Goal: Task Accomplishment & Management: Manage account settings

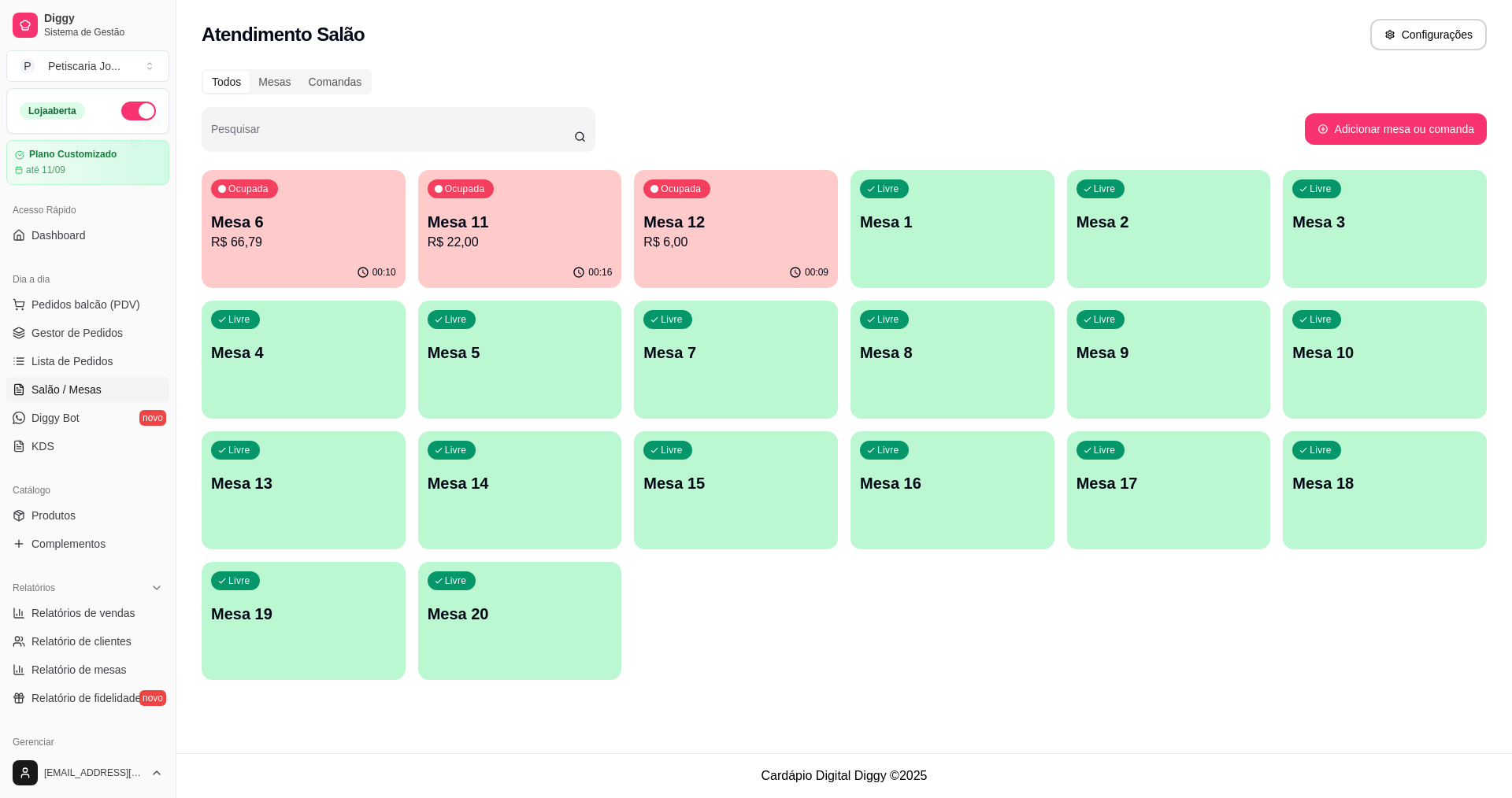
drag, startPoint x: 46, startPoint y: 365, endPoint x: 833, endPoint y: 15, distance: 861.3
click at [46, 364] on span "Lista de Pedidos" at bounding box center [73, 361] width 82 height 16
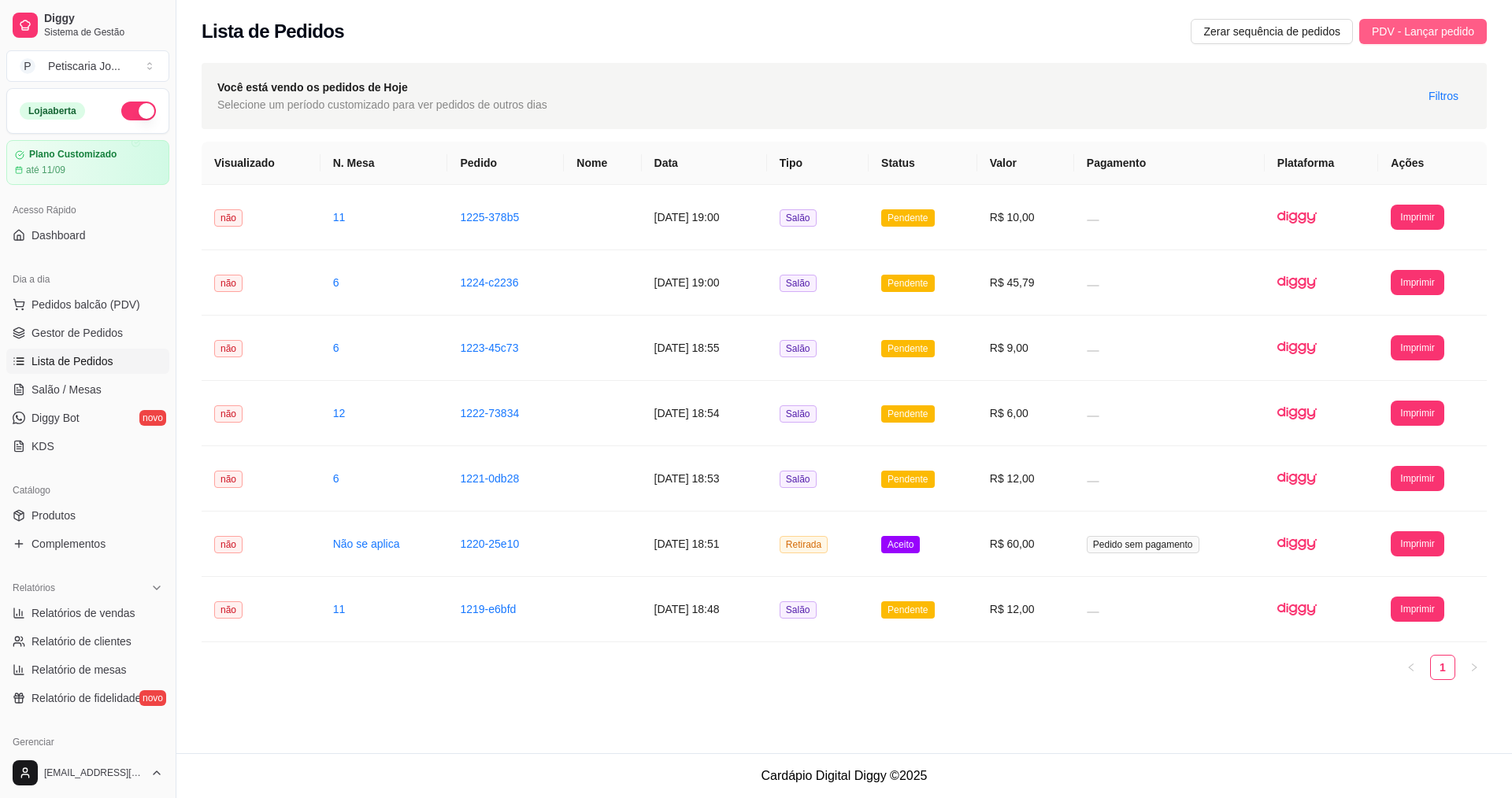
click at [1425, 30] on span "PDV - Lançar pedido" at bounding box center [1423, 31] width 103 height 18
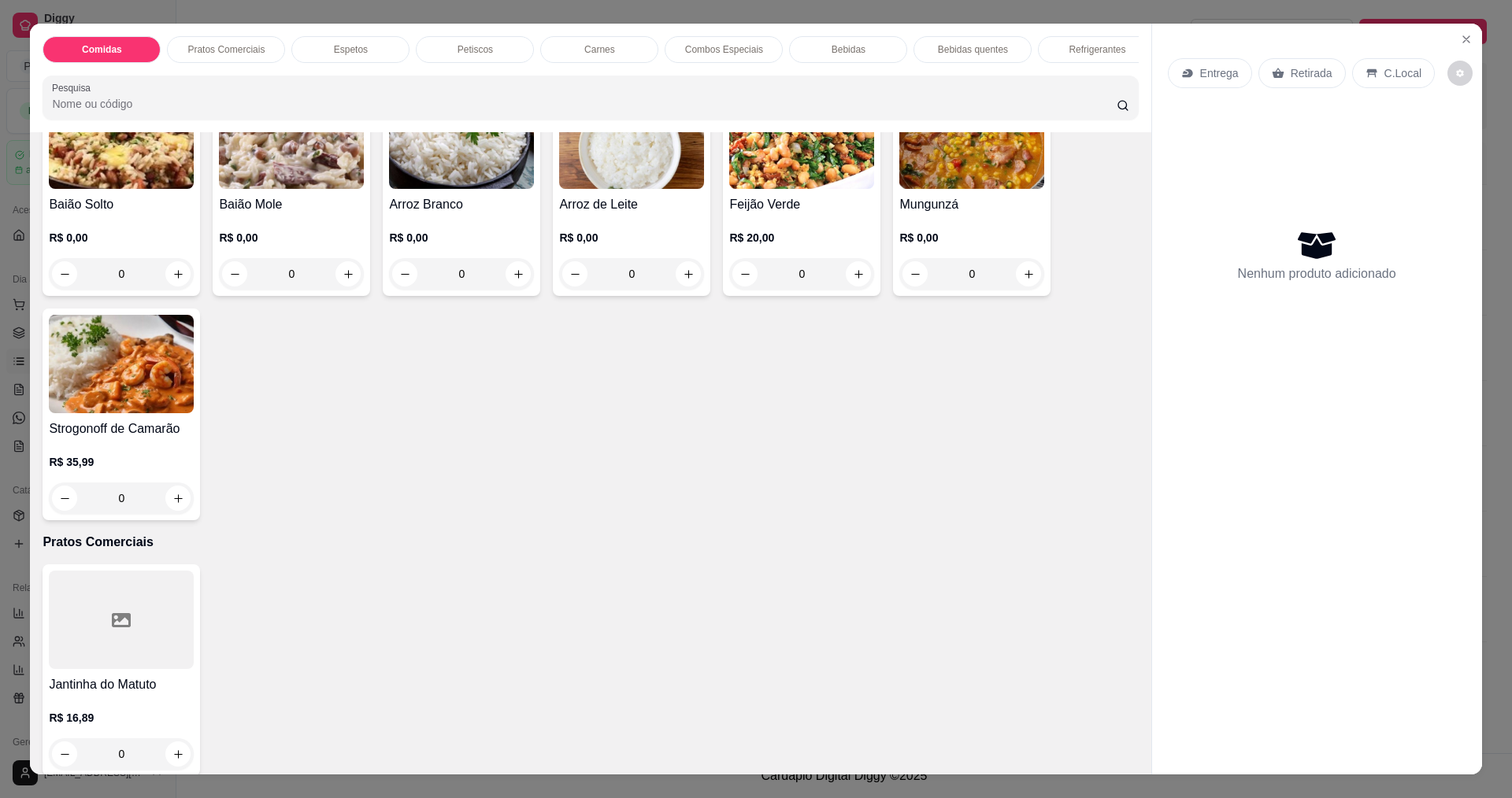
scroll to position [236, 0]
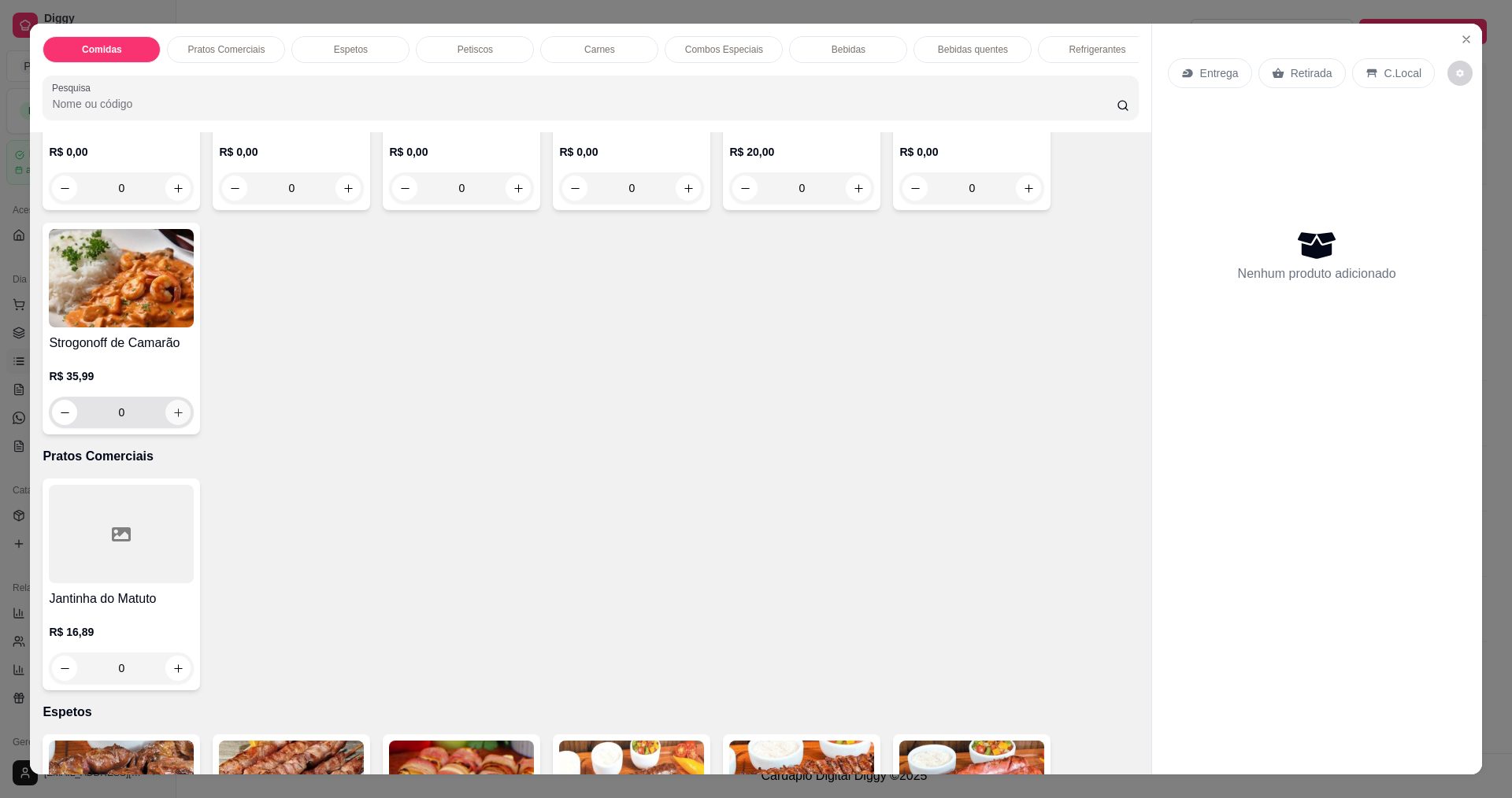
click at [170, 417] on button "increase-product-quantity" at bounding box center [177, 412] width 25 height 25
type input "2"
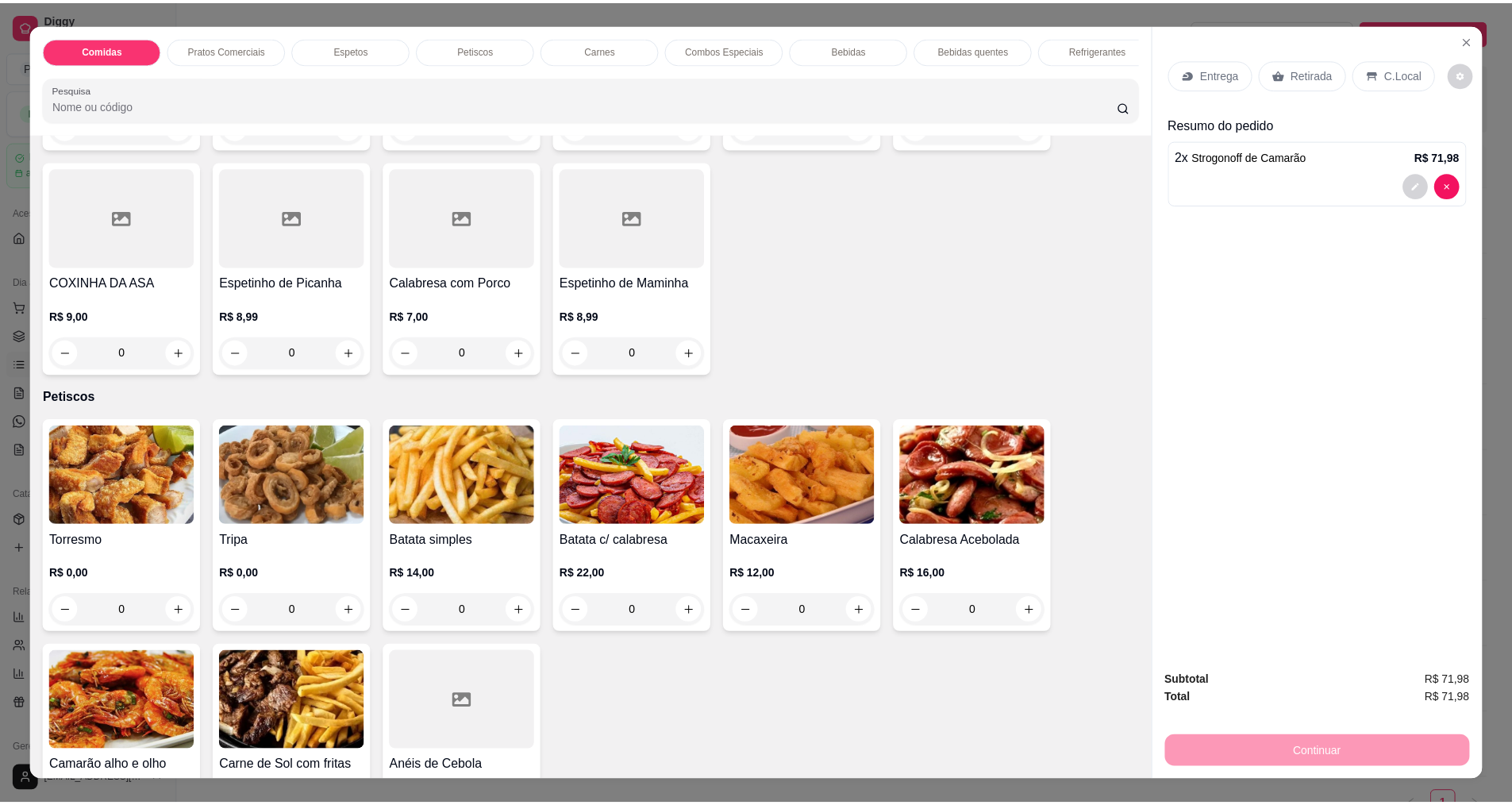
scroll to position [1508, 0]
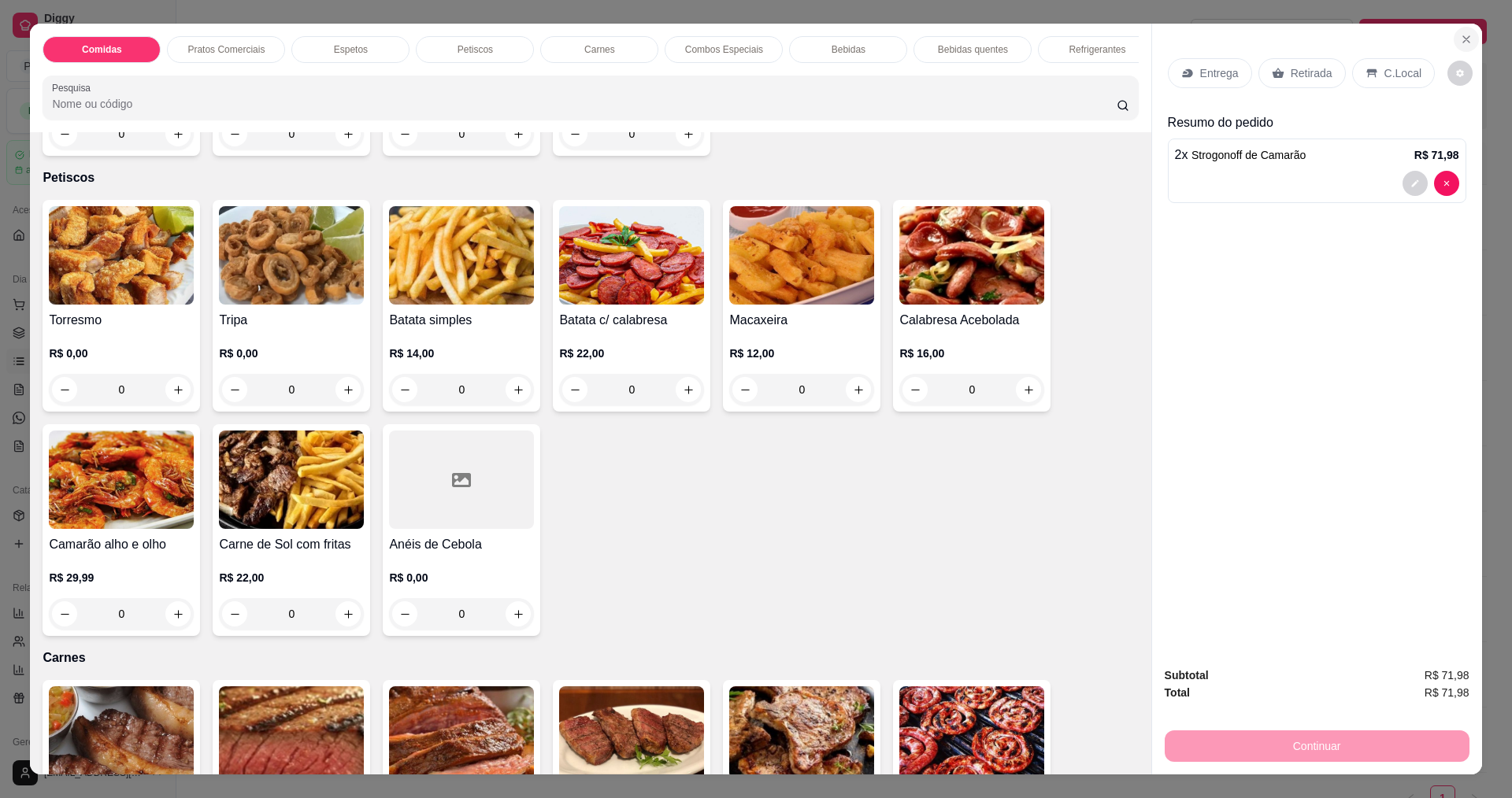
click at [1462, 32] on button "Close" at bounding box center [1466, 39] width 25 height 25
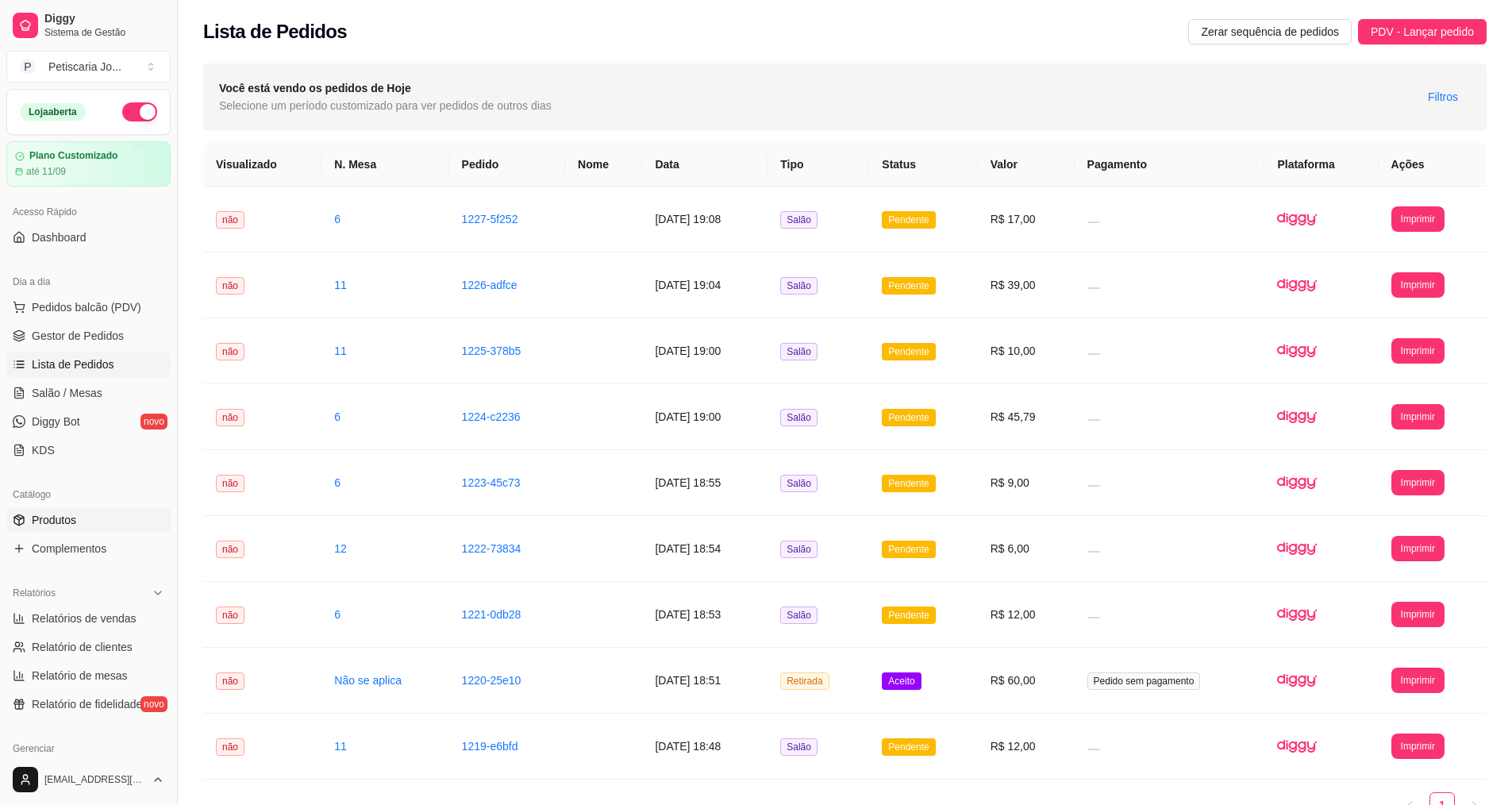
click at [59, 518] on span "Produtos" at bounding box center [54, 520] width 44 height 16
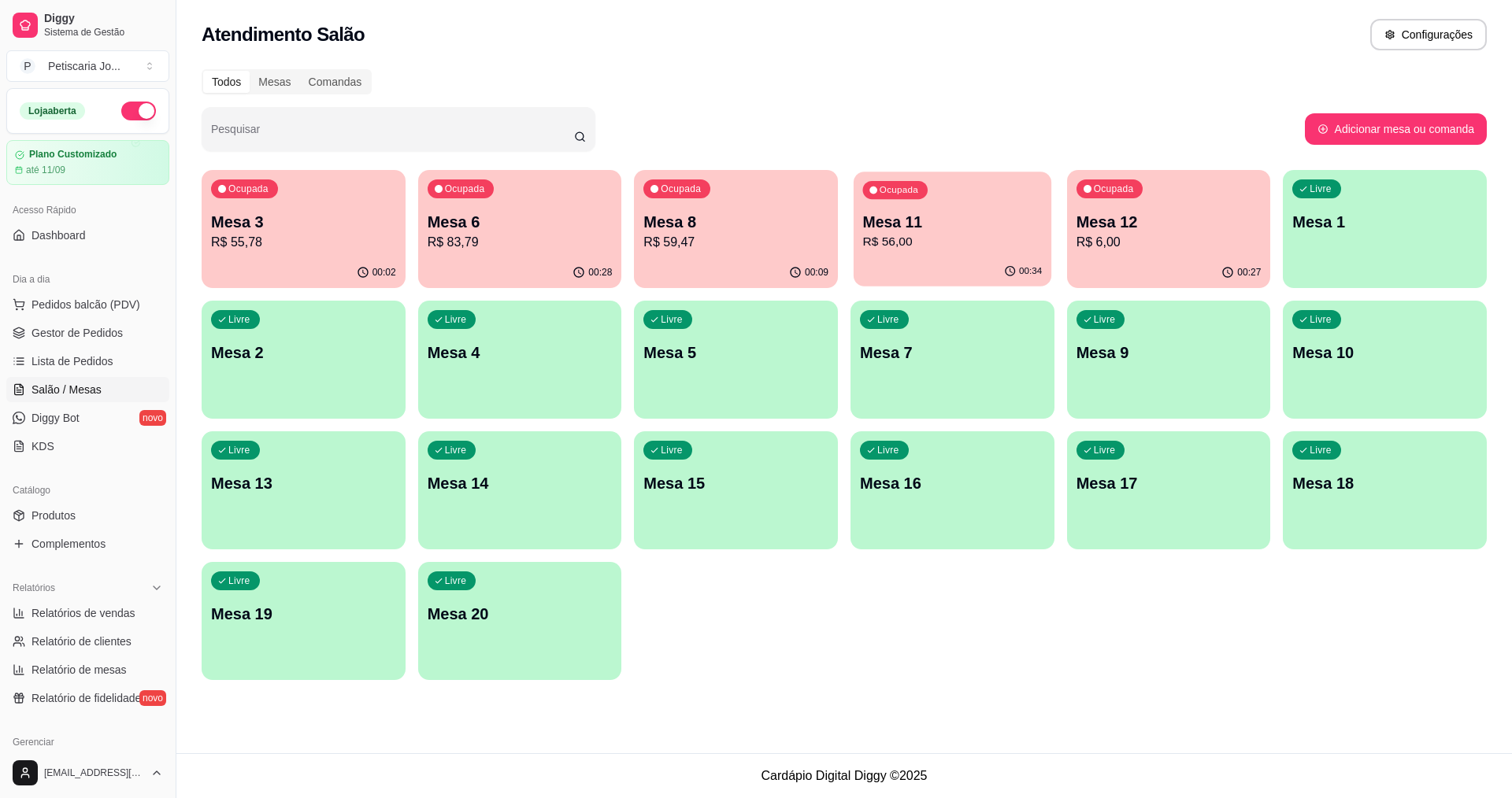
click at [905, 233] on p "R$ 56,00" at bounding box center [952, 241] width 180 height 18
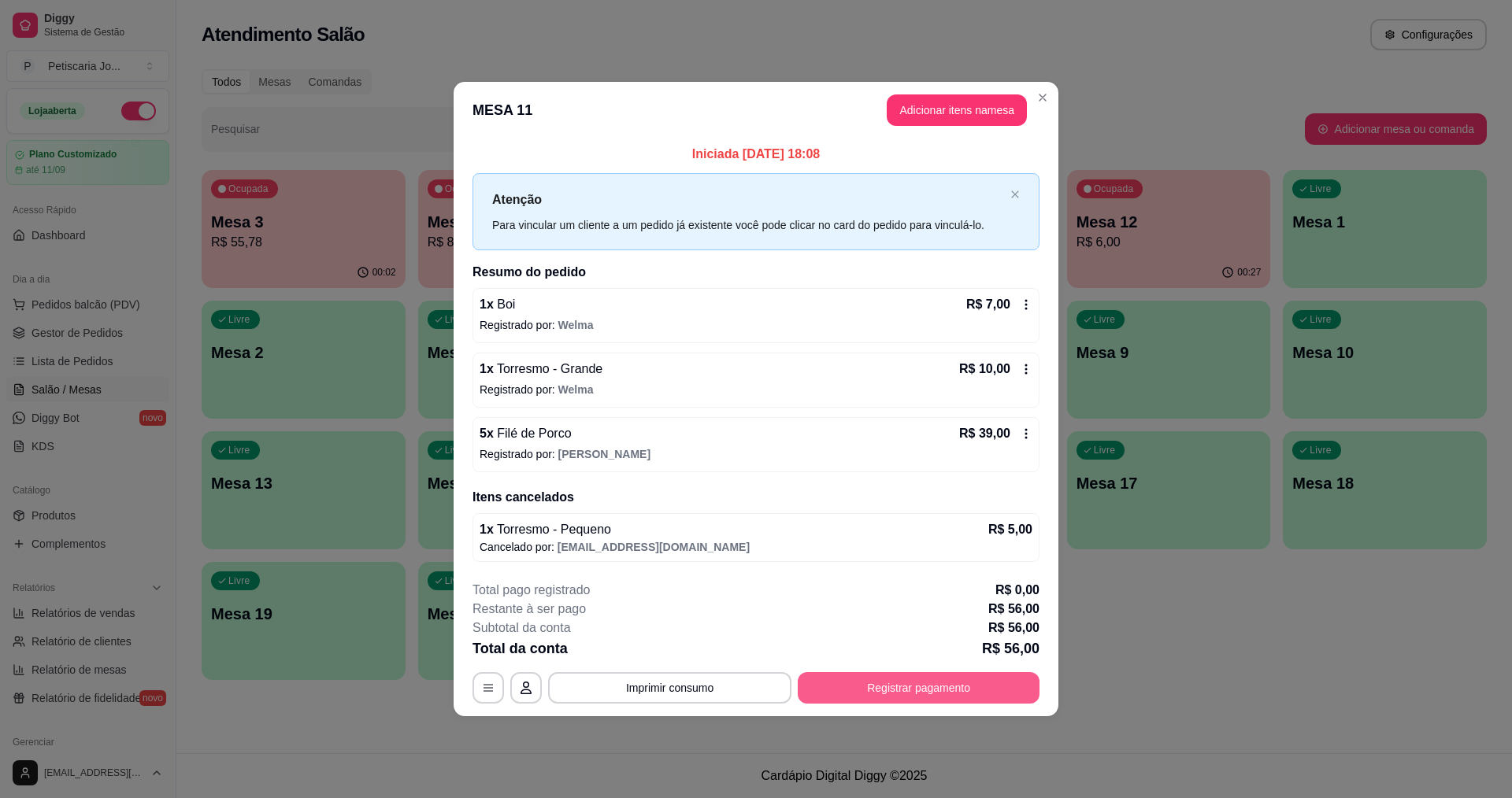
click at [873, 673] on button "Registrar pagamento" at bounding box center [918, 688] width 242 height 32
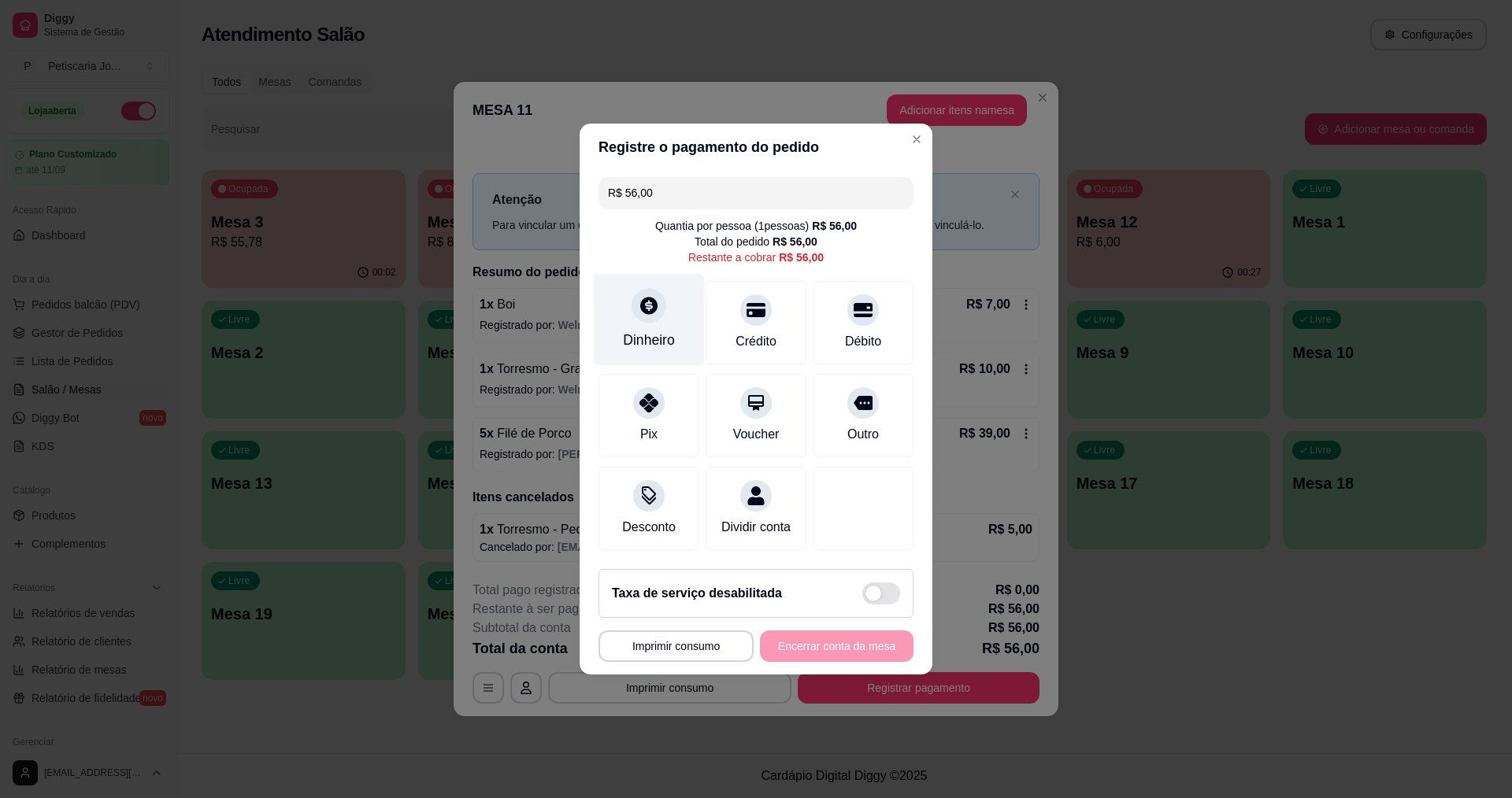
click at [647, 296] on icon at bounding box center [649, 306] width 21 height 21
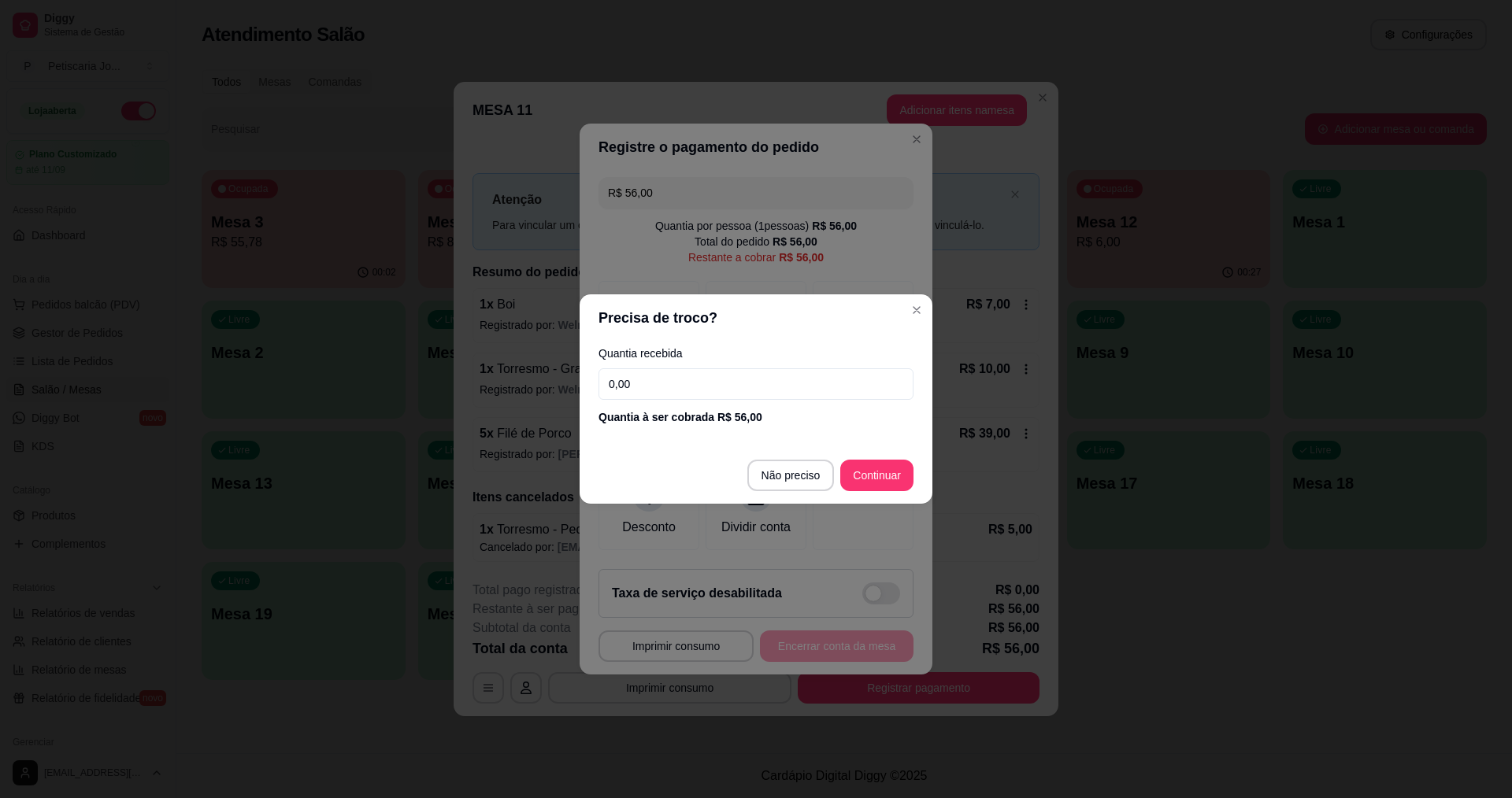
click at [653, 370] on input "0,00" at bounding box center [756, 384] width 315 height 32
type input "46,00"
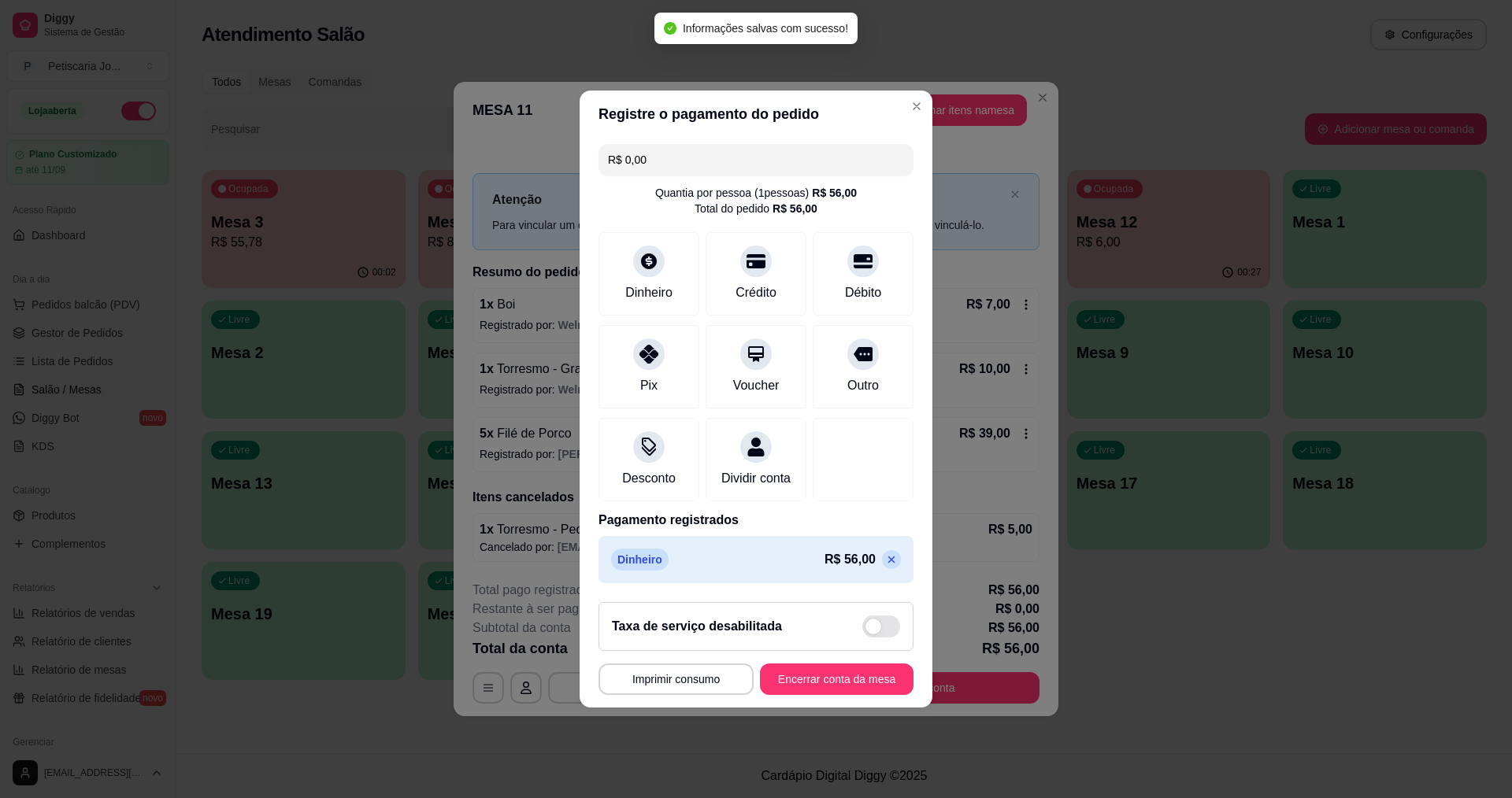
click at [885, 564] on icon at bounding box center [892, 560] width 13 height 13
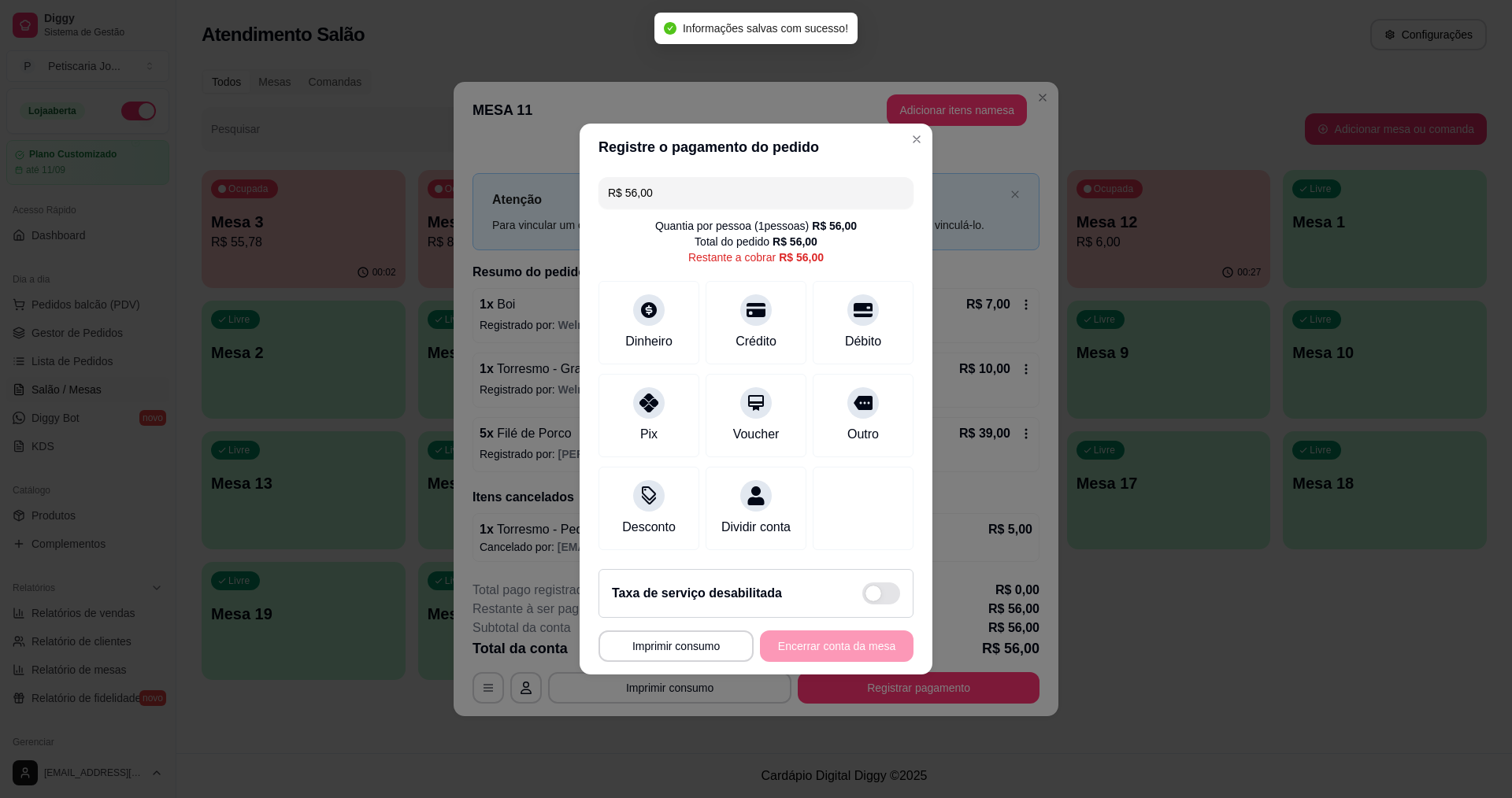
drag, startPoint x: 726, startPoint y: 184, endPoint x: 564, endPoint y: 151, distance: 165.3
click at [564, 151] on div "**********" at bounding box center [756, 399] width 1512 height 798
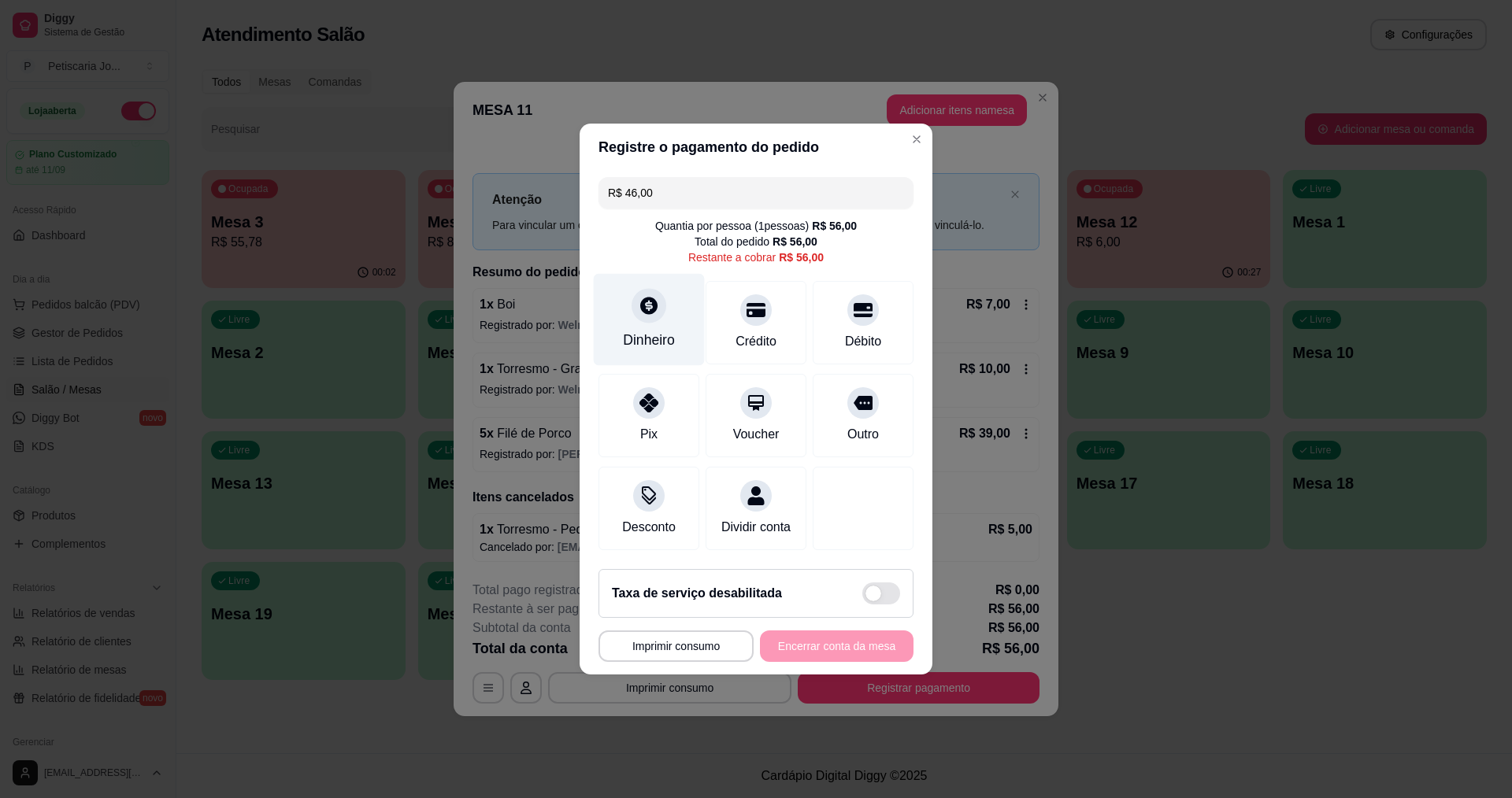
click at [645, 304] on icon at bounding box center [648, 305] width 18 height 18
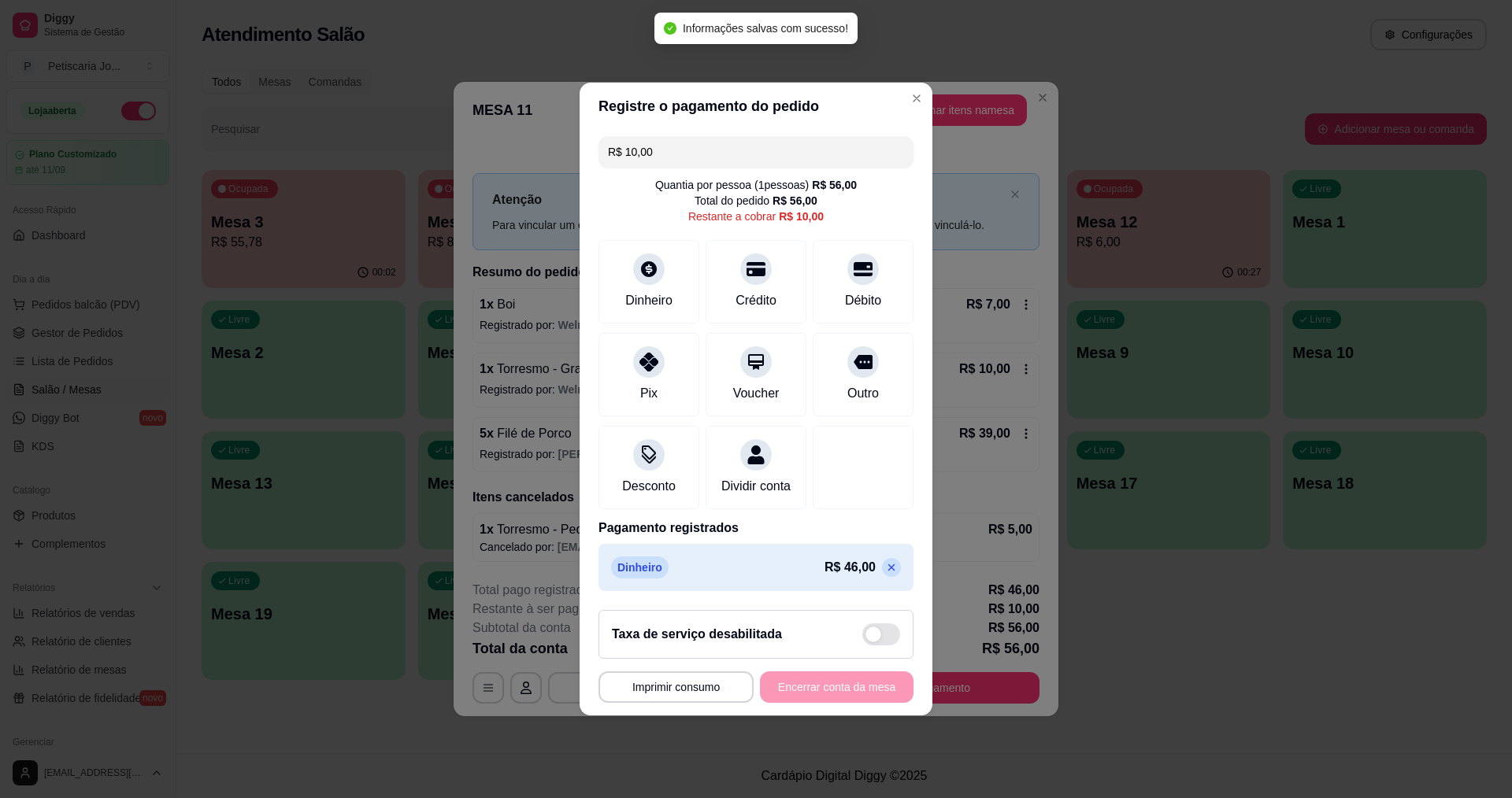
click at [885, 574] on icon at bounding box center [892, 568] width 13 height 13
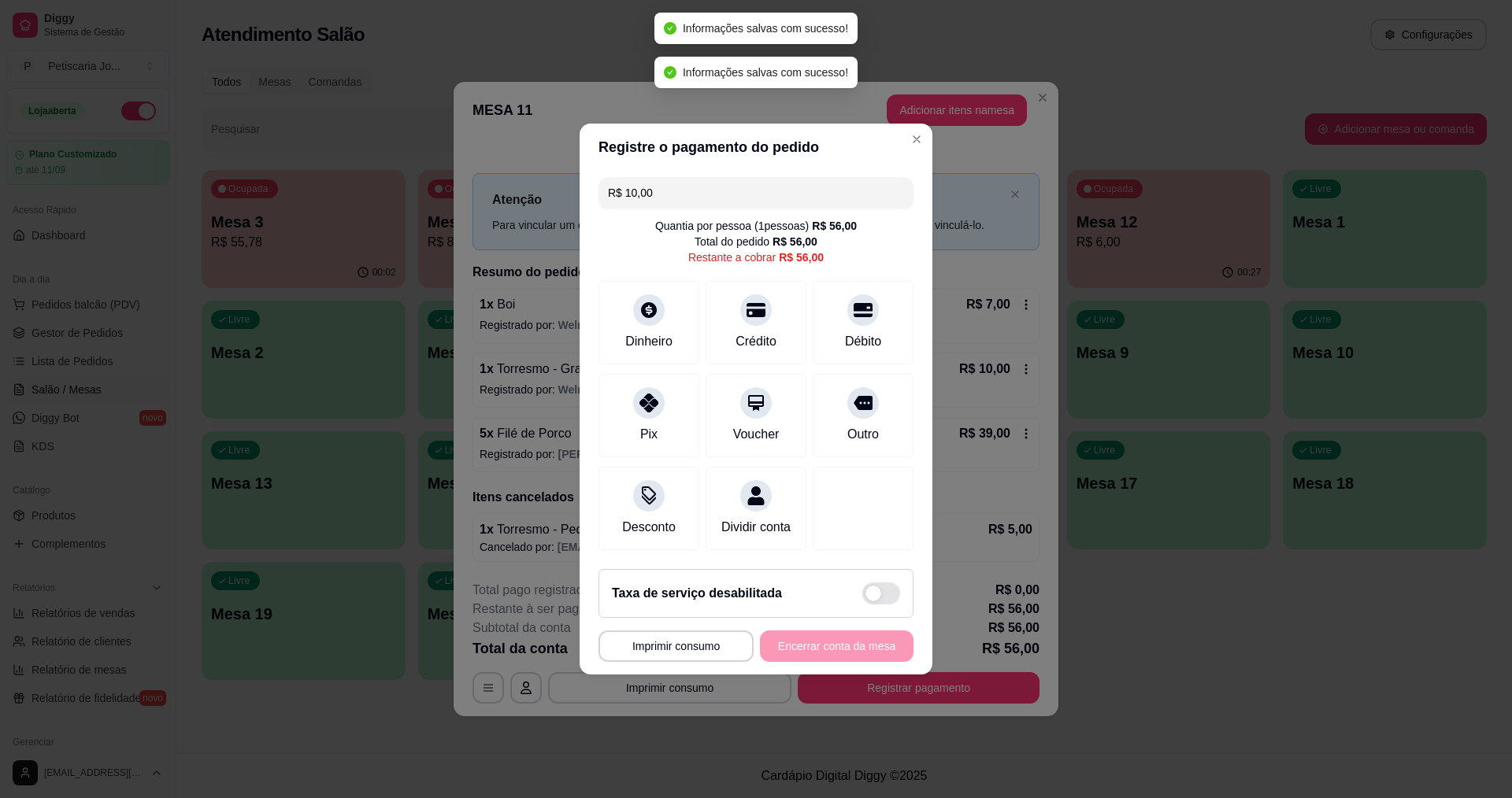
type input "R$ 56,00"
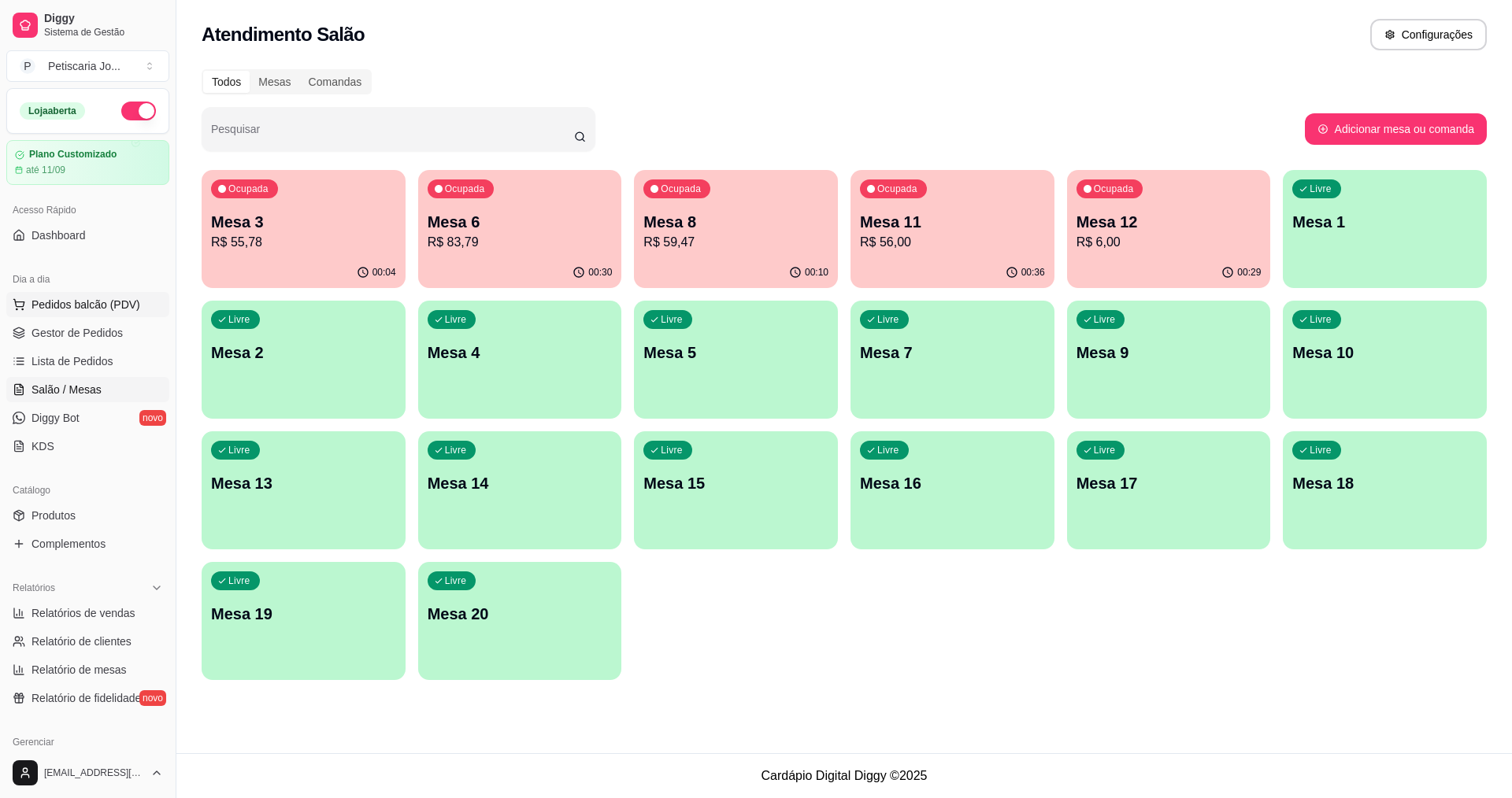
click at [76, 310] on span "Pedidos balcão (PDV)" at bounding box center [86, 304] width 109 height 16
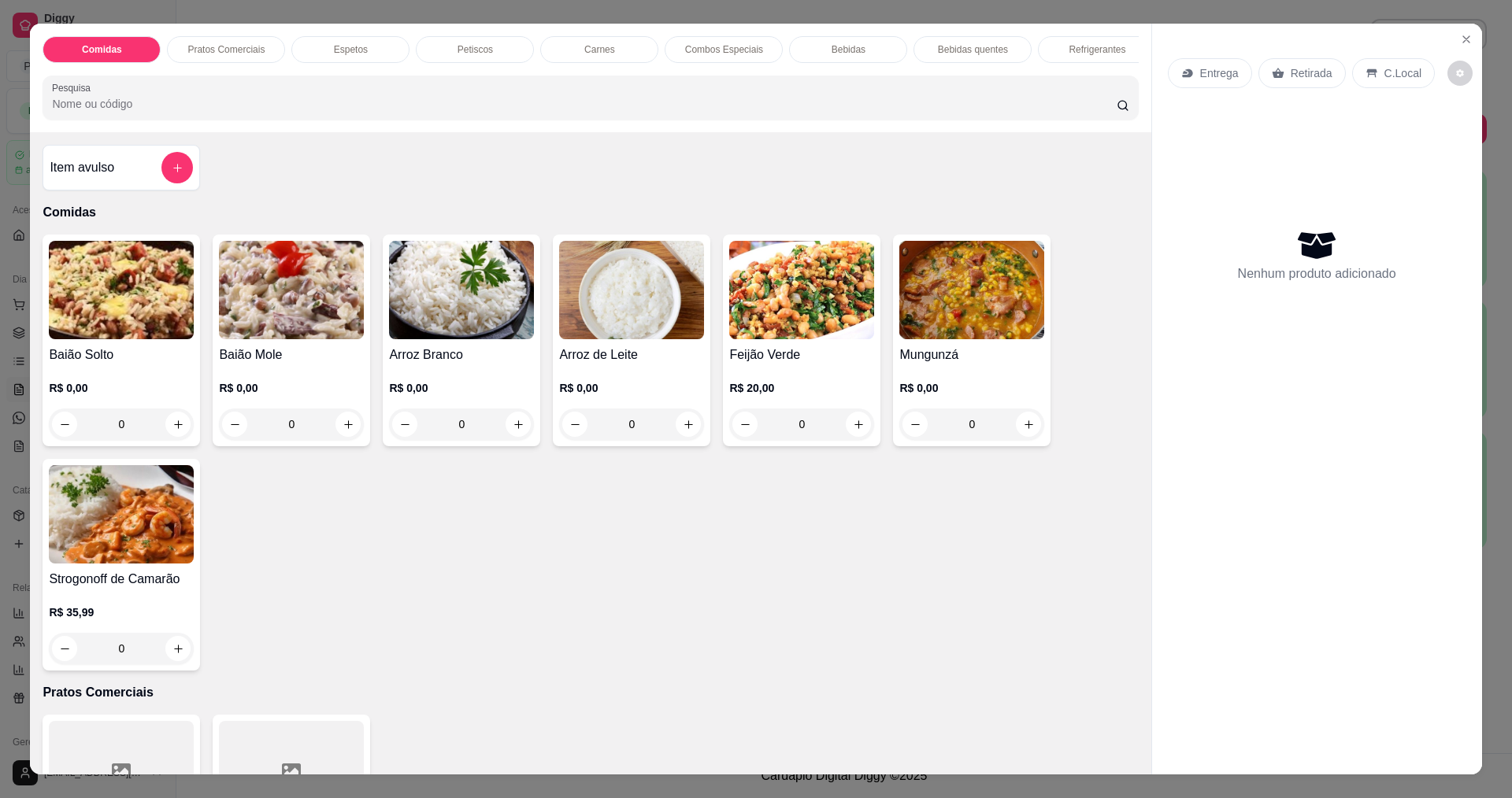
click at [855, 432] on div "0" at bounding box center [801, 424] width 145 height 32
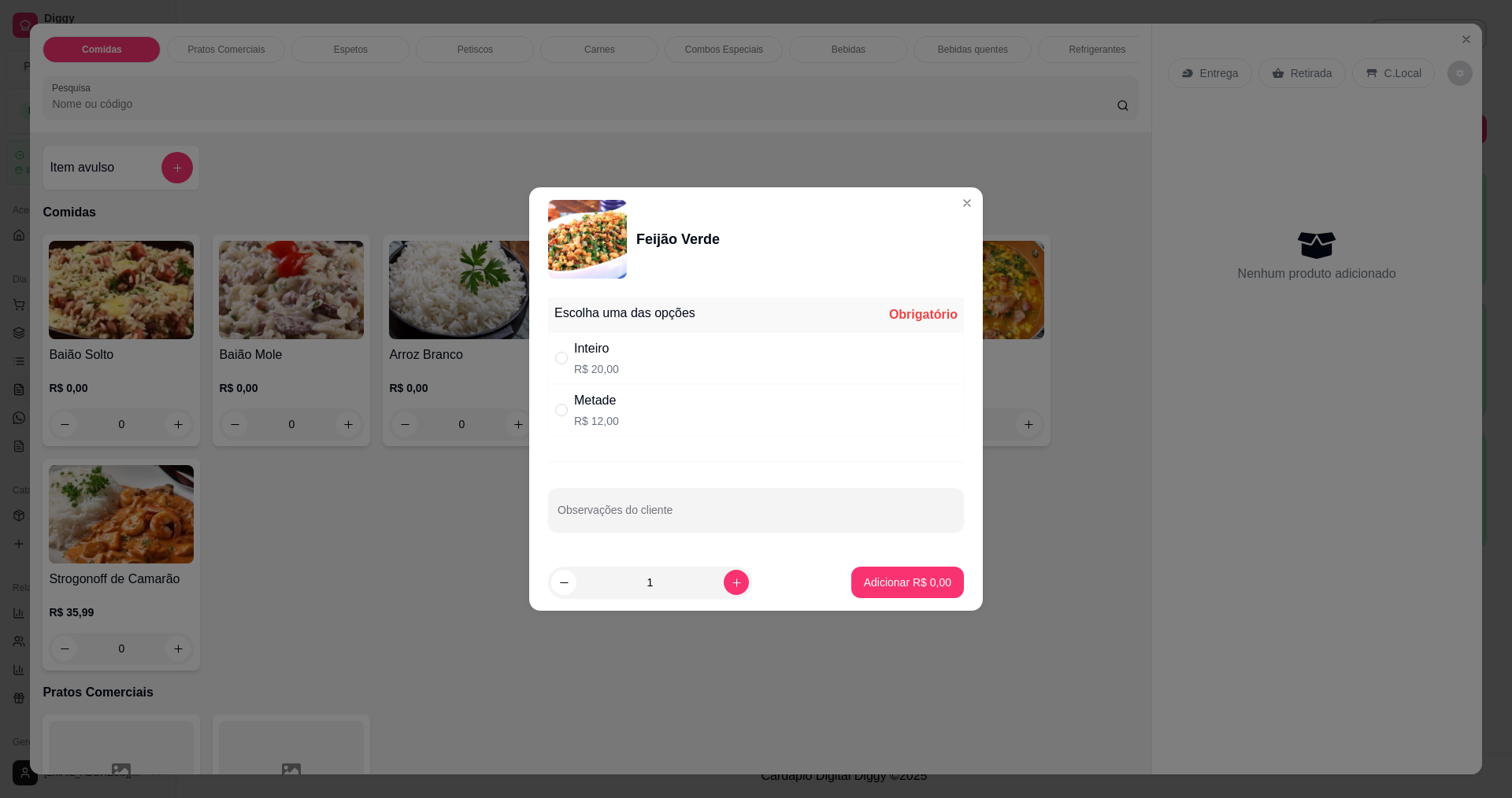
click at [932, 417] on div "Metade R$ 12,00" at bounding box center [756, 410] width 416 height 52
radio input "true"
click at [858, 352] on div "Inteiro R$ 20,00" at bounding box center [756, 358] width 416 height 52
radio input "true"
radio input "false"
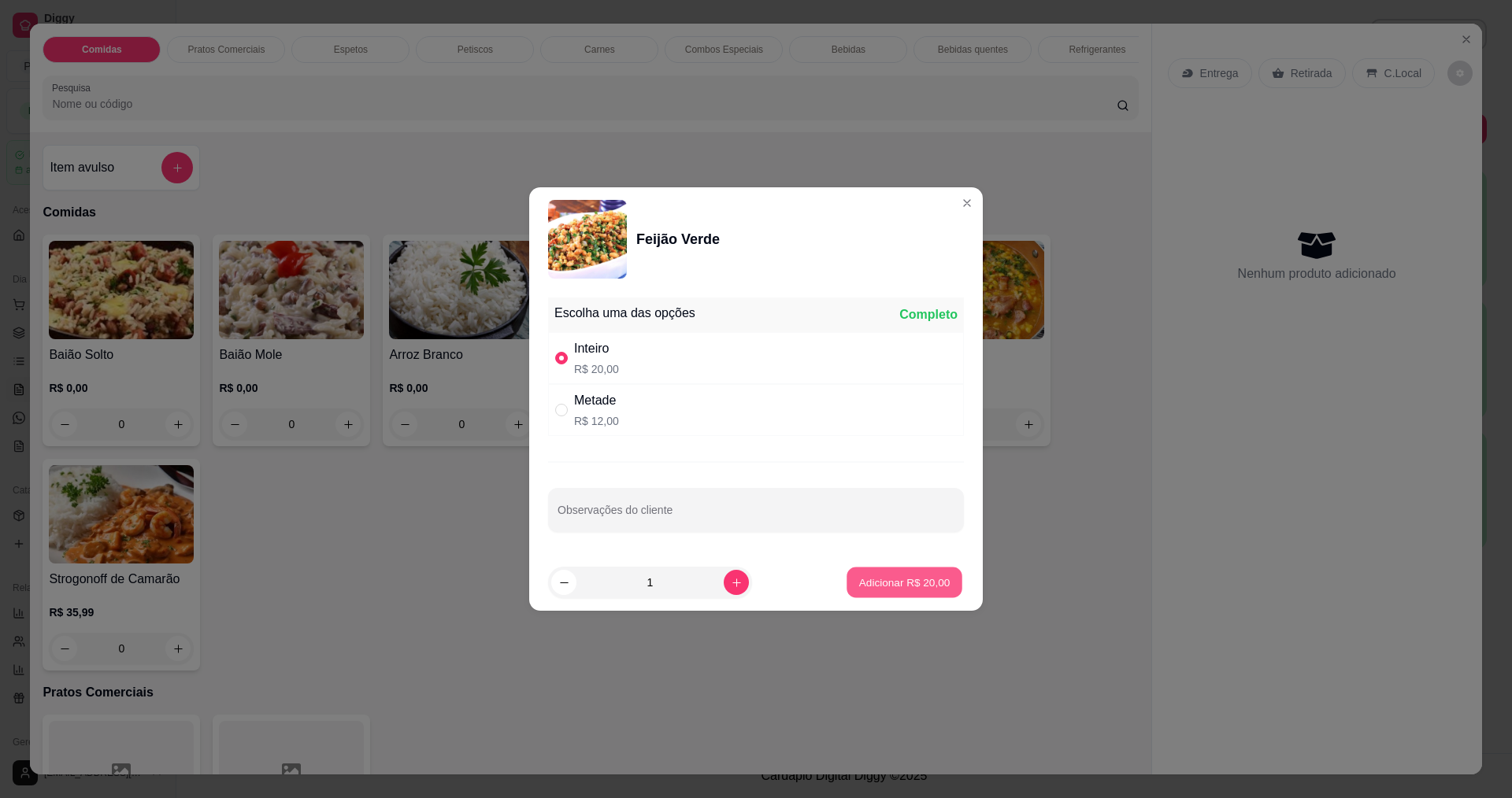
click at [888, 586] on p "Adicionar R$ 20,00" at bounding box center [905, 582] width 91 height 15
type input "1"
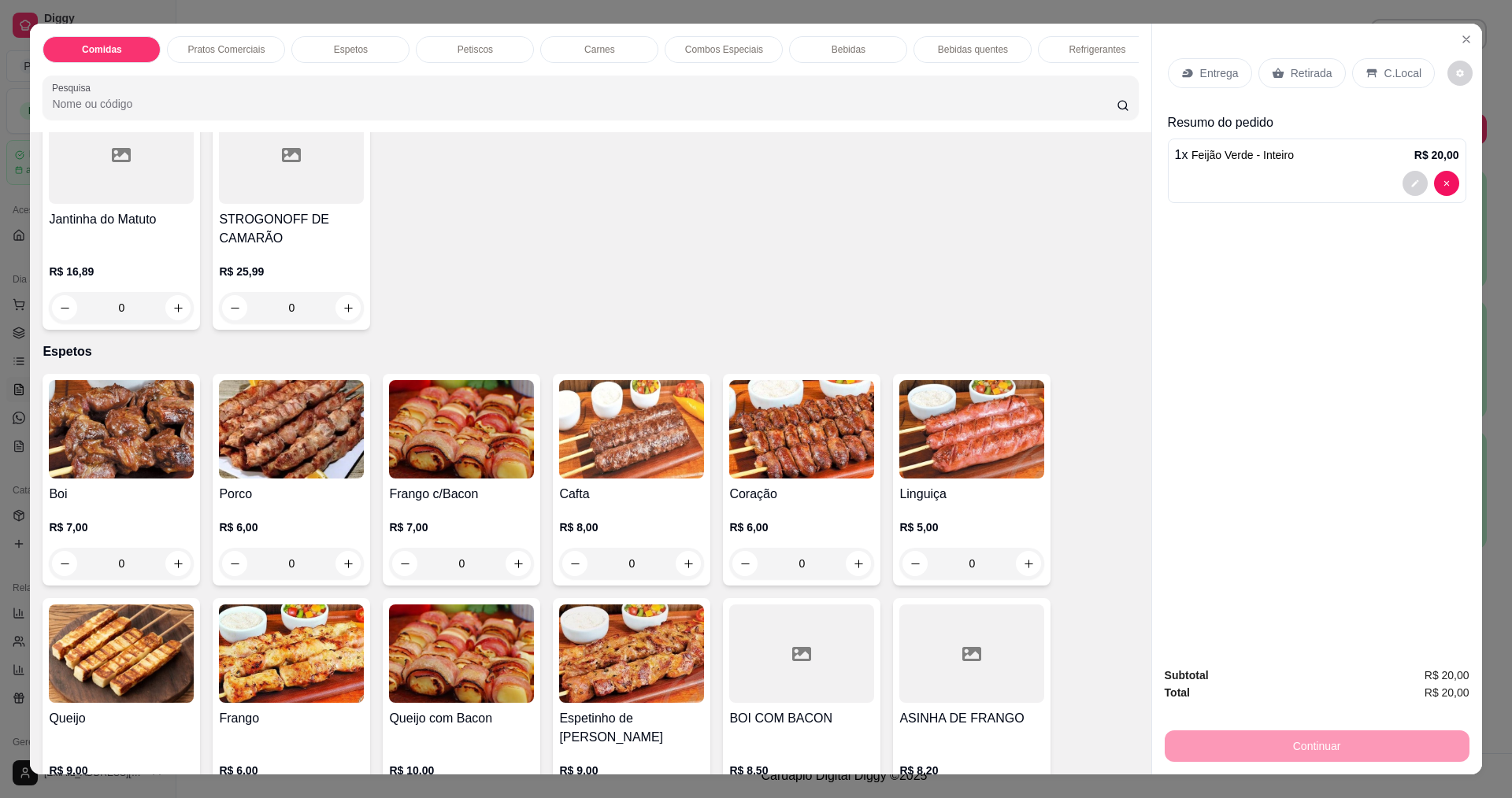
scroll to position [629, 0]
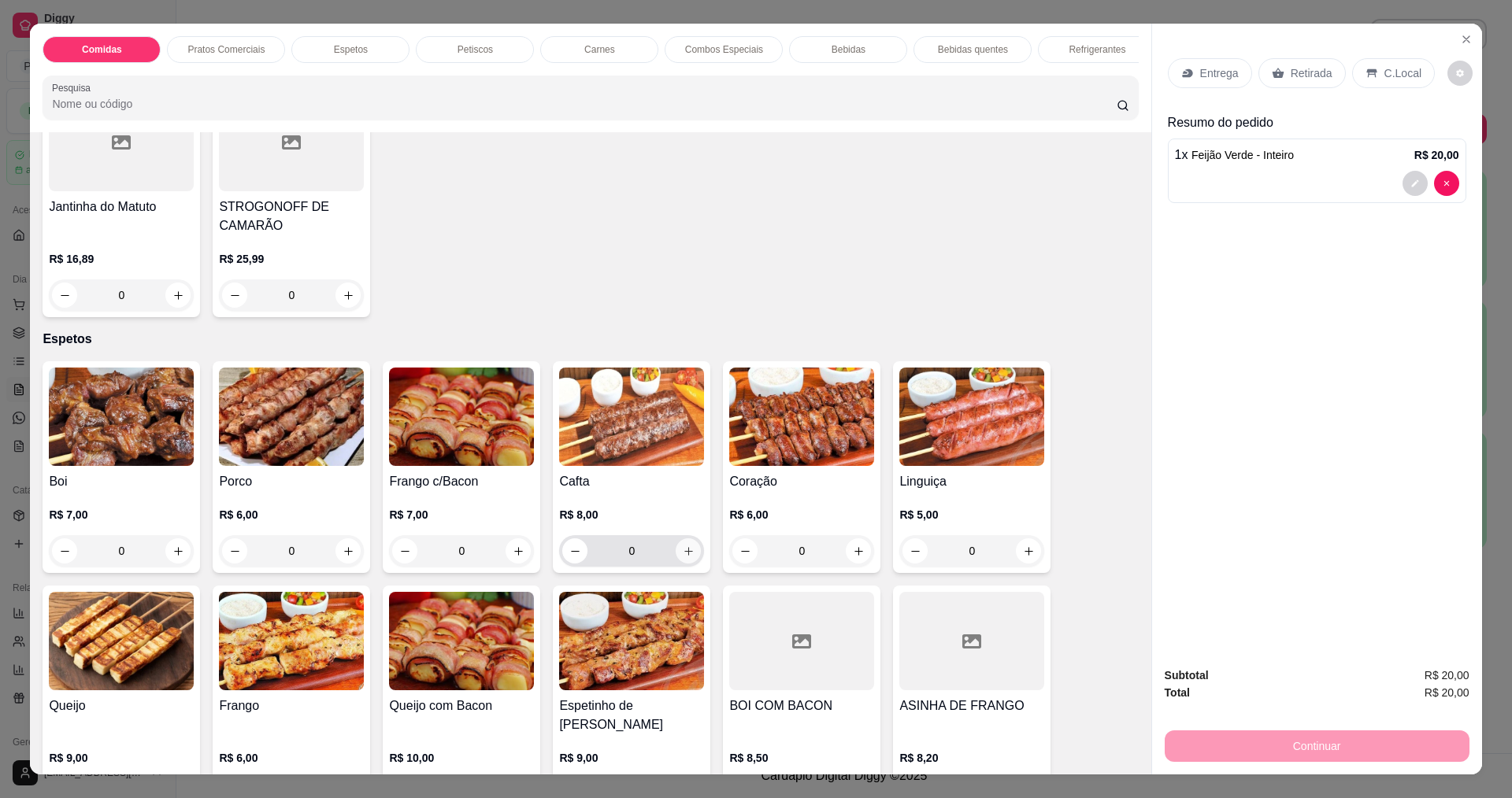
click at [683, 557] on icon "increase-product-quantity" at bounding box center [688, 551] width 12 height 12
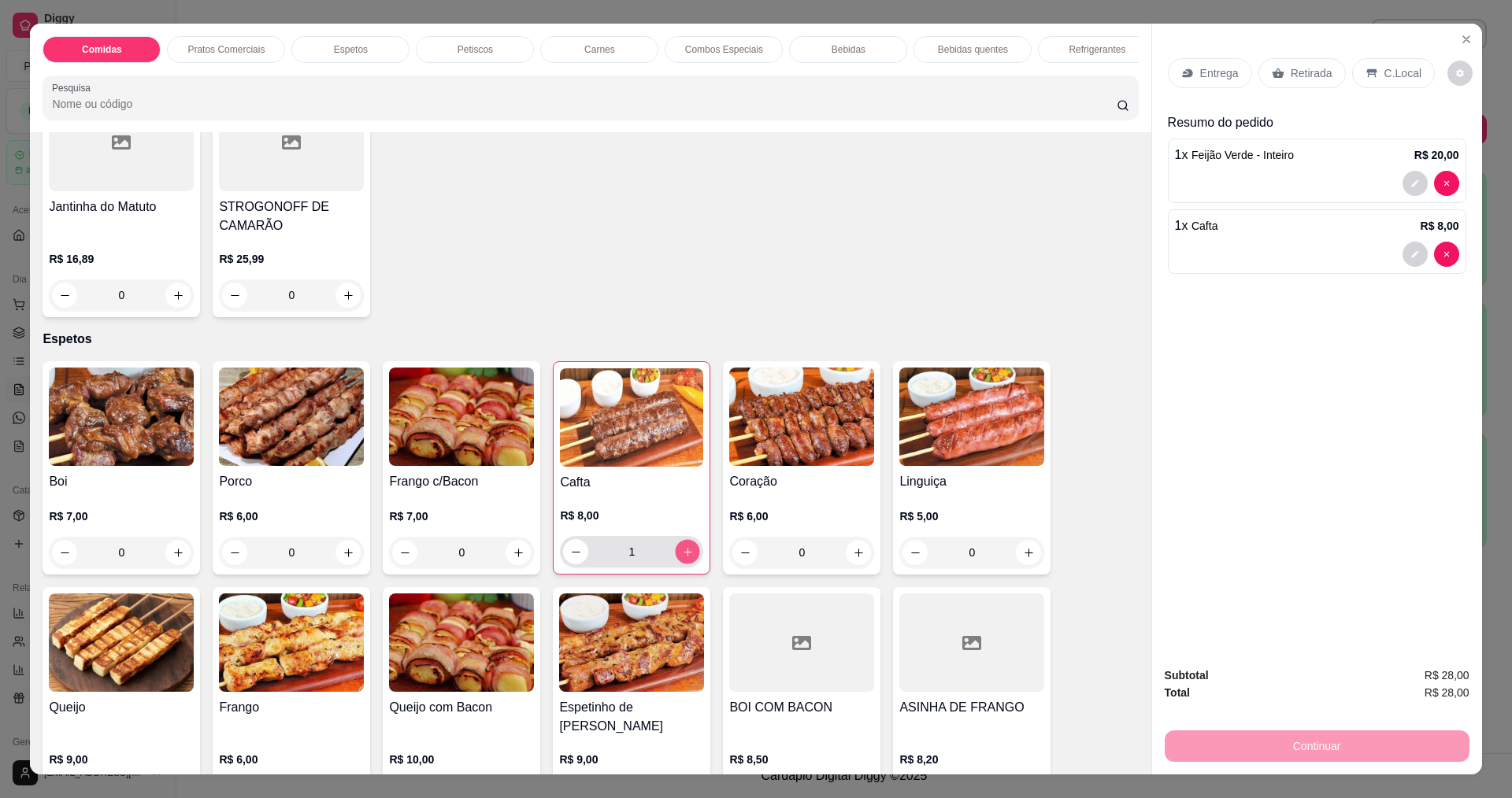
click at [682, 558] on icon "increase-product-quantity" at bounding box center [687, 552] width 12 height 12
type input "2"
click at [342, 558] on icon "increase-product-quantity" at bounding box center [348, 553] width 12 height 12
click at [341, 558] on icon "increase-product-quantity" at bounding box center [347, 552] width 12 height 12
type input "2"
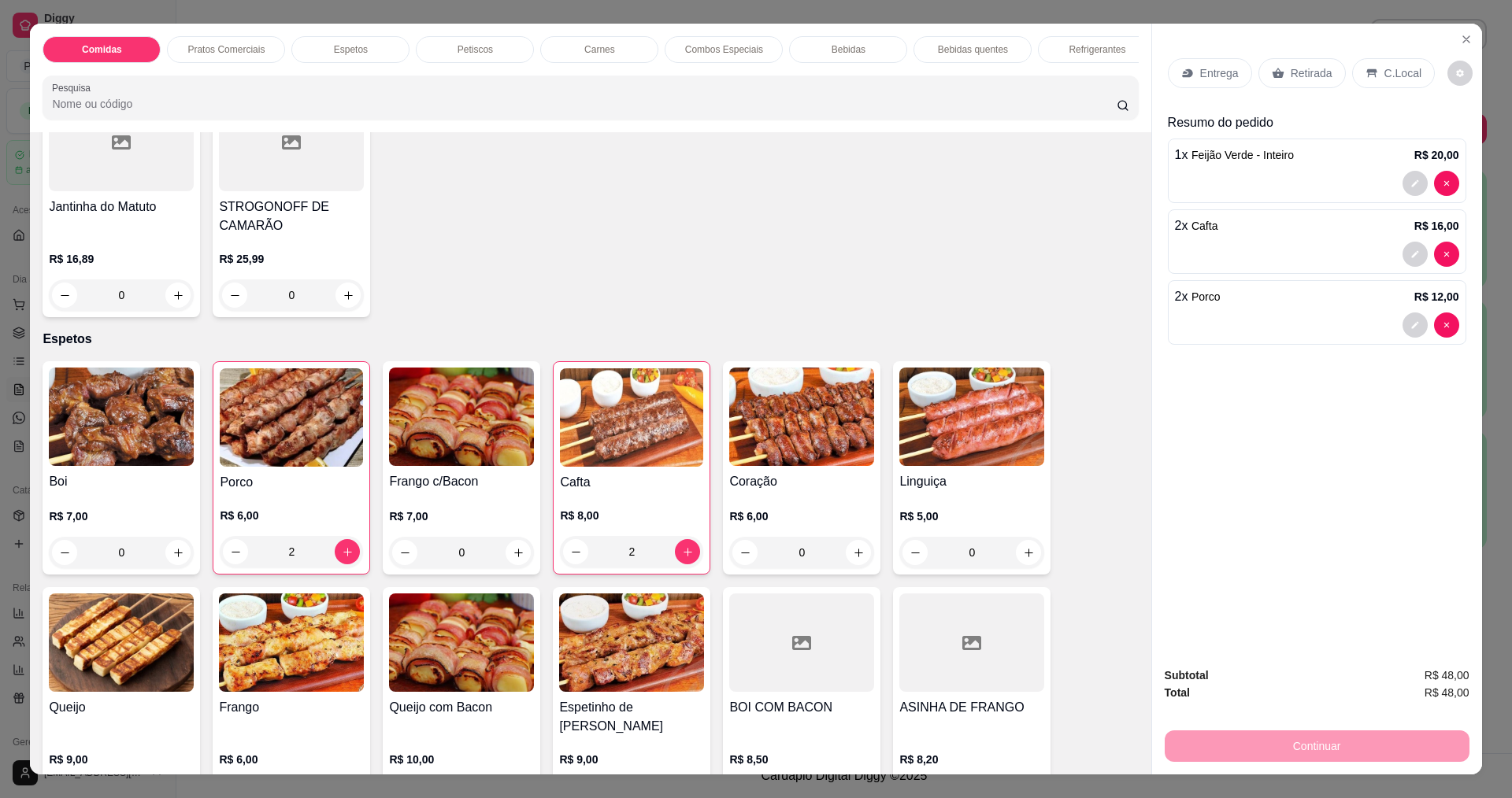
click at [1222, 76] on p "Entrega" at bounding box center [1219, 73] width 38 height 16
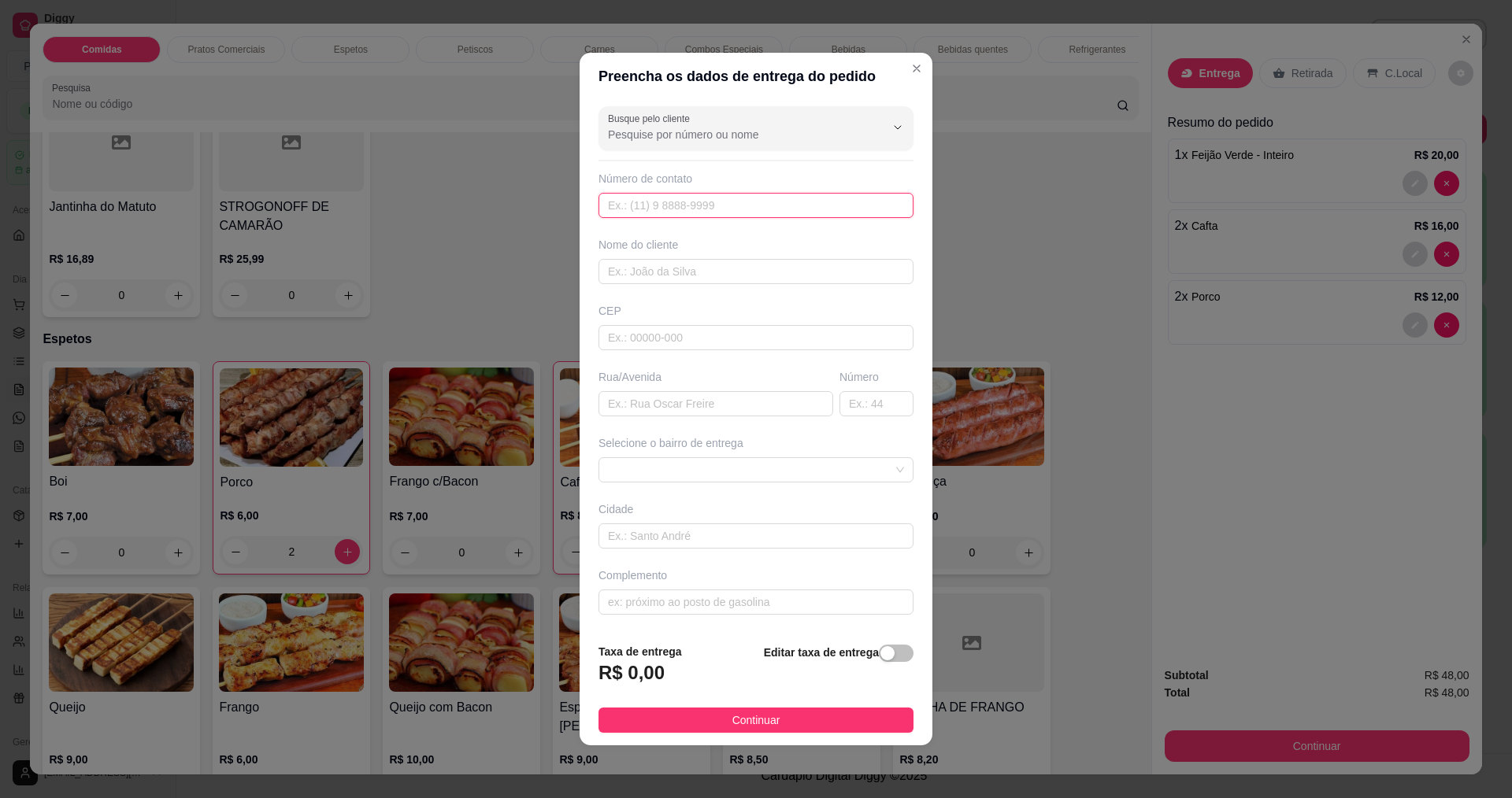
click at [687, 196] on input "text" at bounding box center [756, 205] width 315 height 25
type input "[PHONE_NUMBER]"
click at [754, 268] on input "text" at bounding box center [756, 271] width 315 height 25
type input "EDIVANIA TEIXEIRA"
click at [694, 406] on input "text" at bounding box center [716, 404] width 235 height 25
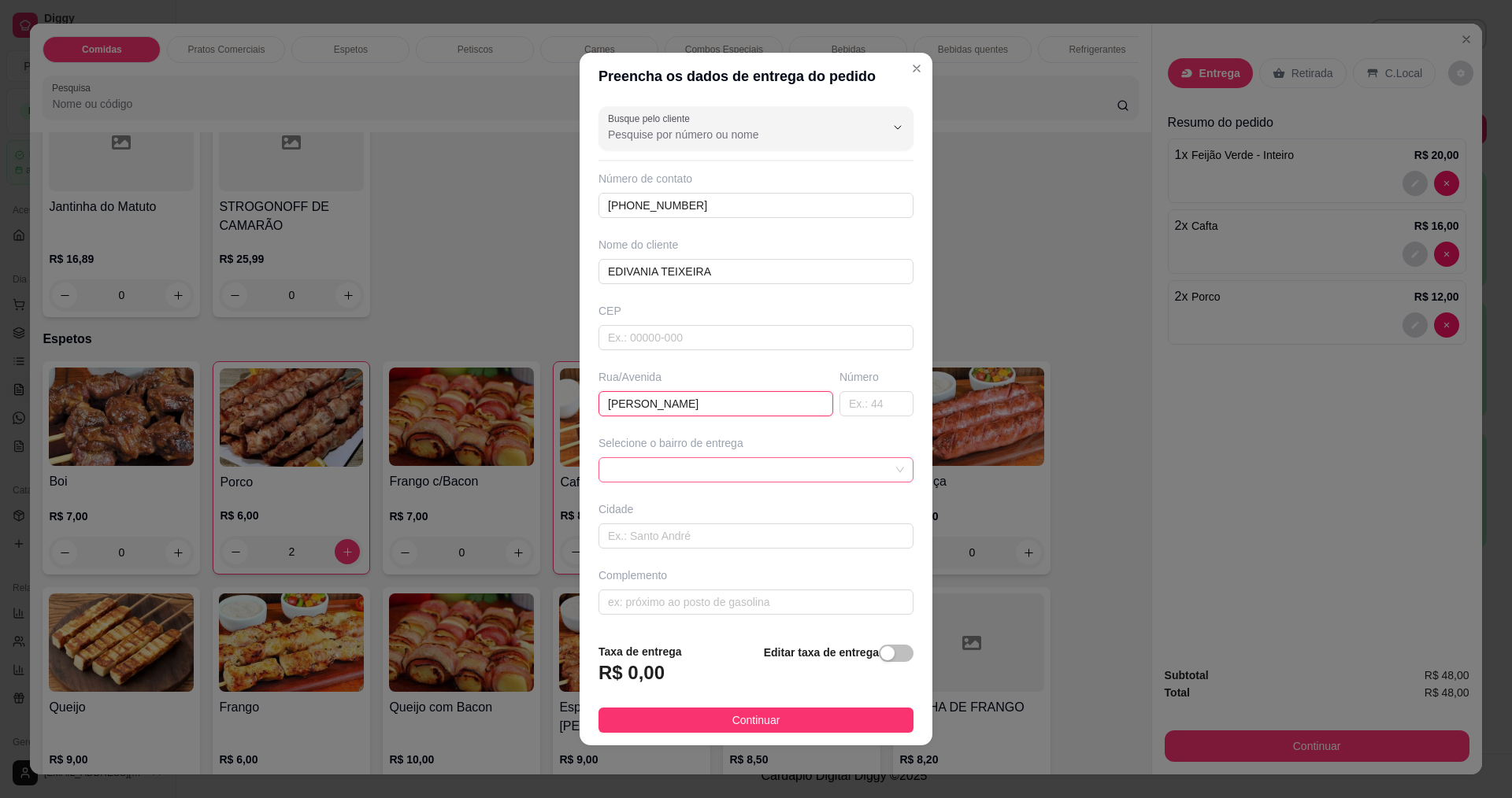
click at [700, 469] on span at bounding box center [756, 469] width 296 height 23
type input "PEDRO JARDIM"
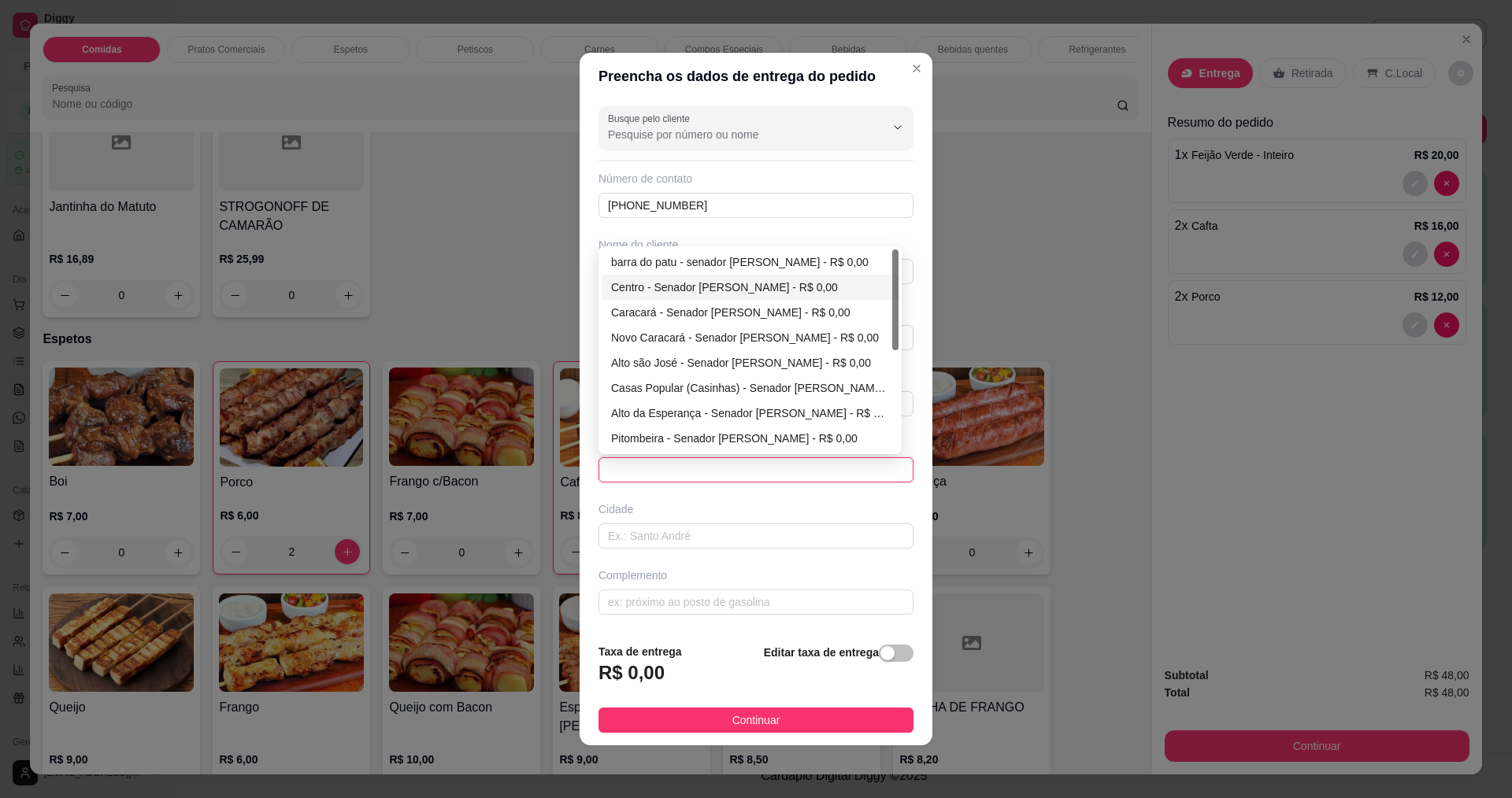
click at [663, 284] on div "Centro - Senador Pompeu - R$ 0,00" at bounding box center [750, 287] width 278 height 18
type input "Senador Pompeu"
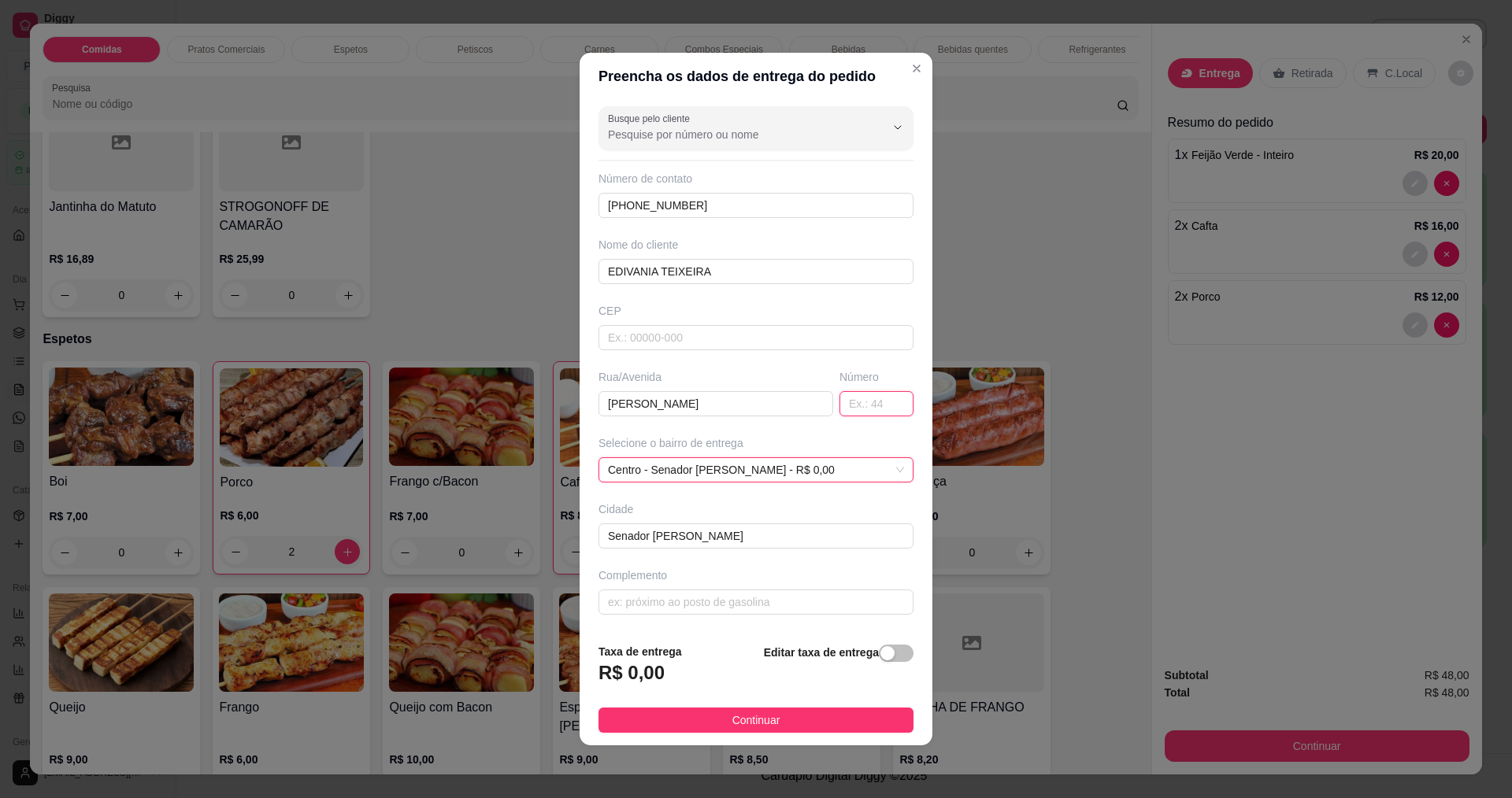
click at [853, 409] on input "text" at bounding box center [876, 404] width 74 height 25
type input "64"
click at [768, 723] on span "Continuar" at bounding box center [756, 720] width 49 height 18
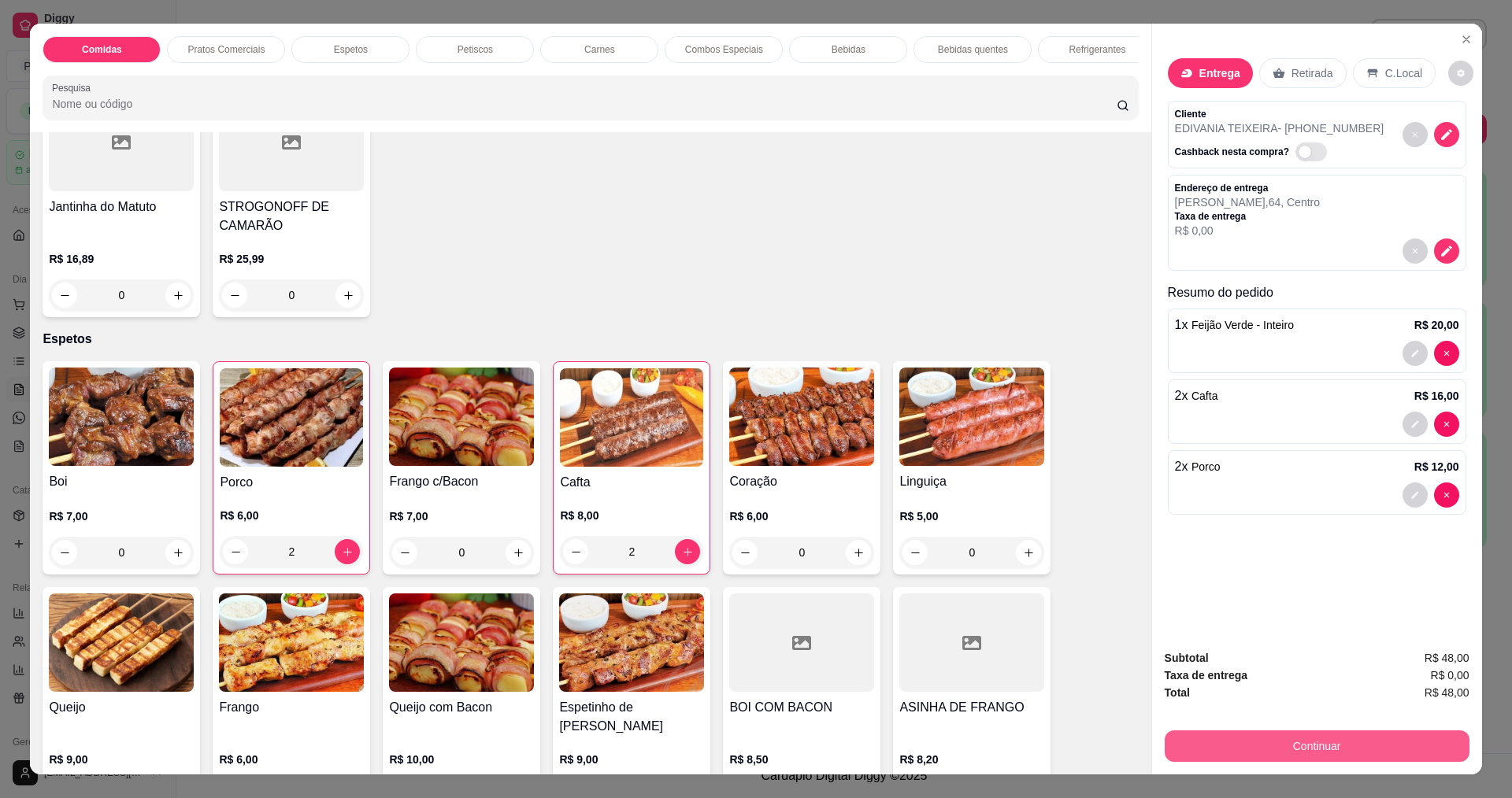
click at [1349, 750] on button "Continuar" at bounding box center [1317, 747] width 305 height 32
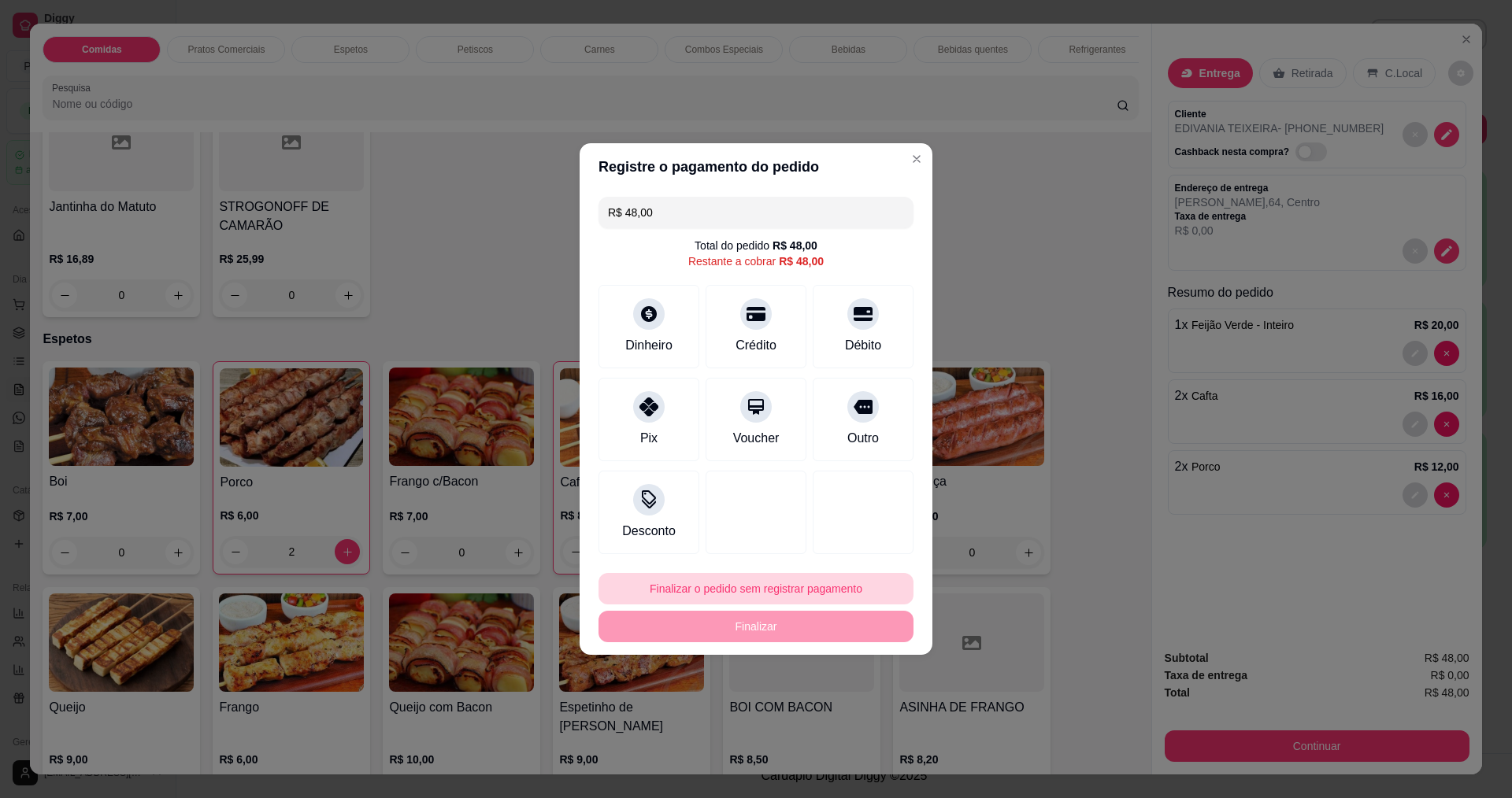
click at [749, 589] on button "Finalizar o pedido sem registrar pagamento" at bounding box center [756, 589] width 315 height 32
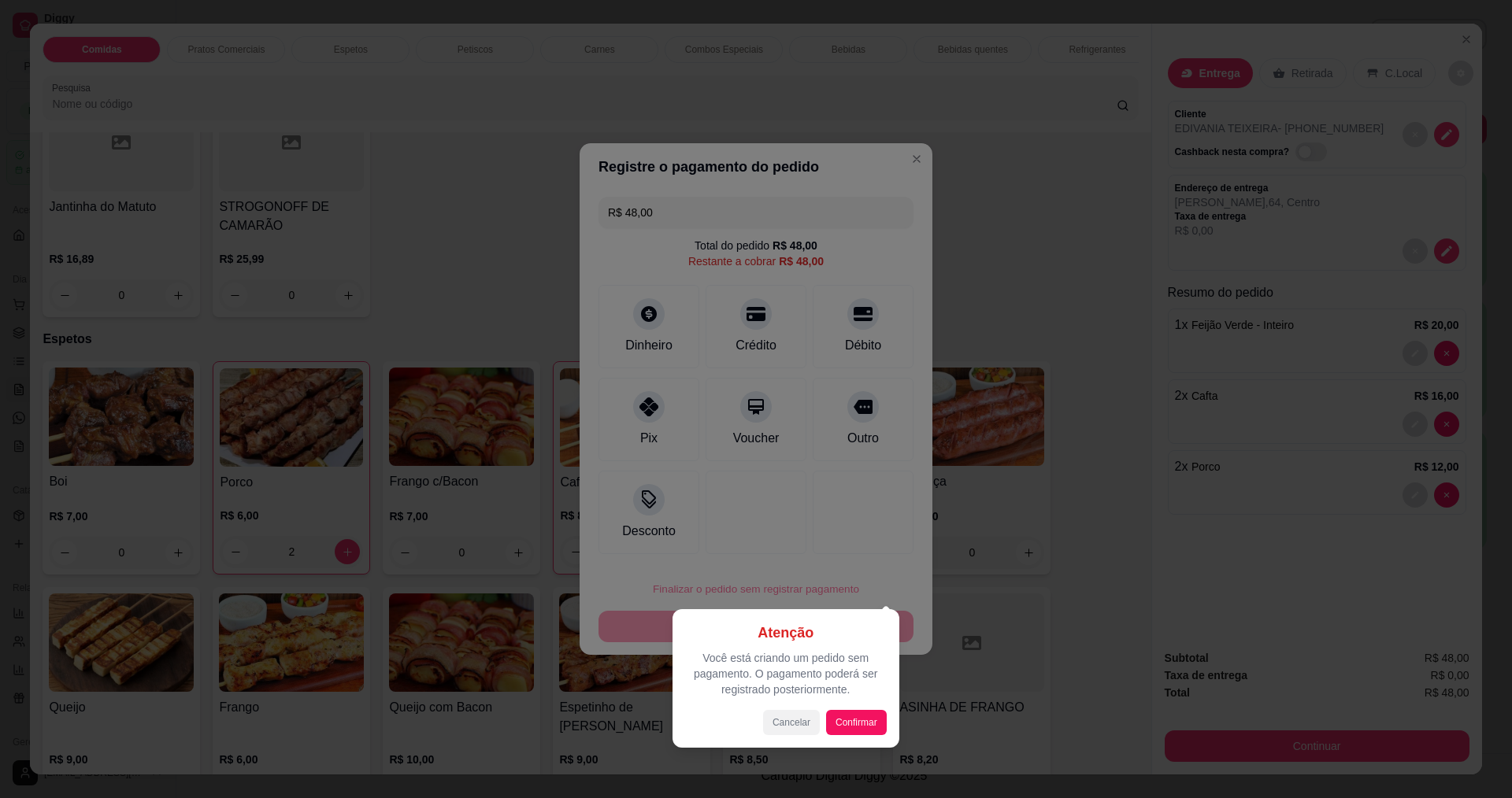
click at [779, 731] on button "Cancelar" at bounding box center [791, 722] width 57 height 25
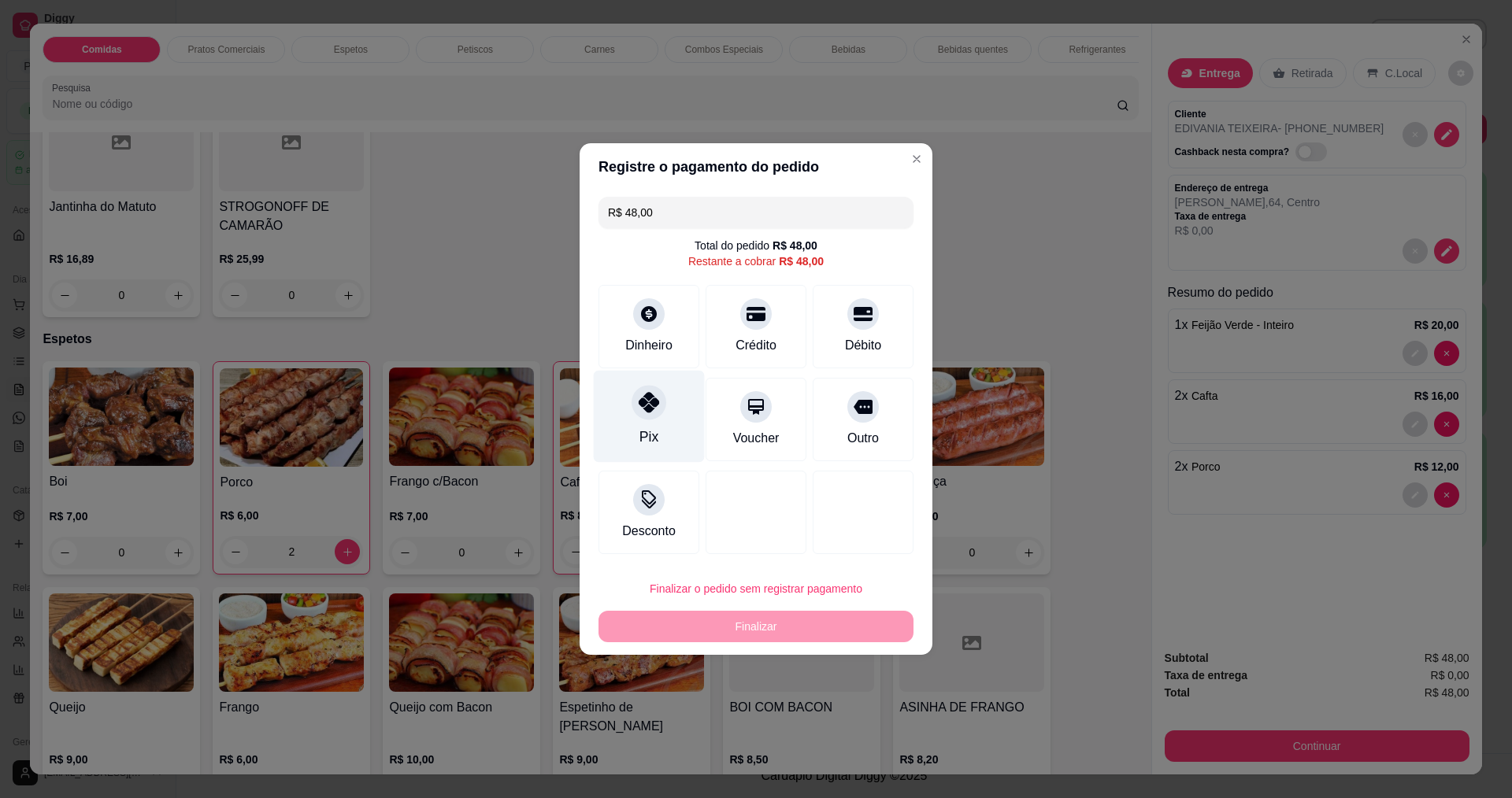
click at [631, 416] on div "Pix" at bounding box center [649, 417] width 111 height 92
type input "R$ 0,00"
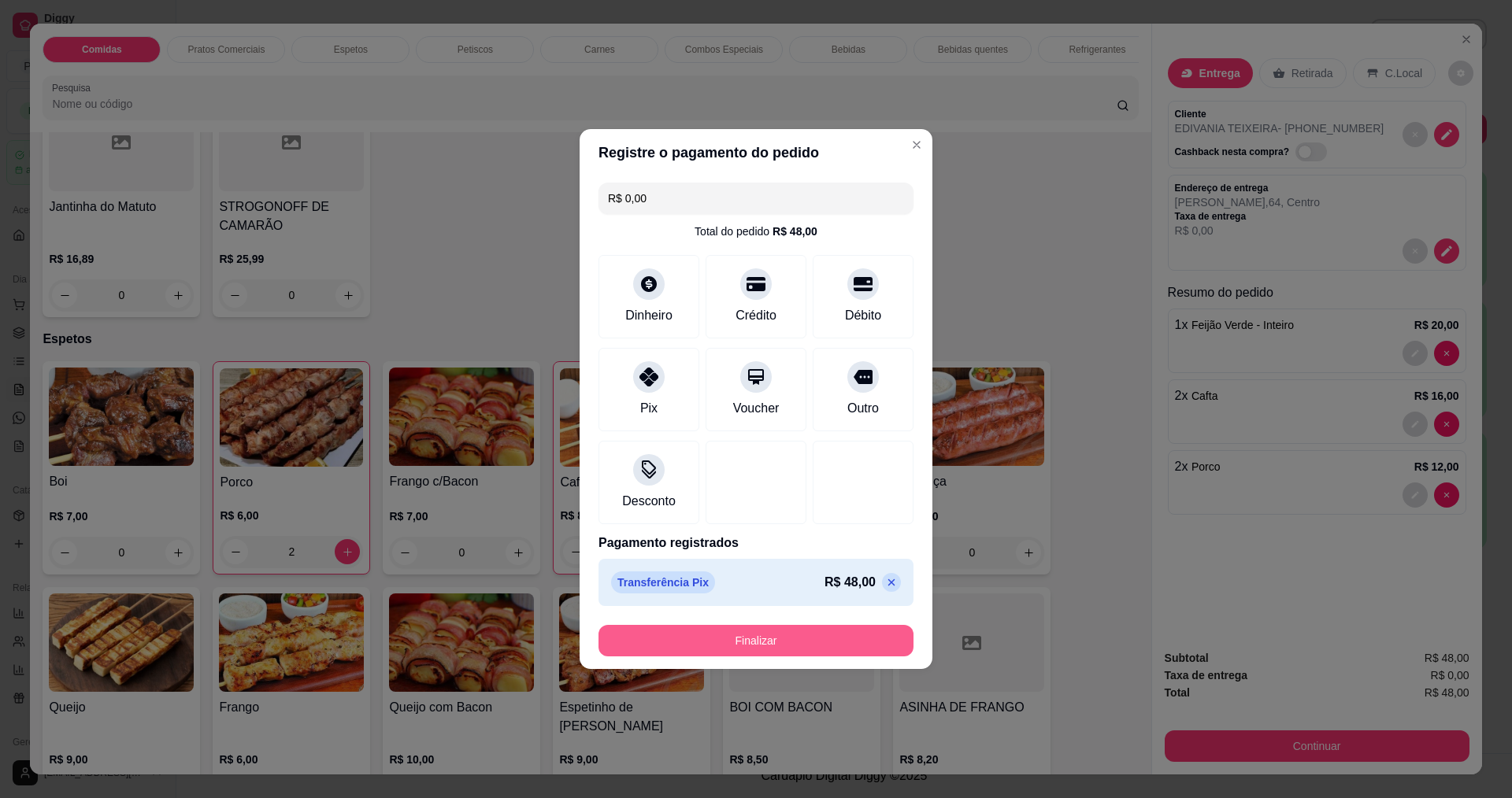
click at [748, 646] on button "Finalizar" at bounding box center [756, 640] width 315 height 32
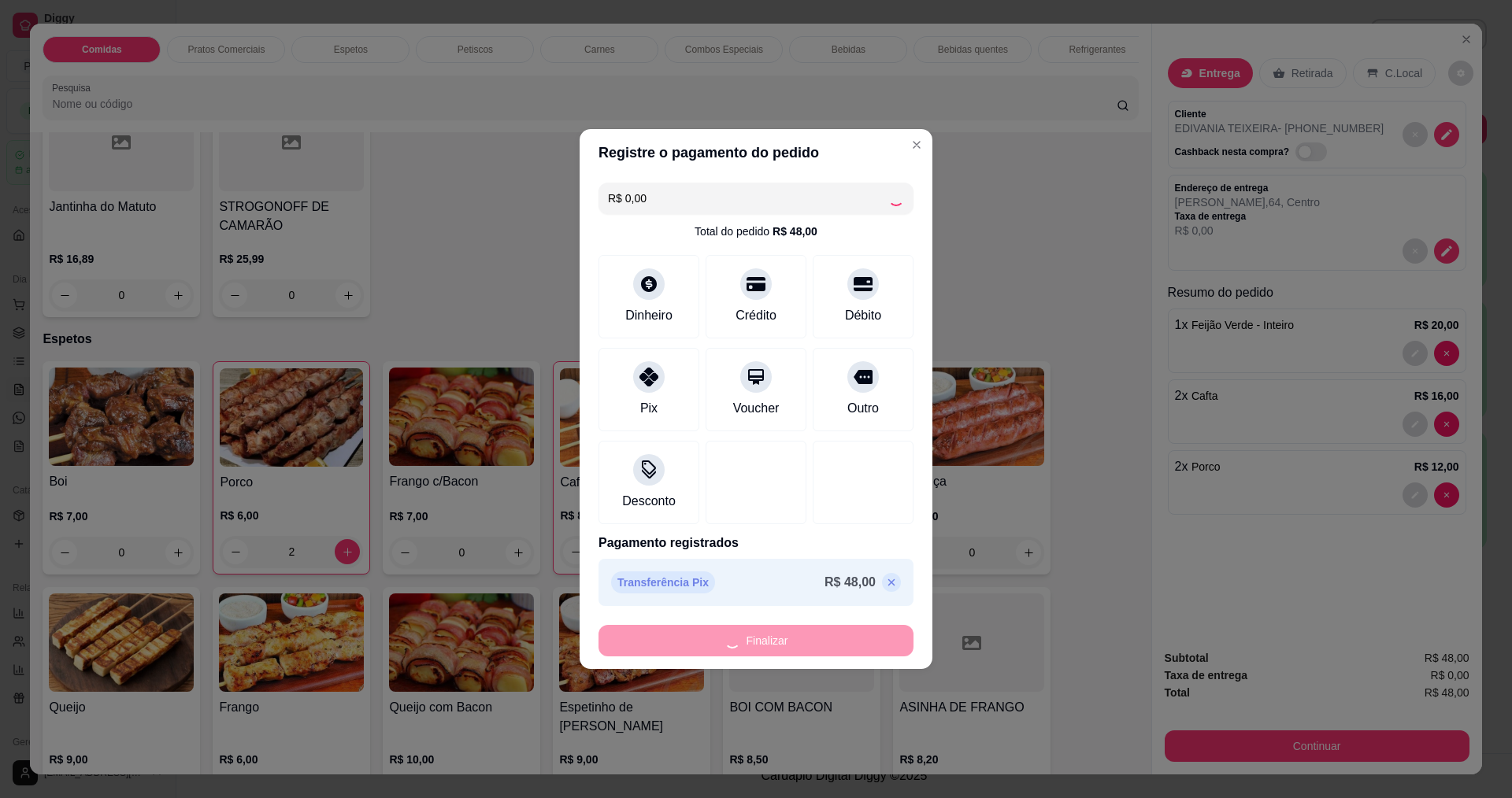
type input "0"
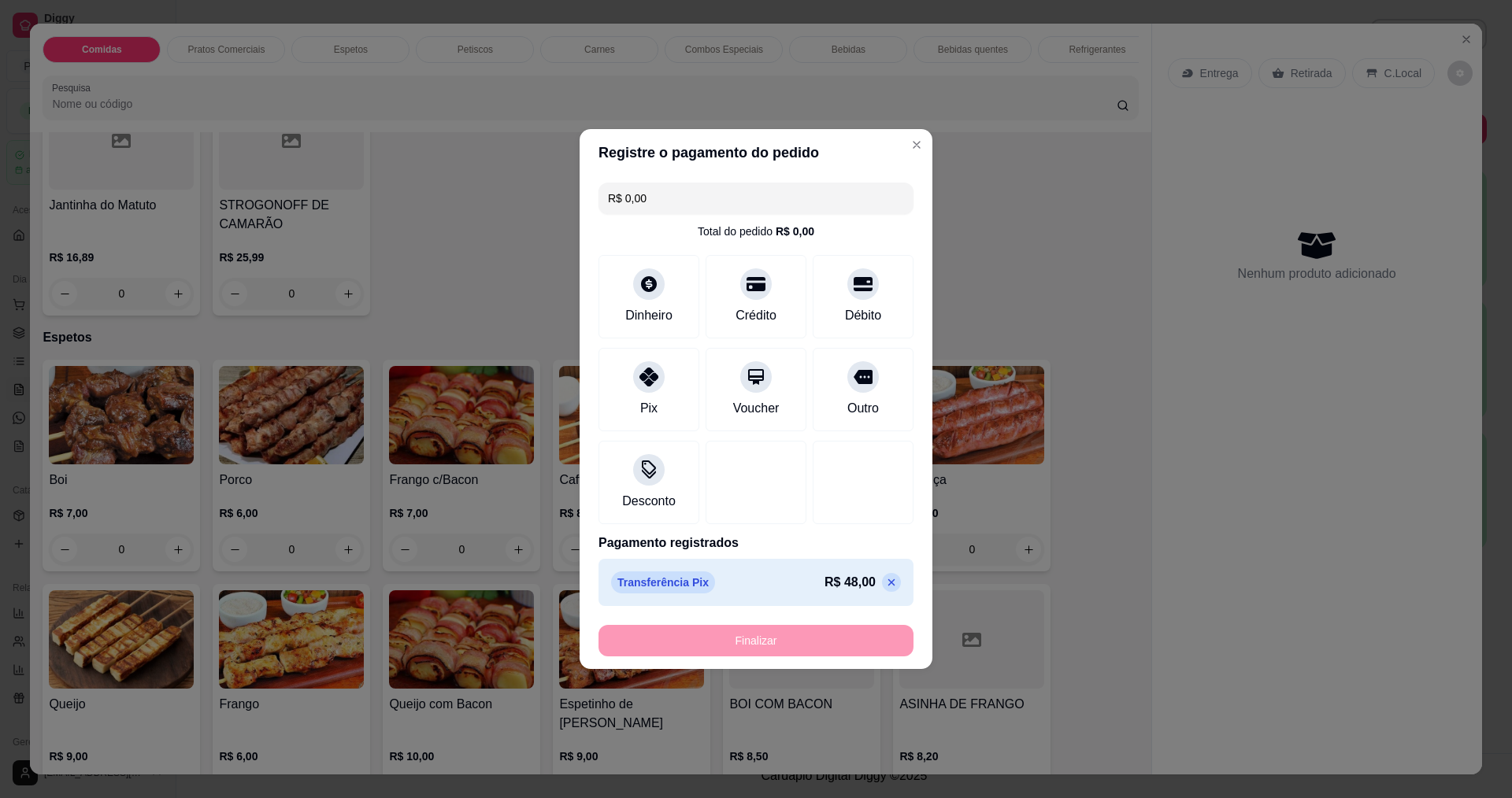
type input "-R$ 48,00"
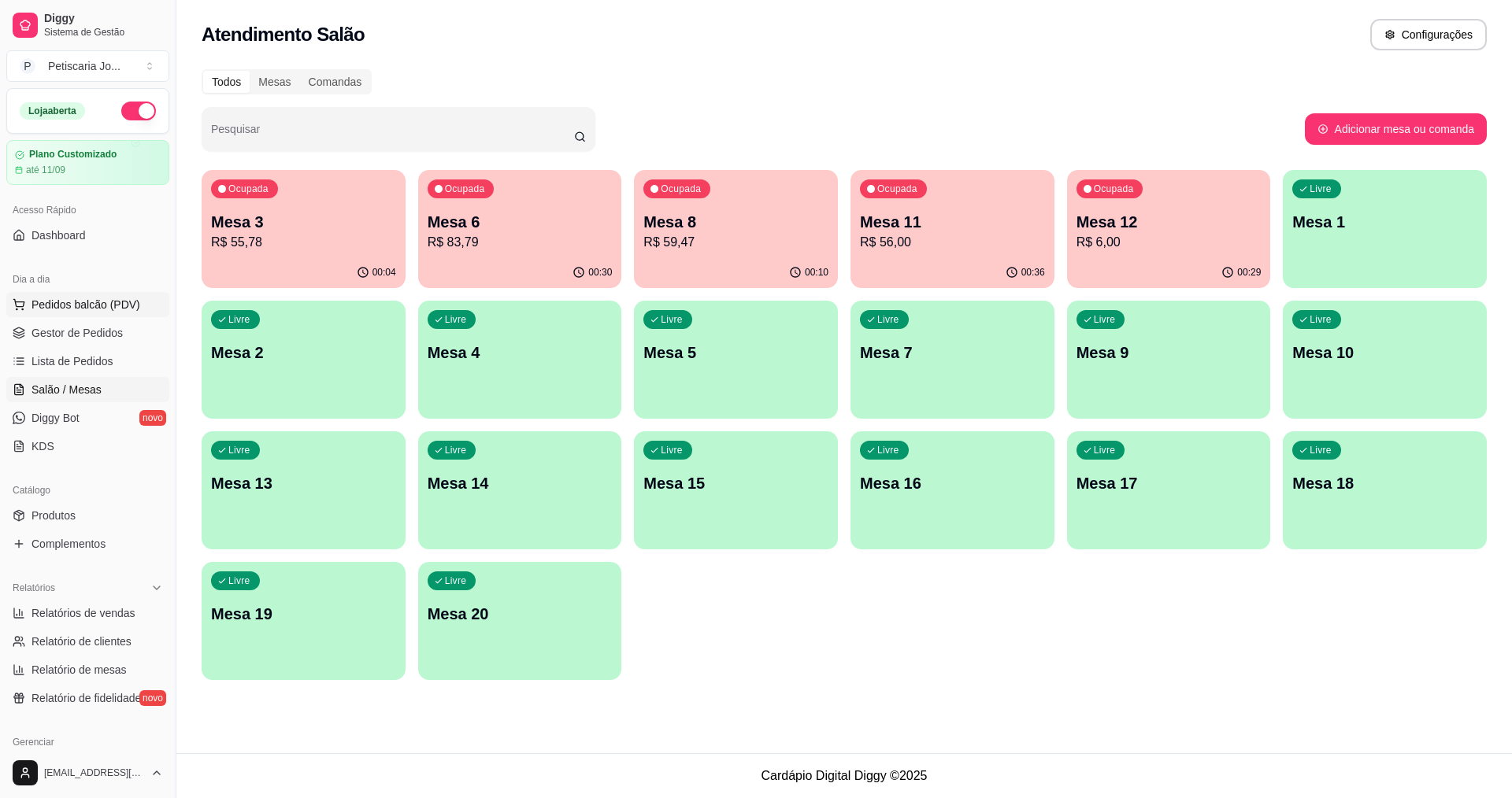
click at [80, 298] on span "Pedidos balcão (PDV)" at bounding box center [86, 304] width 109 height 16
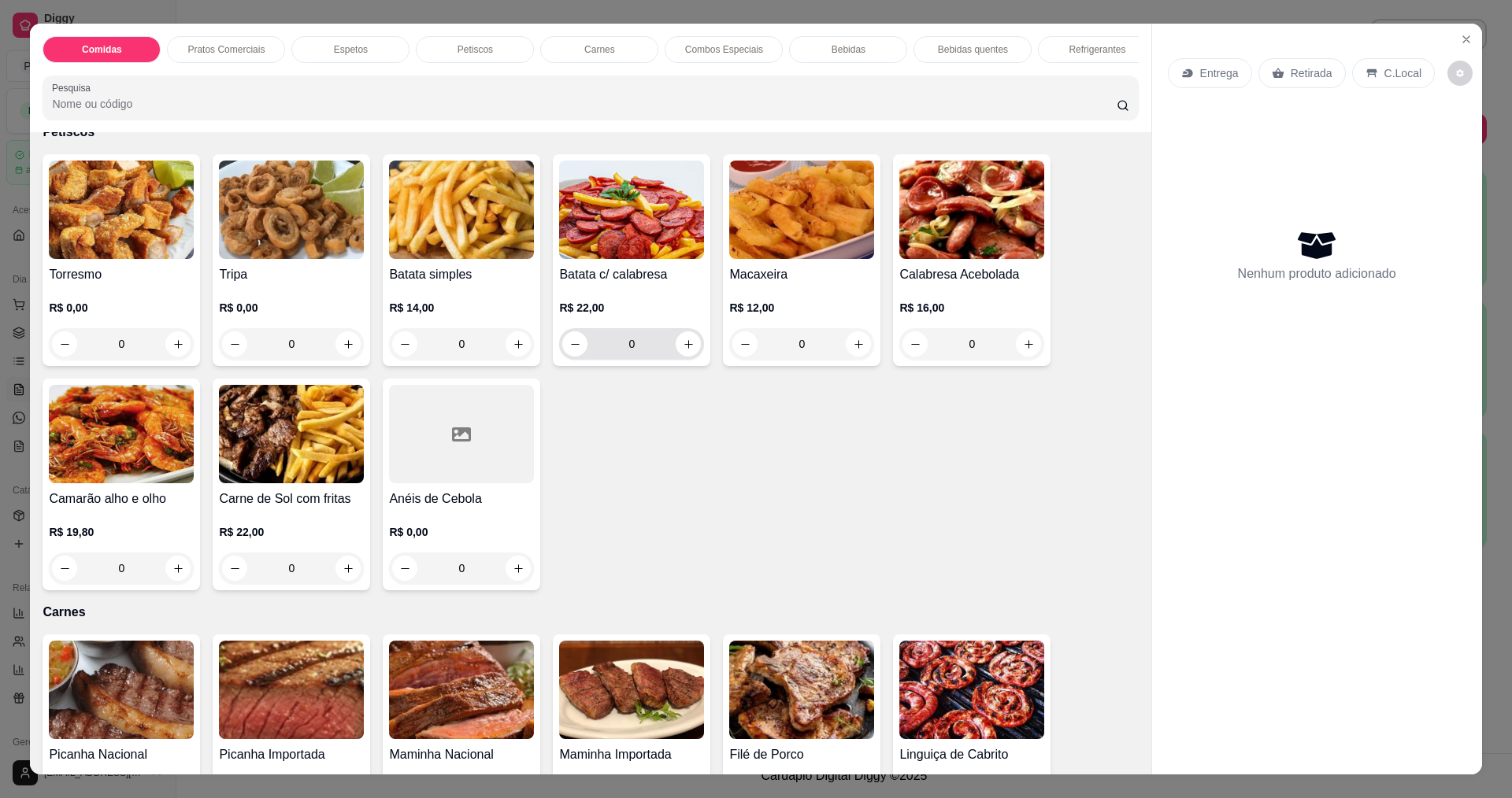
scroll to position [1575, 0]
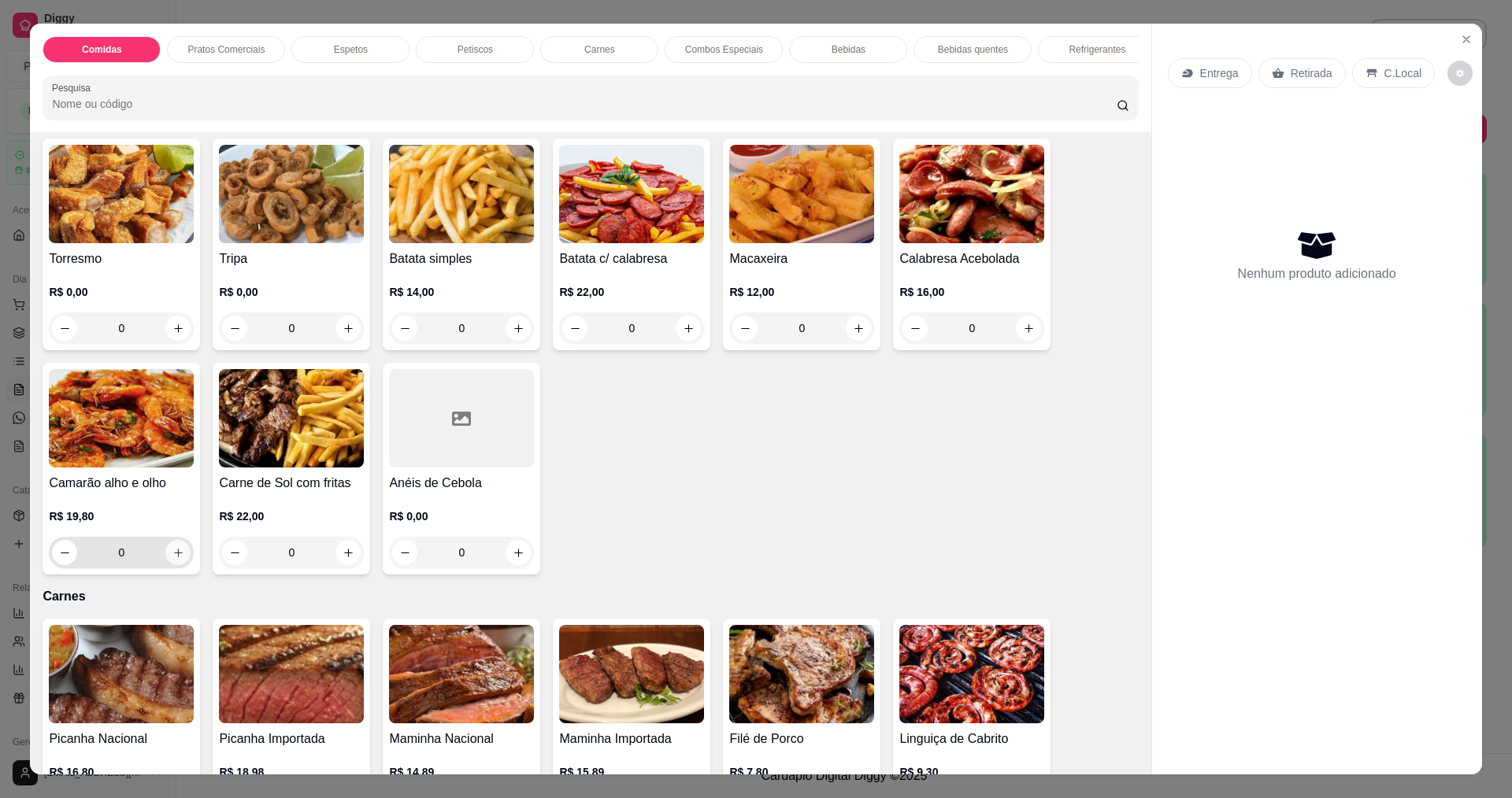
click at [165, 550] on button "increase-product-quantity" at bounding box center [177, 552] width 25 height 25
type input "1"
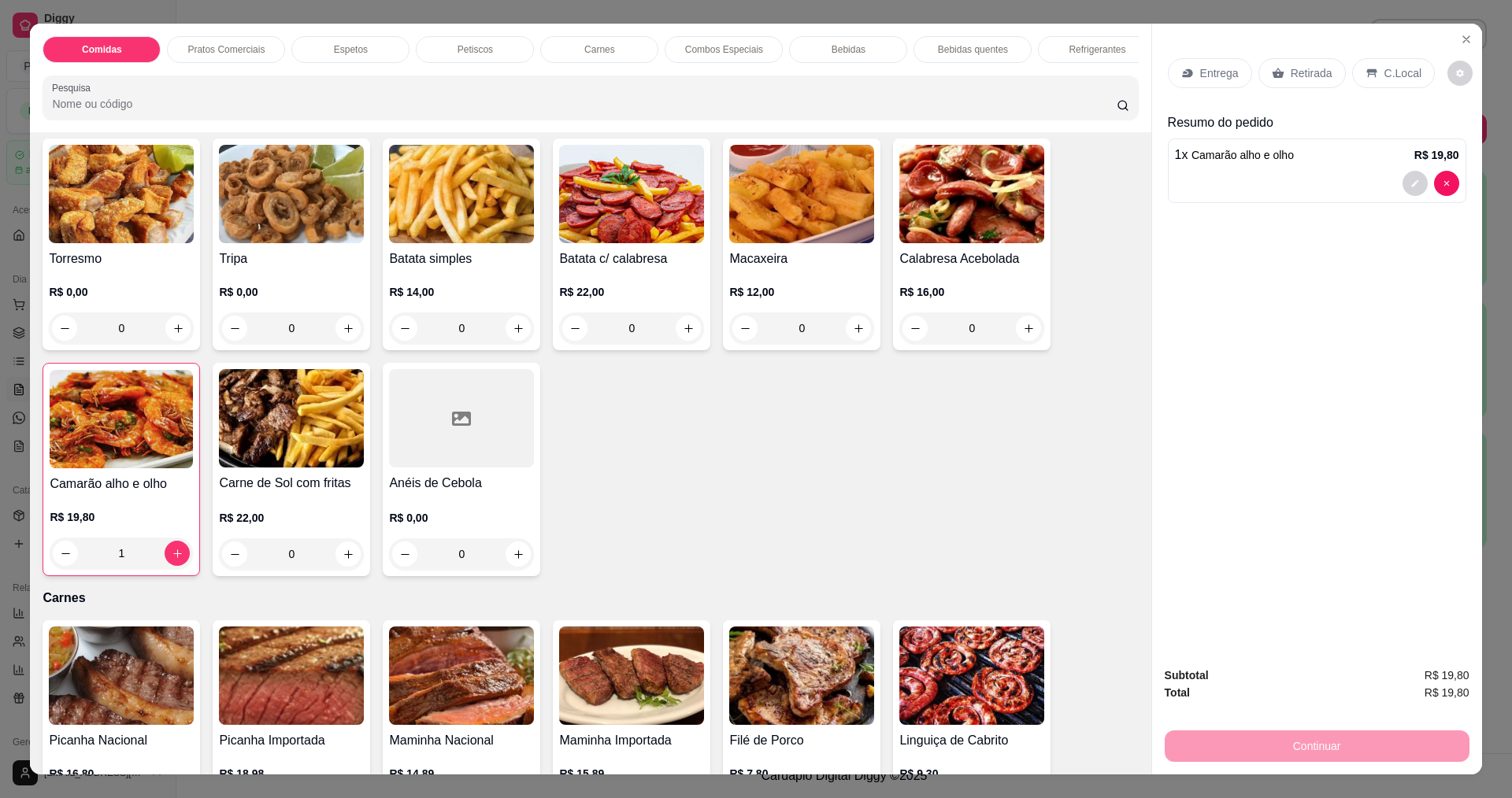
click at [1214, 68] on p "Entrega" at bounding box center [1219, 73] width 38 height 16
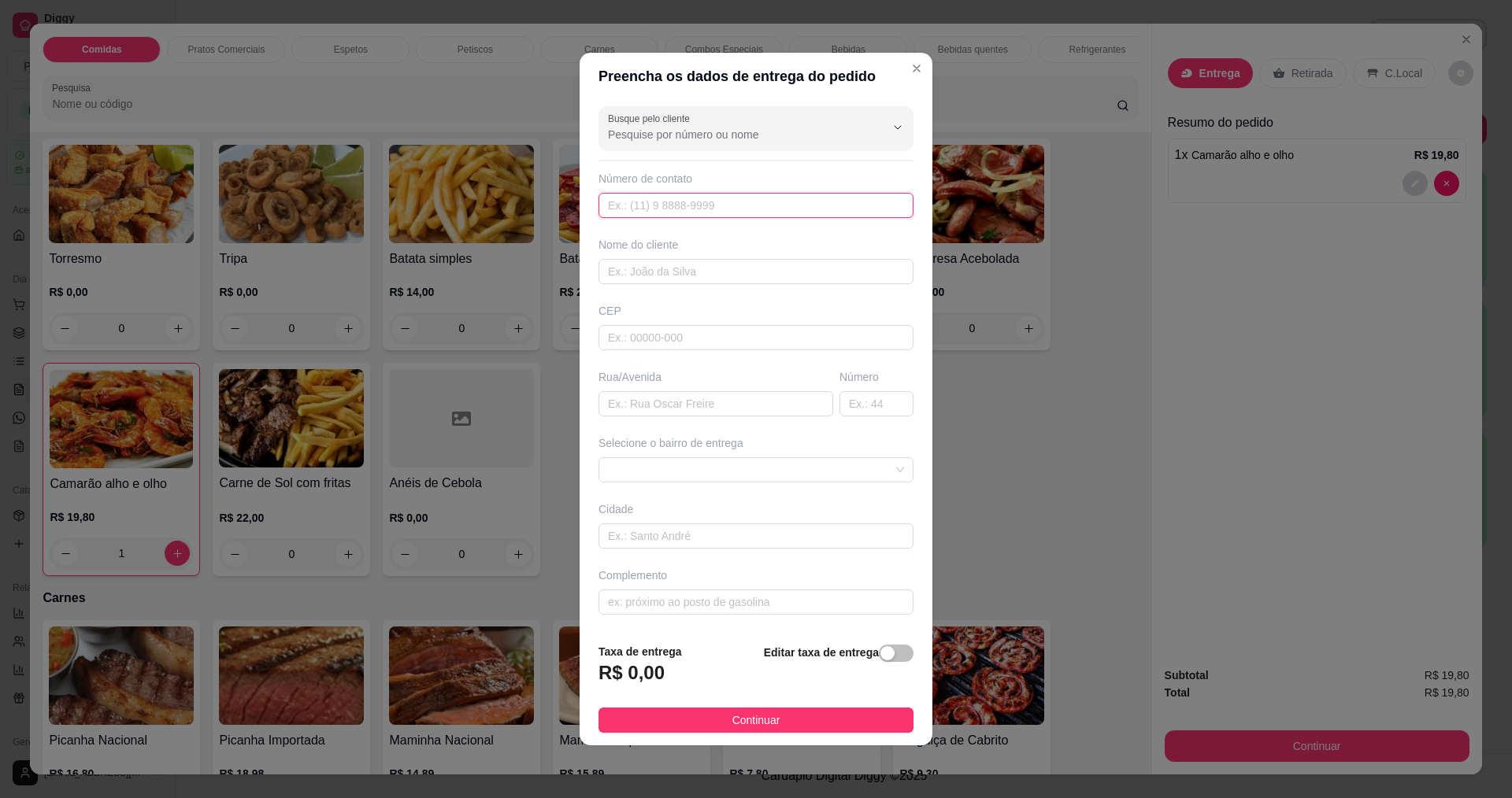
click at [706, 210] on input "text" at bounding box center [756, 205] width 315 height 25
type input "8888-8888"
click at [706, 278] on input "text" at bounding box center [756, 271] width 315 height 25
type input "ROBERTINHA"
click at [747, 705] on footer "Taxa de entrega R$ 0,00 Editar taxa de entrega Continuar" at bounding box center [756, 687] width 353 height 115
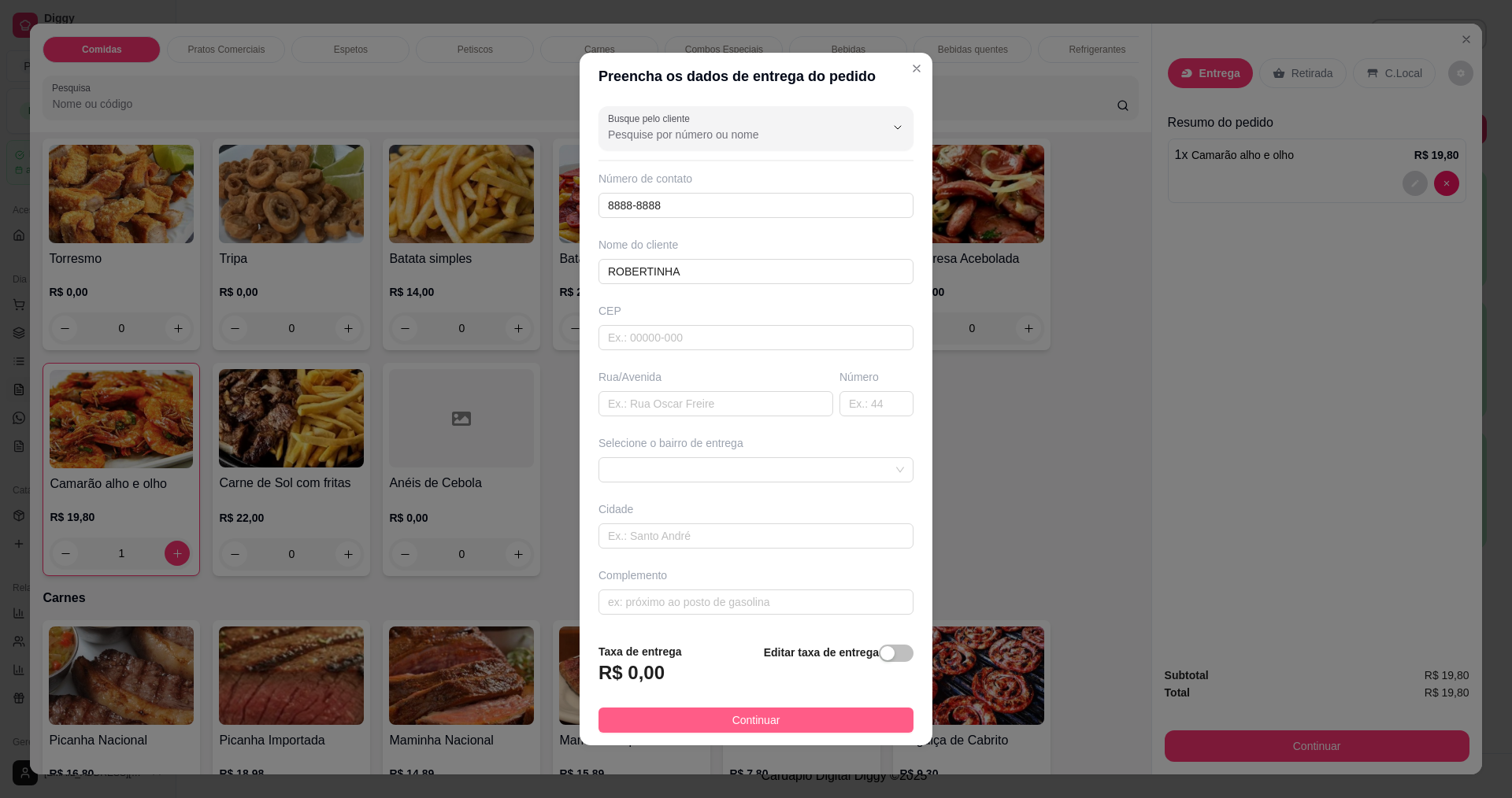
click at [747, 717] on span "Continuar" at bounding box center [756, 720] width 49 height 18
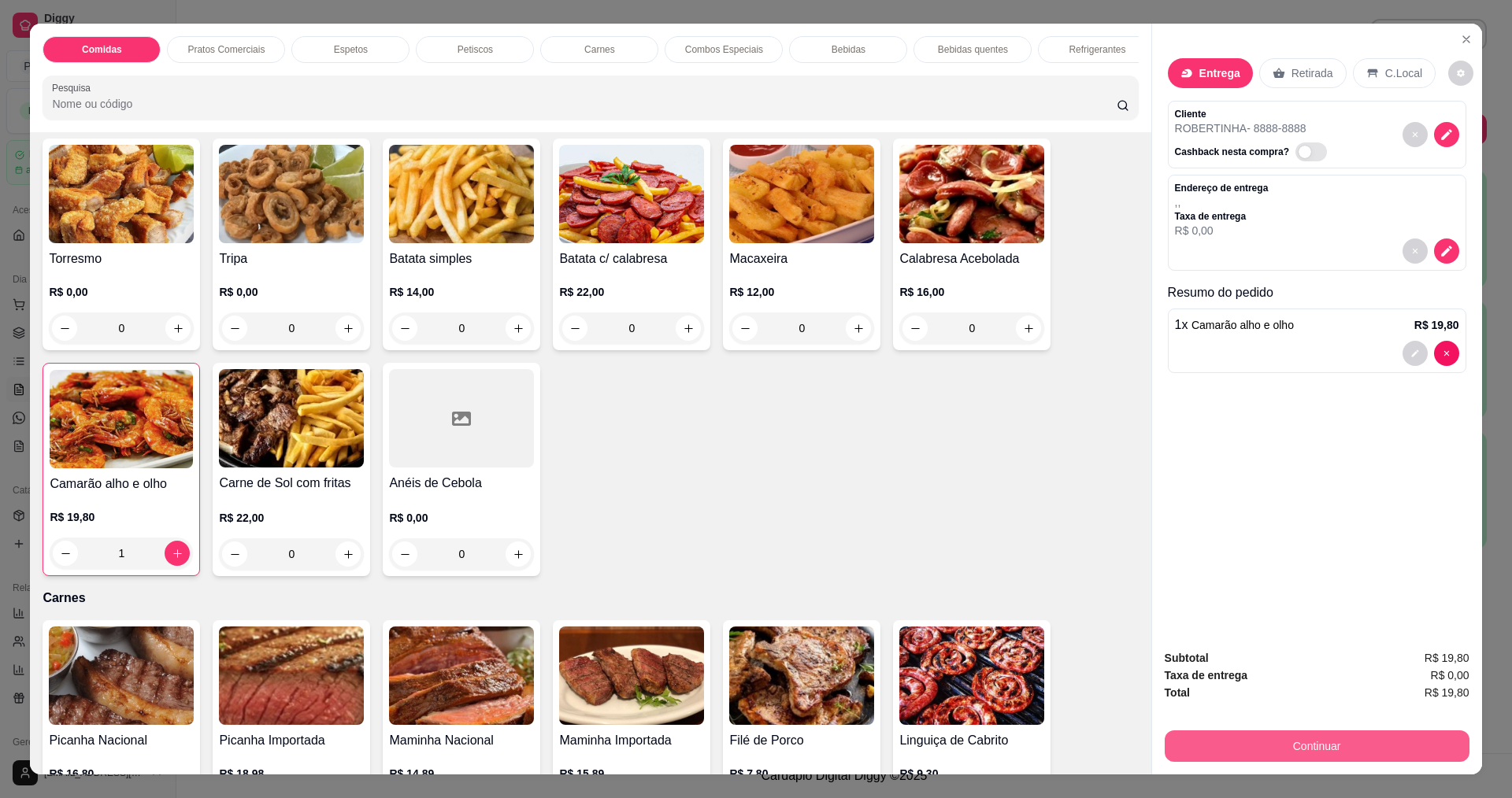
click at [1387, 745] on button "Continuar" at bounding box center [1317, 747] width 305 height 32
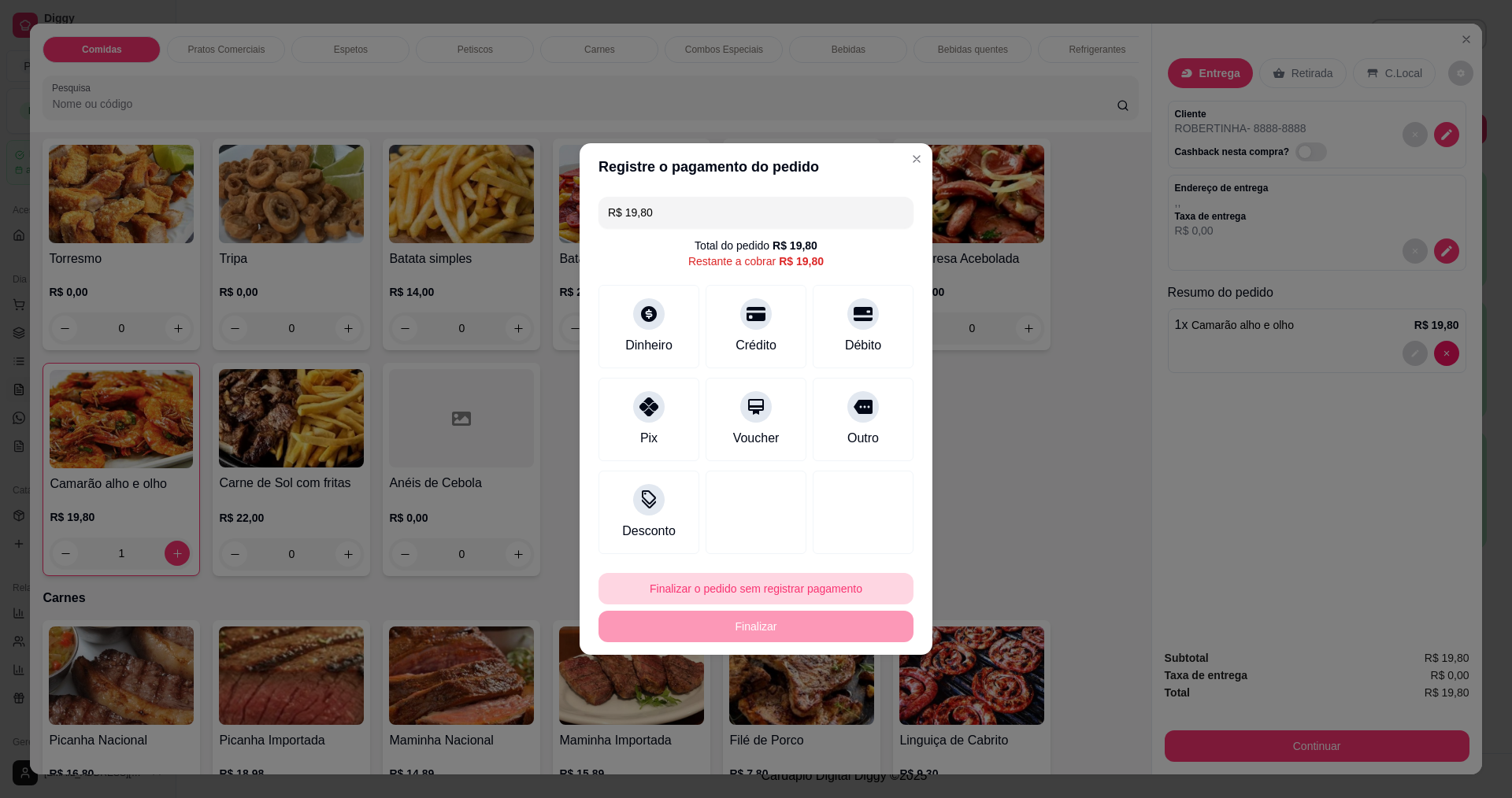
click at [752, 585] on button "Finalizar o pedido sem registrar pagamento" at bounding box center [756, 589] width 315 height 32
click at [852, 720] on button "Confirmar" at bounding box center [859, 718] width 58 height 24
type input "0"
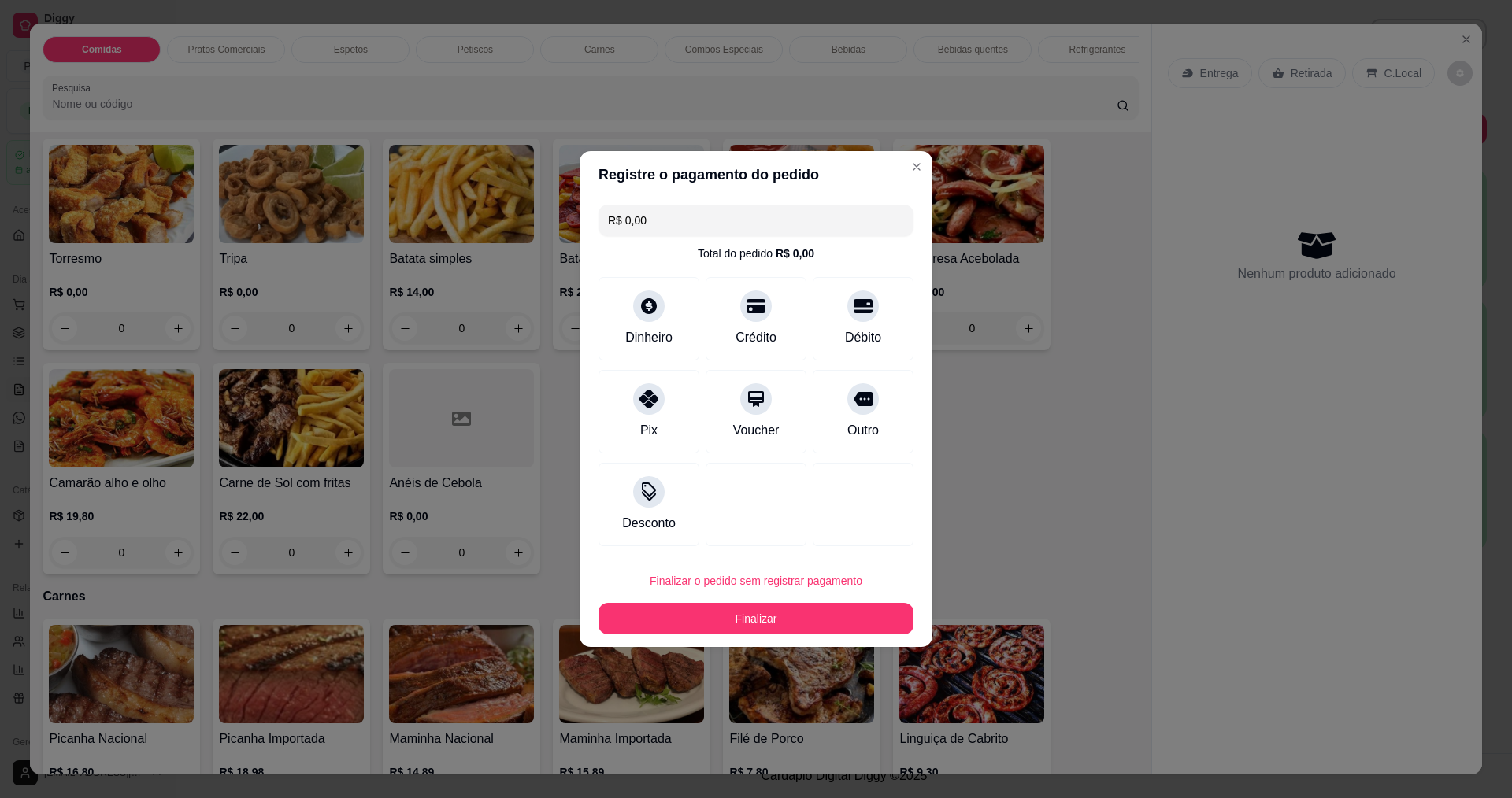
type input "R$ 0,00"
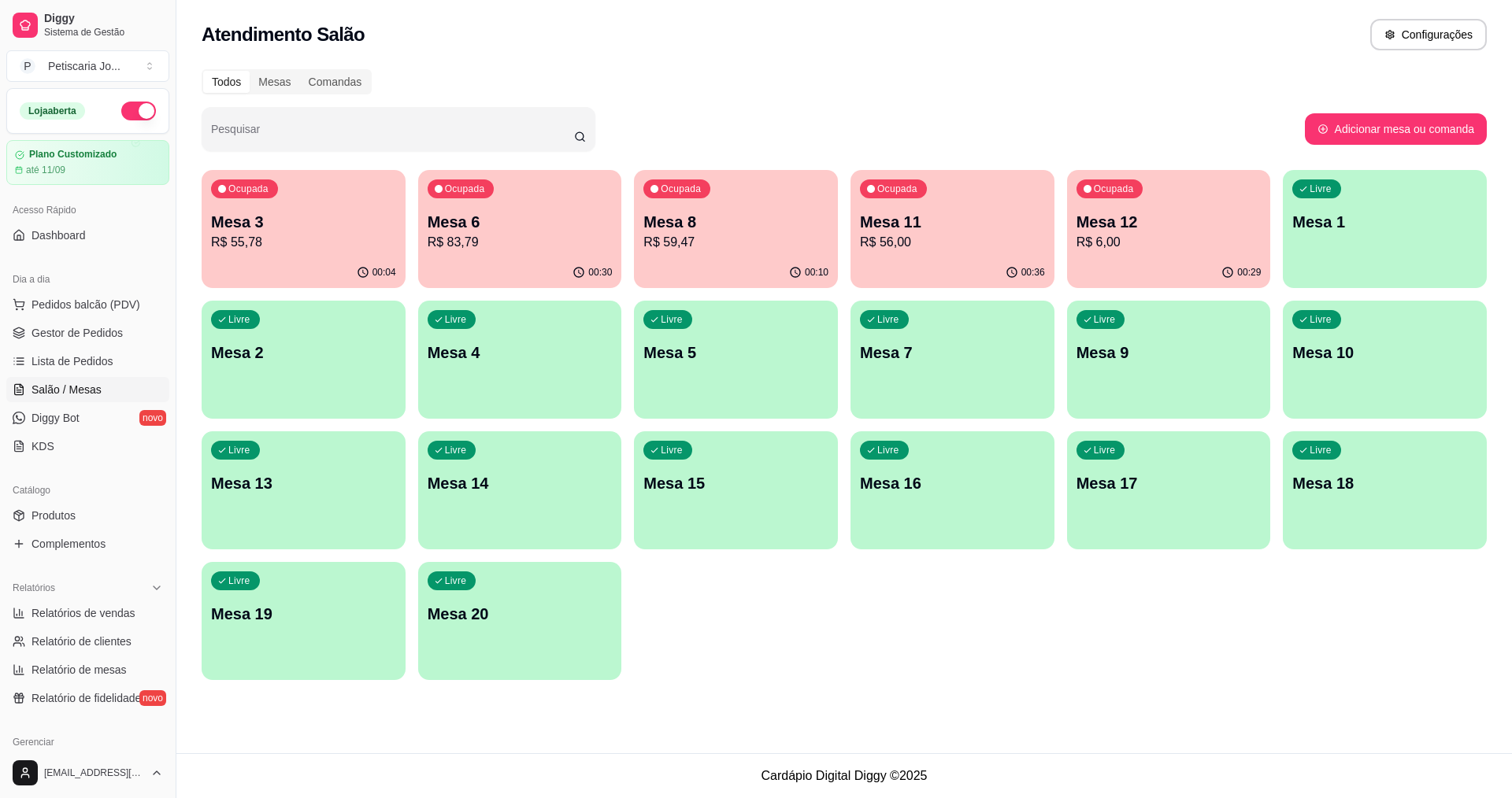
click at [951, 230] on p "Mesa 11" at bounding box center [952, 222] width 185 height 22
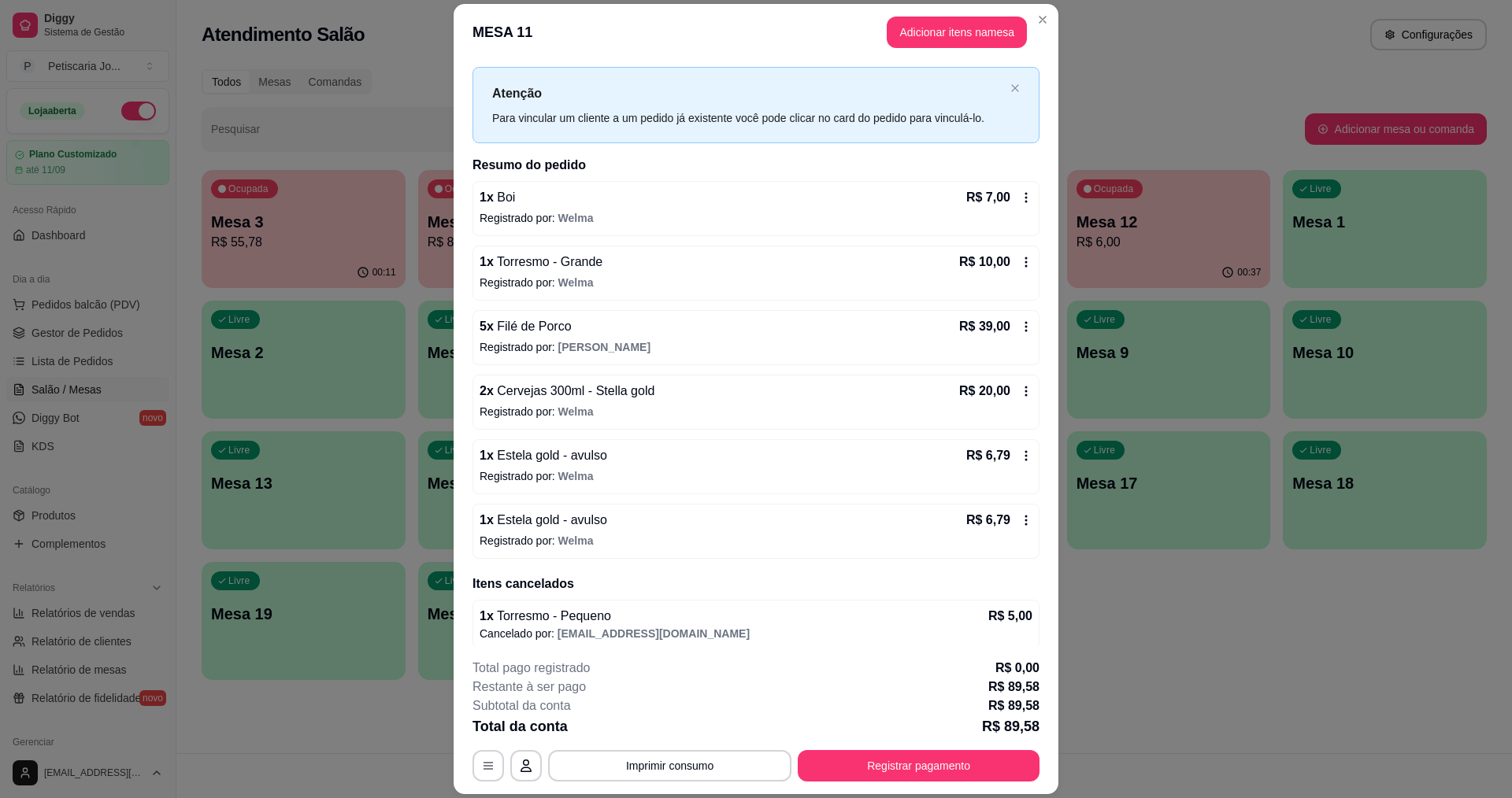
scroll to position [37, 0]
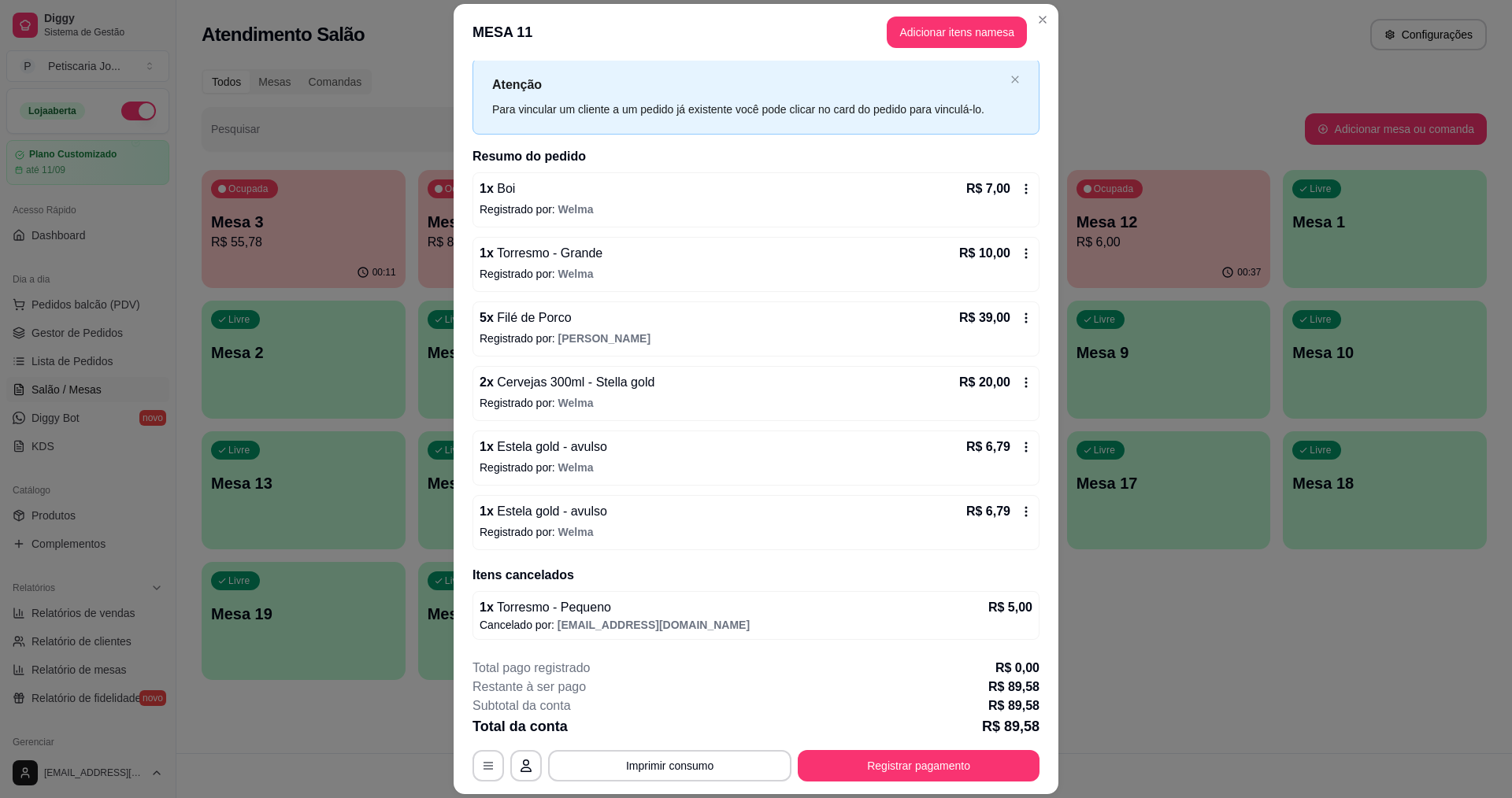
click at [1020, 377] on icon at bounding box center [1026, 383] width 13 height 13
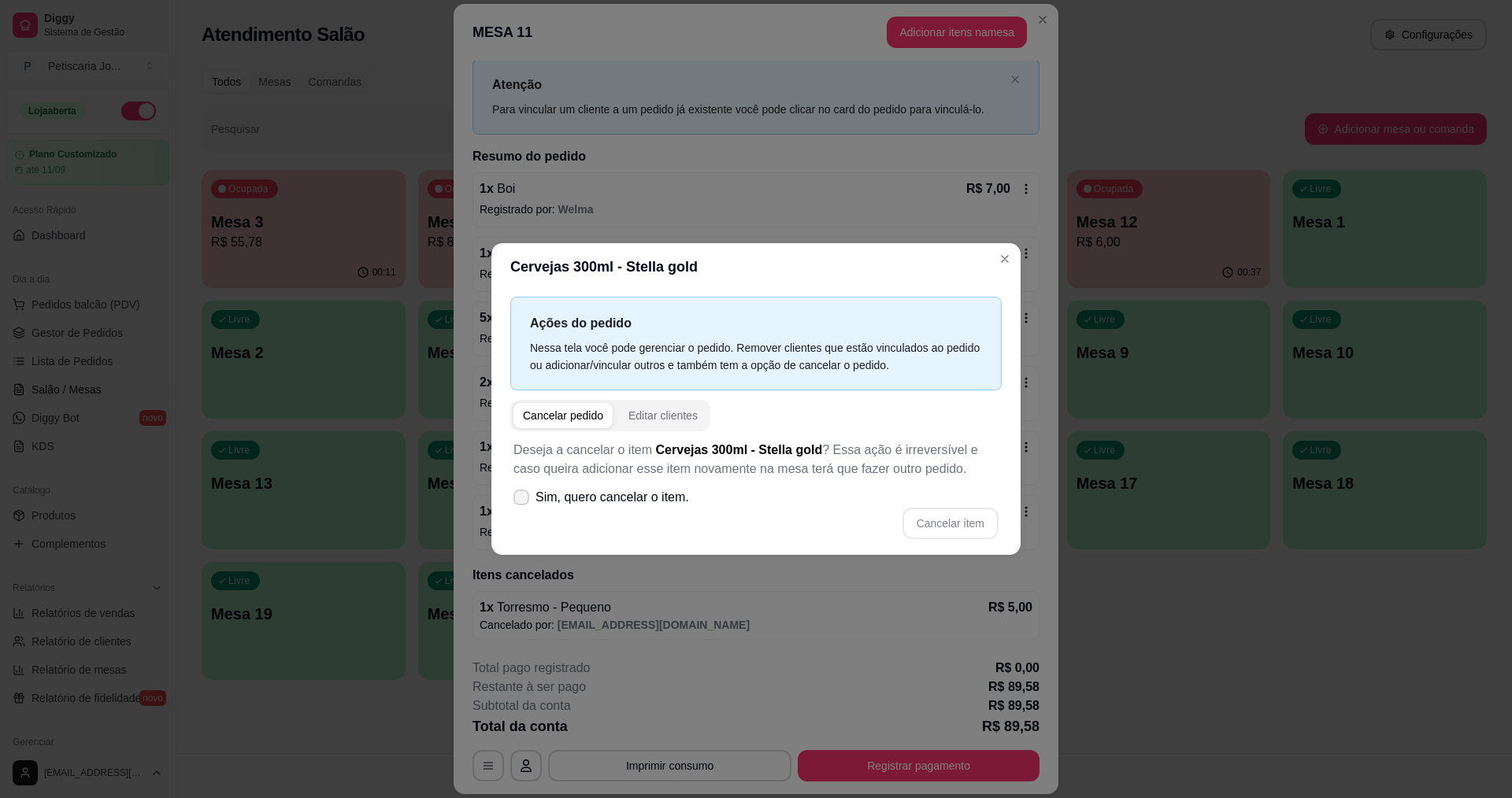
click at [528, 503] on span at bounding box center [521, 497] width 16 height 16
click at [523, 503] on input "Sim, quero cancelar o item." at bounding box center [518, 505] width 10 height 10
checkbox input "true"
click at [958, 537] on button "Cancelar item" at bounding box center [950, 524] width 96 height 32
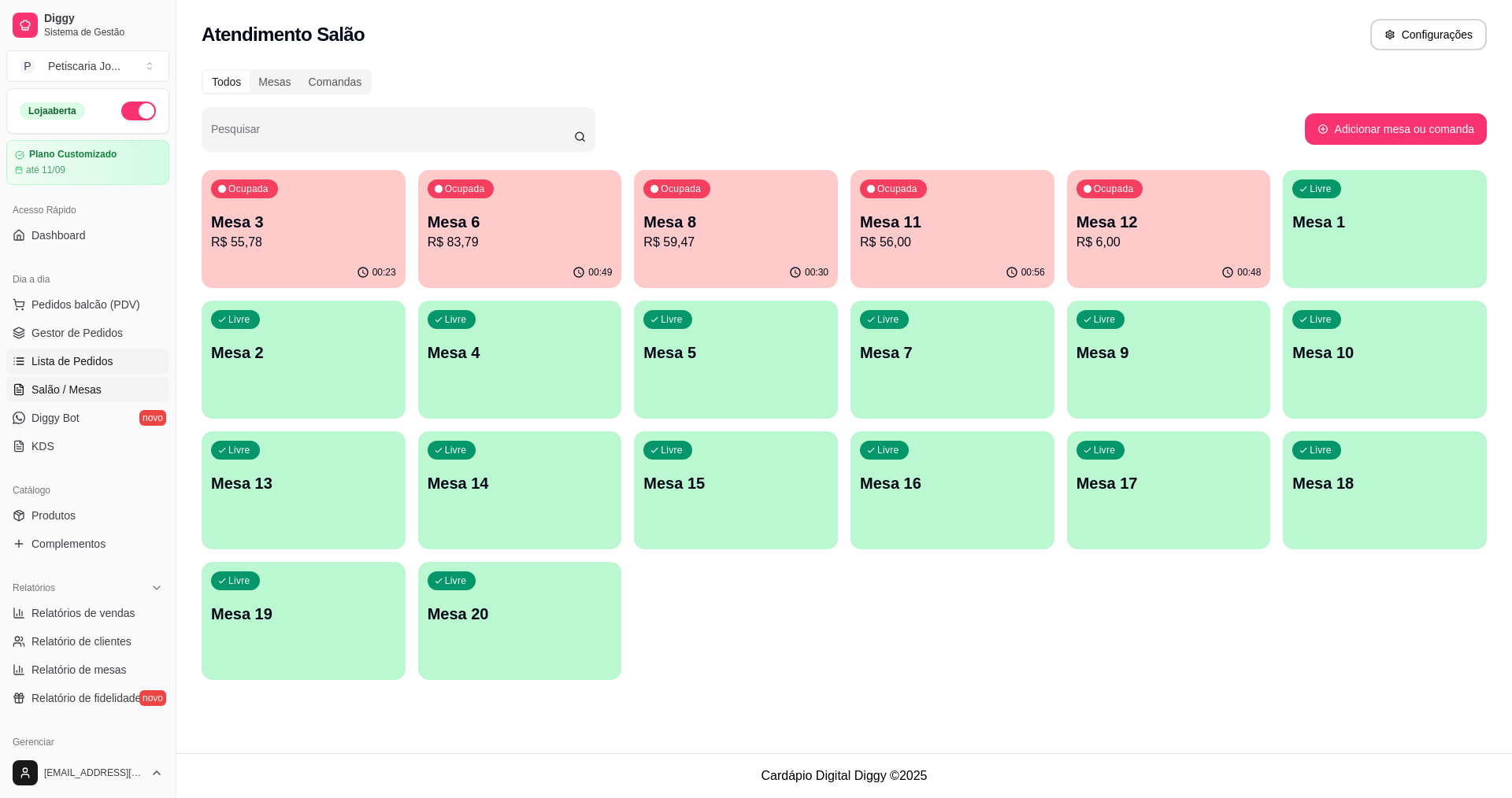
click at [68, 362] on span "Lista de Pedidos" at bounding box center [73, 361] width 82 height 16
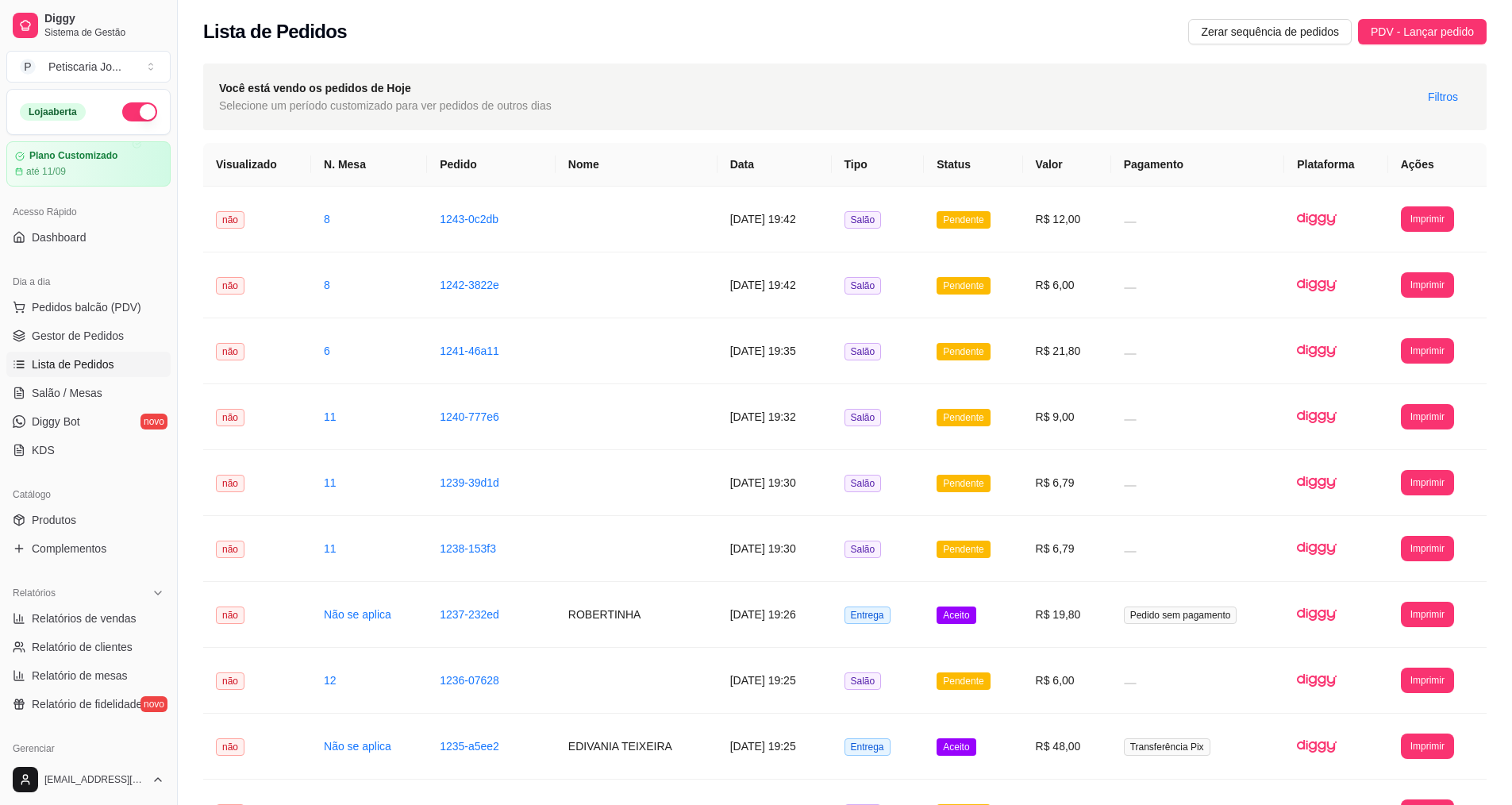
click at [1427, 44] on div "Lista de Pedidos Zerar sequência de pedidos PDV - Lançar pedido" at bounding box center [844, 26] width 1334 height 54
click at [1440, 37] on span "PDV - Lançar pedido" at bounding box center [1423, 31] width 103 height 18
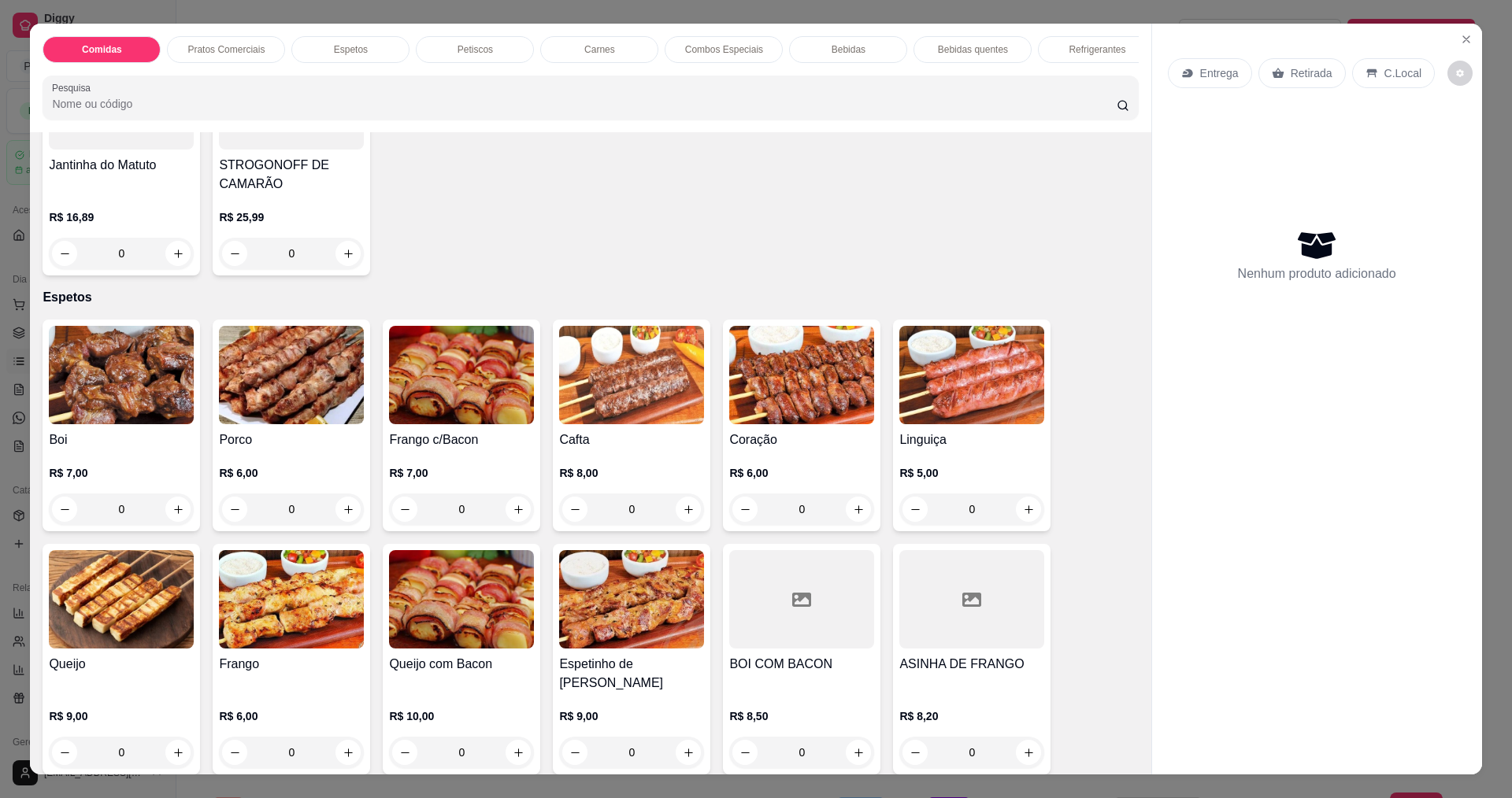
scroll to position [709, 0]
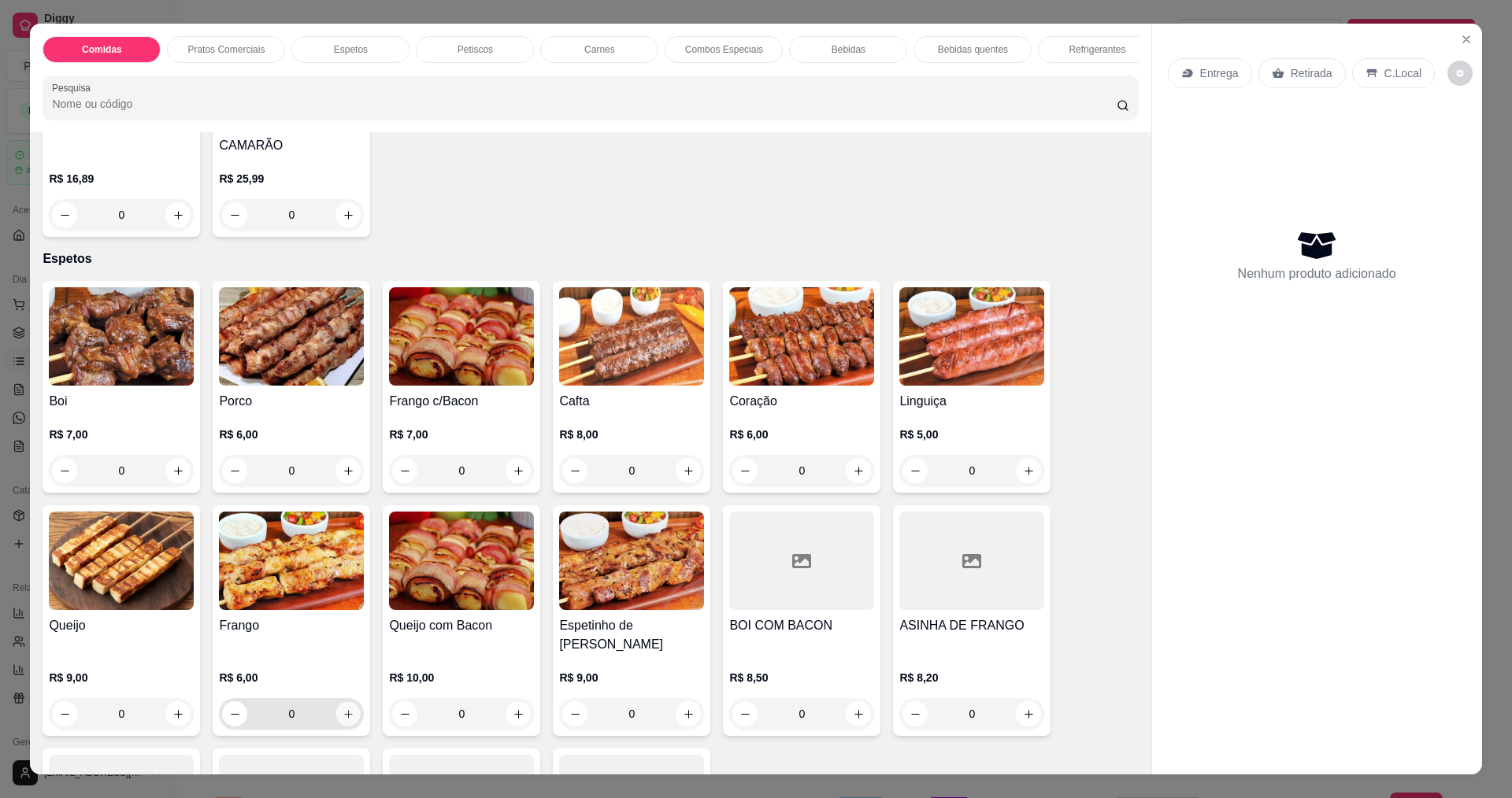
click at [342, 712] on icon "increase-product-quantity" at bounding box center [348, 714] width 12 height 12
type input "1"
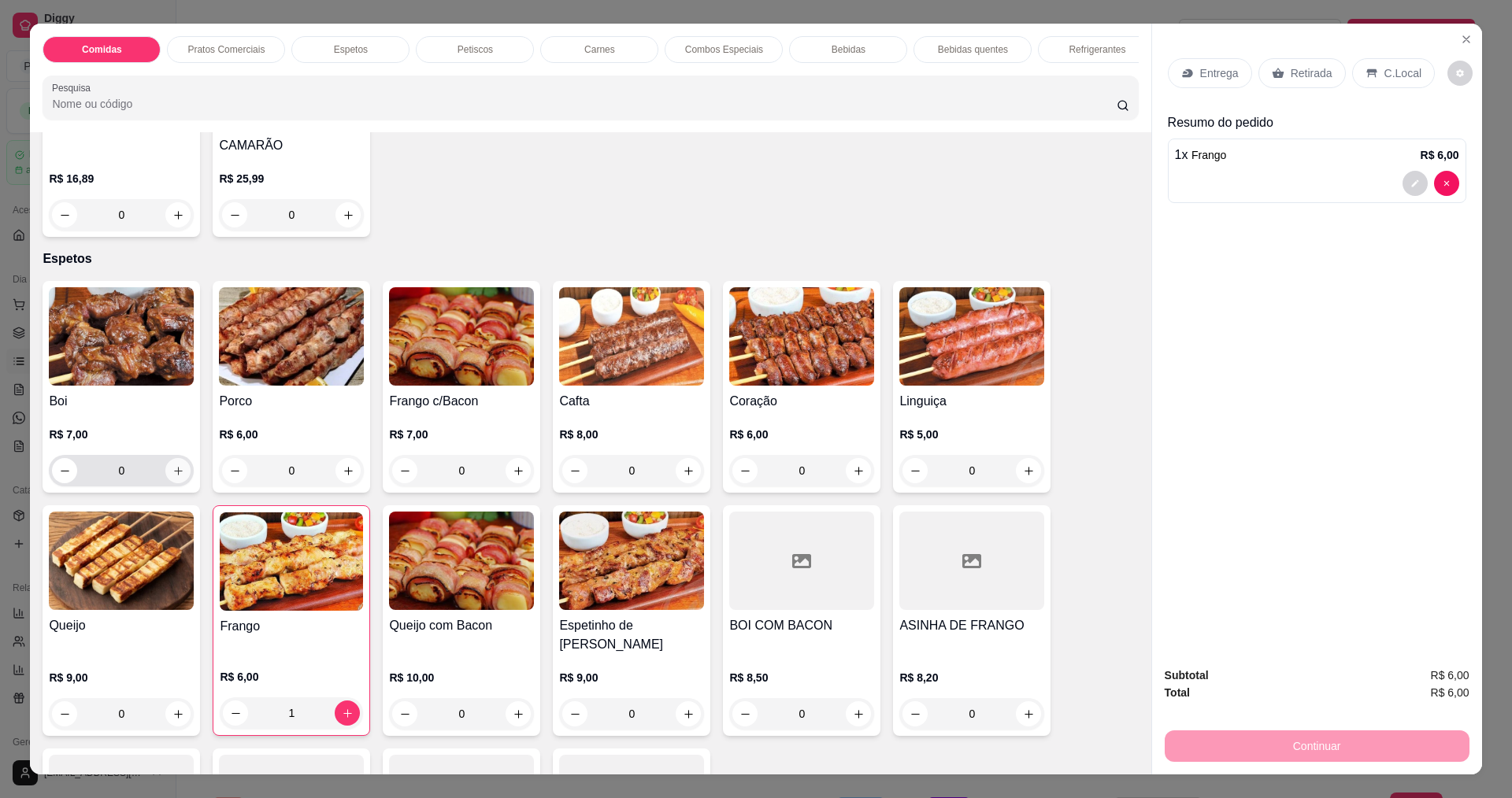
click at [179, 483] on button "increase-product-quantity" at bounding box center [177, 470] width 25 height 25
type input "1"
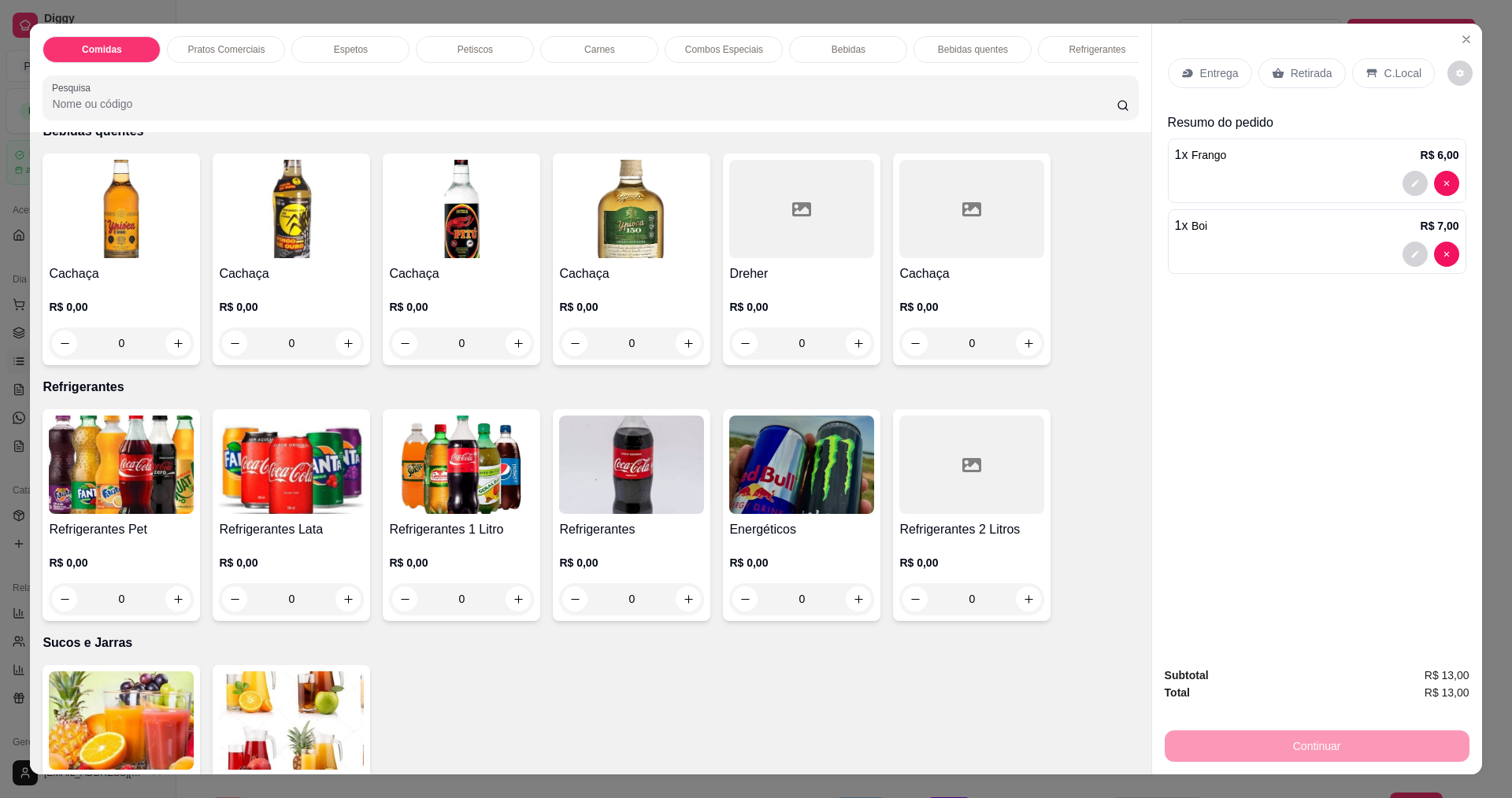
scroll to position [3070, 0]
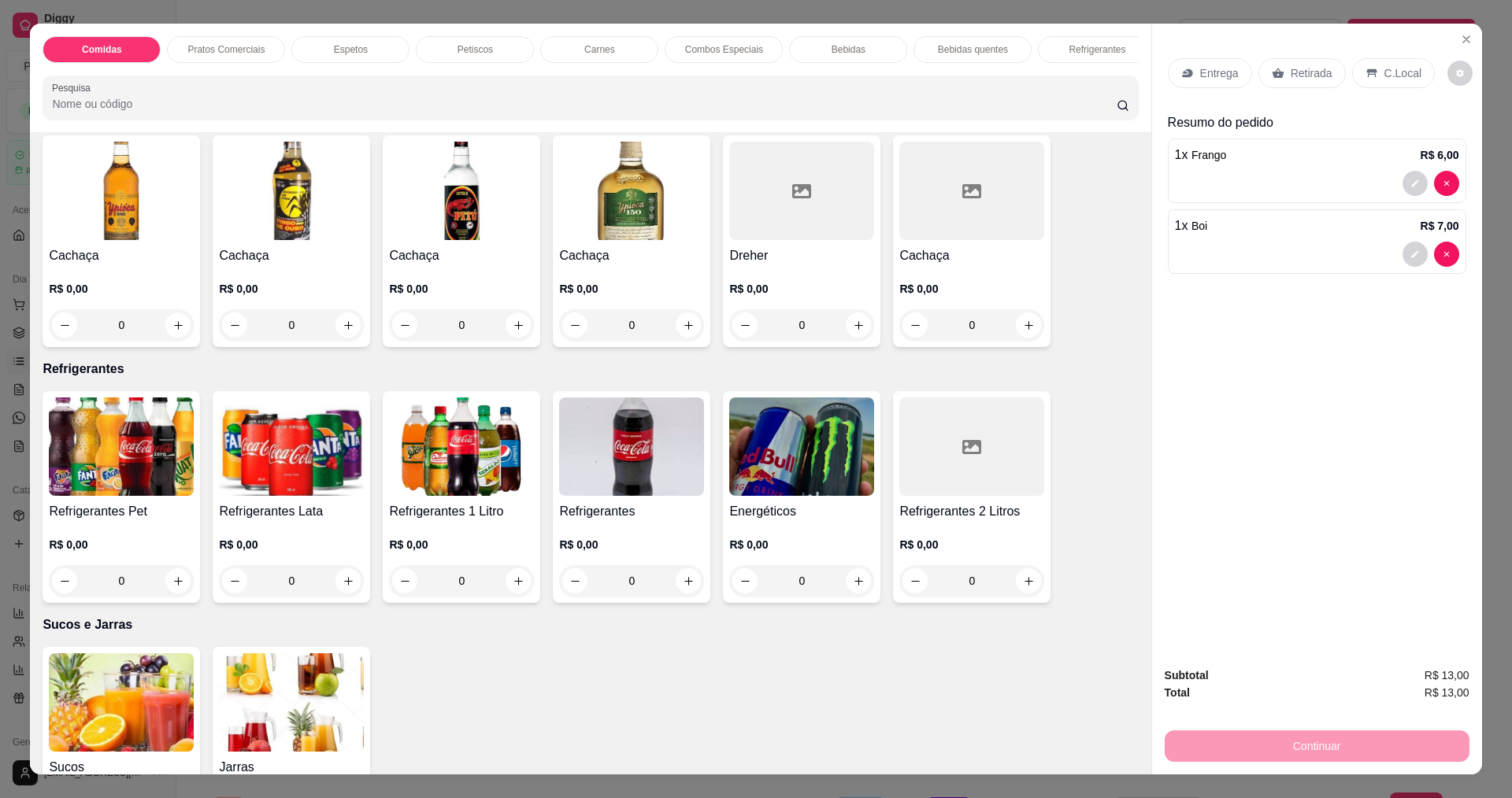
click at [287, 521] on div "R$ 0,00 0" at bounding box center [291, 558] width 145 height 76
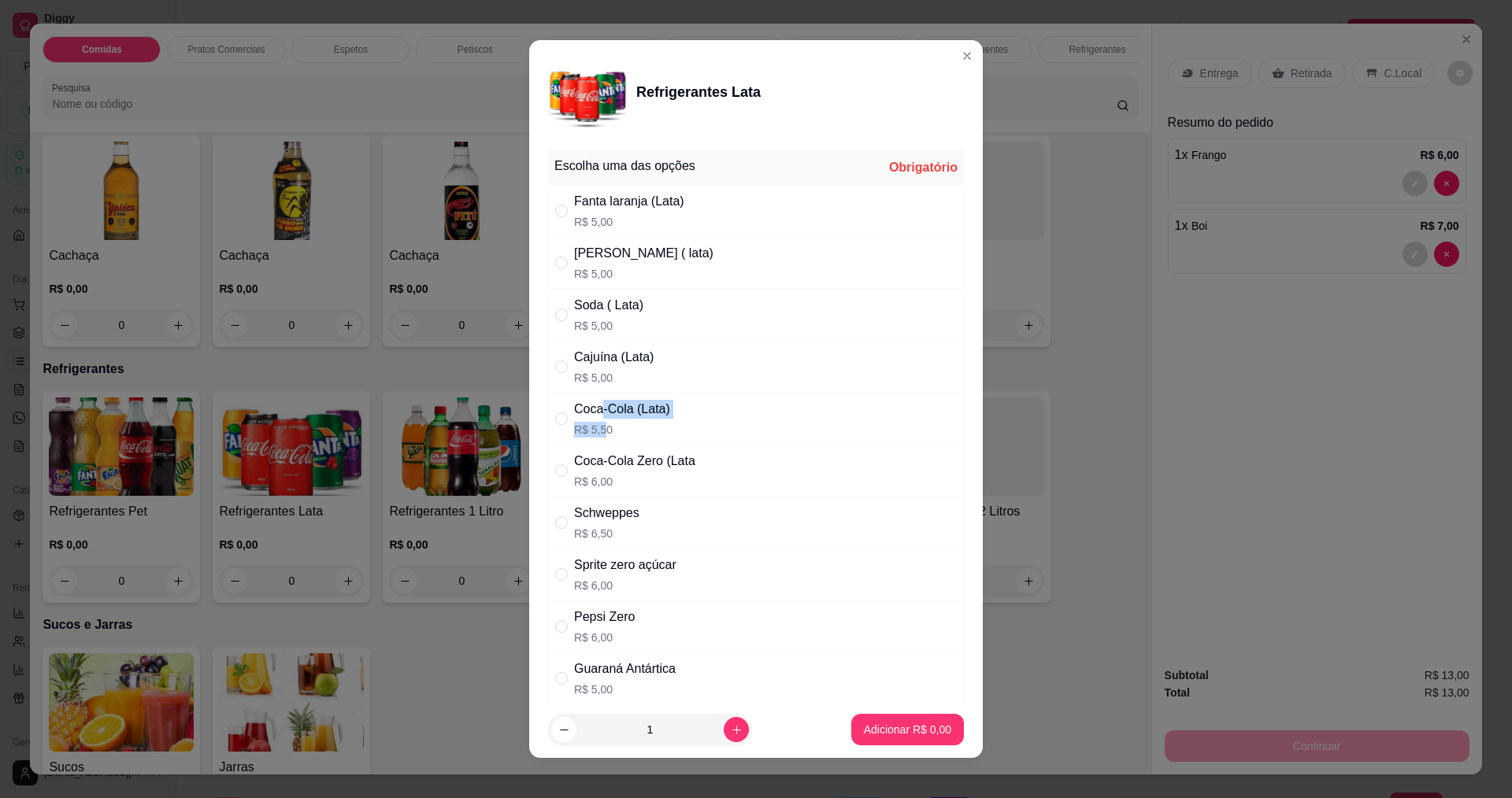
click at [596, 421] on div "Coca-Cola (Lata) R$ 5,50" at bounding box center [622, 419] width 96 height 38
radio input "true"
click at [883, 733] on p "Adicionar R$ 5,50" at bounding box center [907, 730] width 85 height 15
type input "1"
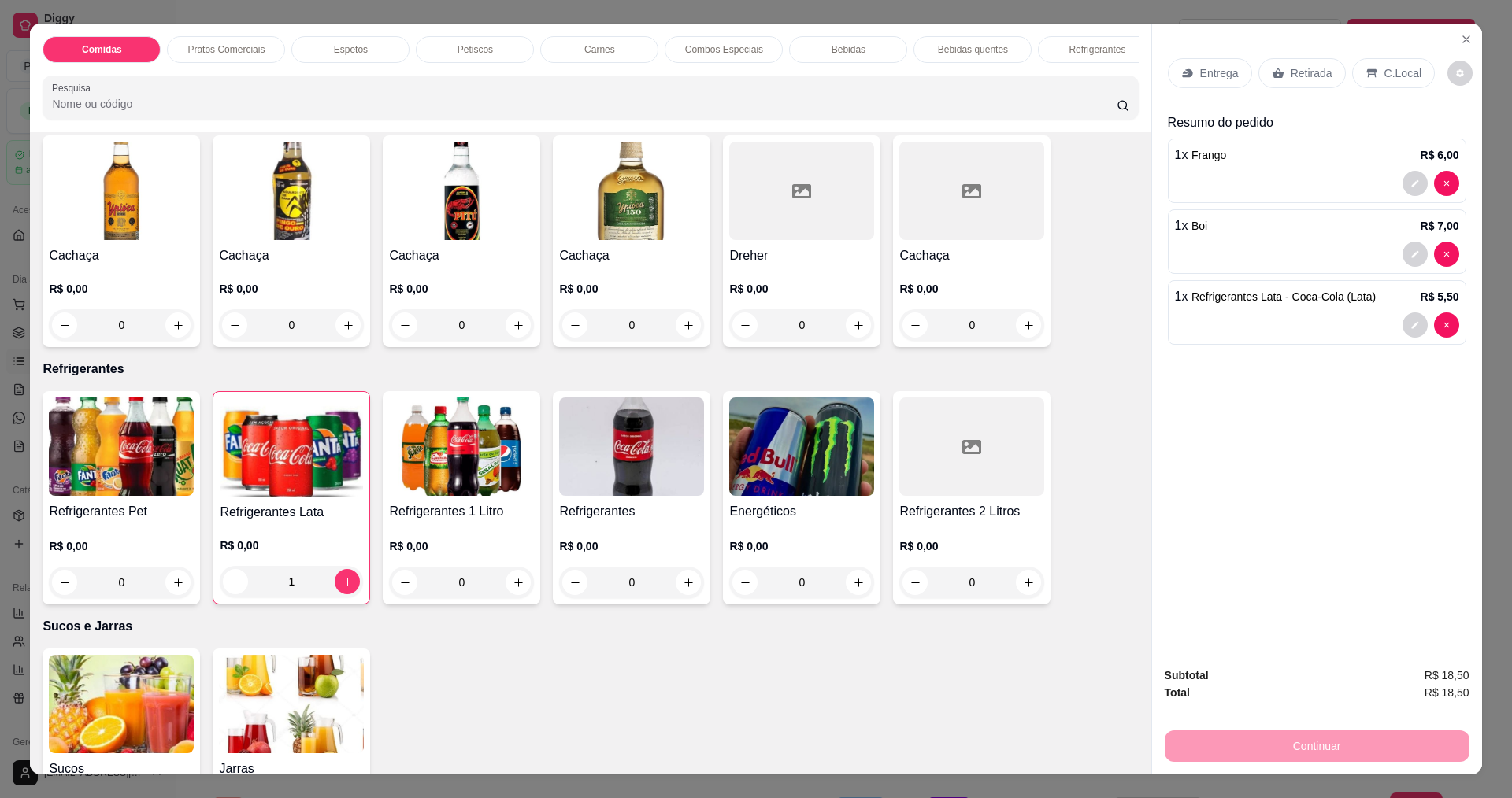
click at [1182, 73] on icon at bounding box center [1188, 74] width 13 height 13
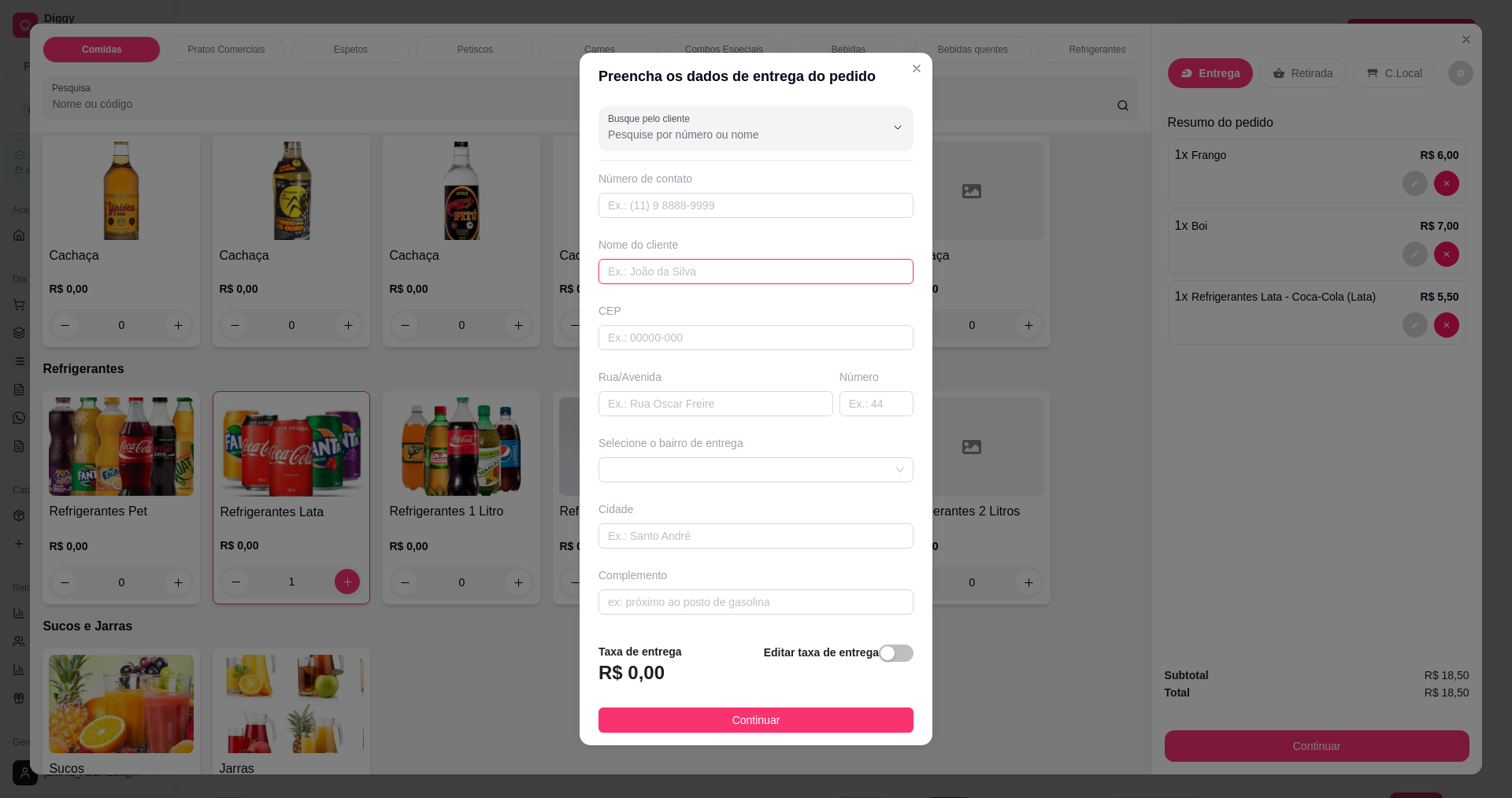
click at [687, 280] on input "text" at bounding box center [756, 271] width 315 height 25
type input "IORRANY"
click at [790, 721] on button "Continuar" at bounding box center [756, 720] width 315 height 25
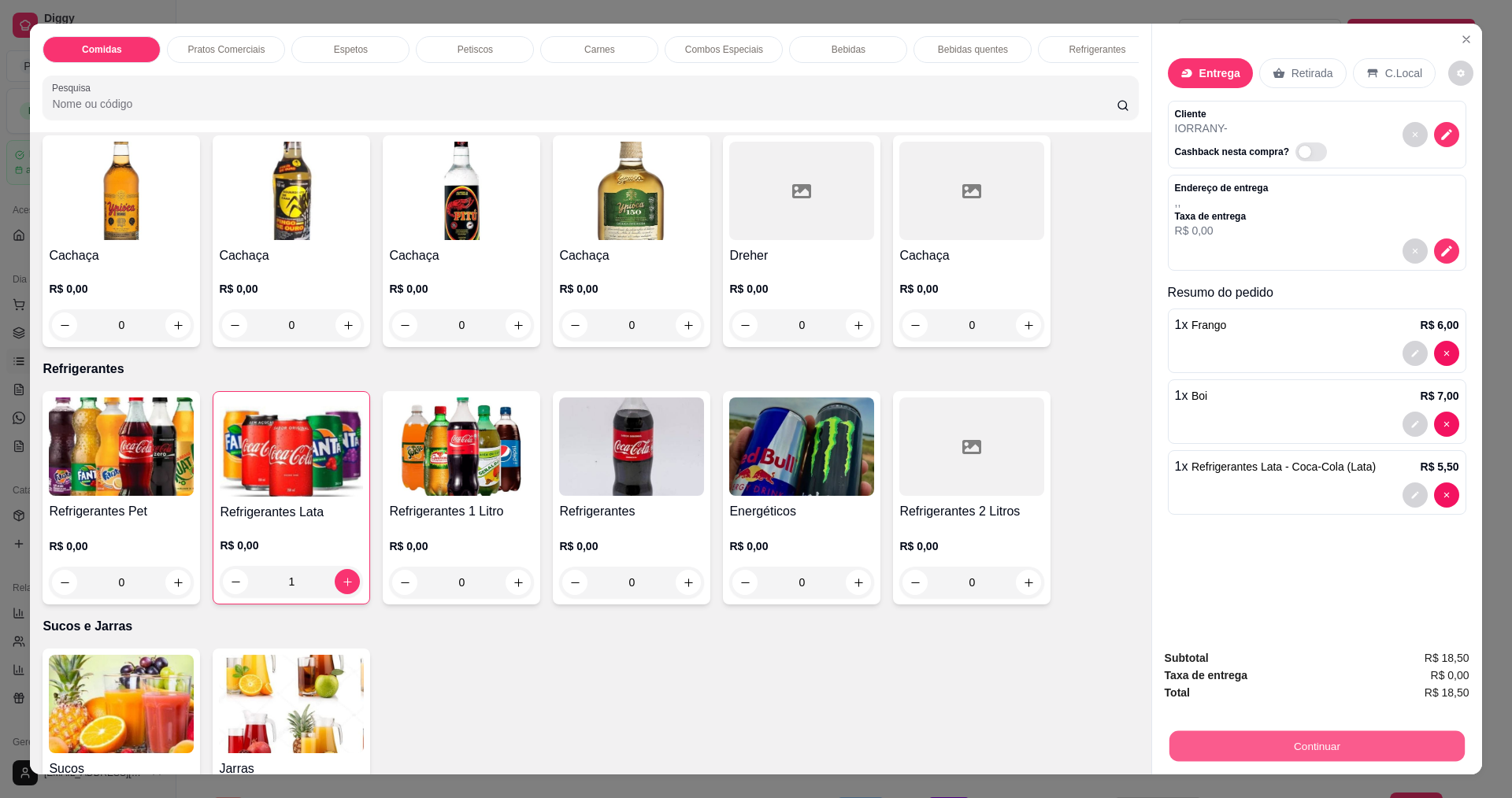
click at [1339, 736] on button "Continuar" at bounding box center [1316, 746] width 296 height 31
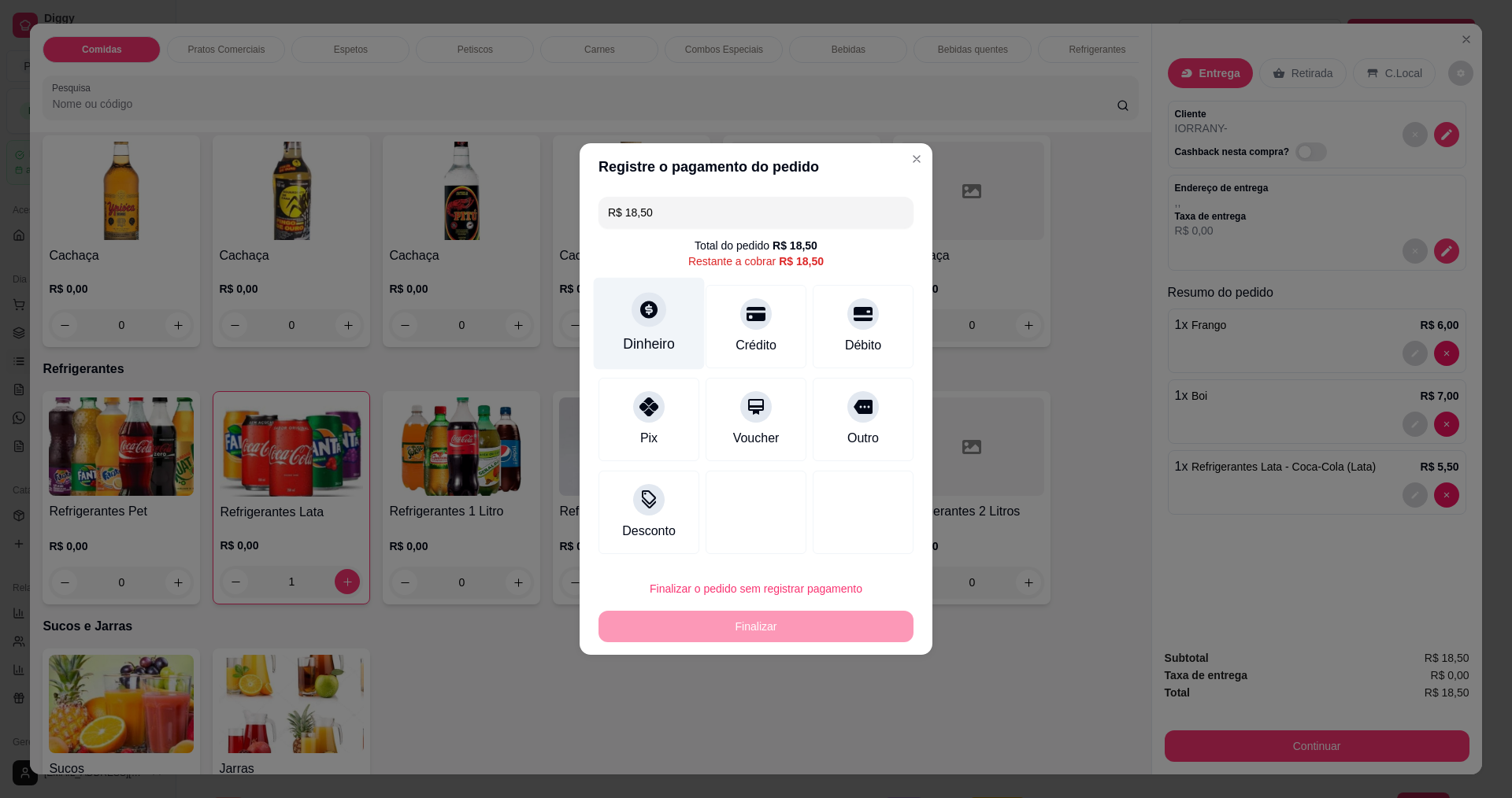
click at [647, 338] on div "Dinheiro" at bounding box center [649, 344] width 52 height 21
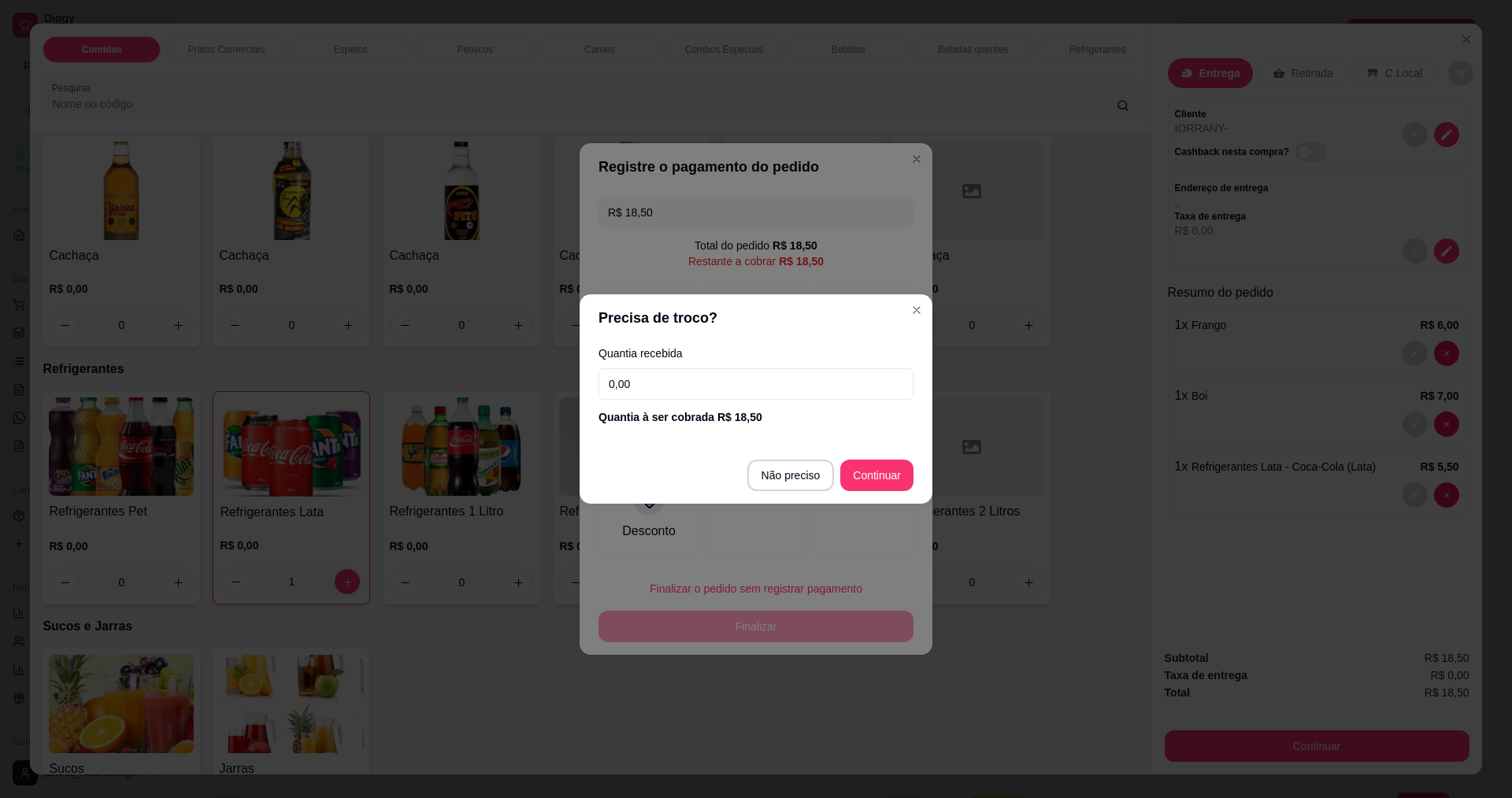
click at [765, 379] on input "0,00" at bounding box center [756, 384] width 315 height 32
type input "18,50"
type input "R$ 0,00"
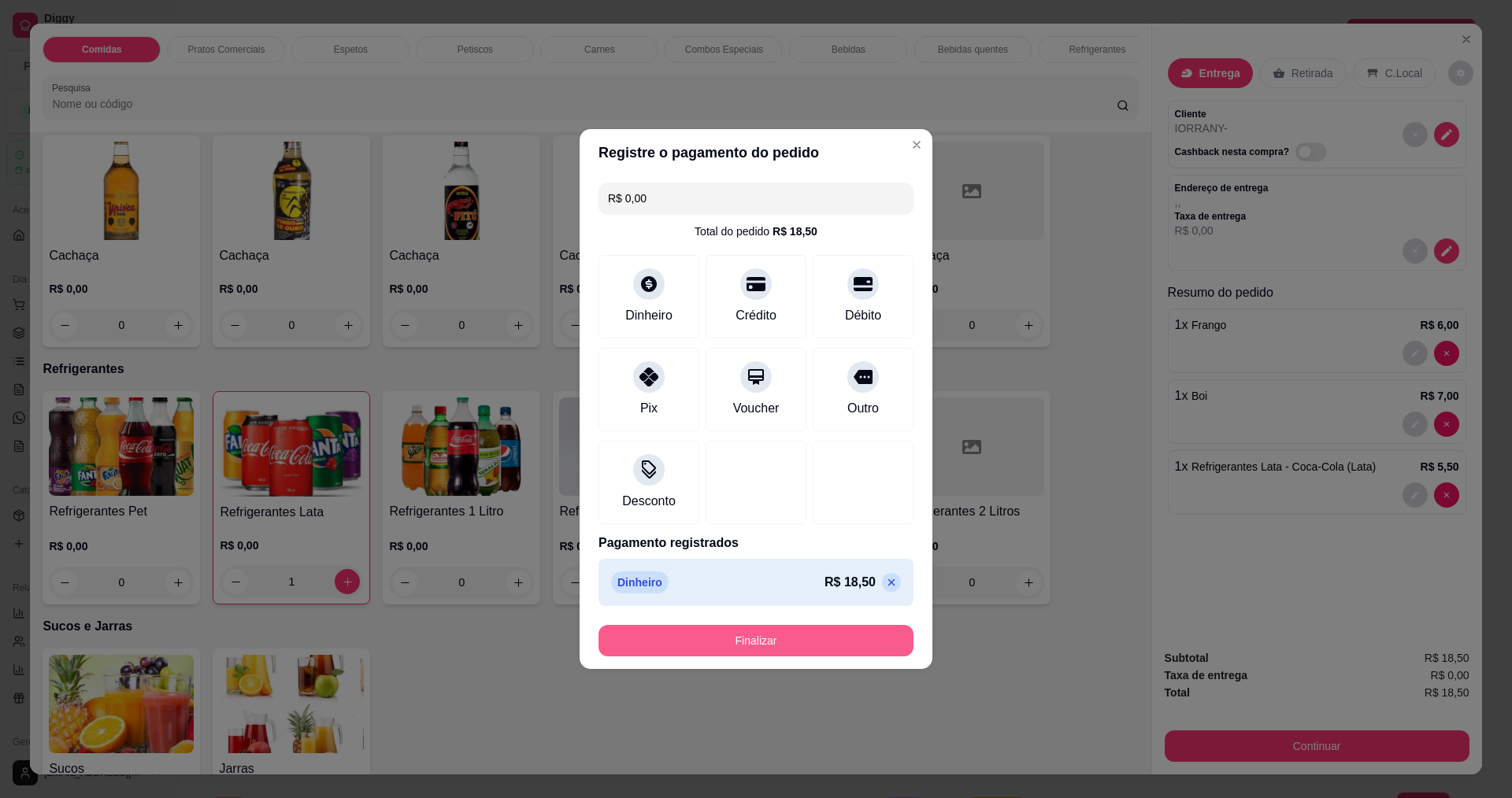
click at [799, 633] on button "Finalizar" at bounding box center [756, 640] width 315 height 32
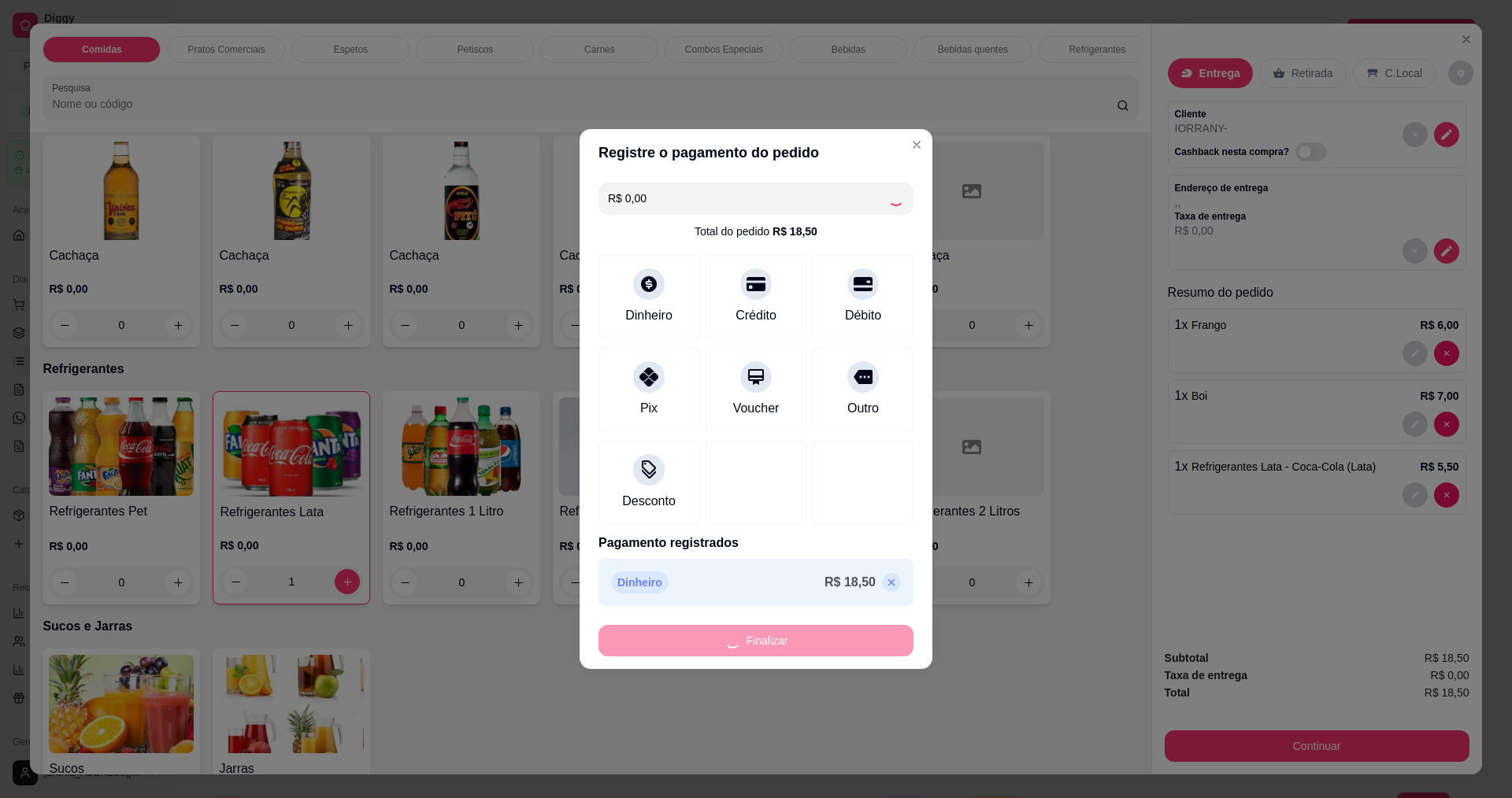
type input "0"
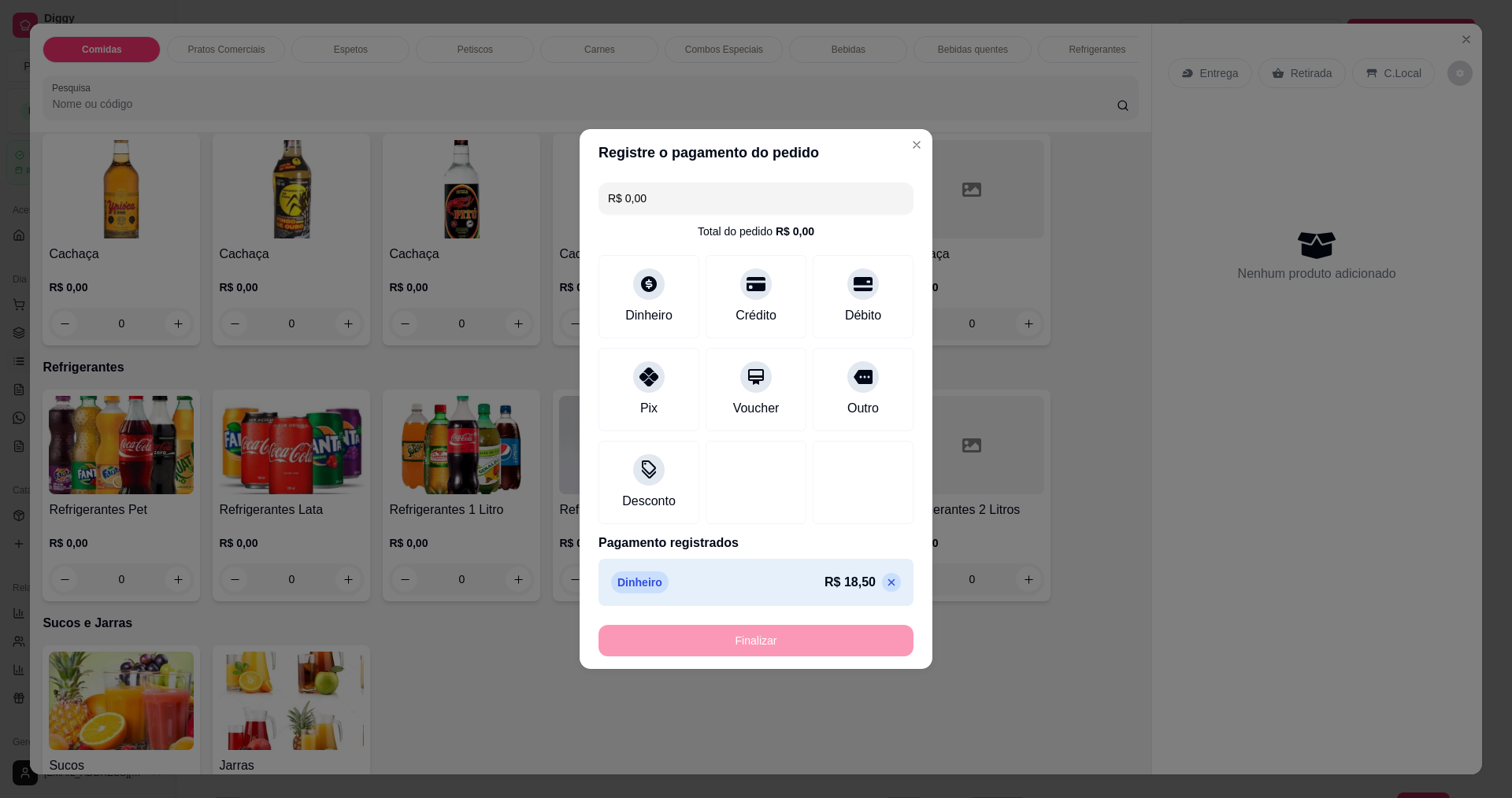
type input "-R$ 18,50"
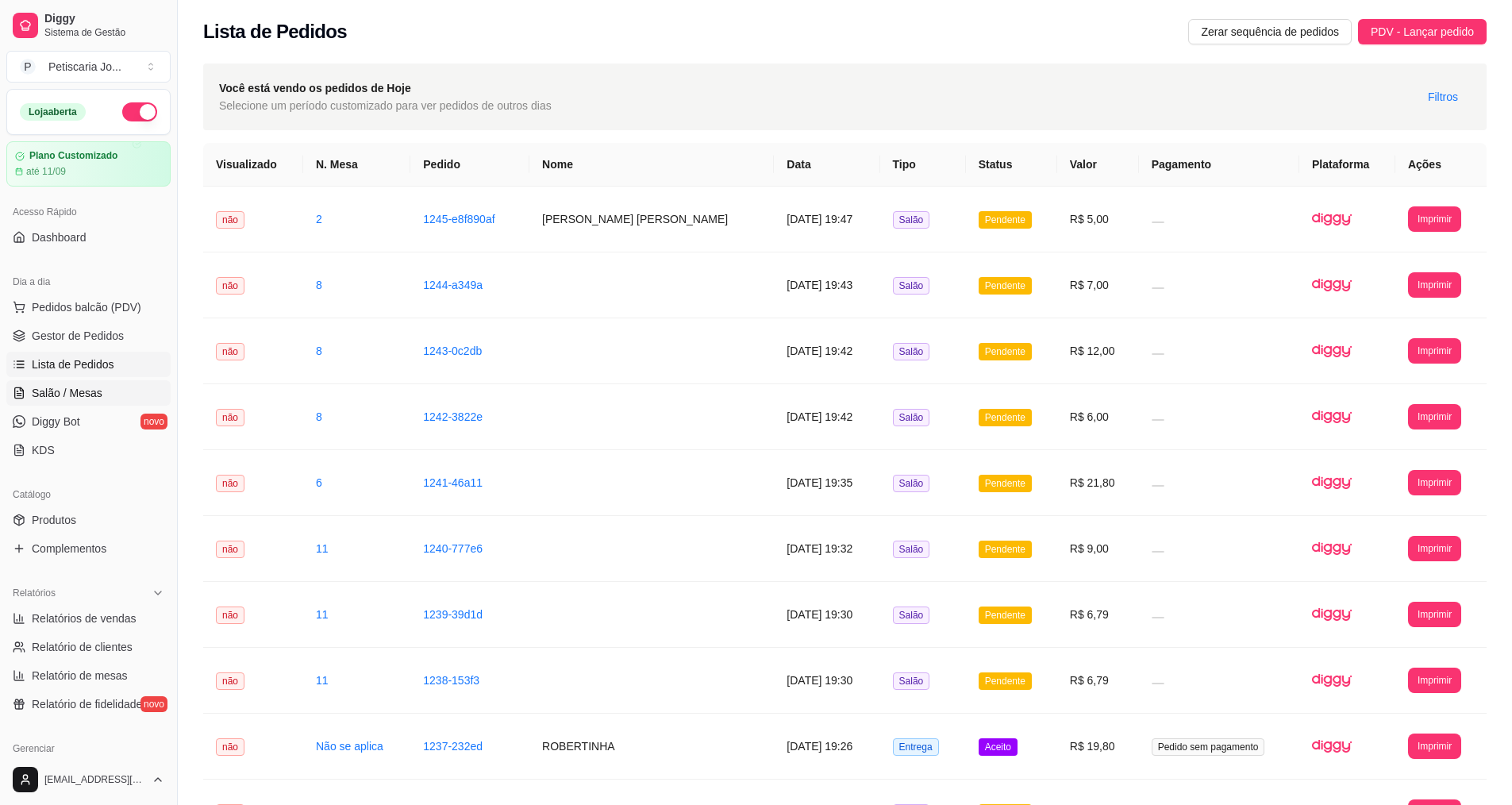
click at [44, 391] on span "Salão / Mesas" at bounding box center [67, 393] width 71 height 16
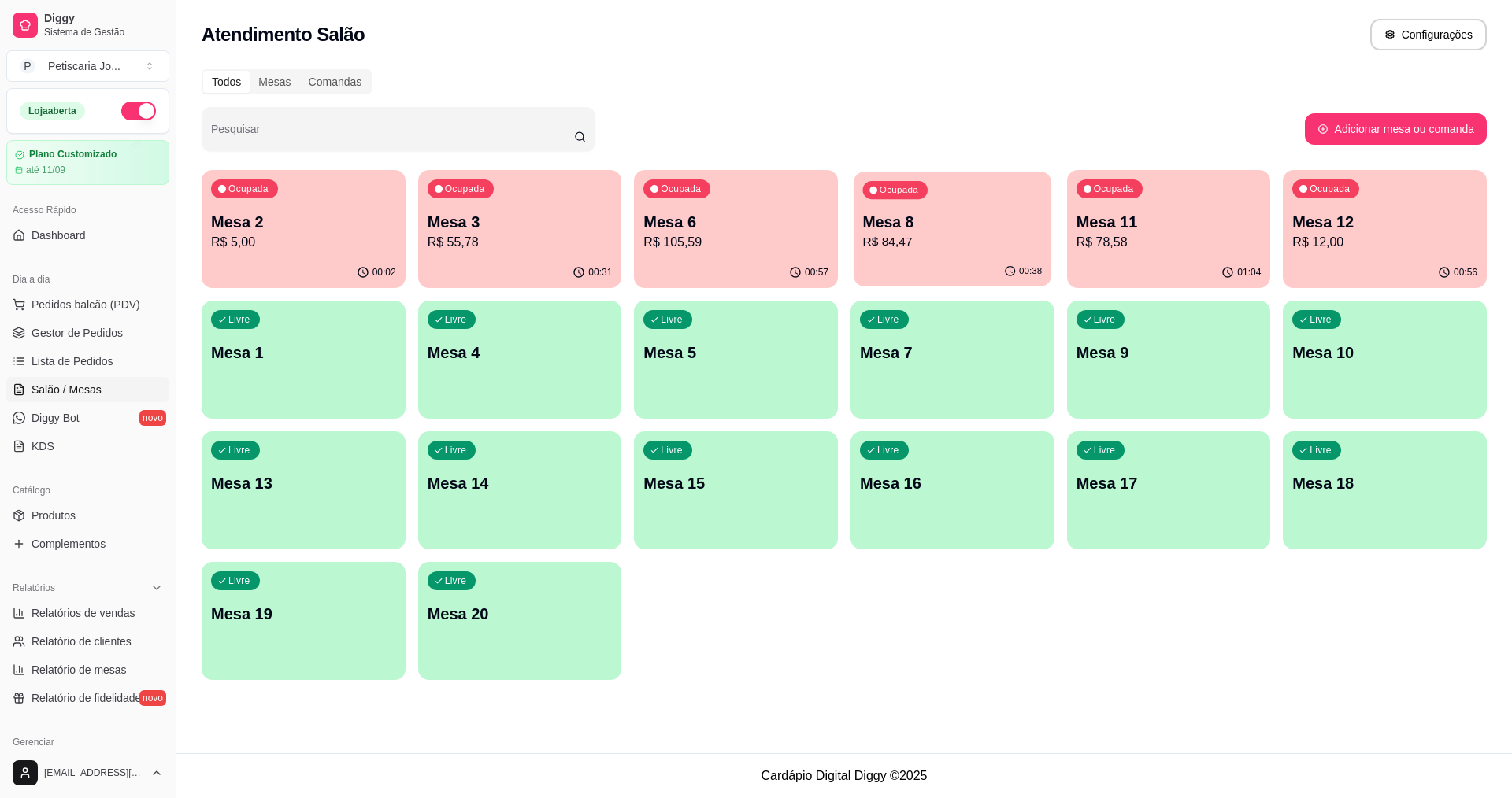
click at [1005, 240] on p "R$ 84,47" at bounding box center [952, 241] width 180 height 18
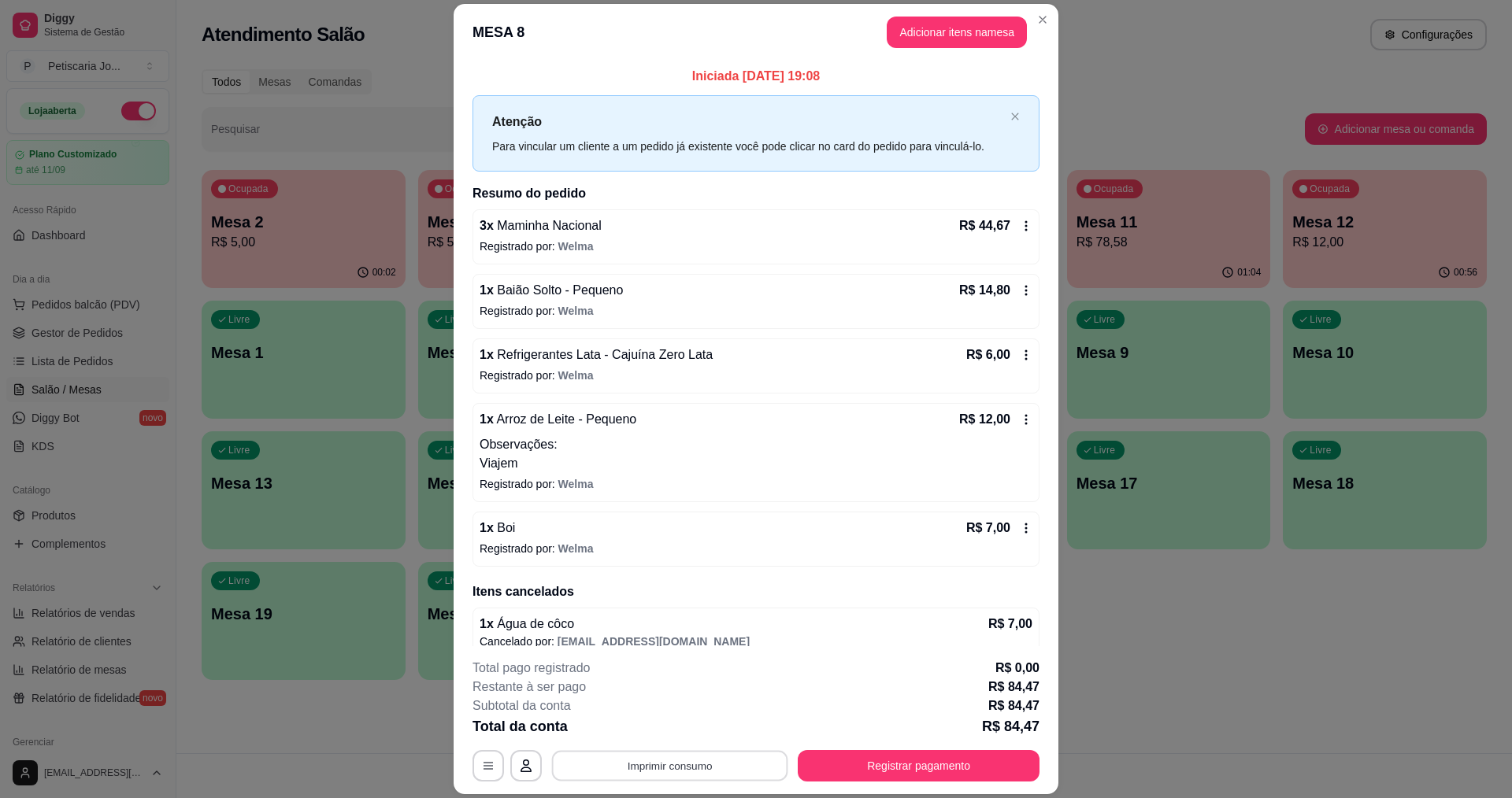
click at [624, 764] on button "Imprimir consumo" at bounding box center [670, 766] width 236 height 31
click at [660, 733] on button "IMPRESSORA" at bounding box center [669, 729] width 110 height 24
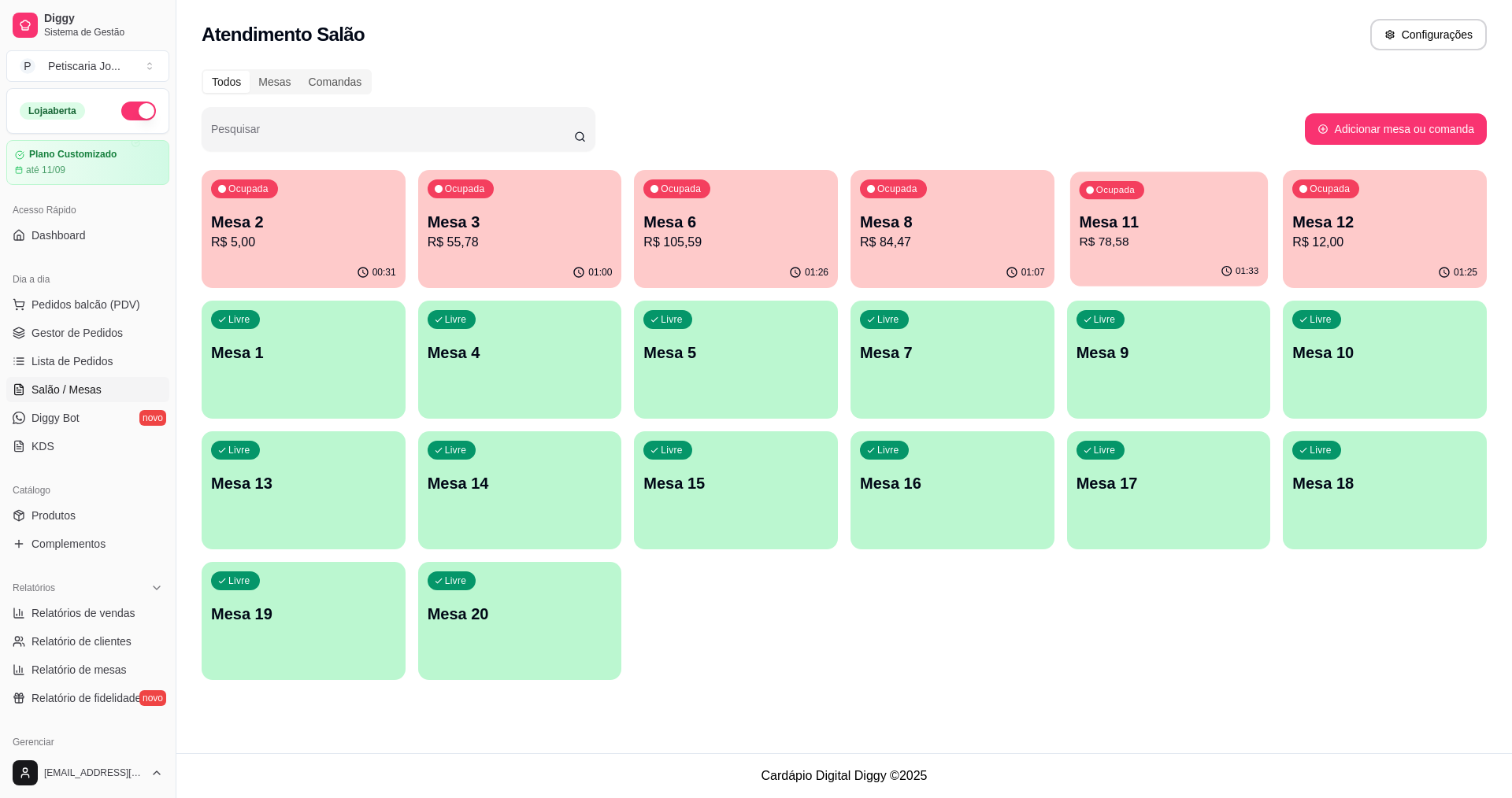
click at [1141, 218] on p "Mesa 11" at bounding box center [1169, 222] width 180 height 21
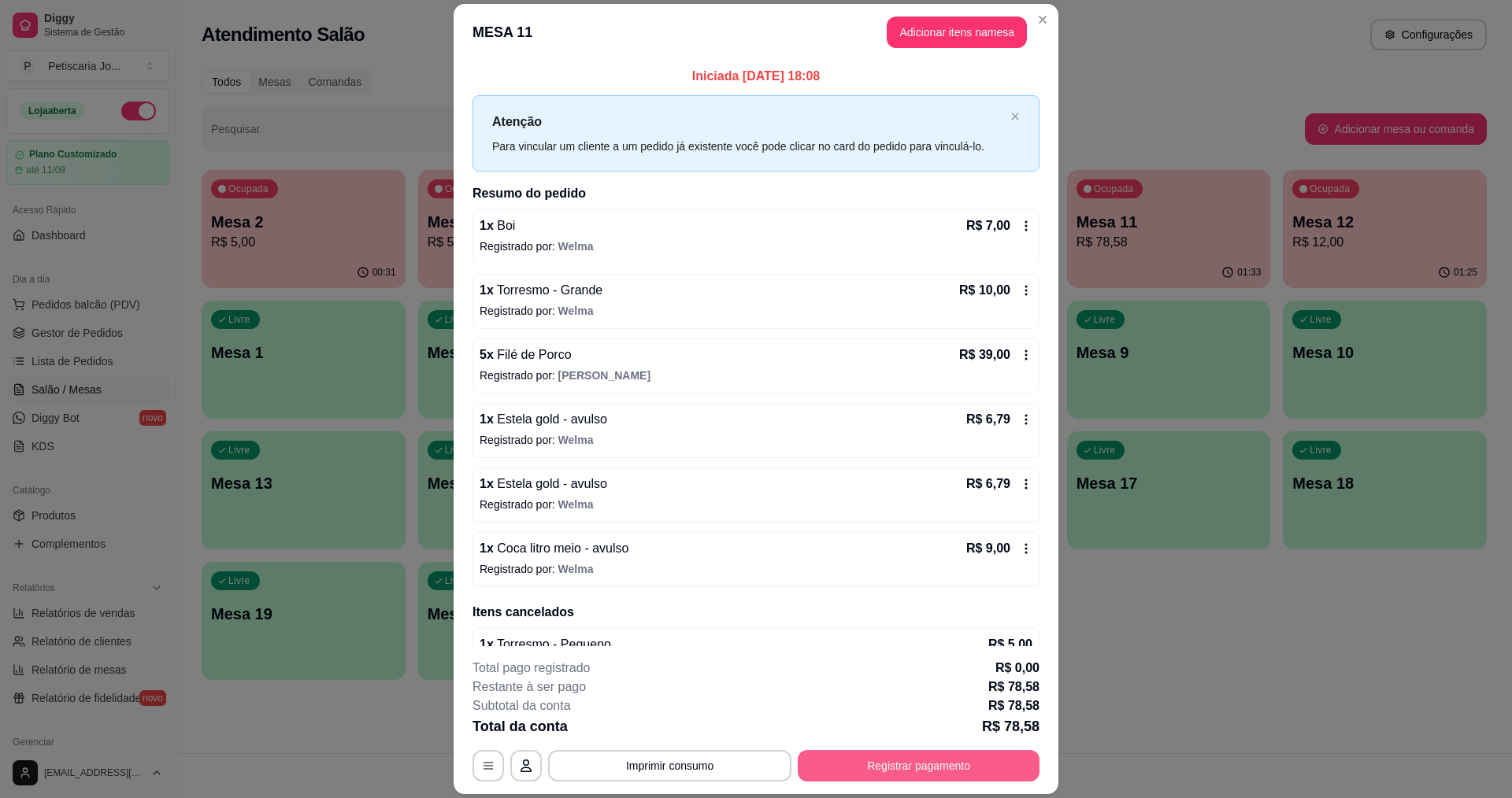
click at [935, 771] on button "Registrar pagamento" at bounding box center [918, 766] width 242 height 32
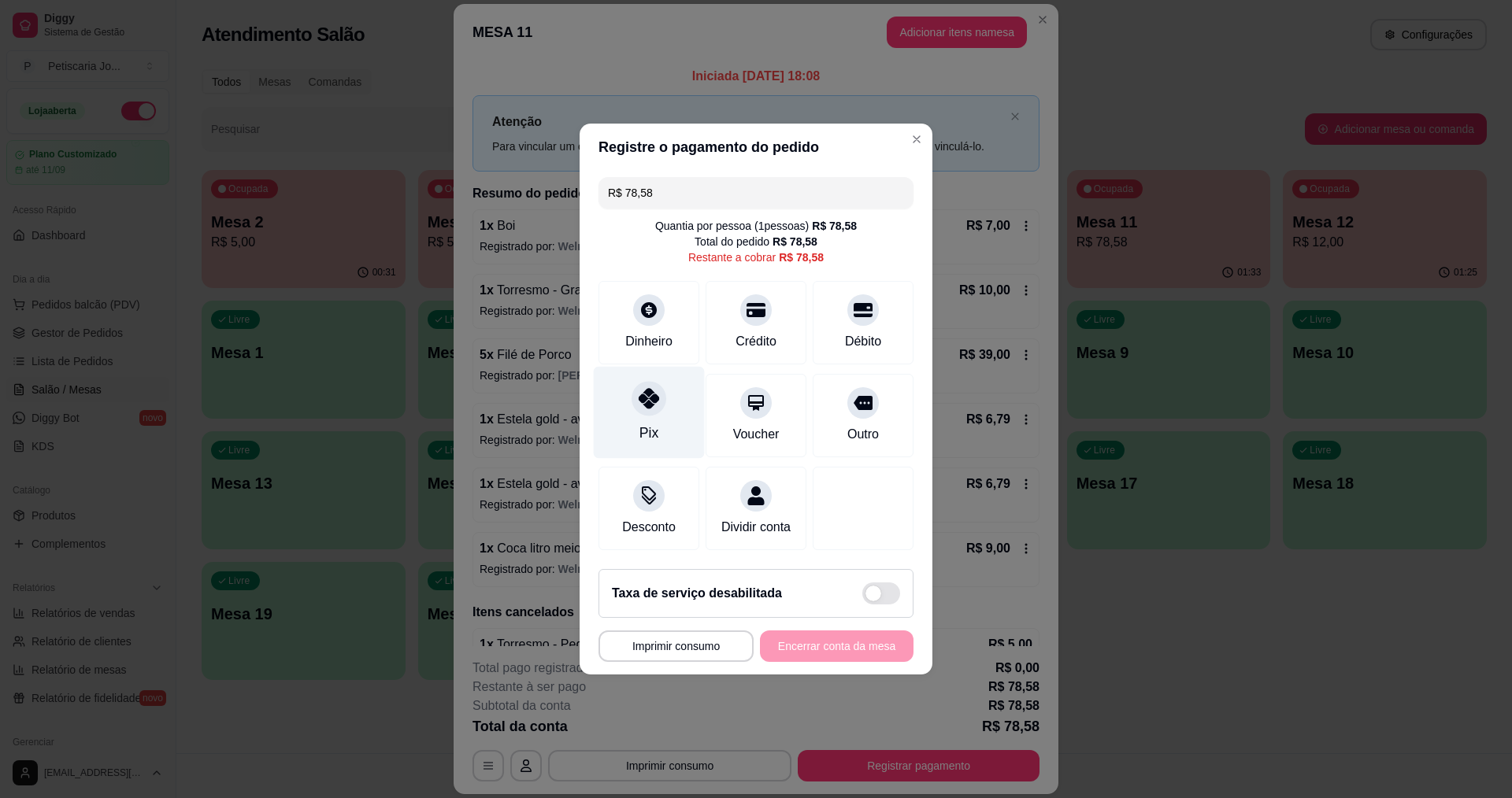
click at [650, 399] on icon at bounding box center [649, 398] width 21 height 21
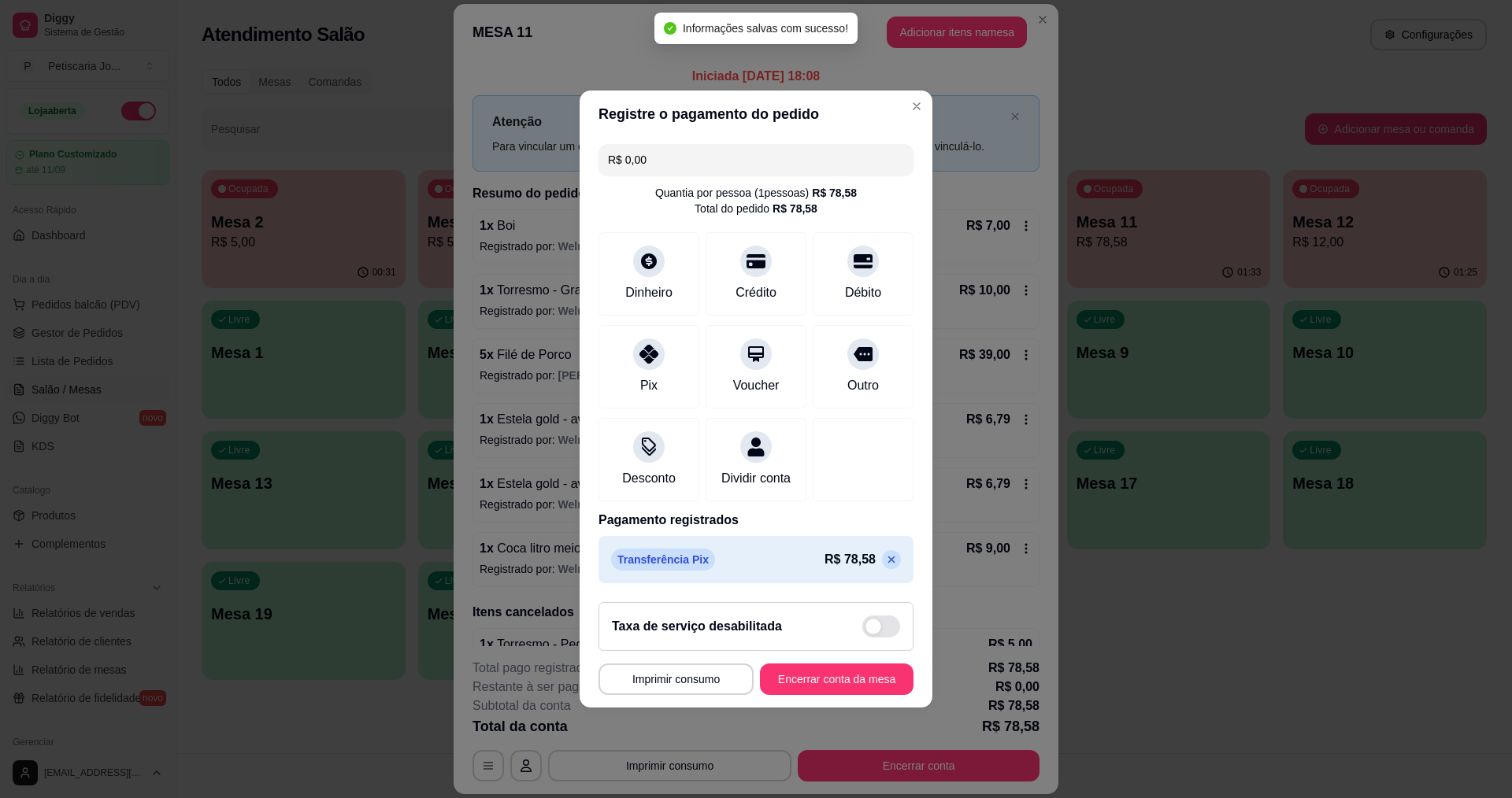
type input "R$ 0,00"
click at [829, 685] on button "Encerrar conta da mesa" at bounding box center [837, 680] width 154 height 32
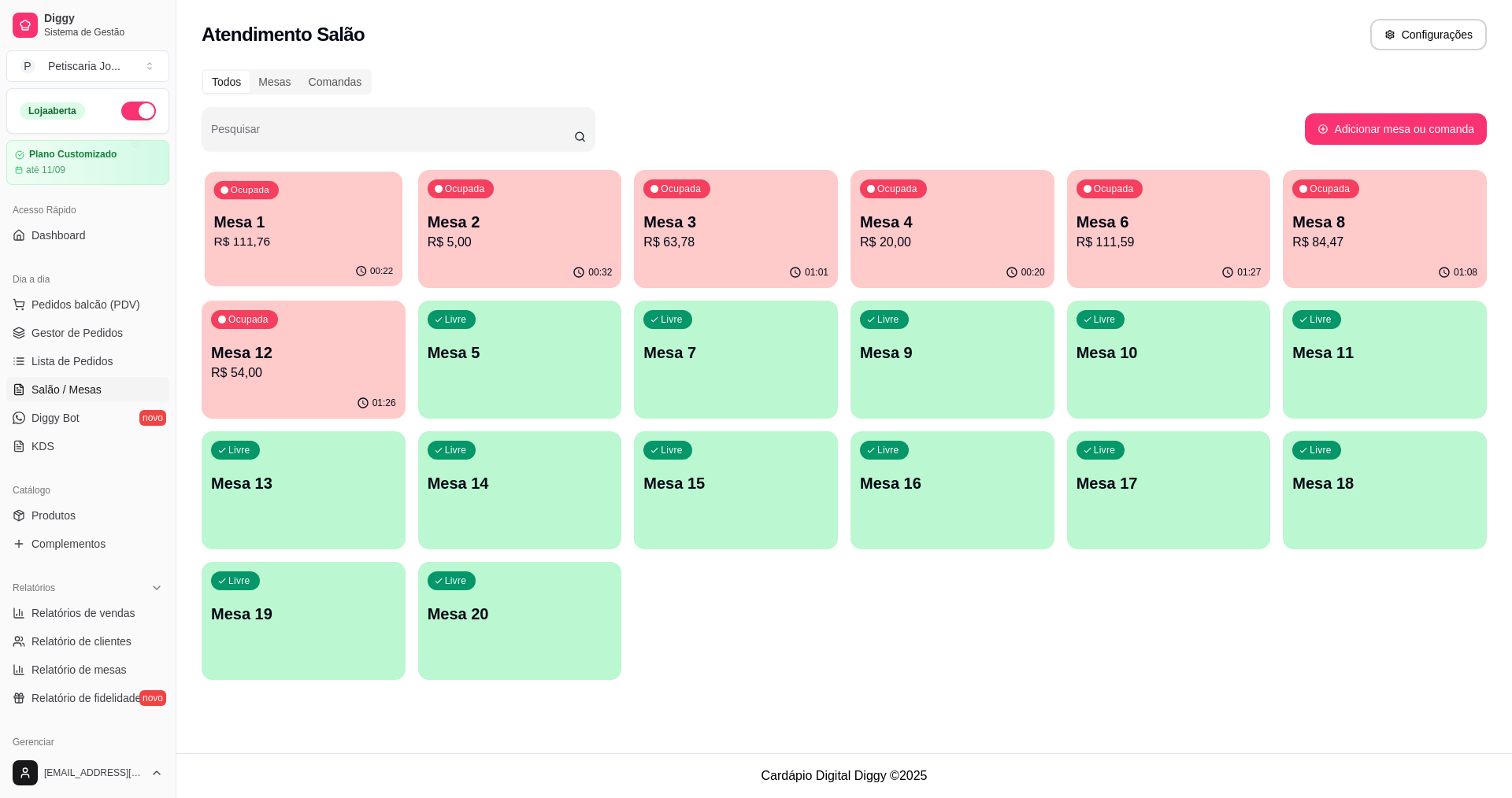
click at [263, 255] on div "Ocupada Mesa 1 R$ 111,76" at bounding box center [304, 213] width 198 height 85
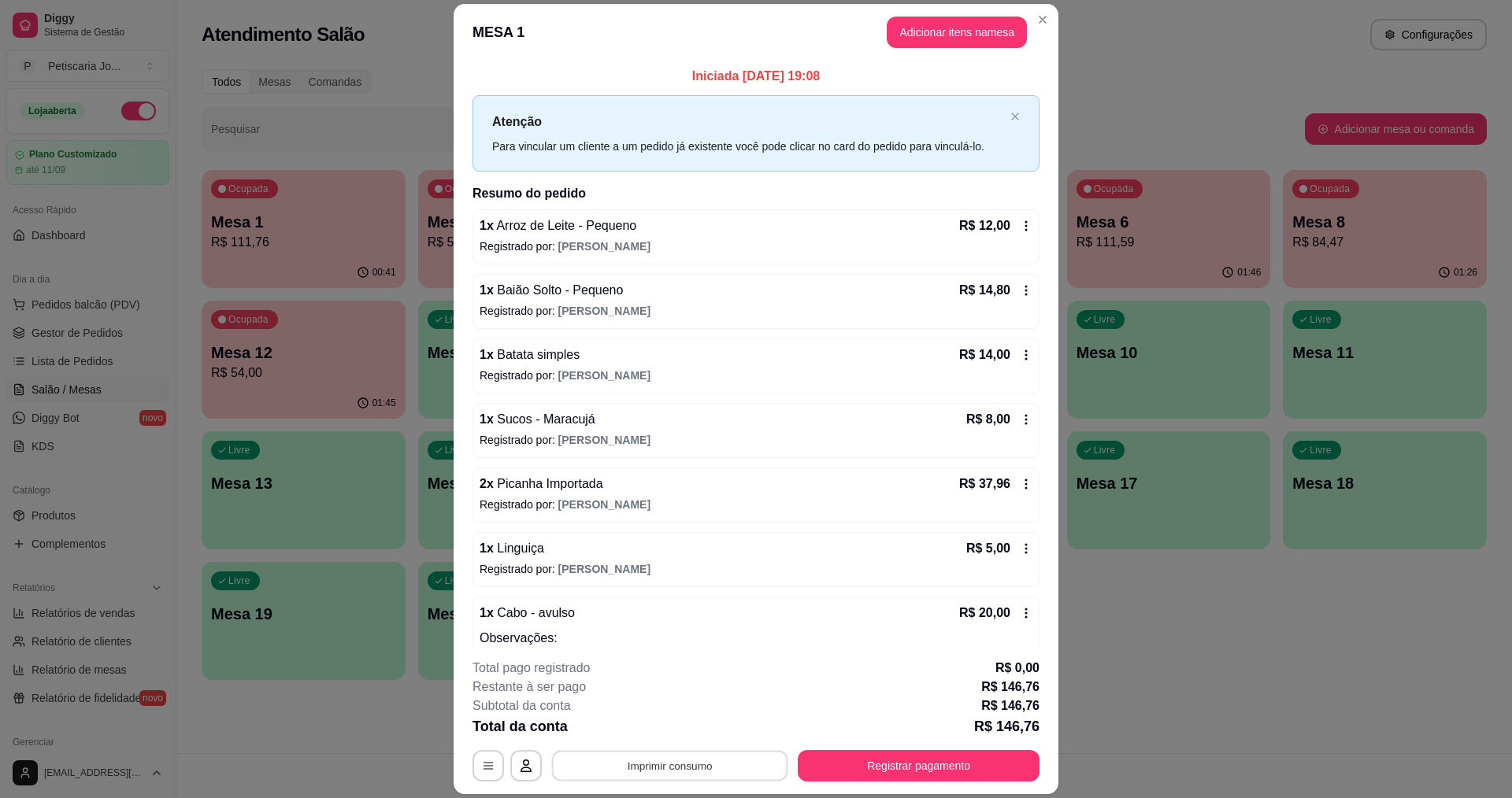
click at [624, 762] on button "Imprimir consumo" at bounding box center [670, 766] width 236 height 31
click at [662, 721] on button "IMPRESSORA" at bounding box center [669, 729] width 110 height 24
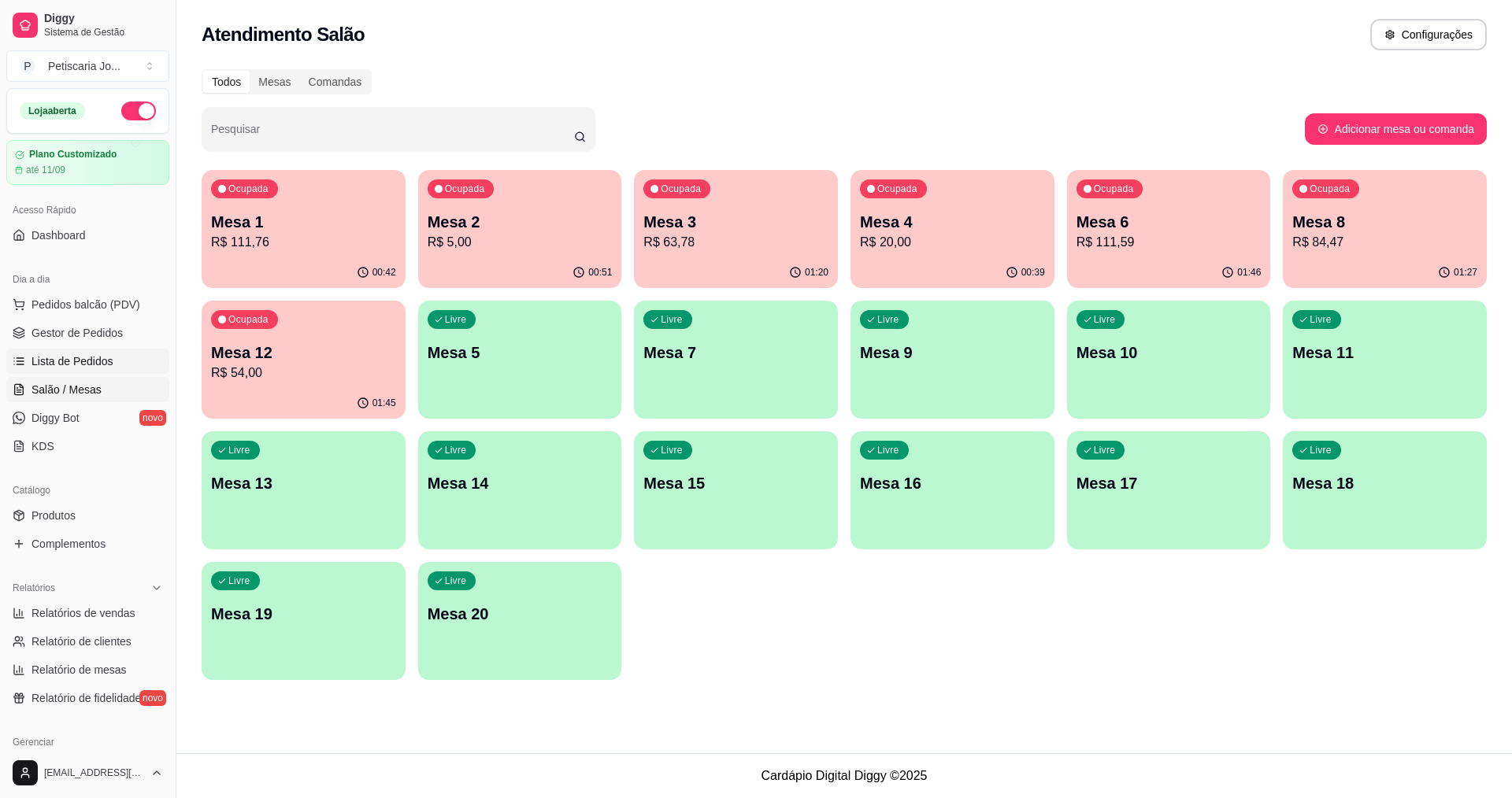
click at [45, 355] on span "Lista de Pedidos" at bounding box center [73, 361] width 82 height 16
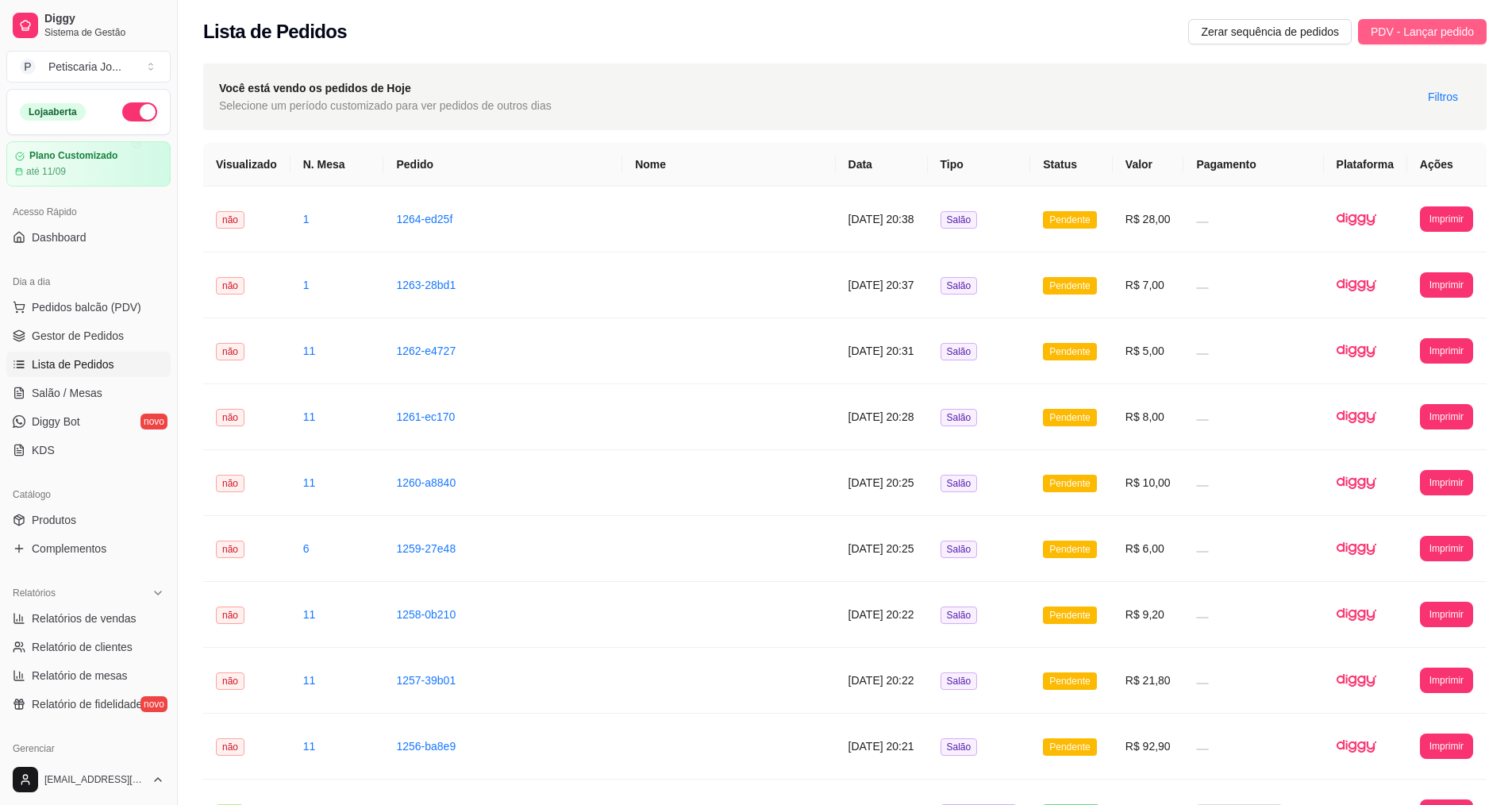
click at [1427, 31] on span "PDV - Lançar pedido" at bounding box center [1423, 31] width 103 height 18
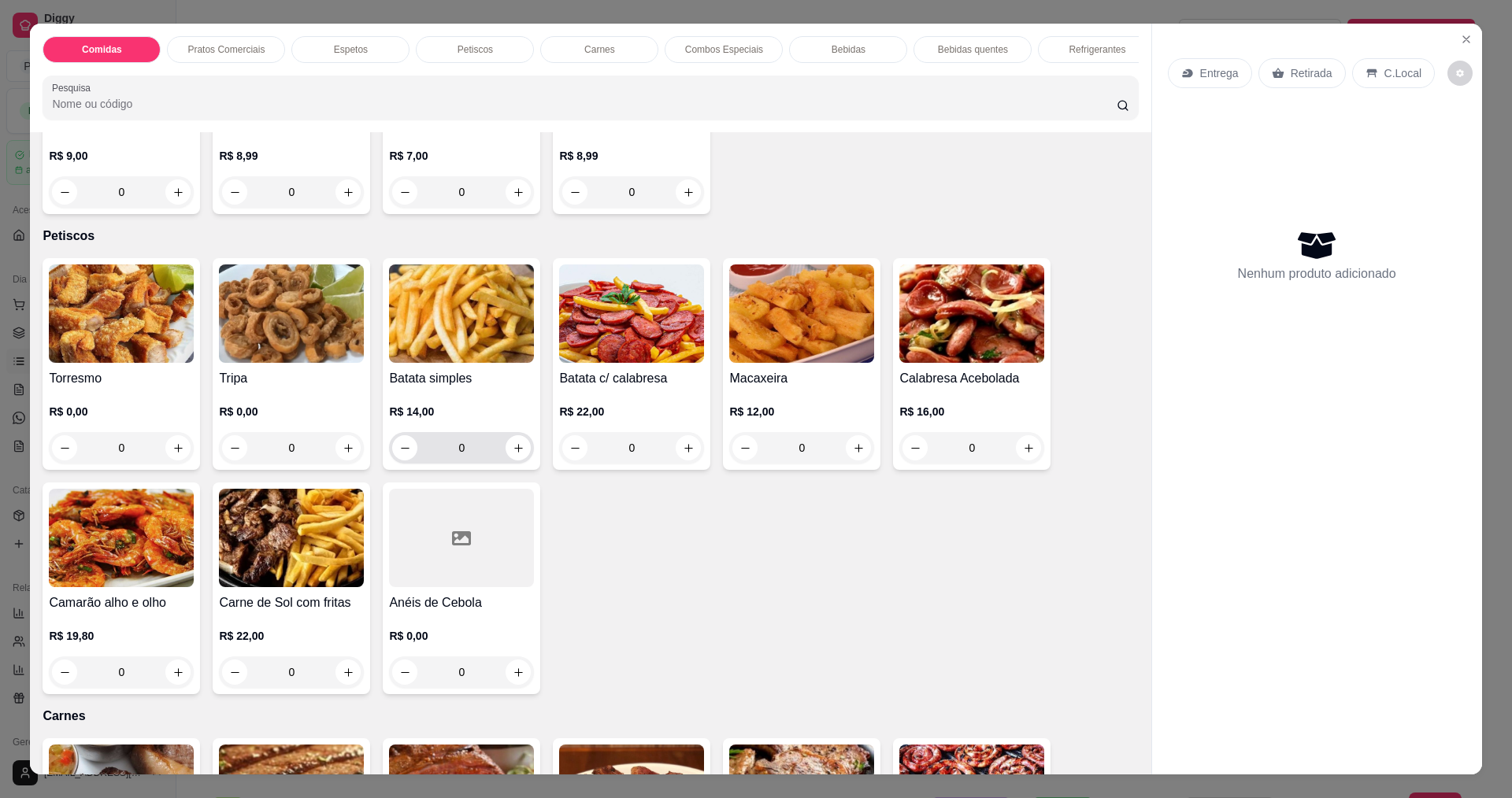
scroll to position [1495, 0]
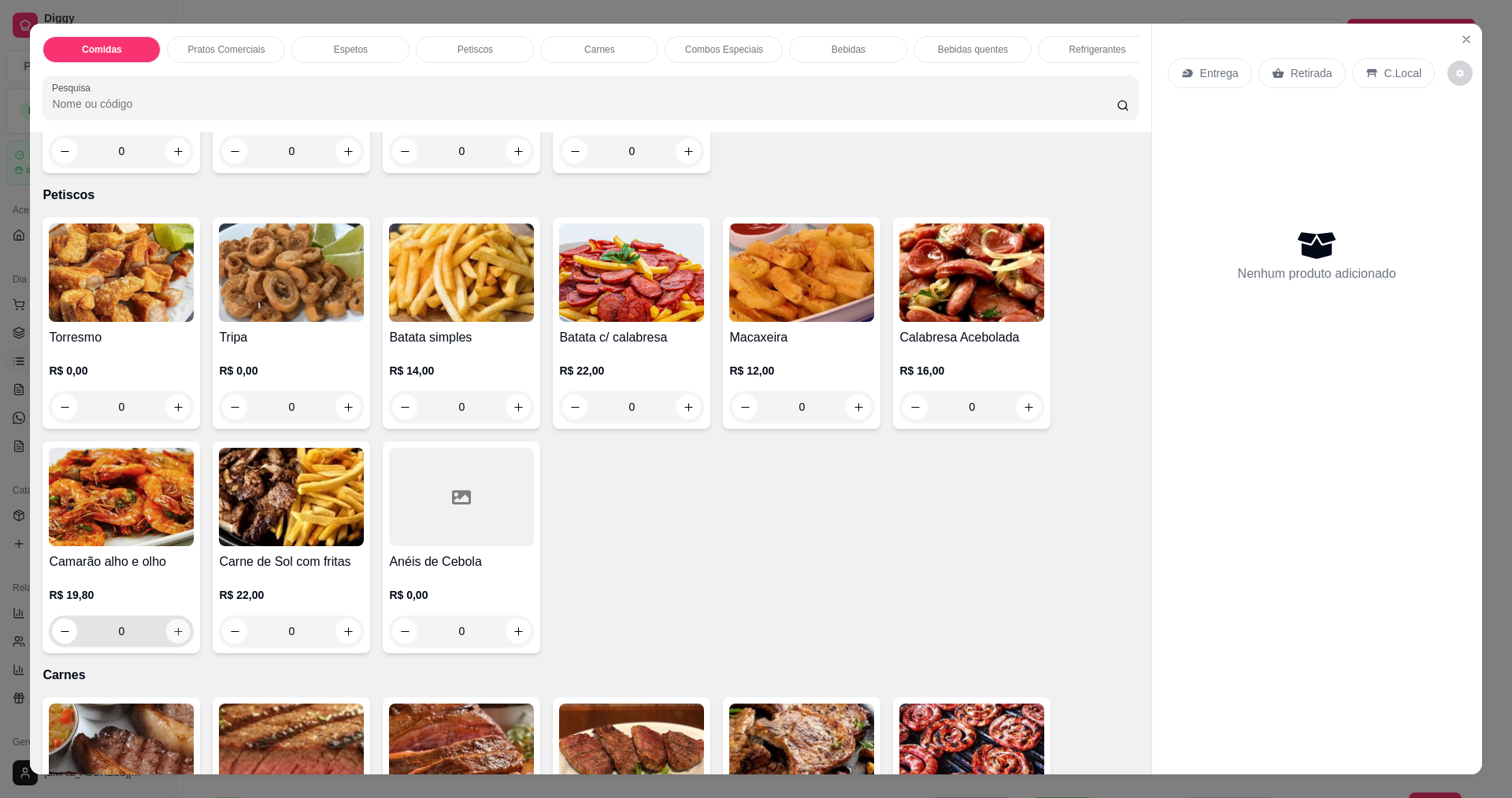
click at [173, 626] on icon "increase-product-quantity" at bounding box center [178, 631] width 12 height 12
type input "1"
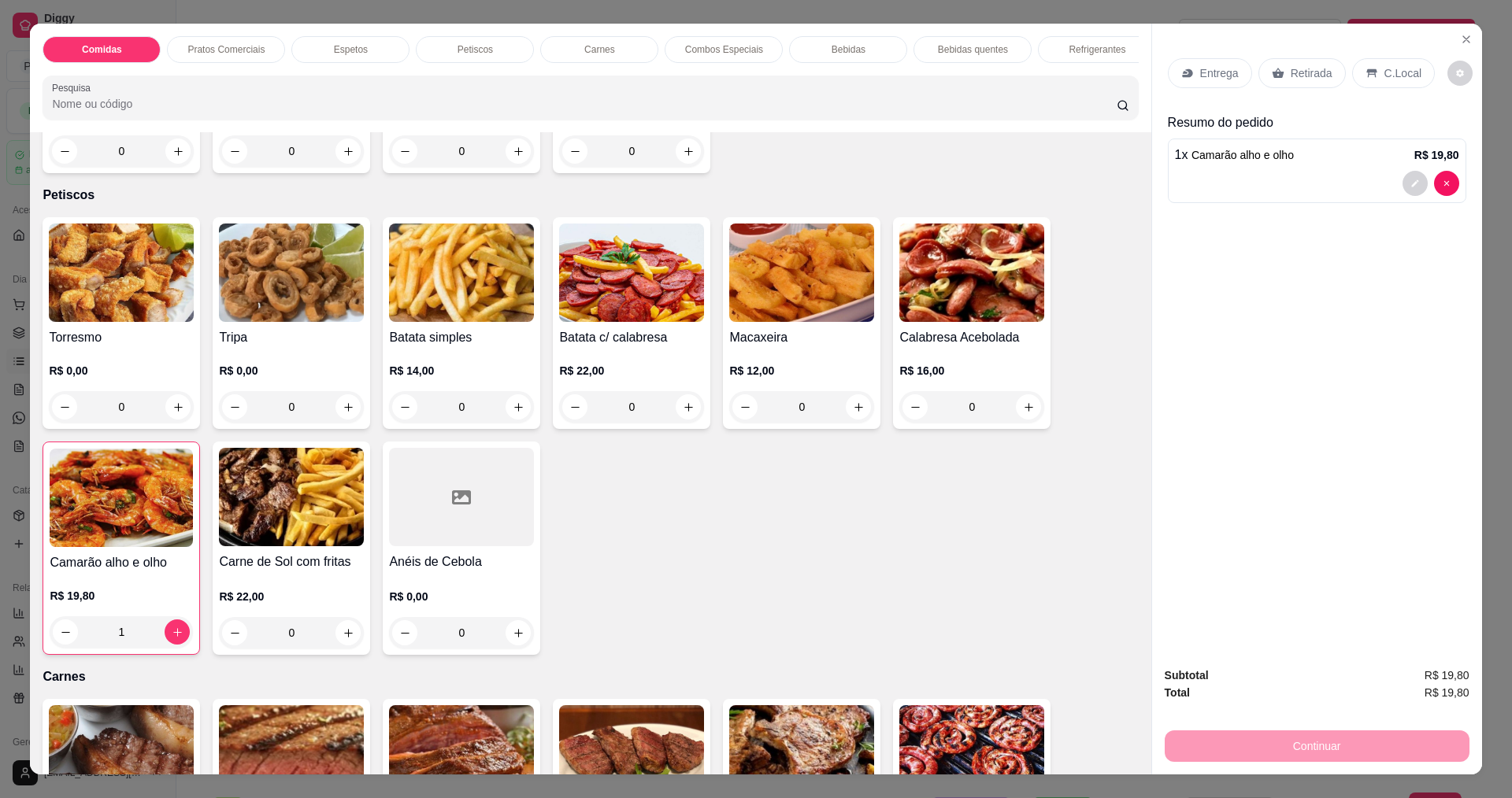
click at [1192, 78] on div "Entrega" at bounding box center [1210, 73] width 84 height 30
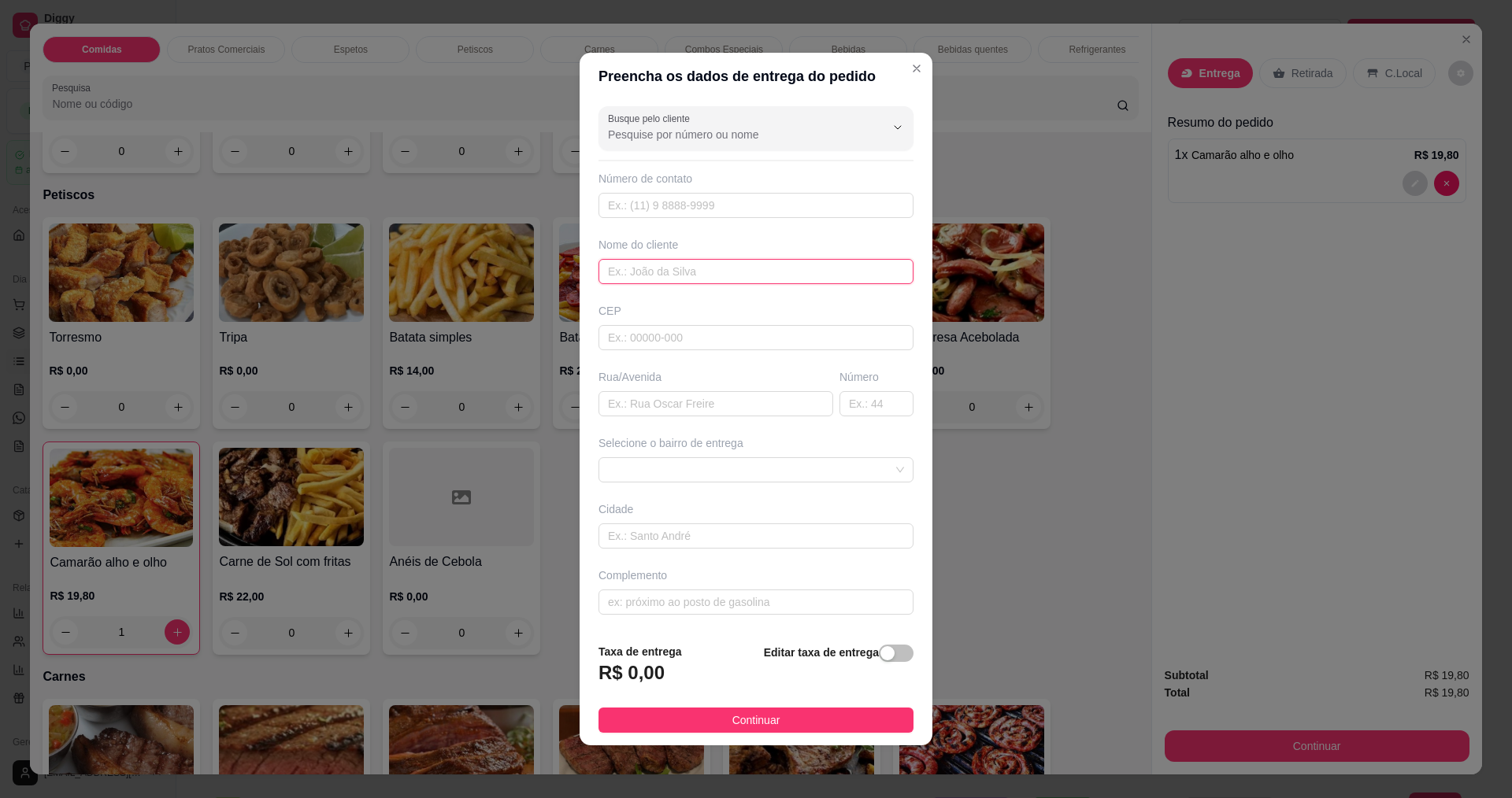
click at [694, 263] on input "text" at bounding box center [756, 271] width 315 height 25
type input "DEBORA"
click at [742, 720] on span "Continuar" at bounding box center [756, 720] width 49 height 18
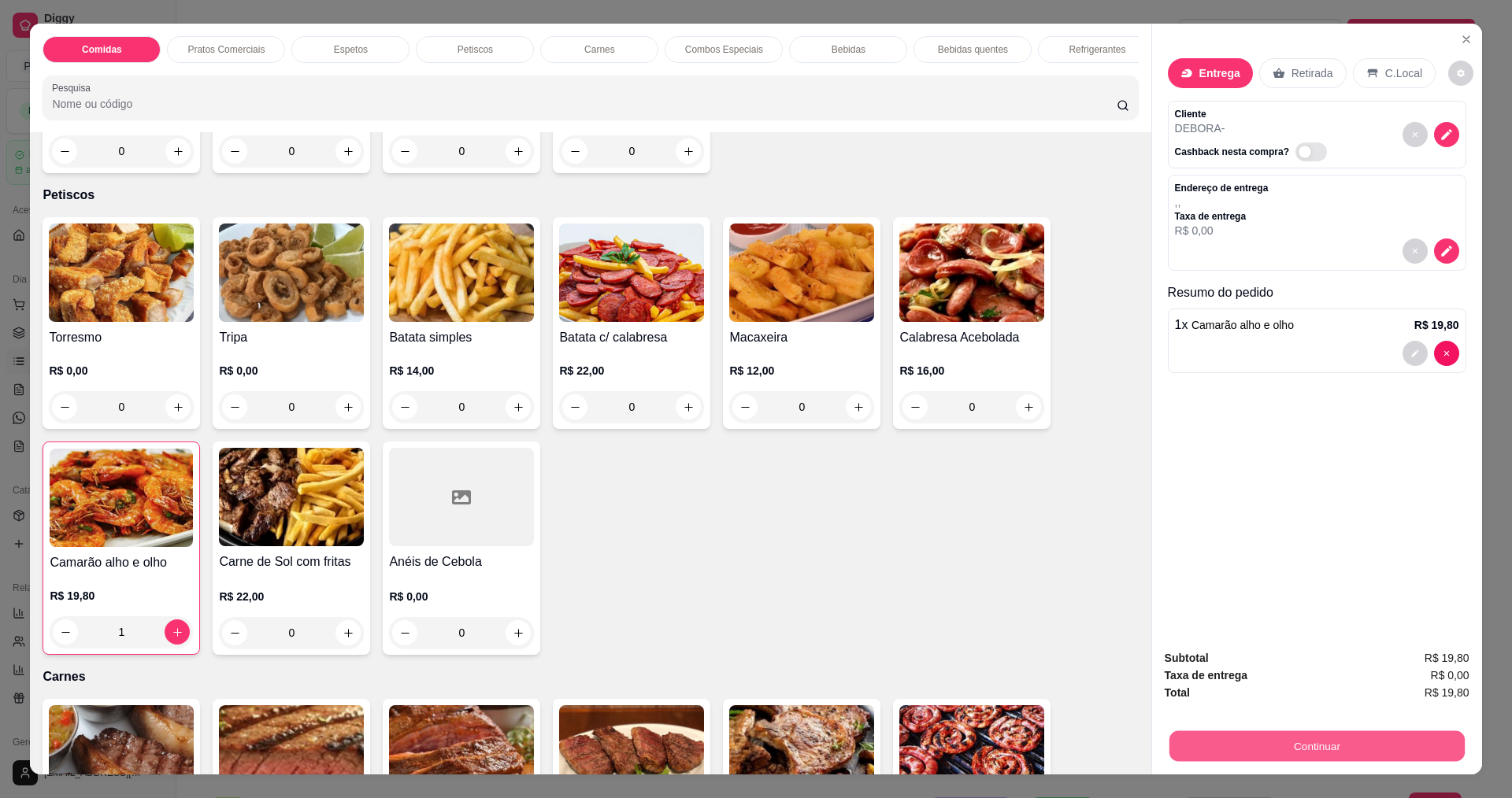
click at [1278, 746] on button "Continuar" at bounding box center [1316, 746] width 296 height 31
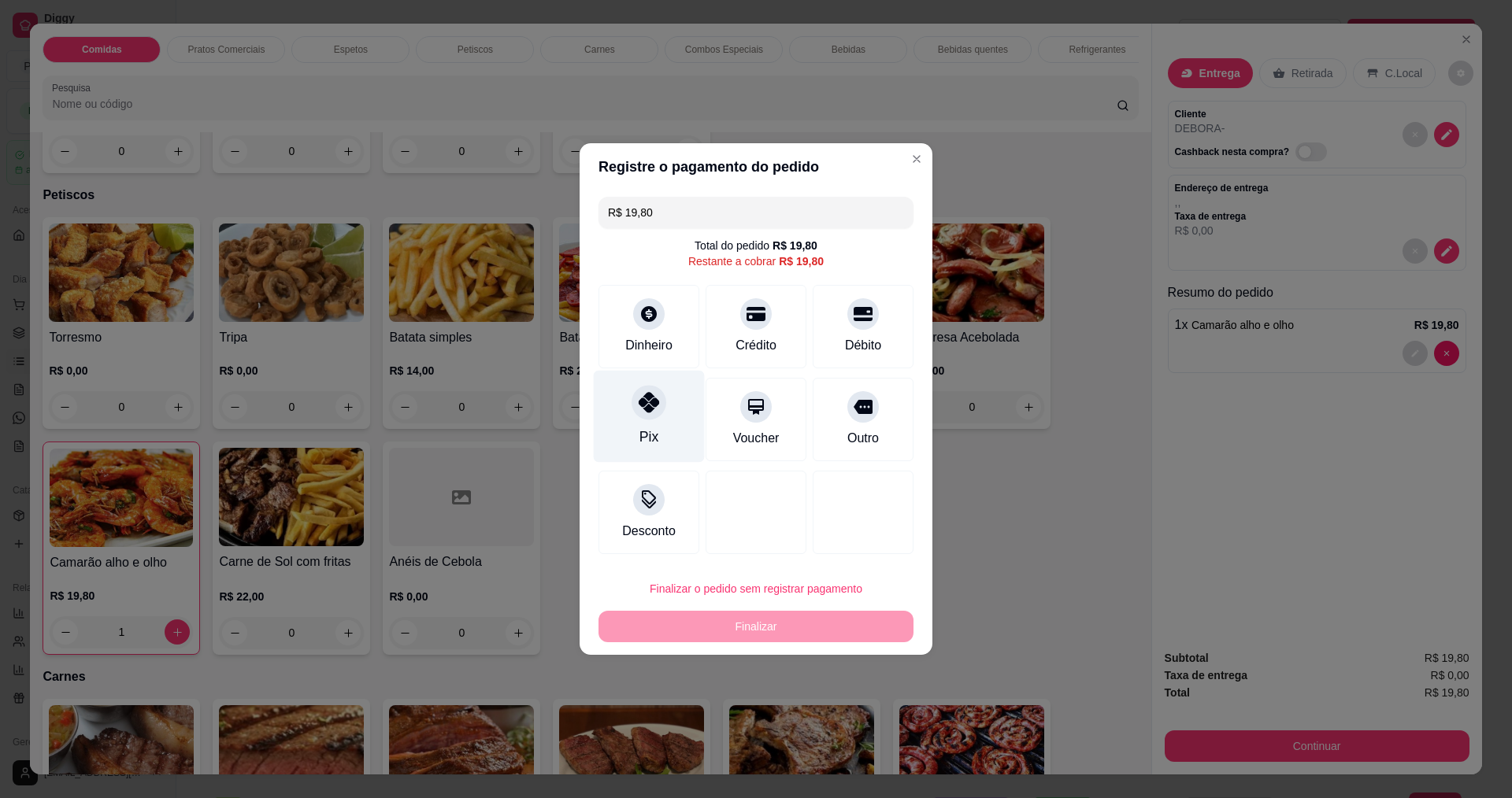
click at [654, 409] on icon at bounding box center [649, 402] width 21 height 21
type input "R$ 0,00"
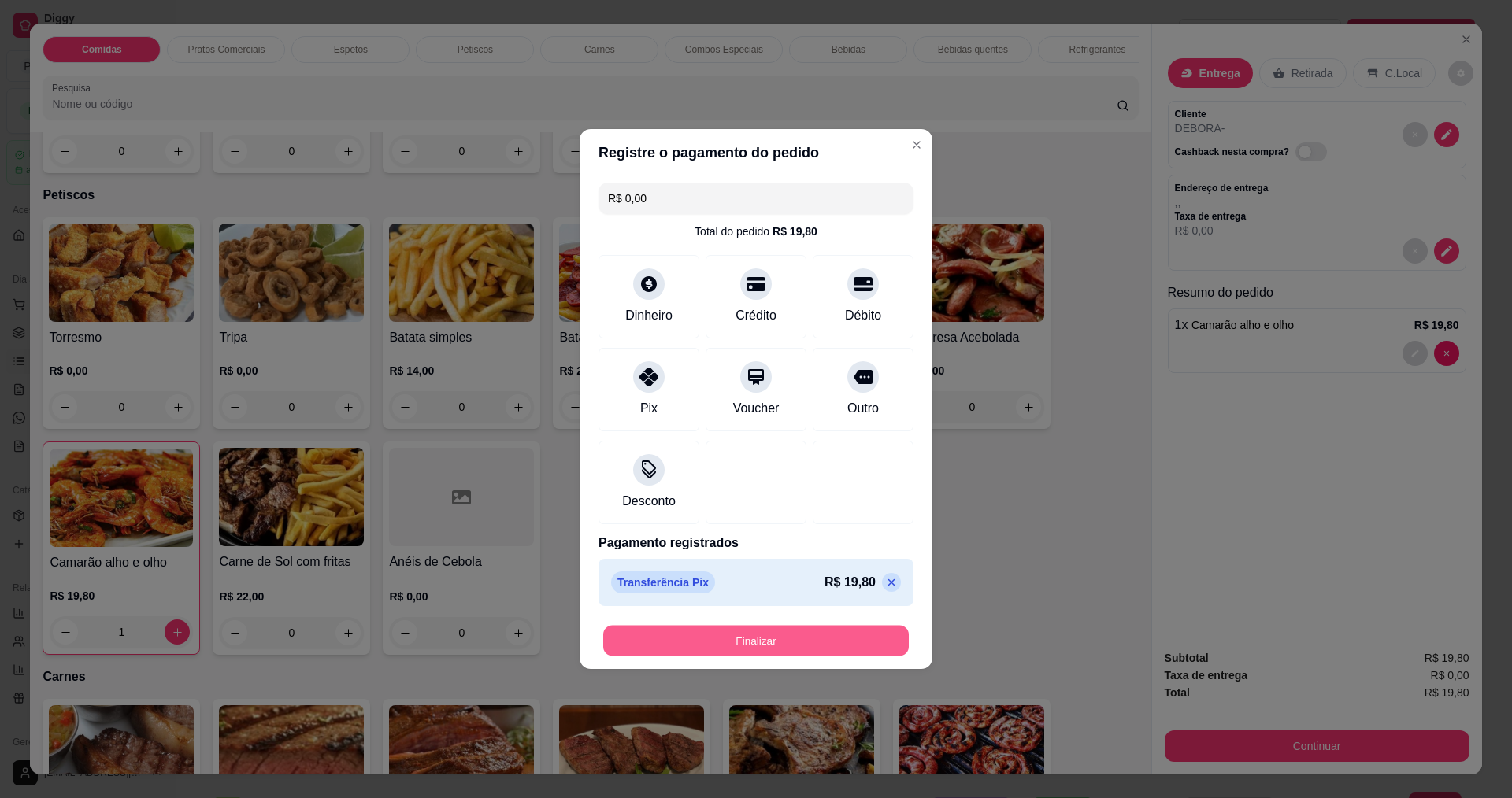
click at [747, 640] on button "Finalizar" at bounding box center [756, 640] width 306 height 31
type input "0"
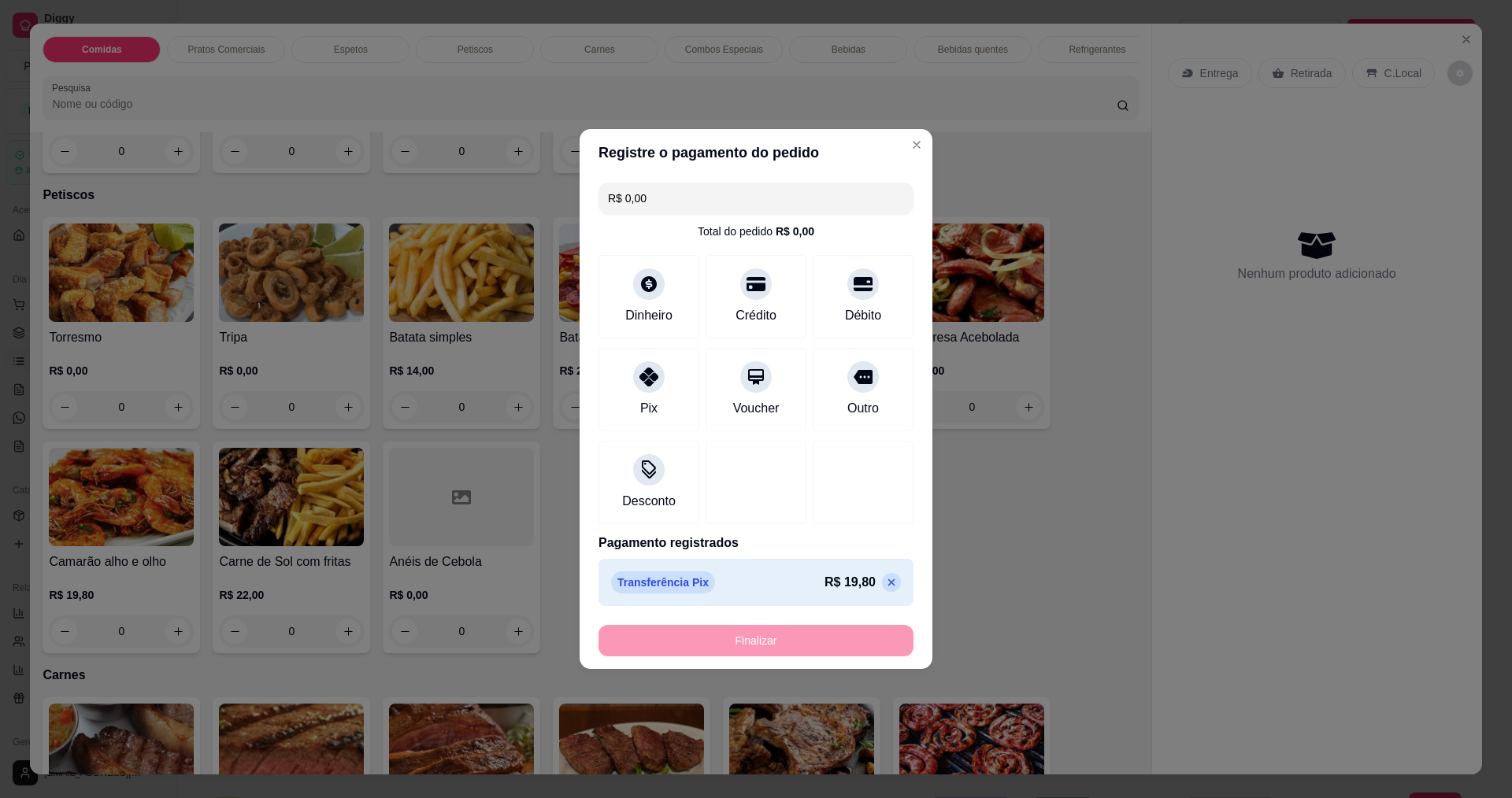
type input "-R$ 19,80"
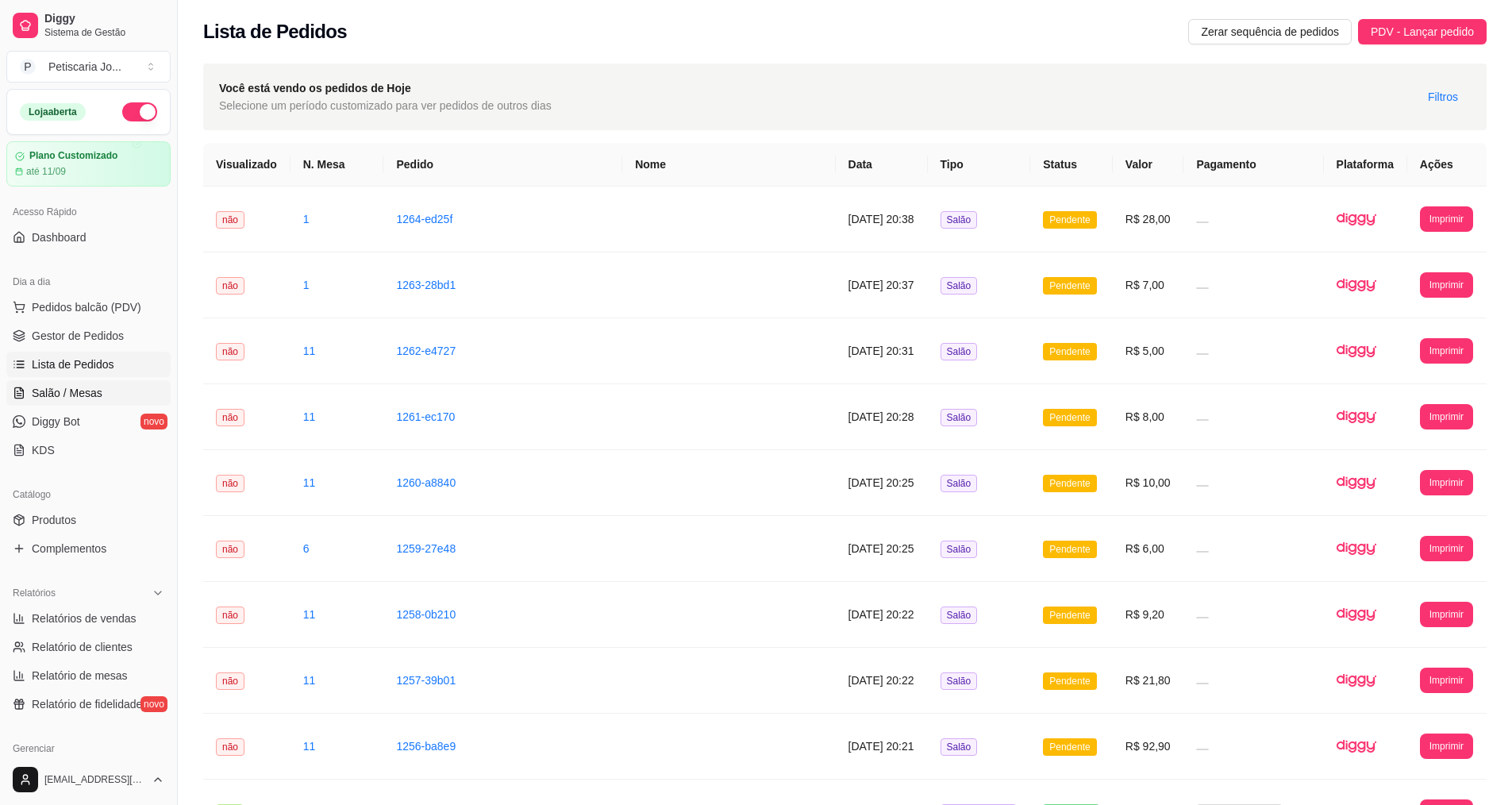
click at [66, 388] on span "Salão / Mesas" at bounding box center [67, 393] width 71 height 16
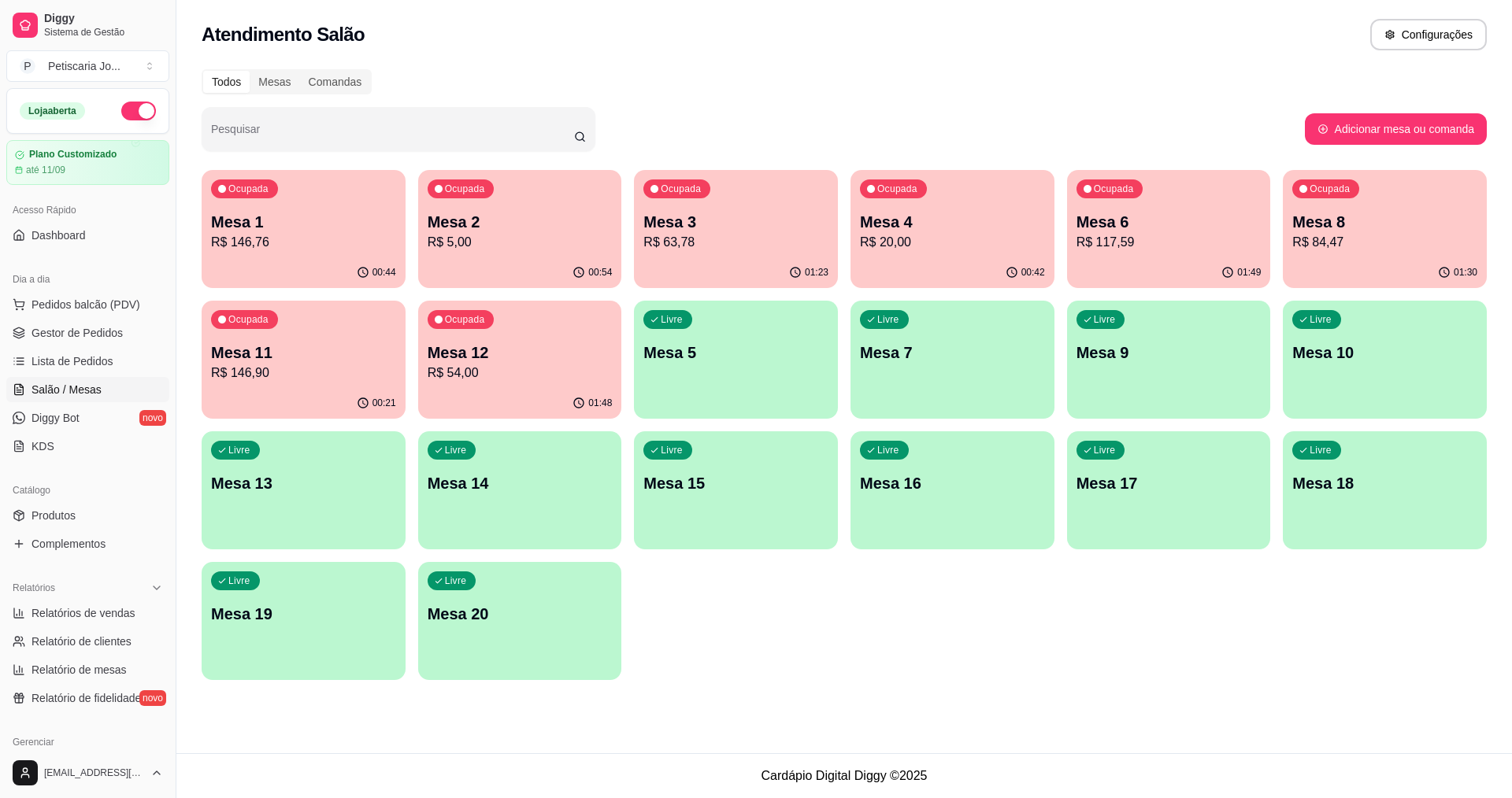
click at [230, 253] on div "Ocupada Mesa 1 R$ 146,76" at bounding box center [303, 213] width 204 height 88
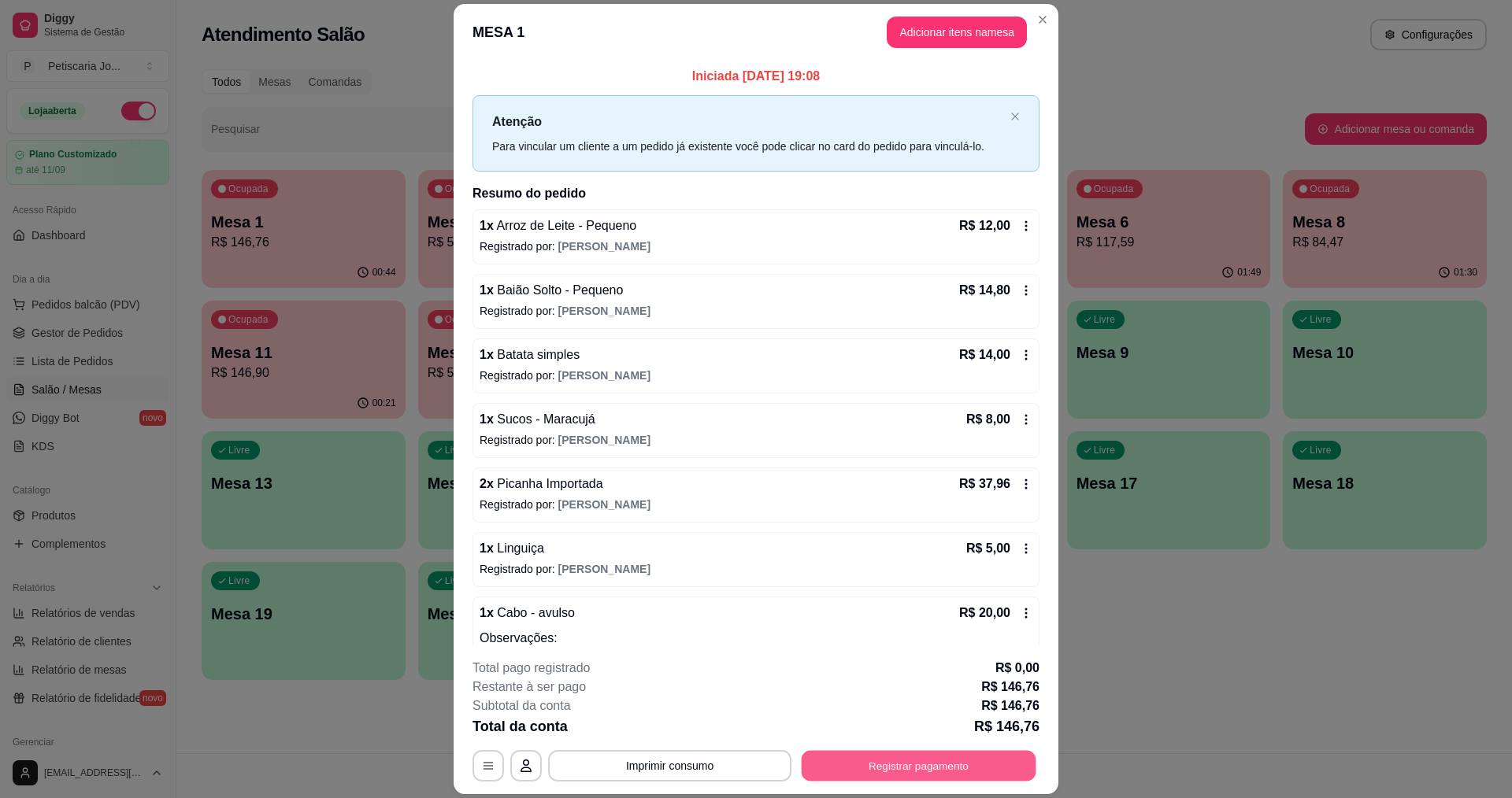
click at [968, 764] on button "Registrar pagamento" at bounding box center [920, 766] width 235 height 31
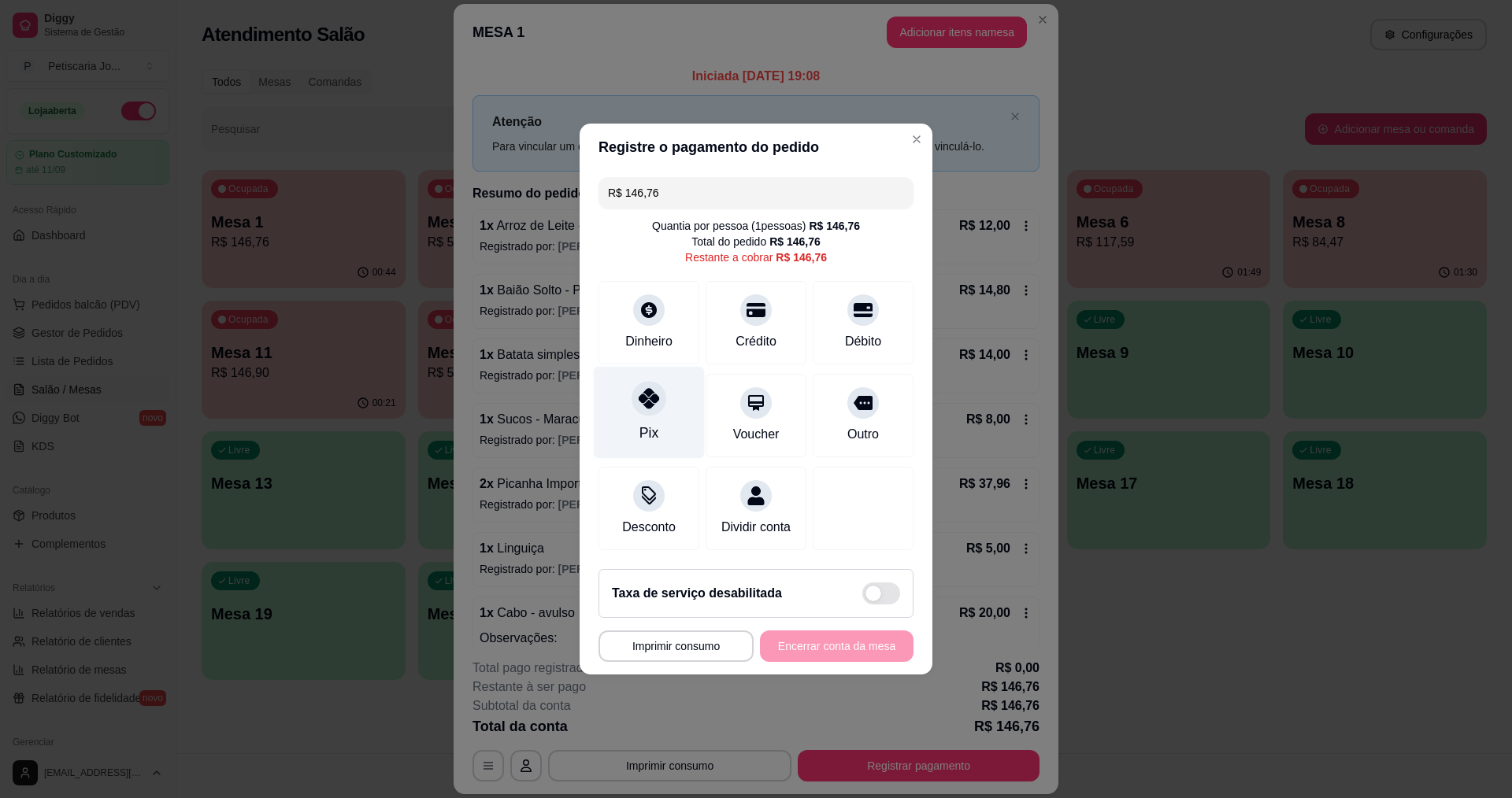
click at [645, 391] on icon at bounding box center [649, 398] width 21 height 21
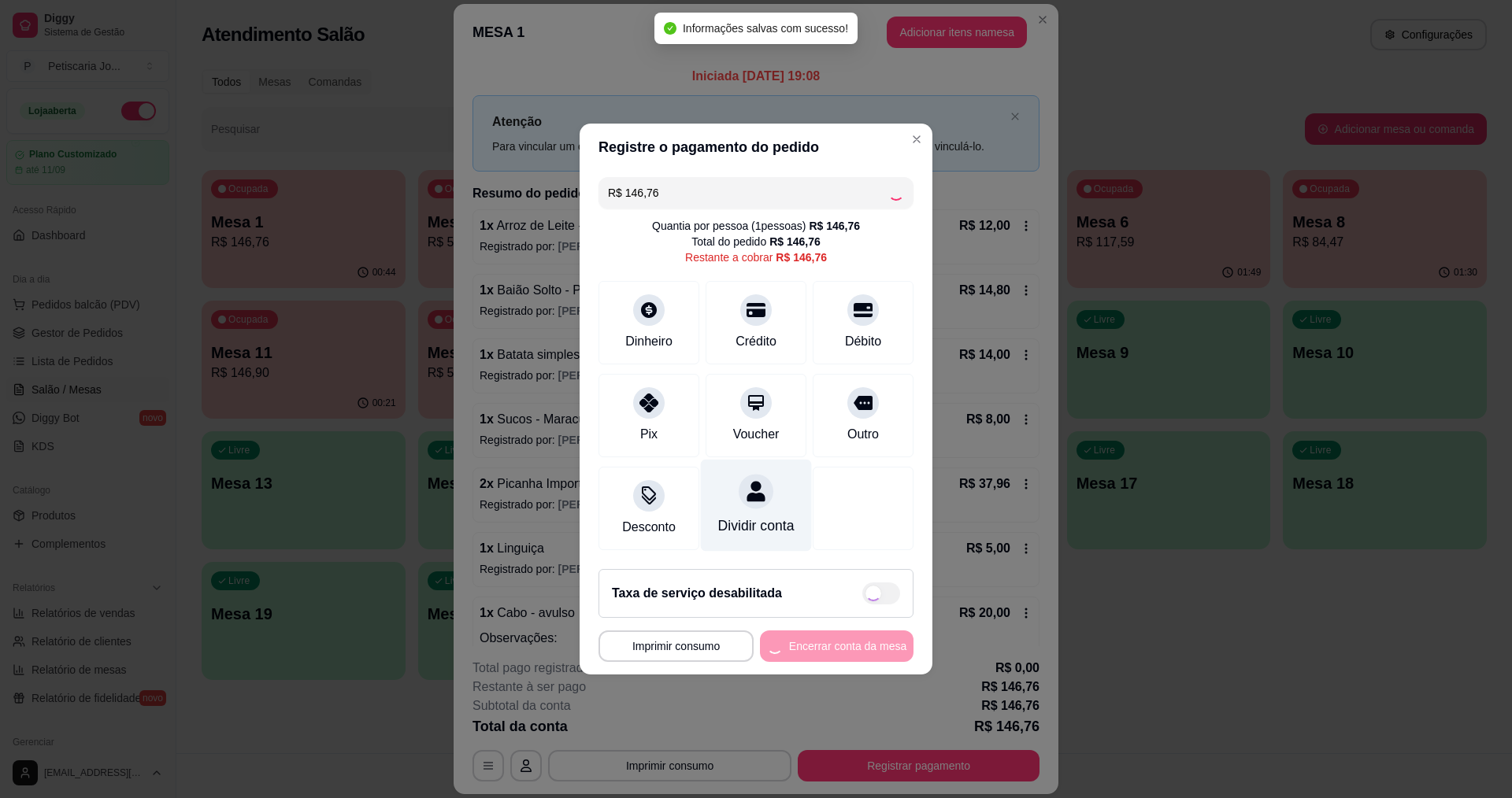
type input "R$ 0,00"
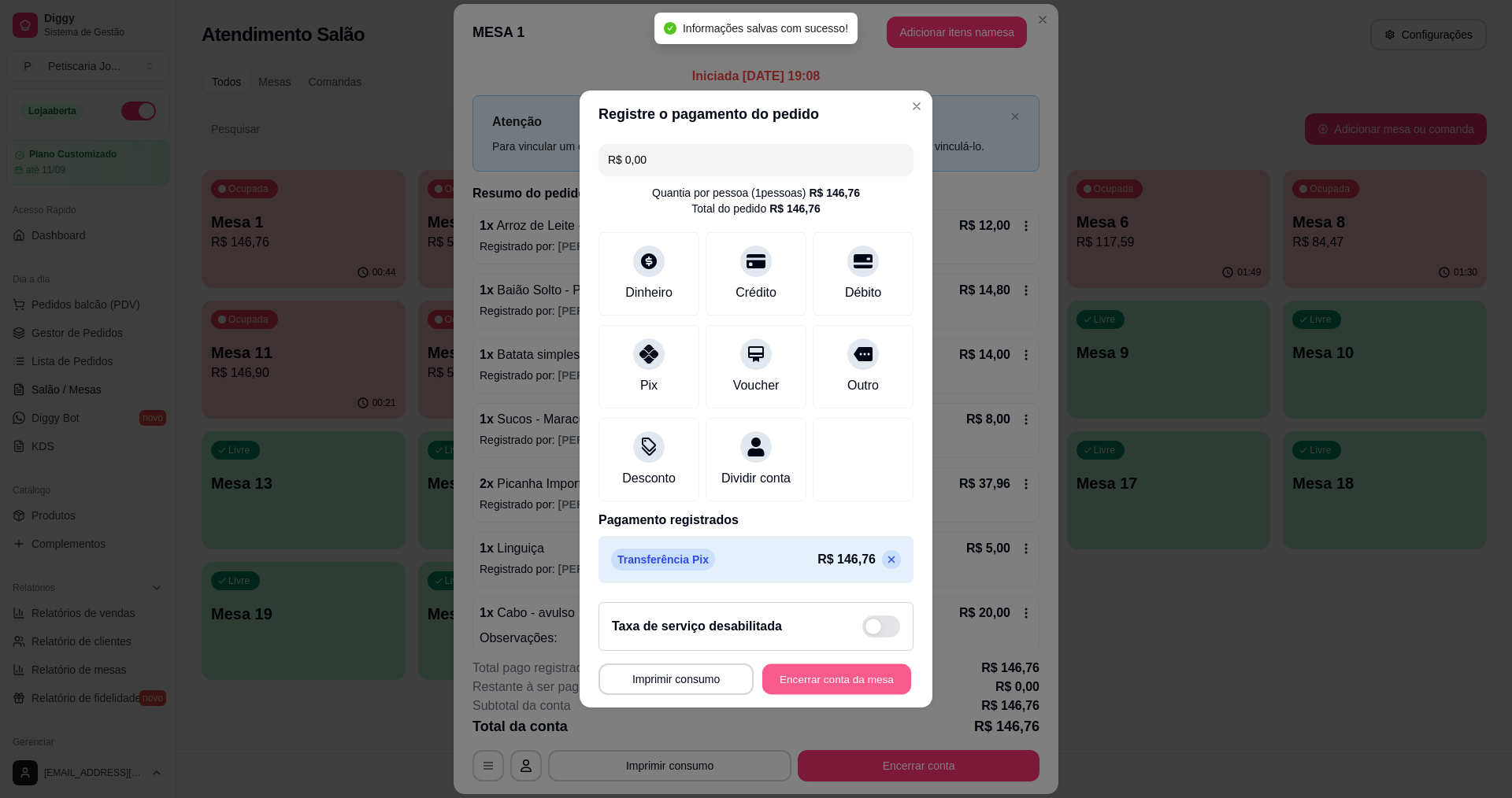
click at [812, 686] on button "Encerrar conta da mesa" at bounding box center [837, 680] width 149 height 31
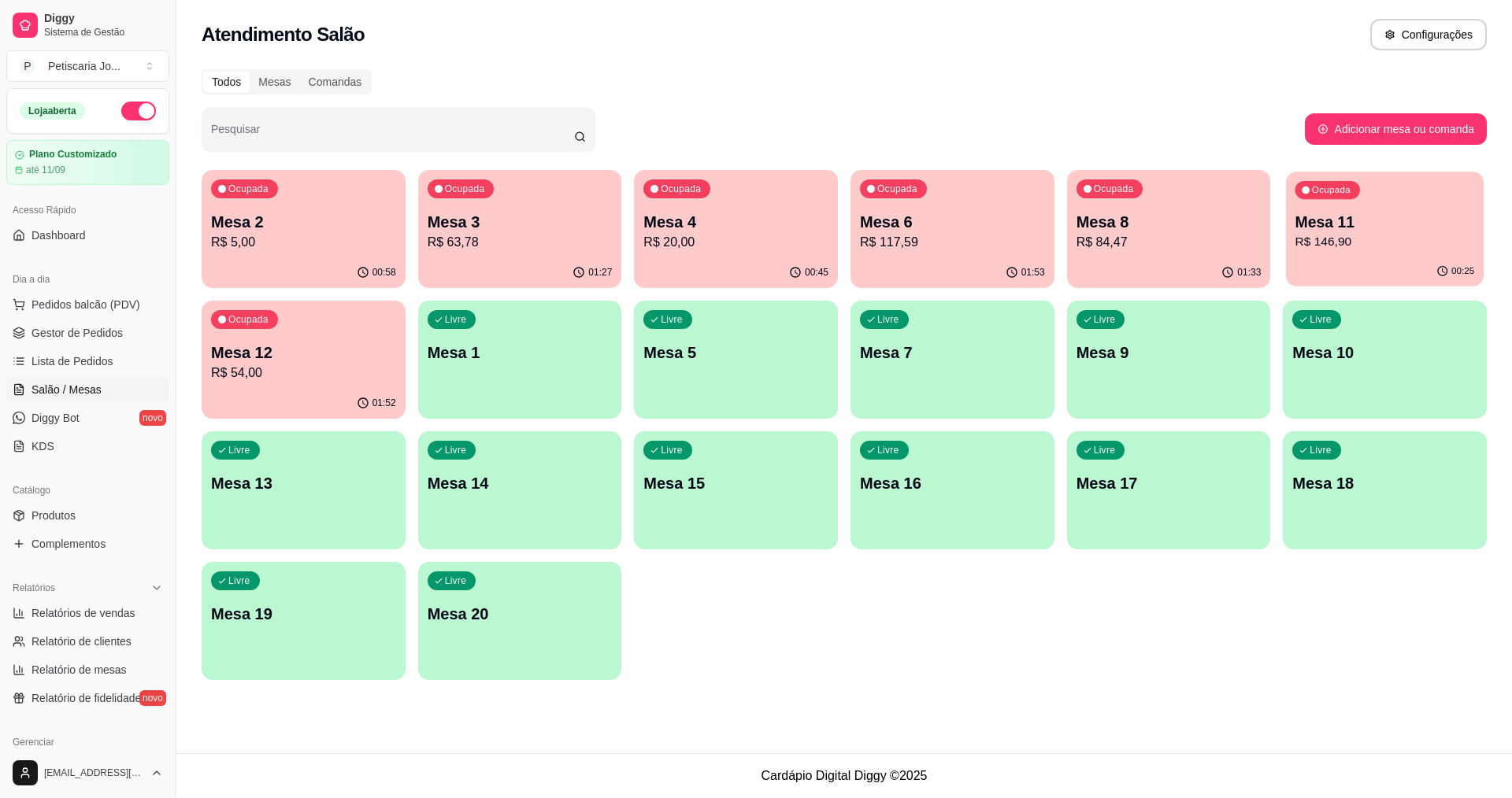
click at [1381, 230] on p "Mesa 11" at bounding box center [1385, 222] width 180 height 21
click at [68, 356] on span "Lista de Pedidos" at bounding box center [73, 361] width 82 height 16
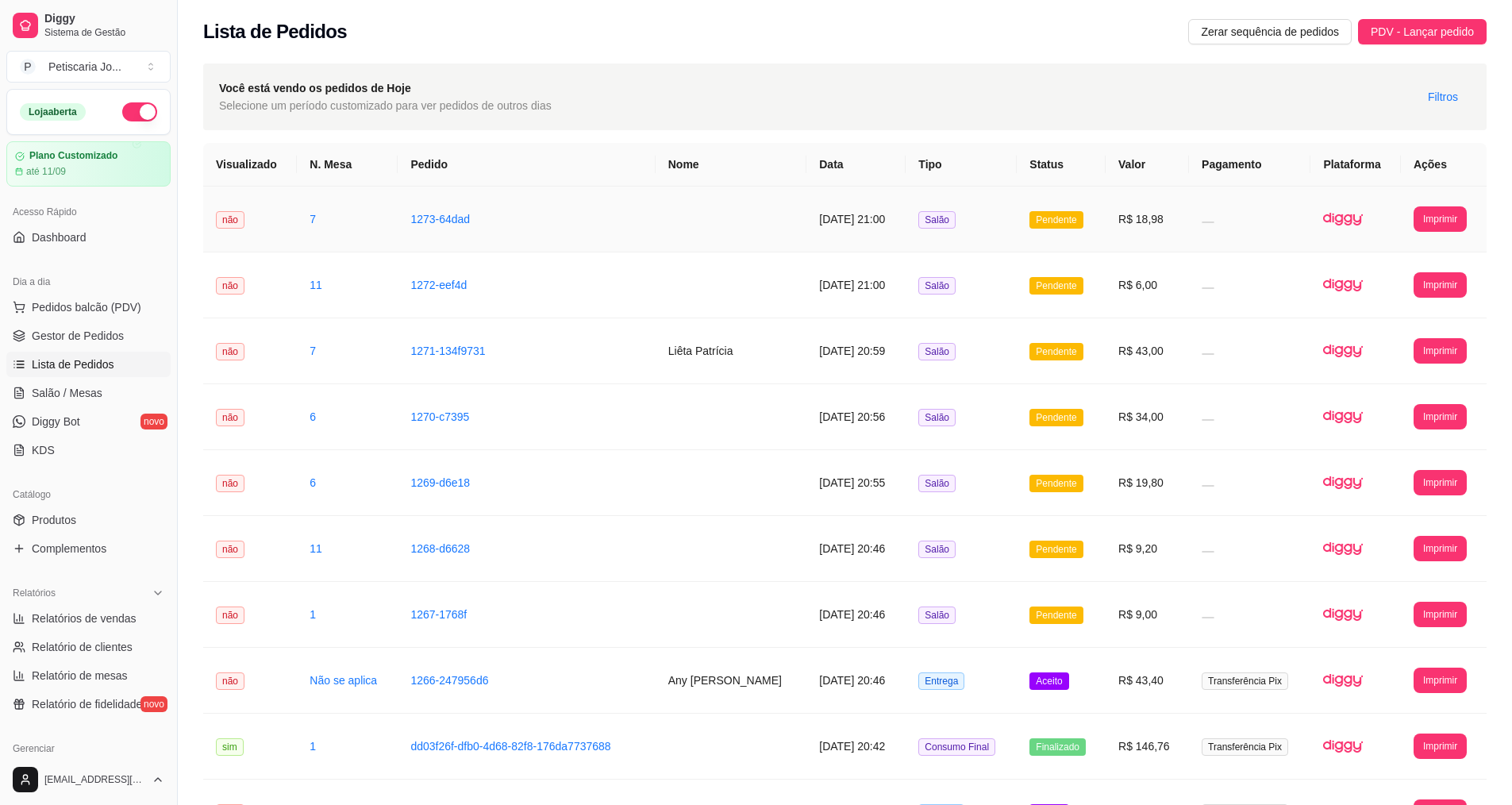
click at [990, 222] on td "Salão" at bounding box center [961, 219] width 111 height 66
click at [119, 383] on link "Salão / Mesas" at bounding box center [88, 392] width 165 height 25
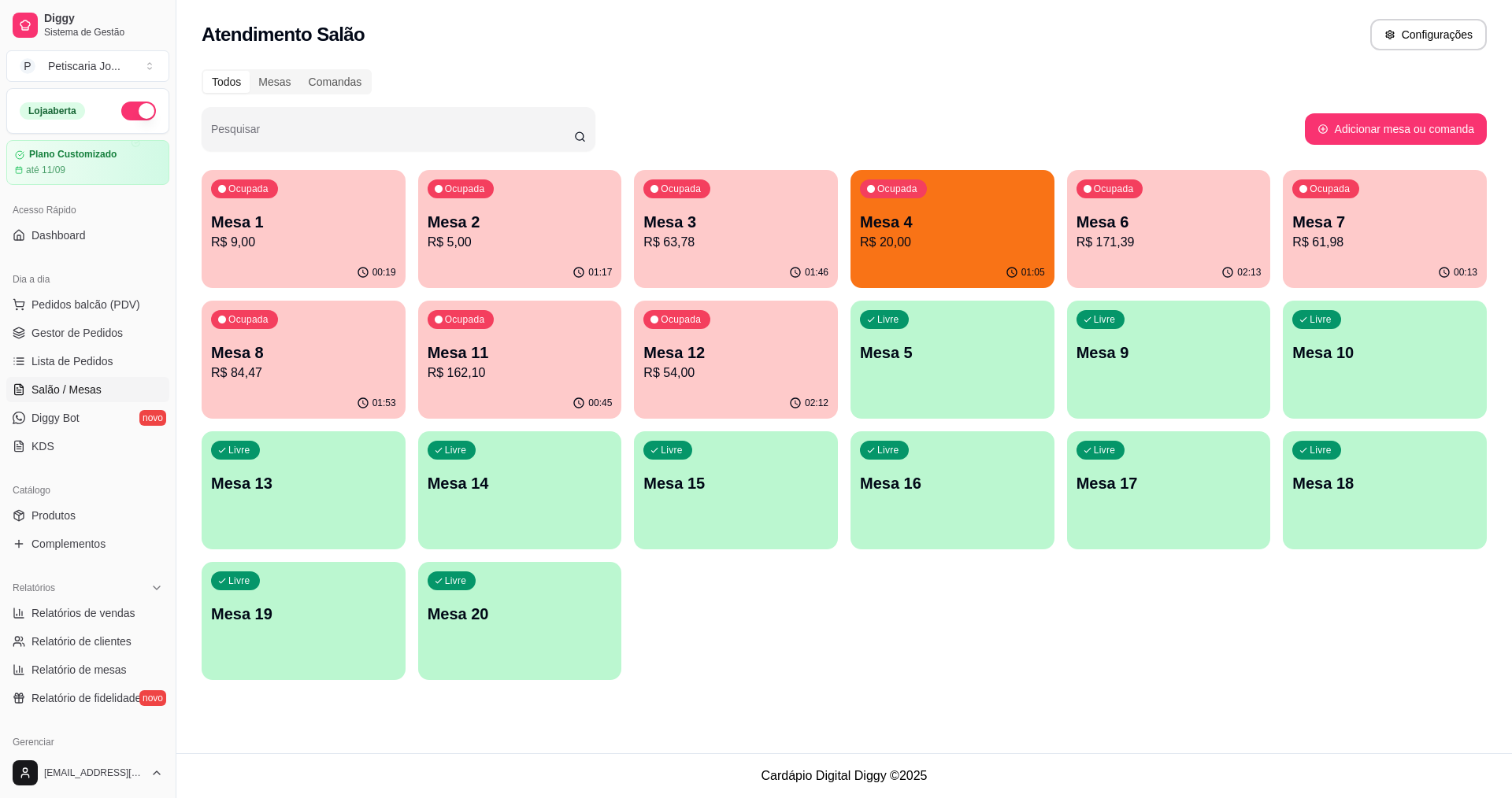
click at [1339, 235] on p "R$ 61,98" at bounding box center [1385, 242] width 185 height 19
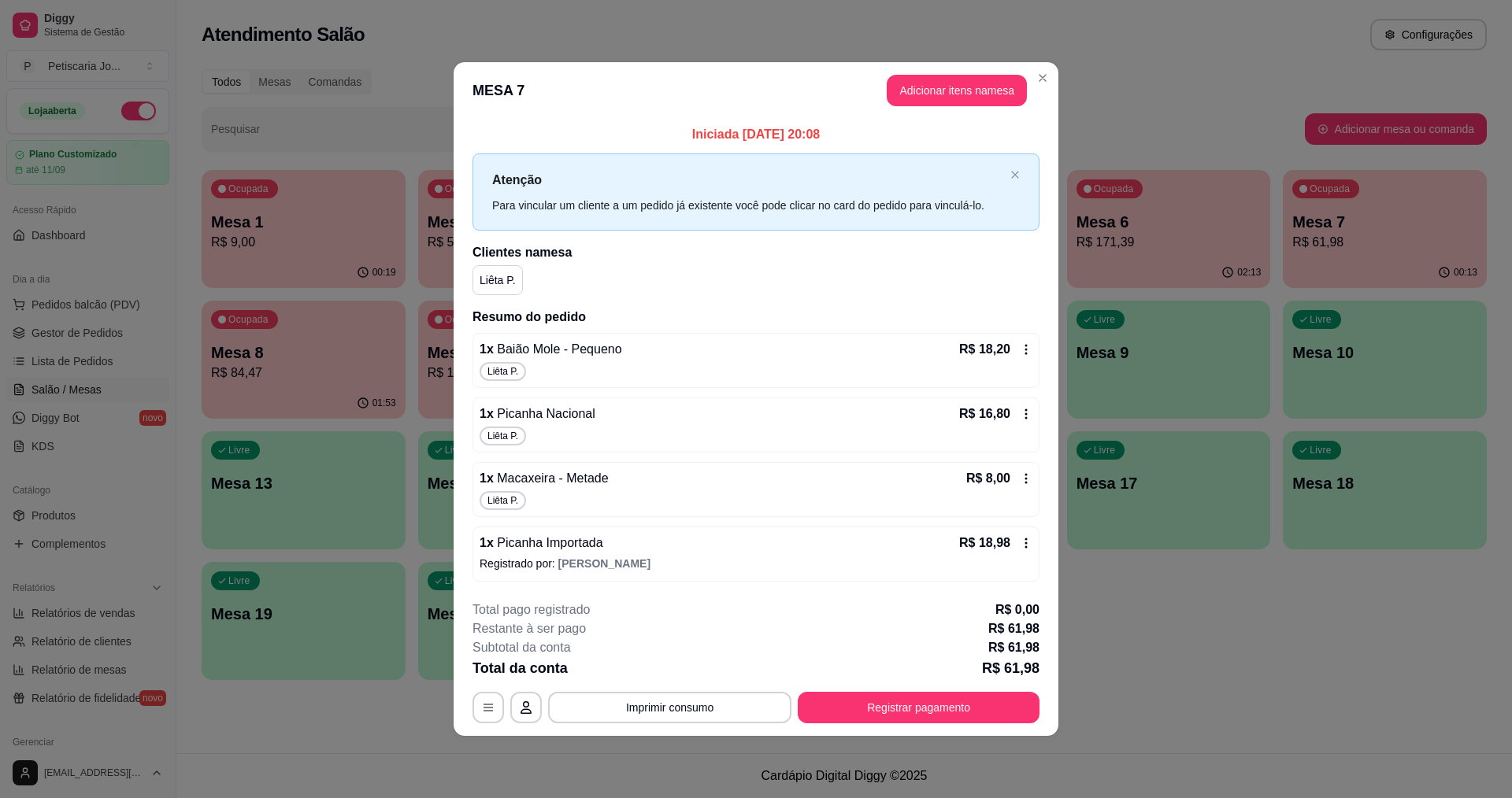
click at [1026, 543] on icon at bounding box center [1026, 543] width 3 height 10
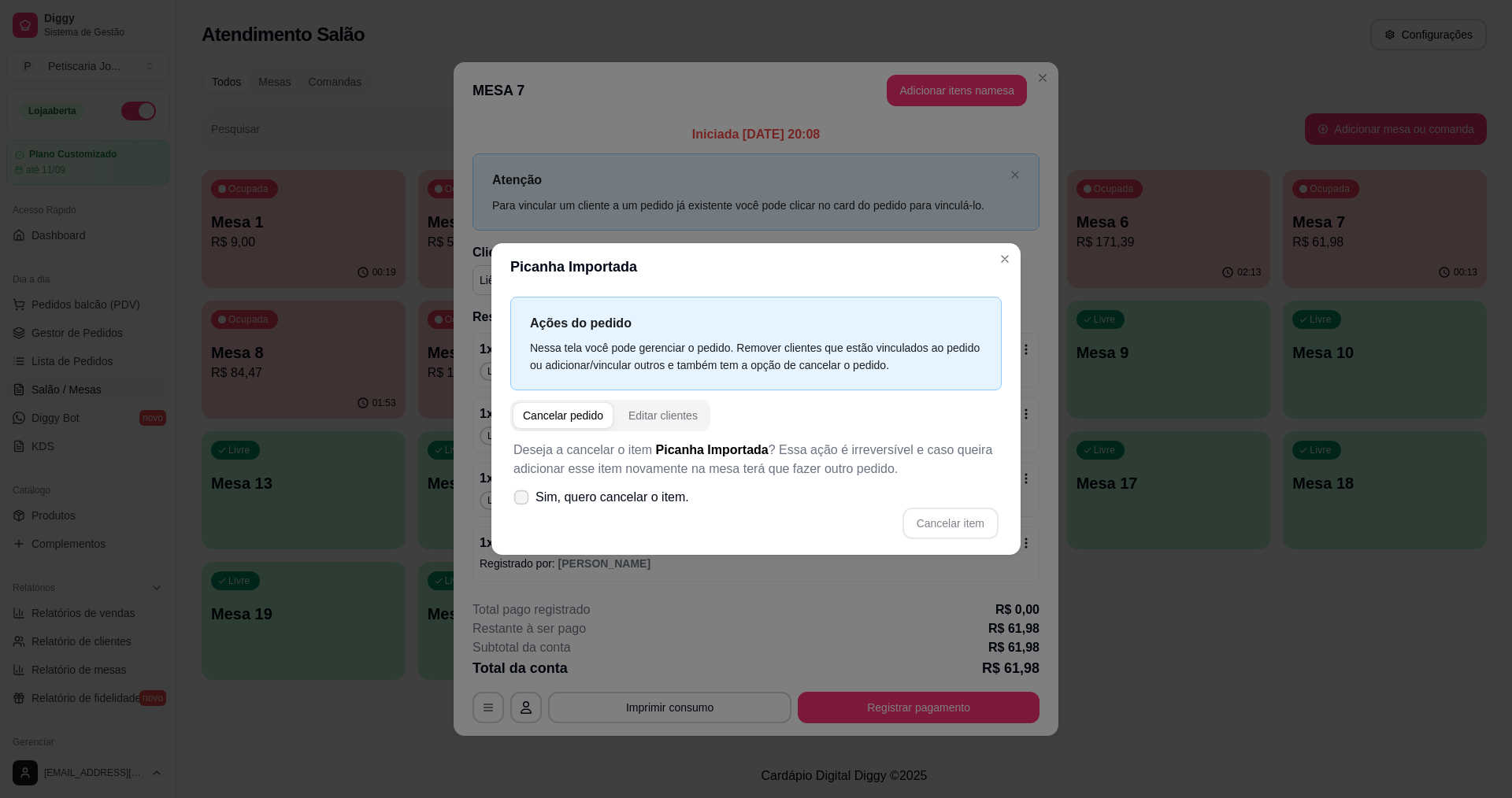
click at [519, 502] on icon at bounding box center [520, 497] width 12 height 8
click at [519, 502] on input "Sim, quero cancelar o item." at bounding box center [518, 505] width 10 height 10
checkbox input "true"
click at [921, 527] on button "Cancelar item" at bounding box center [950, 524] width 96 height 32
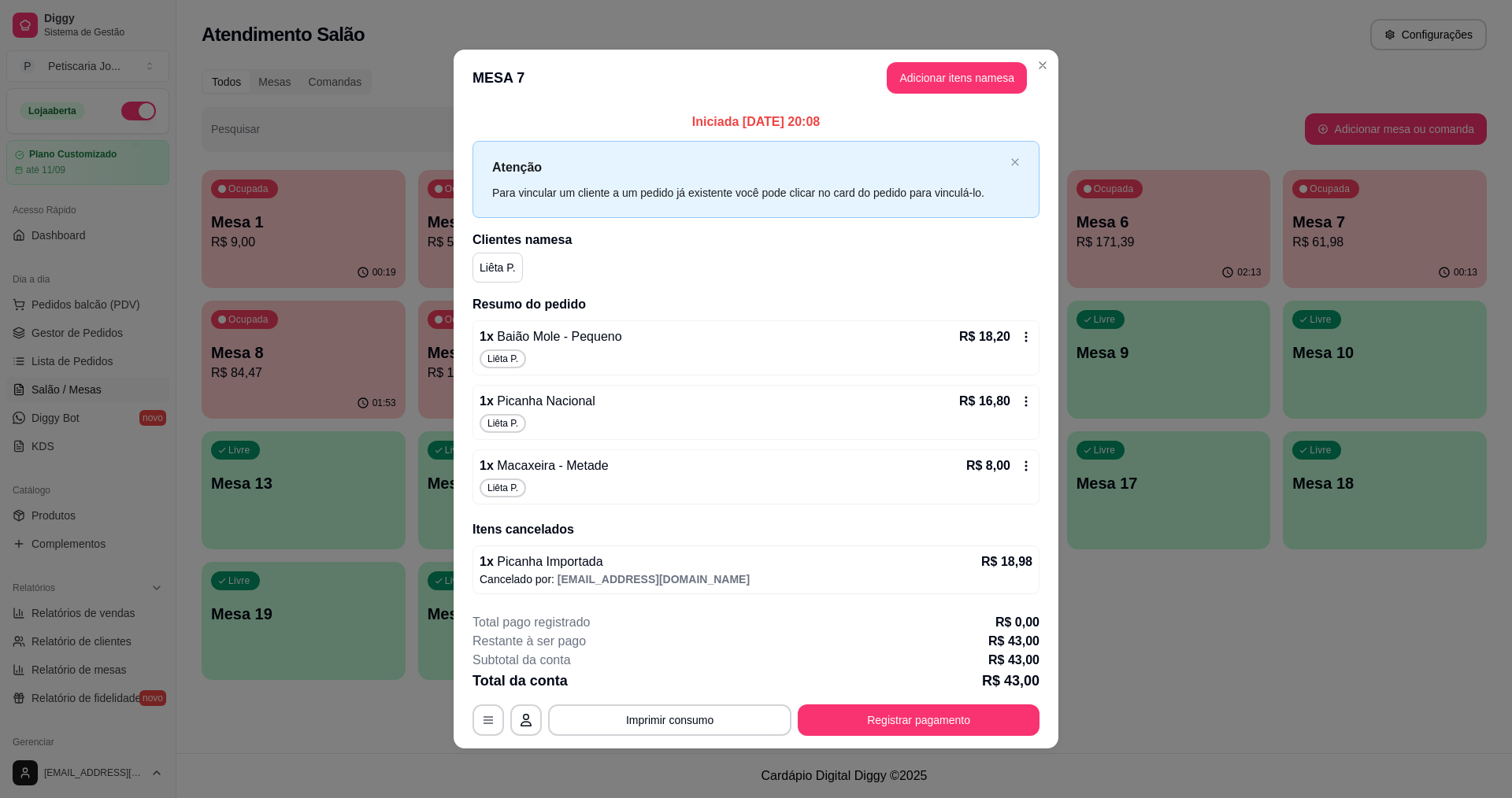
scroll to position [1, 0]
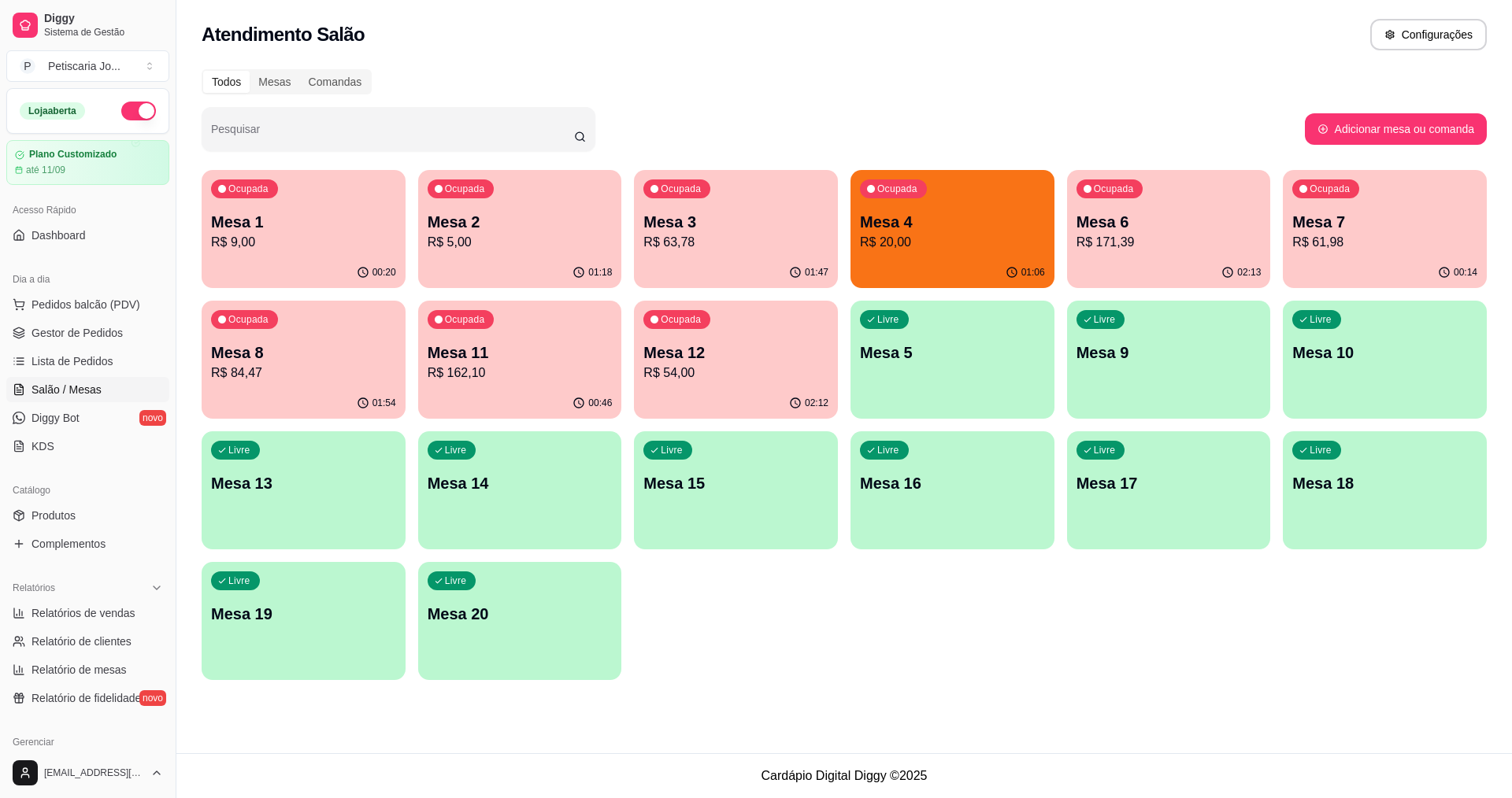
click at [763, 351] on p "Mesa 12" at bounding box center [736, 352] width 185 height 22
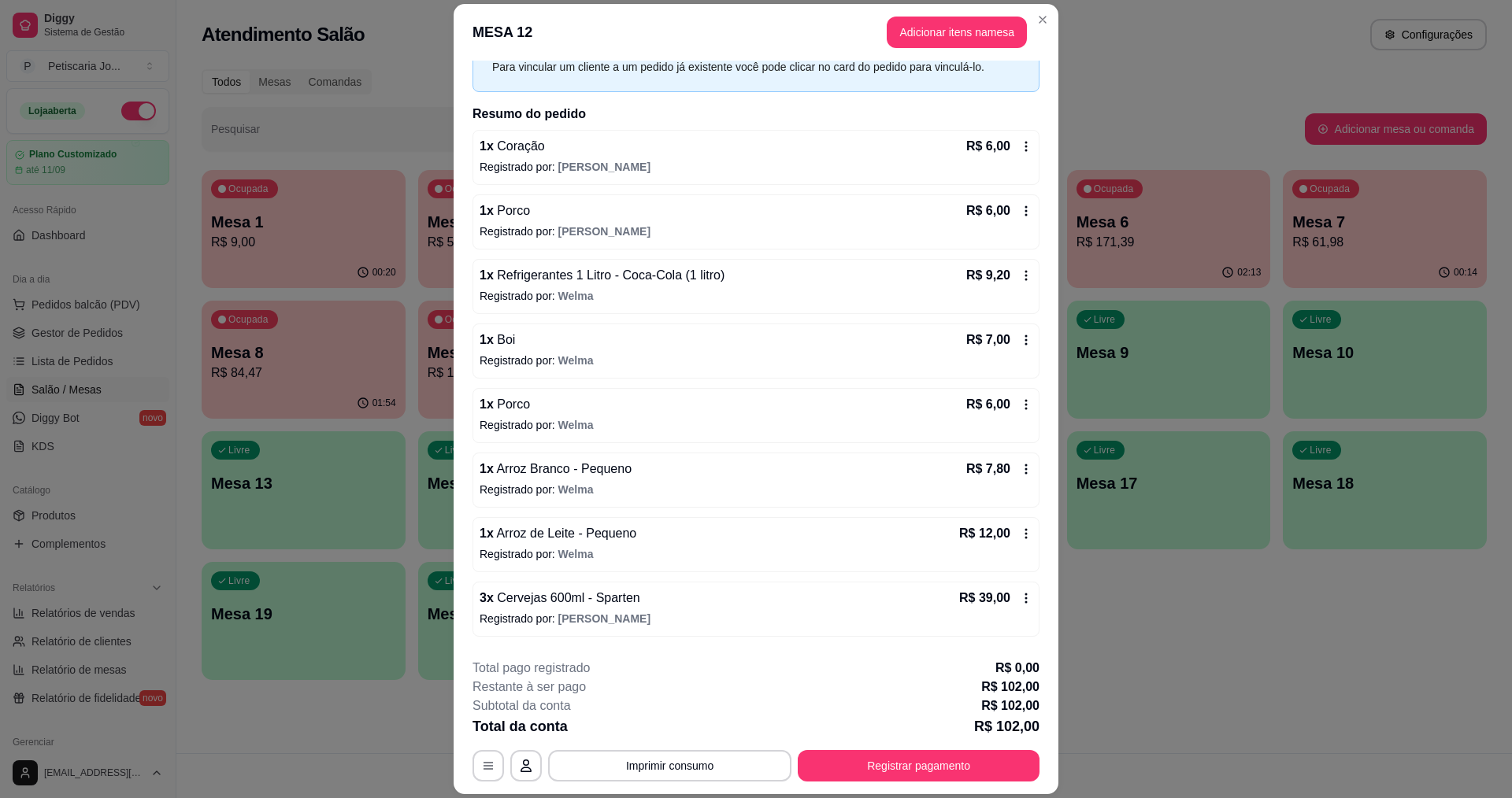
scroll to position [141, 0]
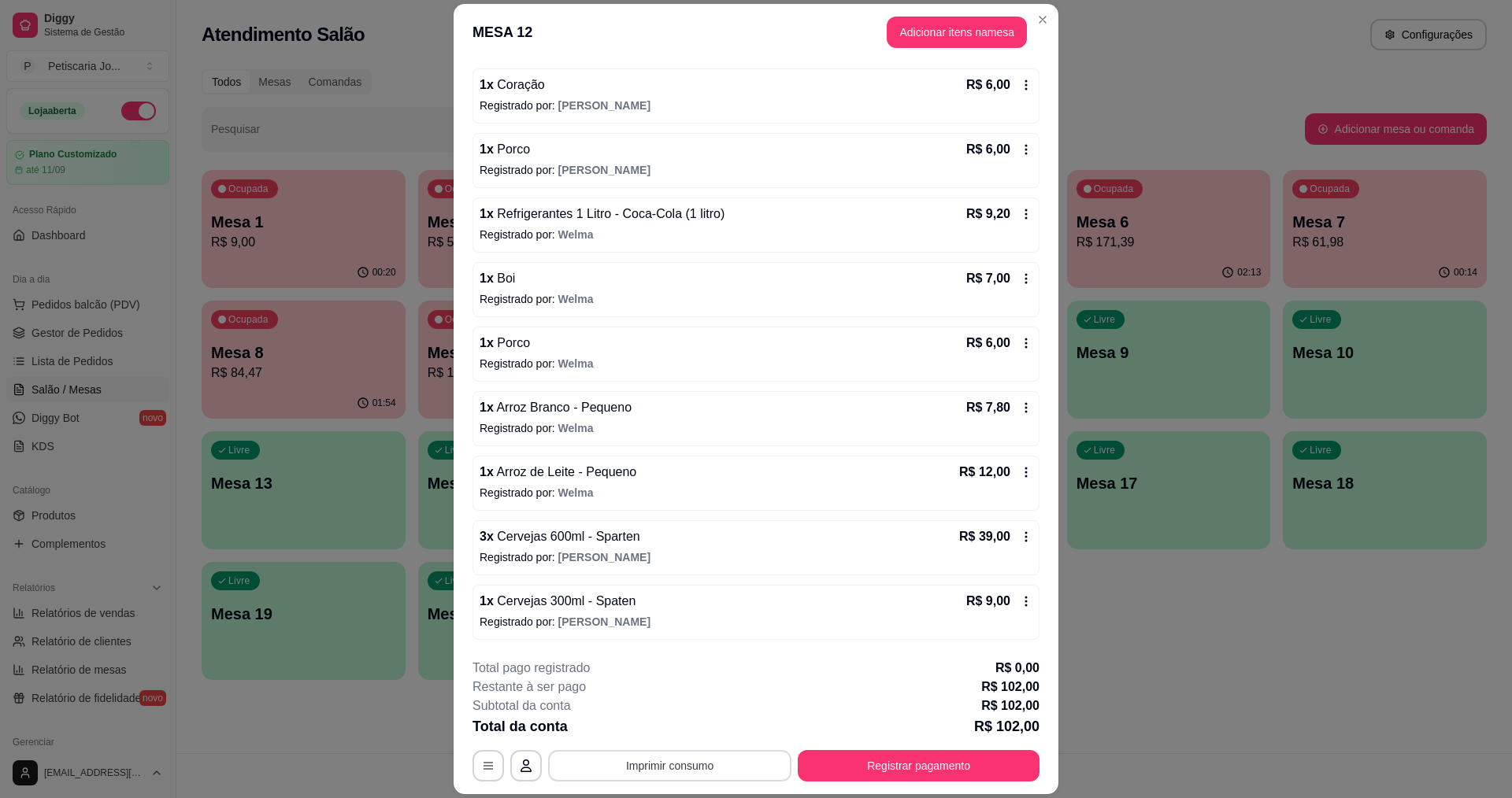
click at [737, 766] on button "Imprimir consumo" at bounding box center [670, 766] width 243 height 32
click at [683, 725] on button "IMPRESSORA" at bounding box center [669, 729] width 110 height 24
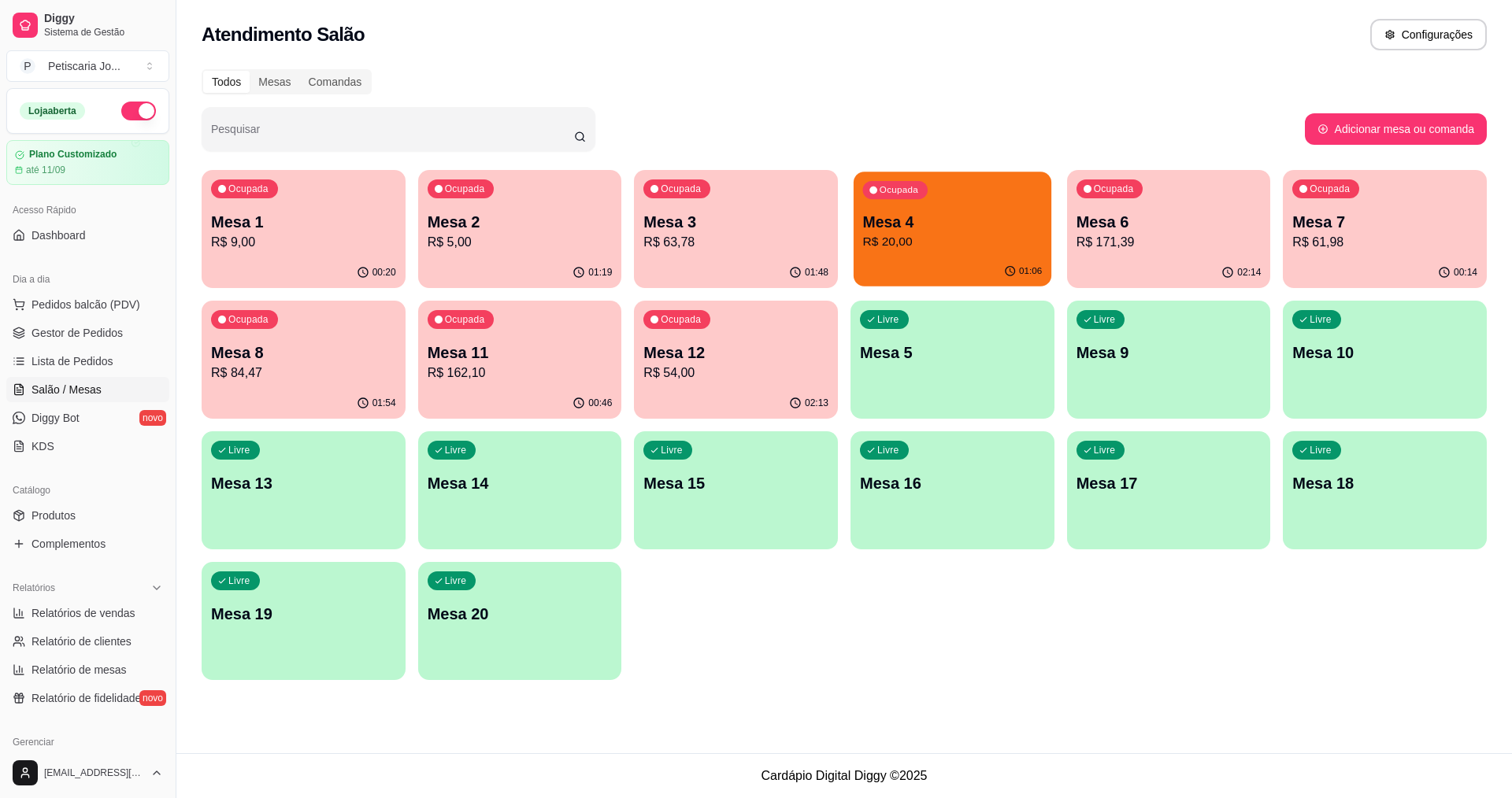
click at [934, 235] on p "R$ 20,00" at bounding box center [952, 241] width 180 height 18
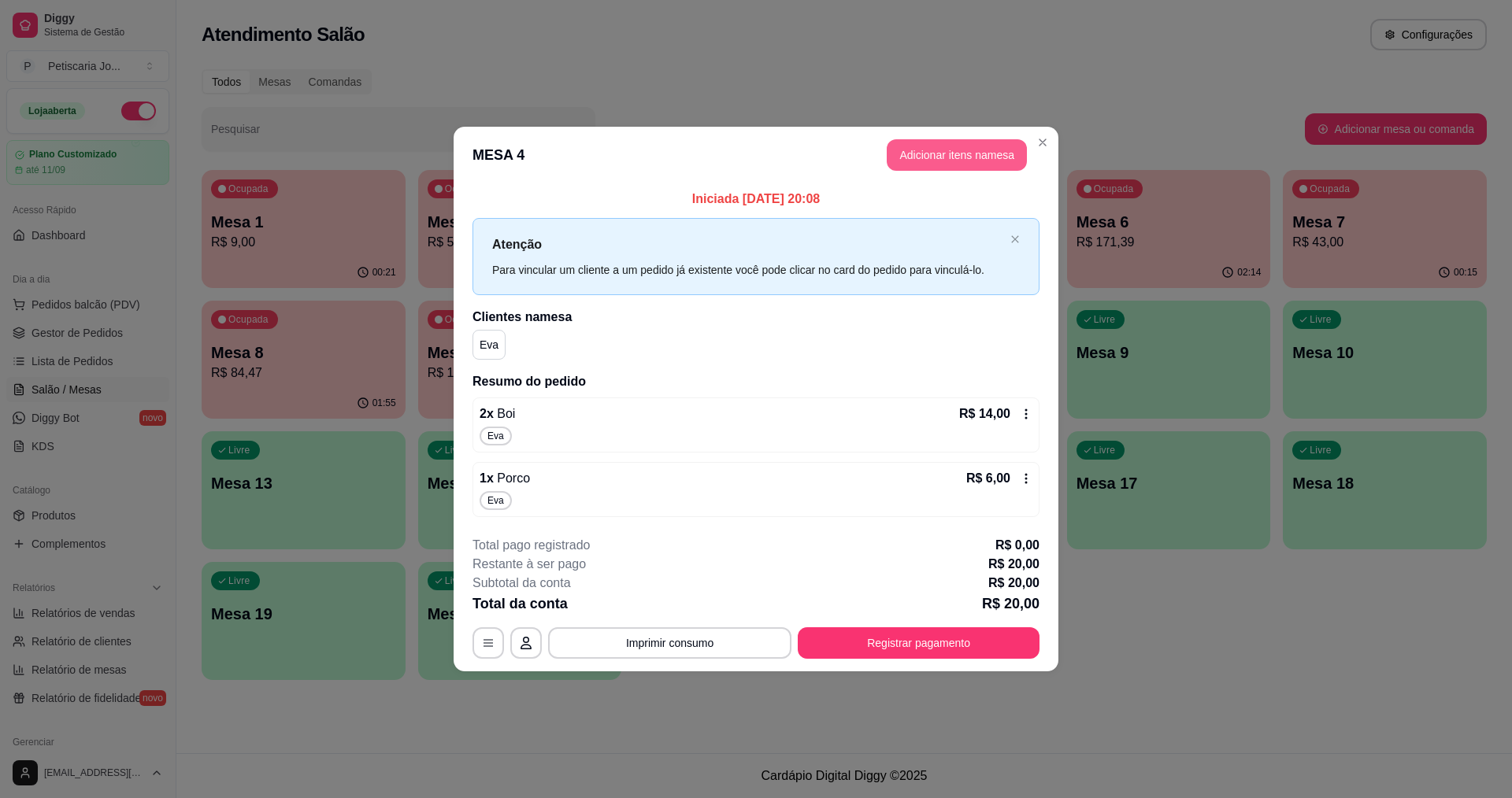
click at [948, 150] on button "Adicionar itens na mesa" at bounding box center [957, 155] width 140 height 32
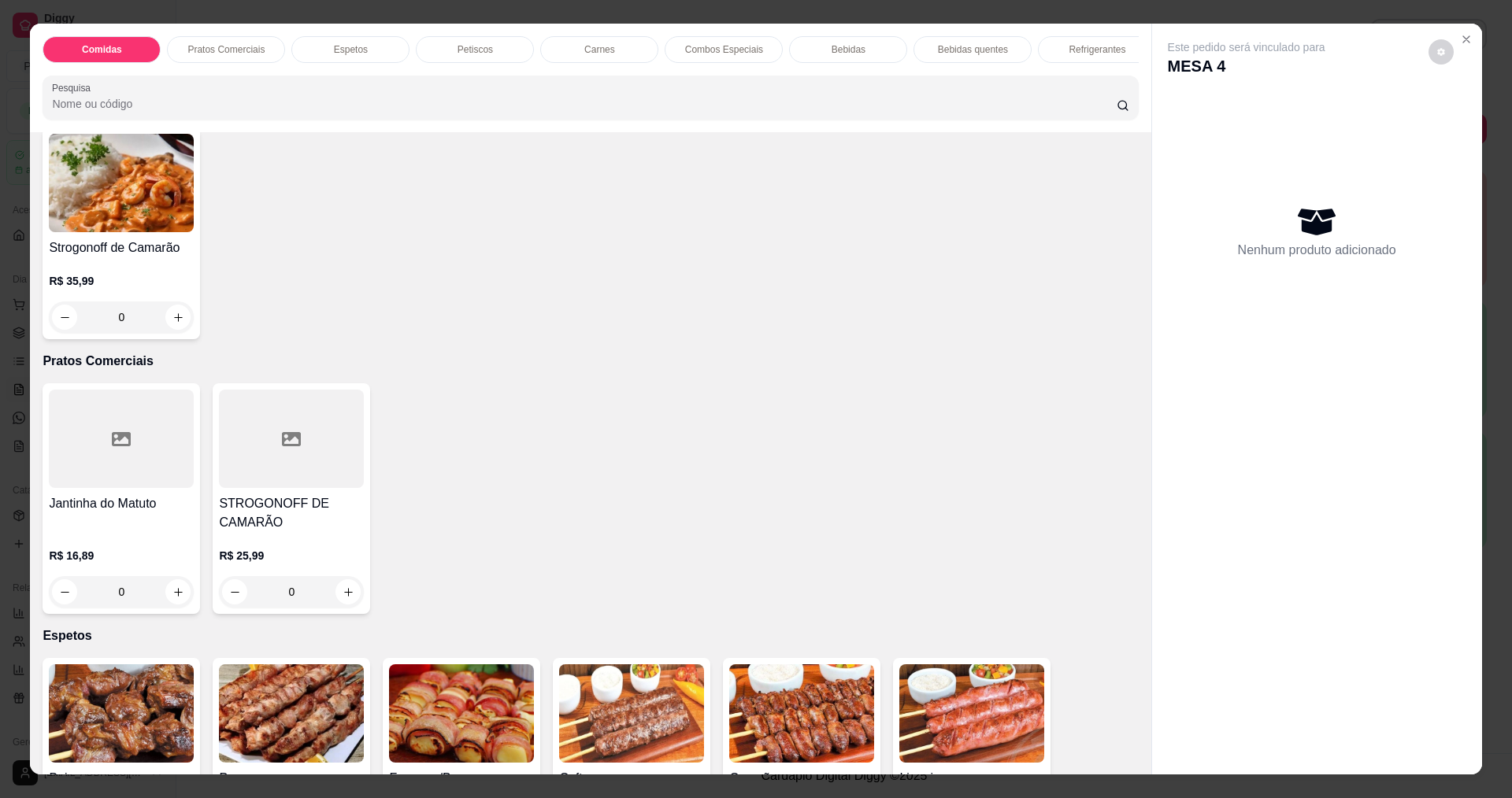
scroll to position [393, 0]
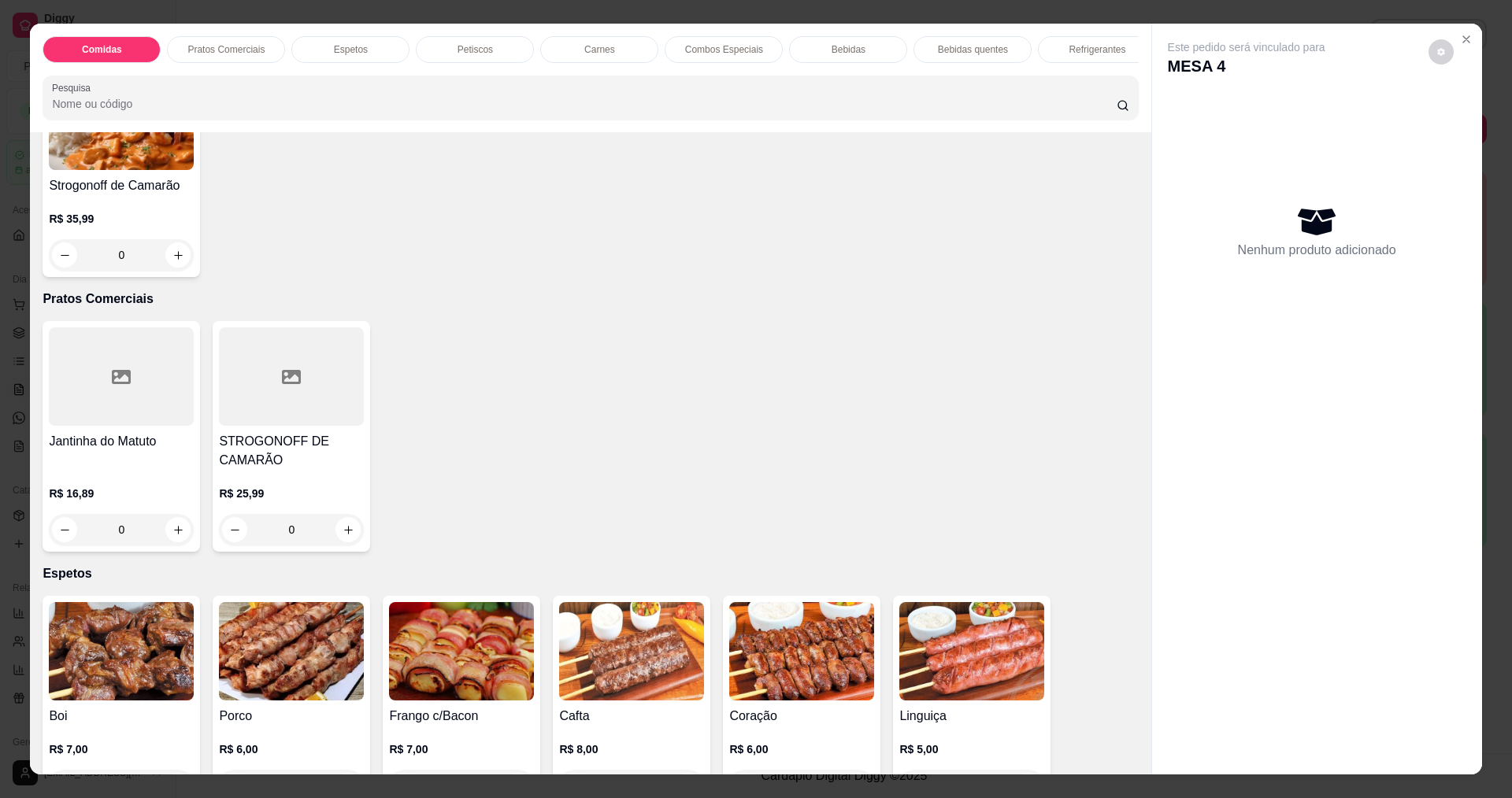
click at [851, 49] on p "Bebidas" at bounding box center [849, 49] width 34 height 13
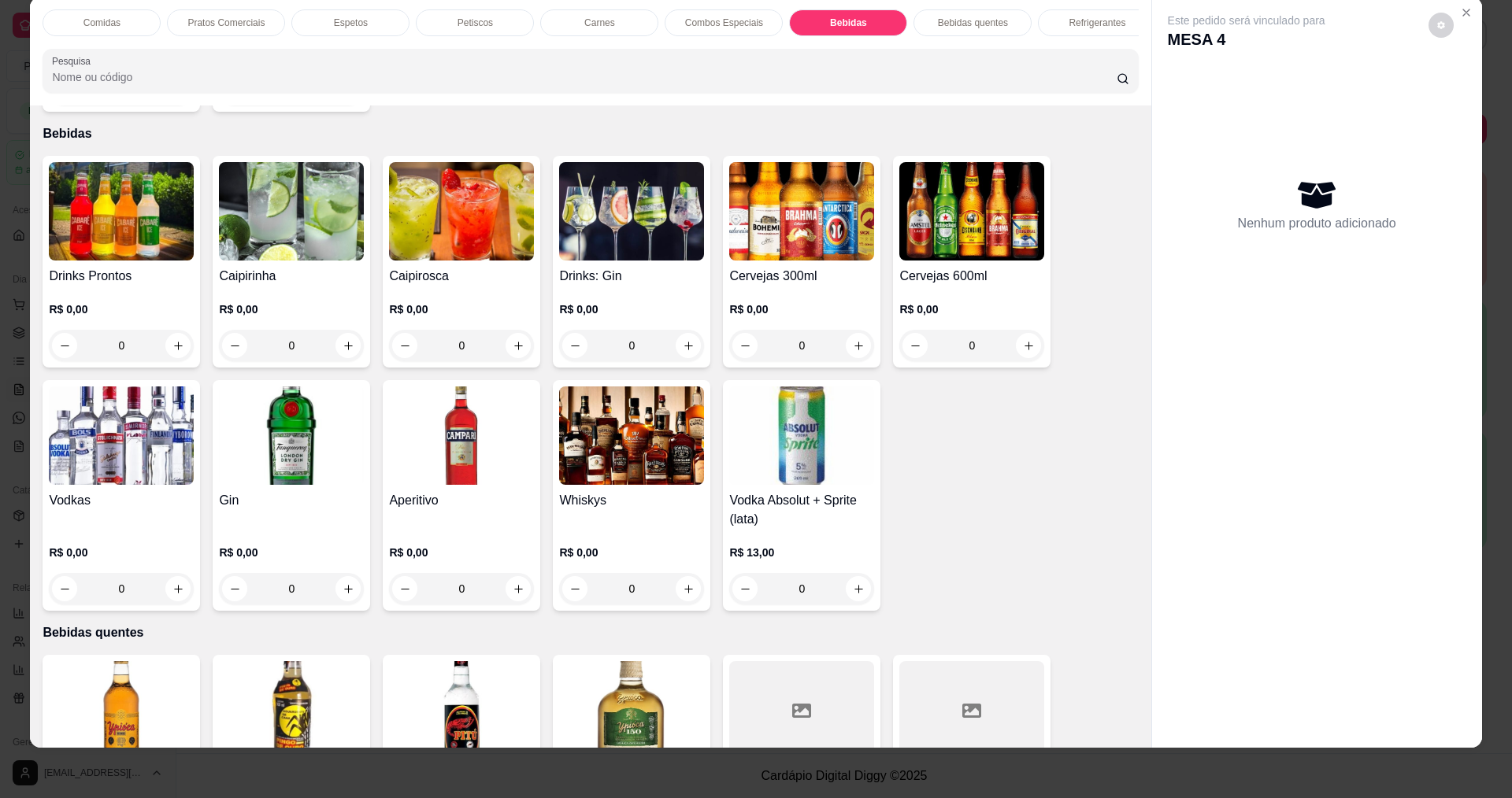
click at [950, 195] on img at bounding box center [971, 212] width 145 height 99
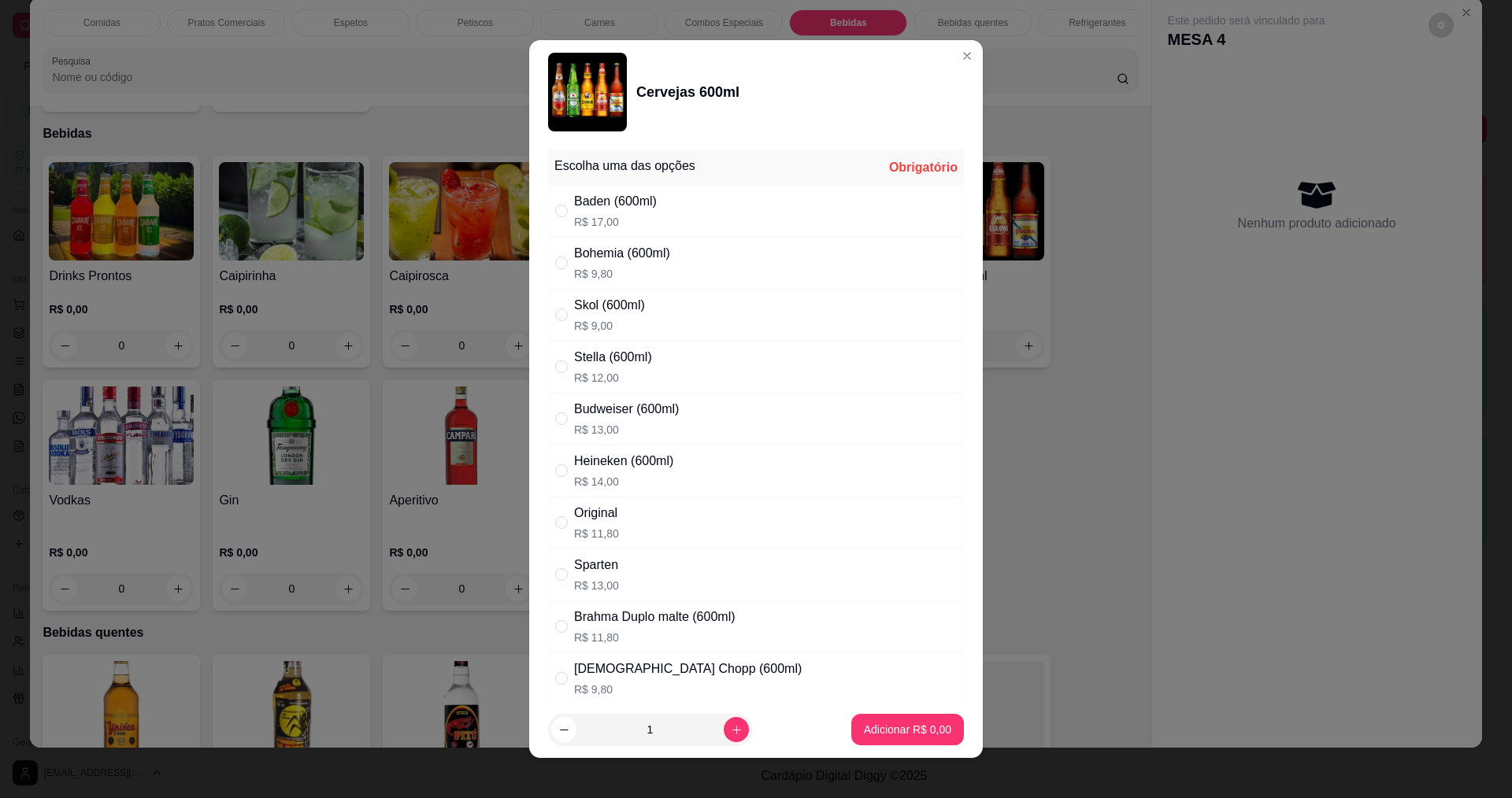
click at [548, 521] on div "Original R$ 11,80" at bounding box center [756, 523] width 416 height 52
radio input "true"
click at [724, 718] on button "increase-product-quantity" at bounding box center [736, 729] width 25 height 25
click at [724, 718] on button "increase-product-quantity" at bounding box center [736, 730] width 24 height 24
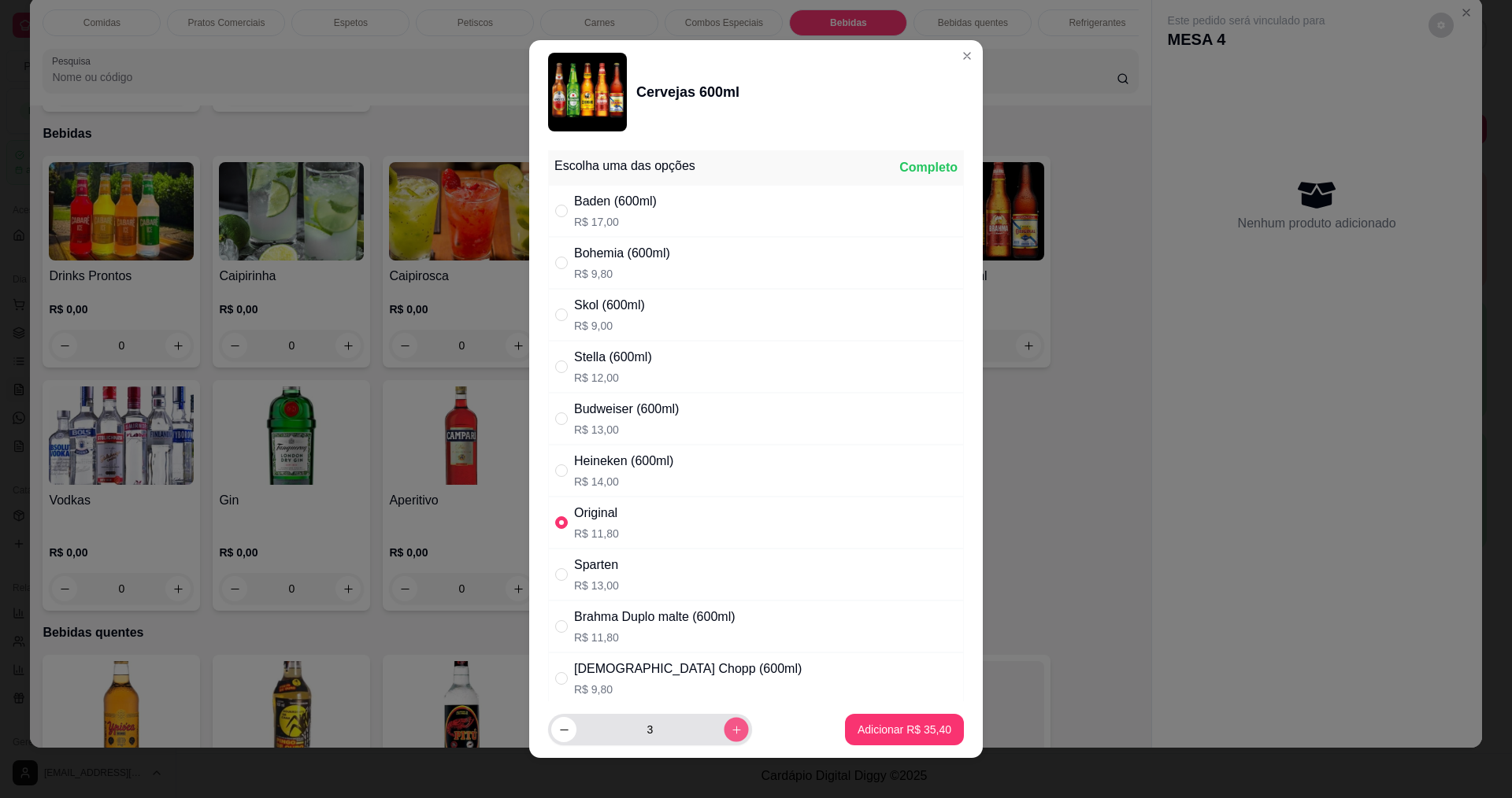
type input "4"
click at [857, 729] on p "Adicionar R$ 47,20" at bounding box center [904, 729] width 93 height 16
type input "4"
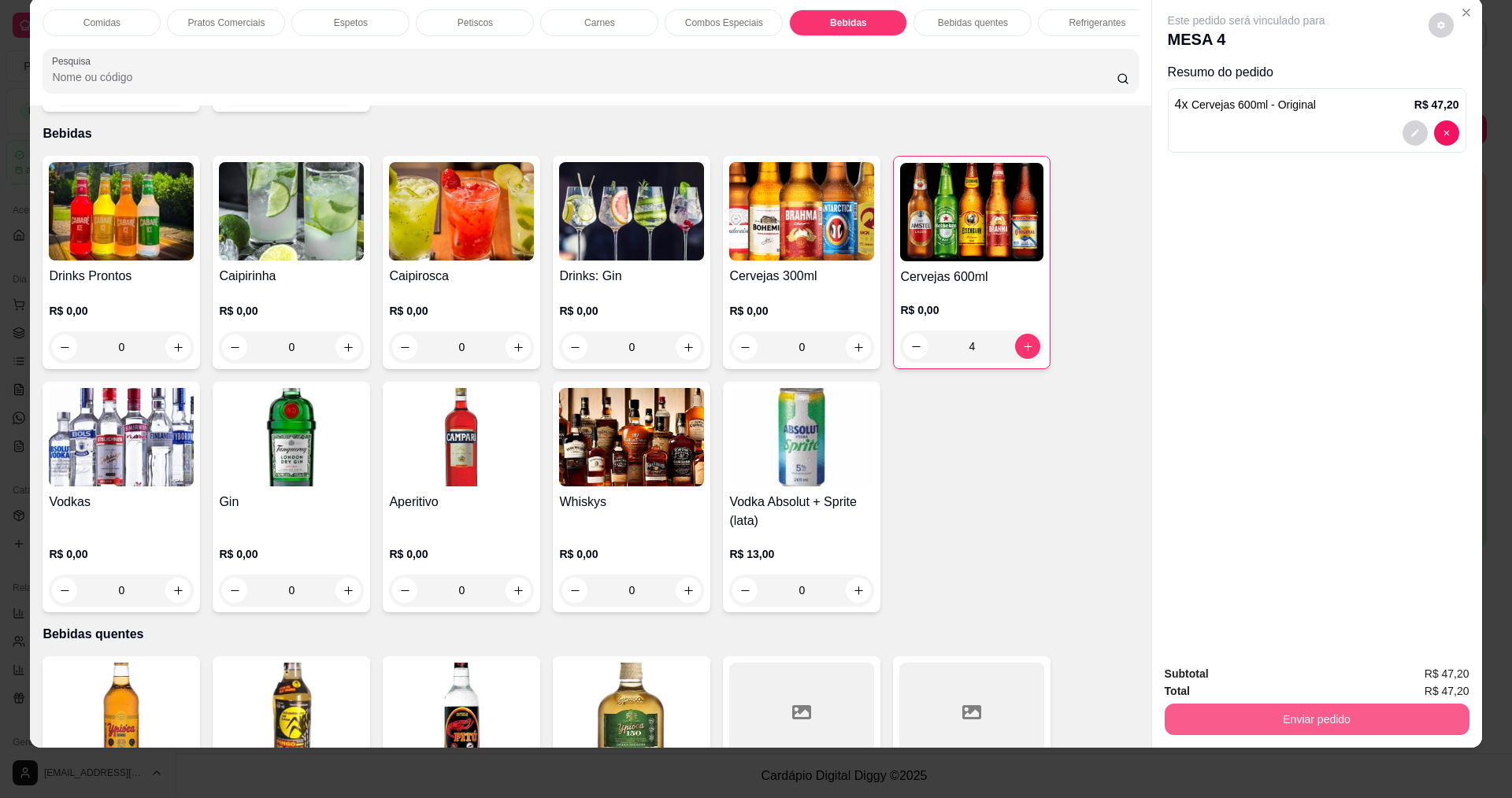
click at [1320, 723] on button "Enviar pedido" at bounding box center [1317, 720] width 305 height 32
click at [1237, 679] on button "Não registrar e enviar pedido" at bounding box center [1265, 681] width 164 height 30
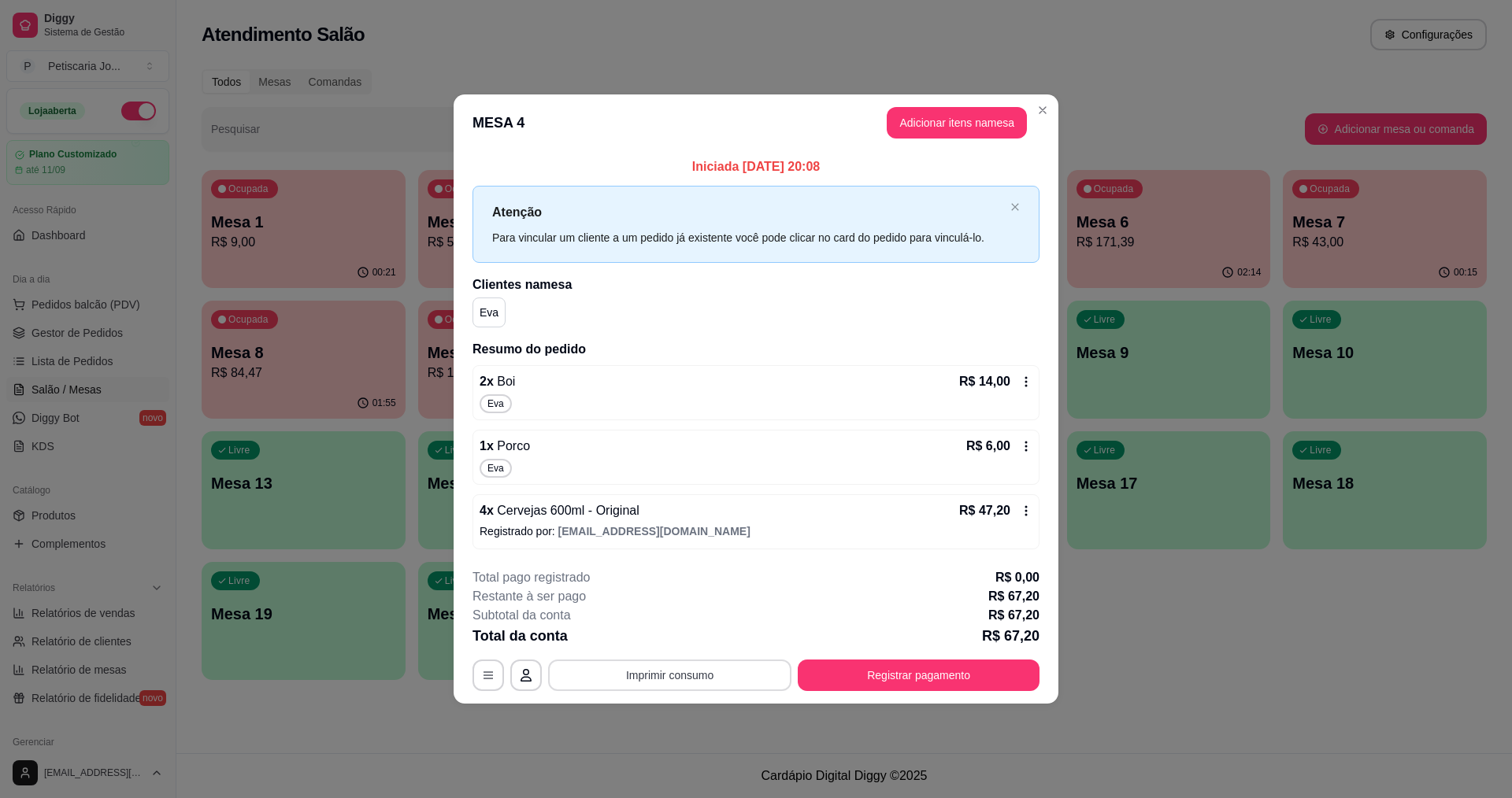
click at [655, 679] on button "Imprimir consumo" at bounding box center [670, 676] width 243 height 32
click at [675, 640] on button "IMPRESSORA" at bounding box center [674, 638] width 114 height 25
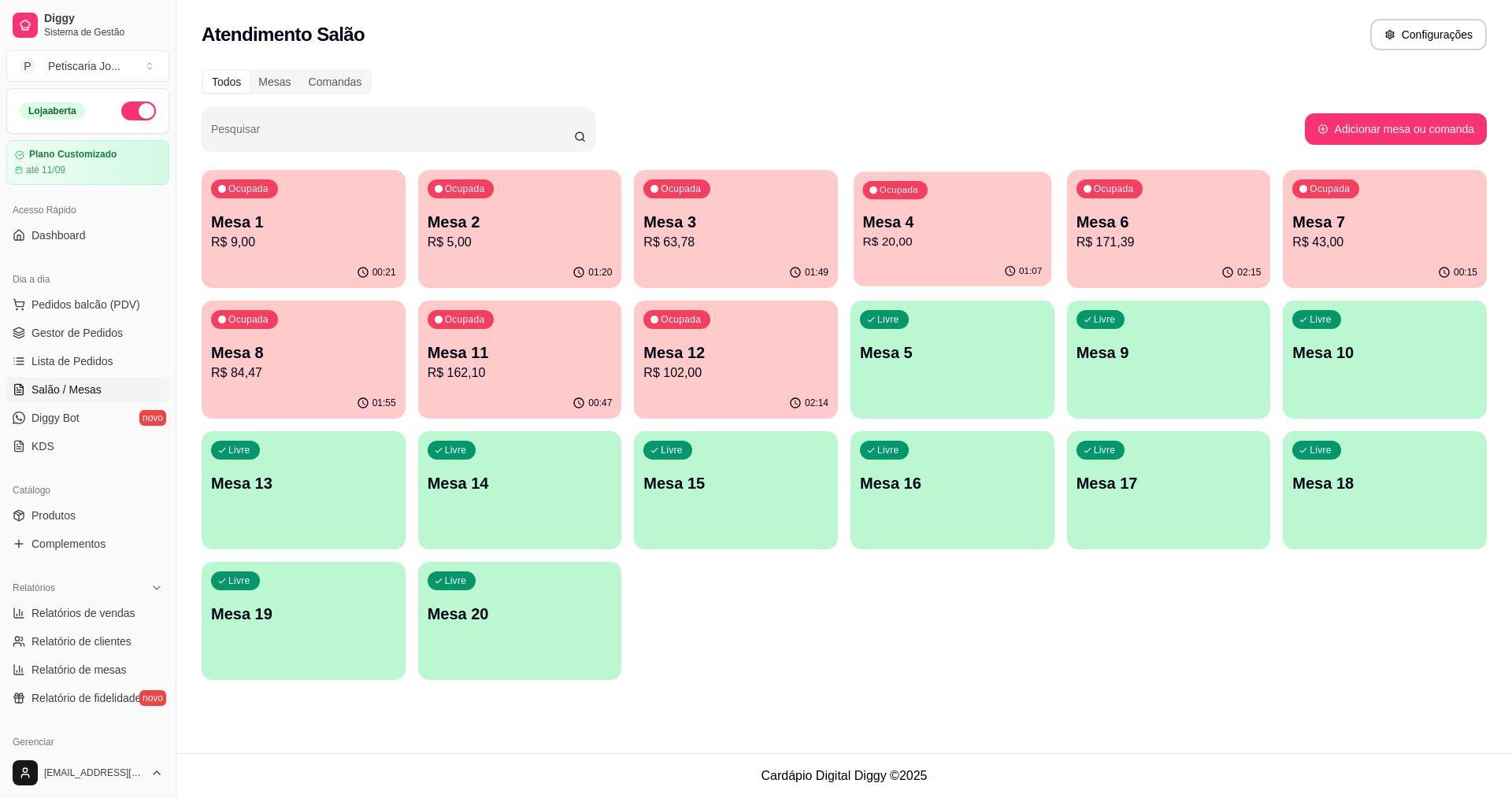
click at [987, 251] on p "R$ 20,00" at bounding box center [952, 241] width 180 height 18
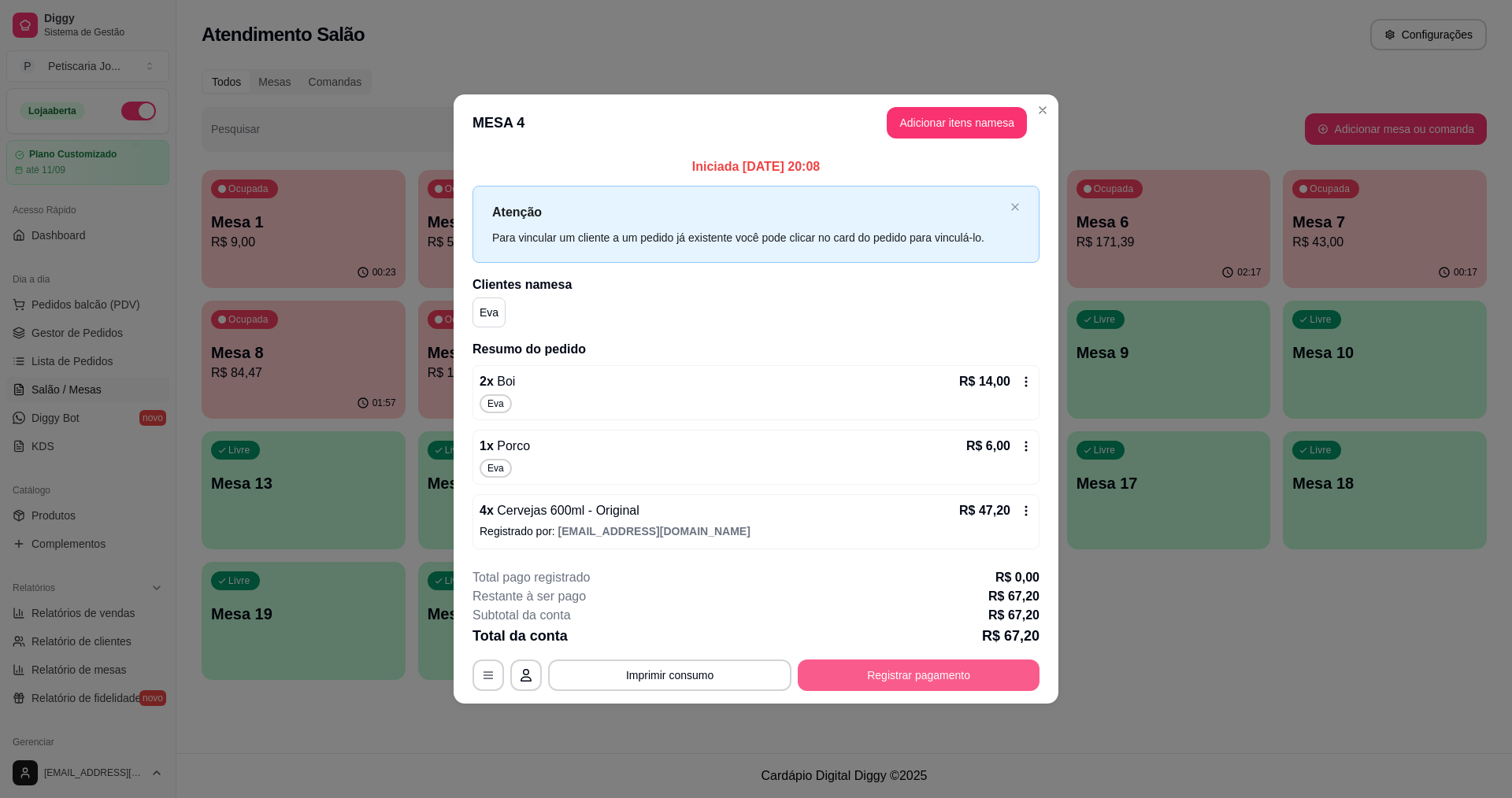
click at [858, 675] on button "Registrar pagamento" at bounding box center [918, 676] width 242 height 32
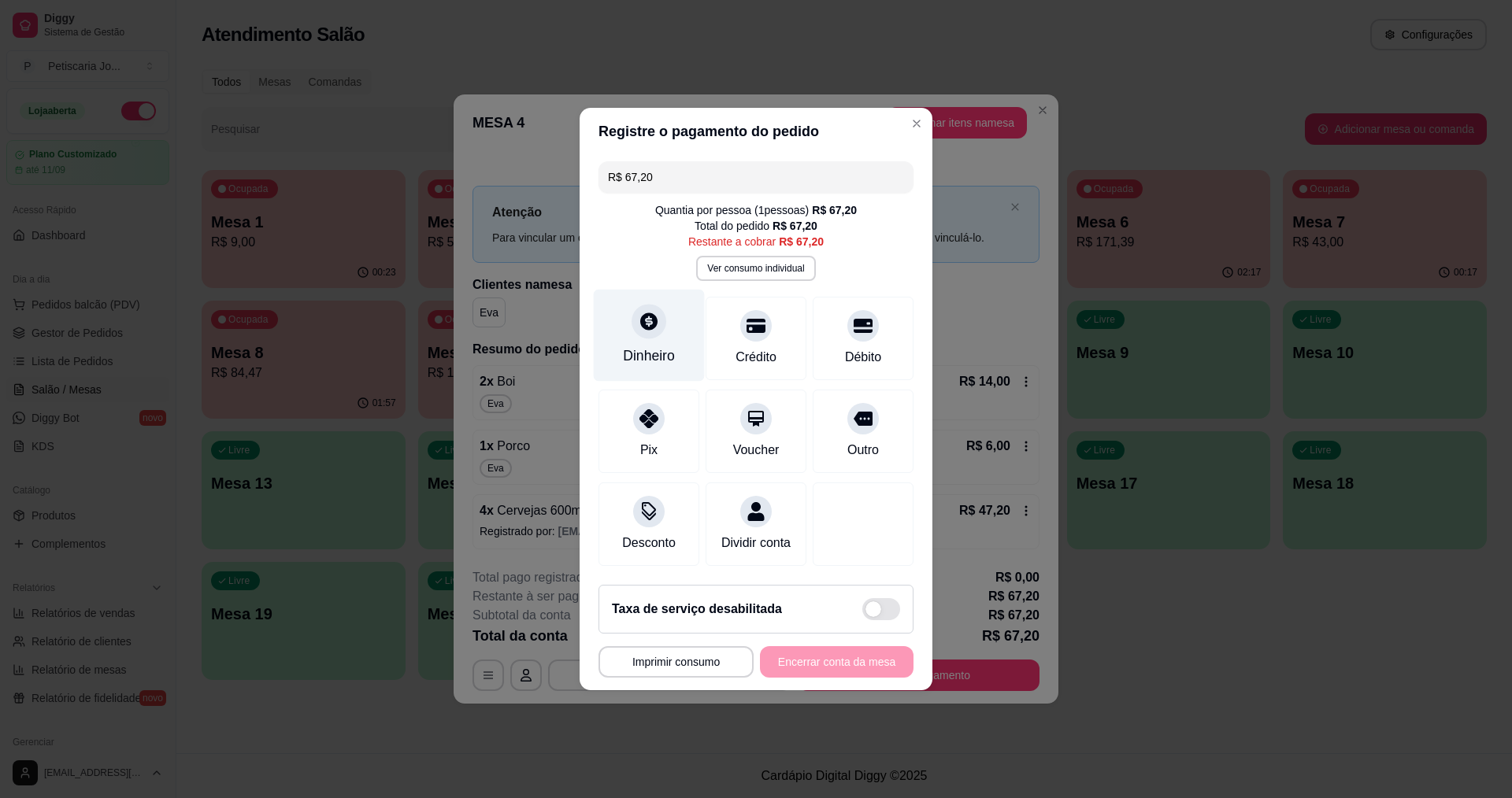
click at [645, 321] on icon at bounding box center [649, 322] width 21 height 21
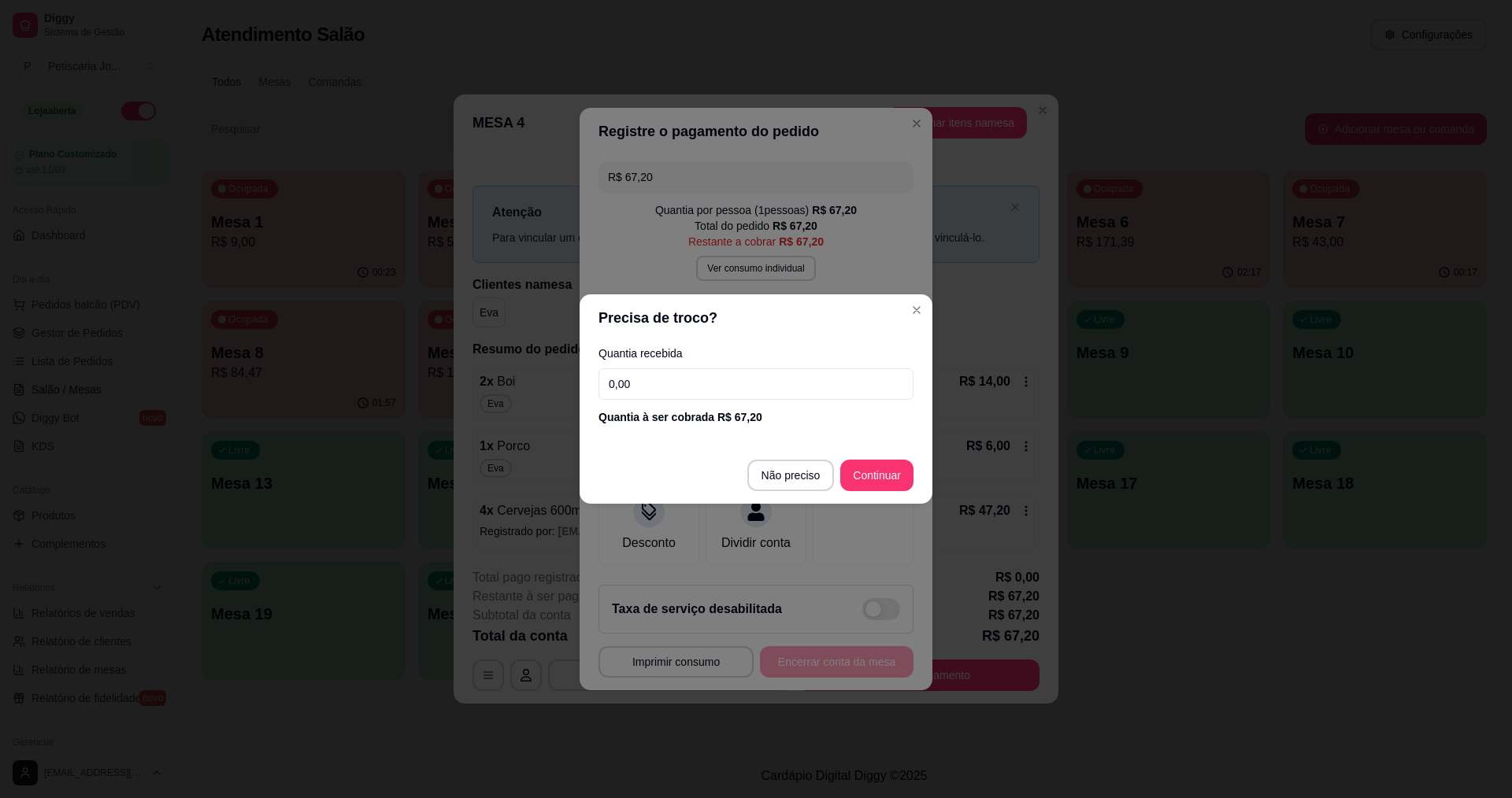
click at [640, 365] on div "Quantia recebida 0,00 Quantia à ser cobrada R$ 67,20" at bounding box center [756, 386] width 353 height 89
click at [645, 389] on input "0,00" at bounding box center [756, 384] width 315 height 32
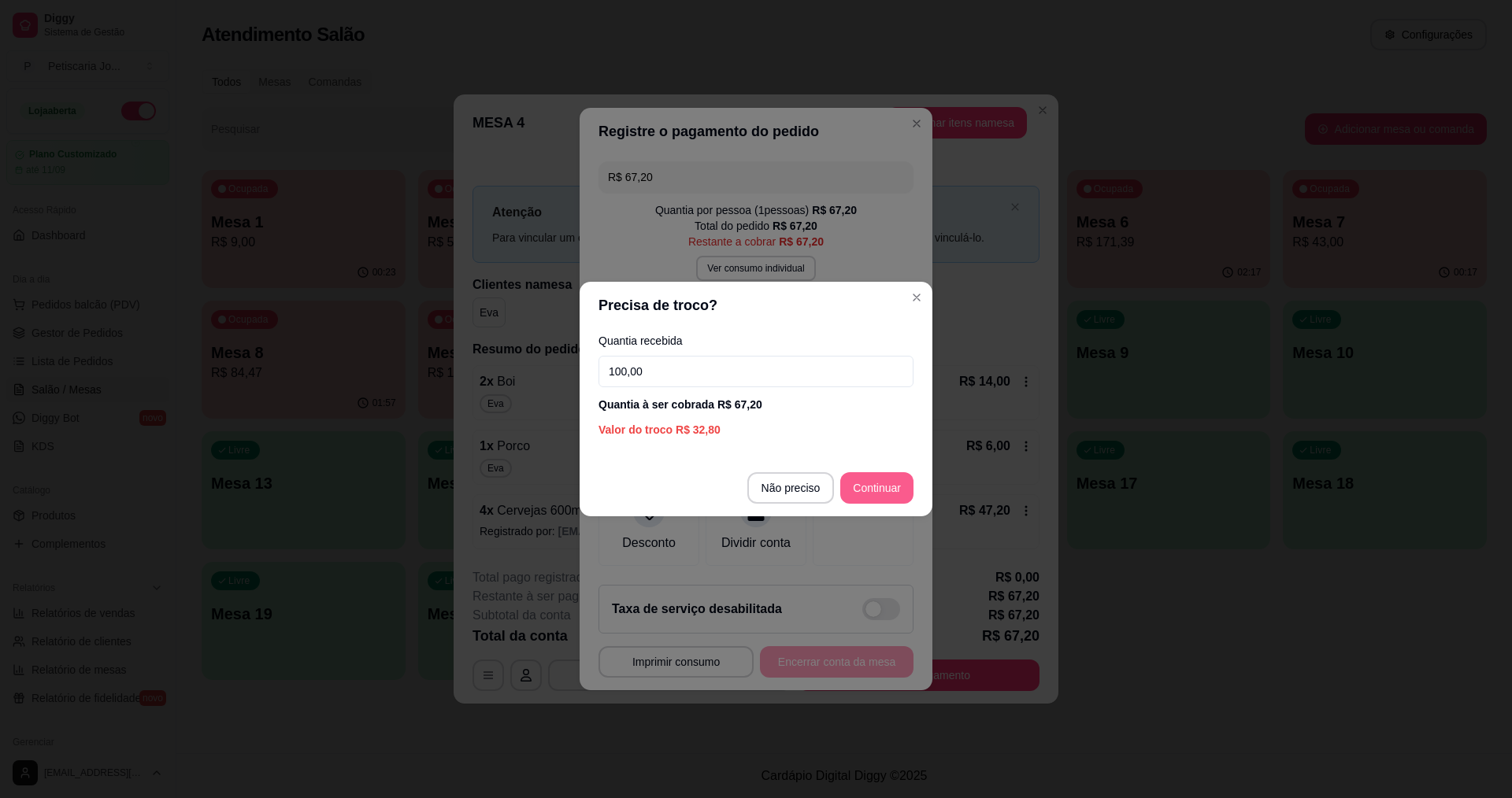
type input "100,00"
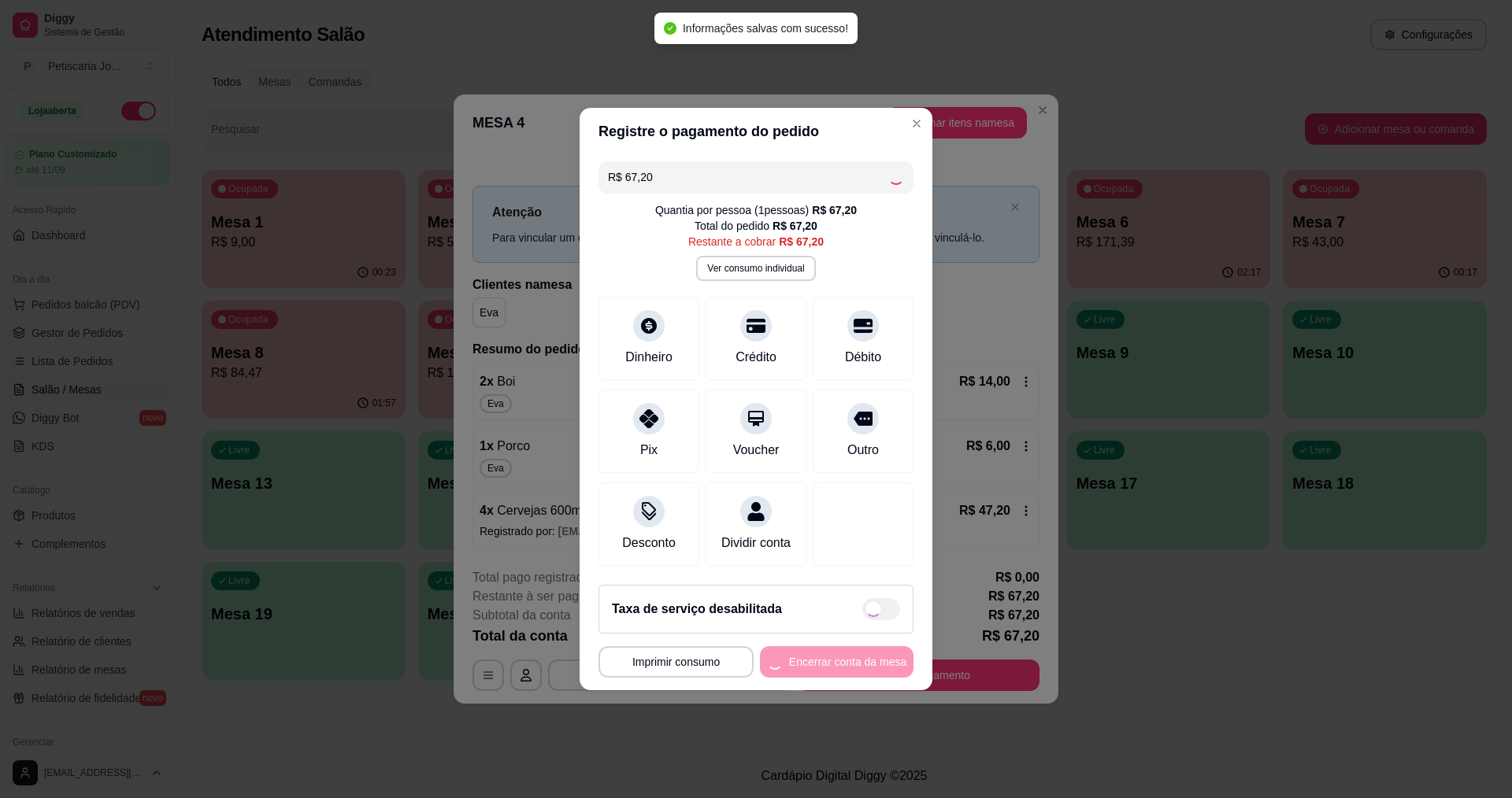
type input "R$ 0,00"
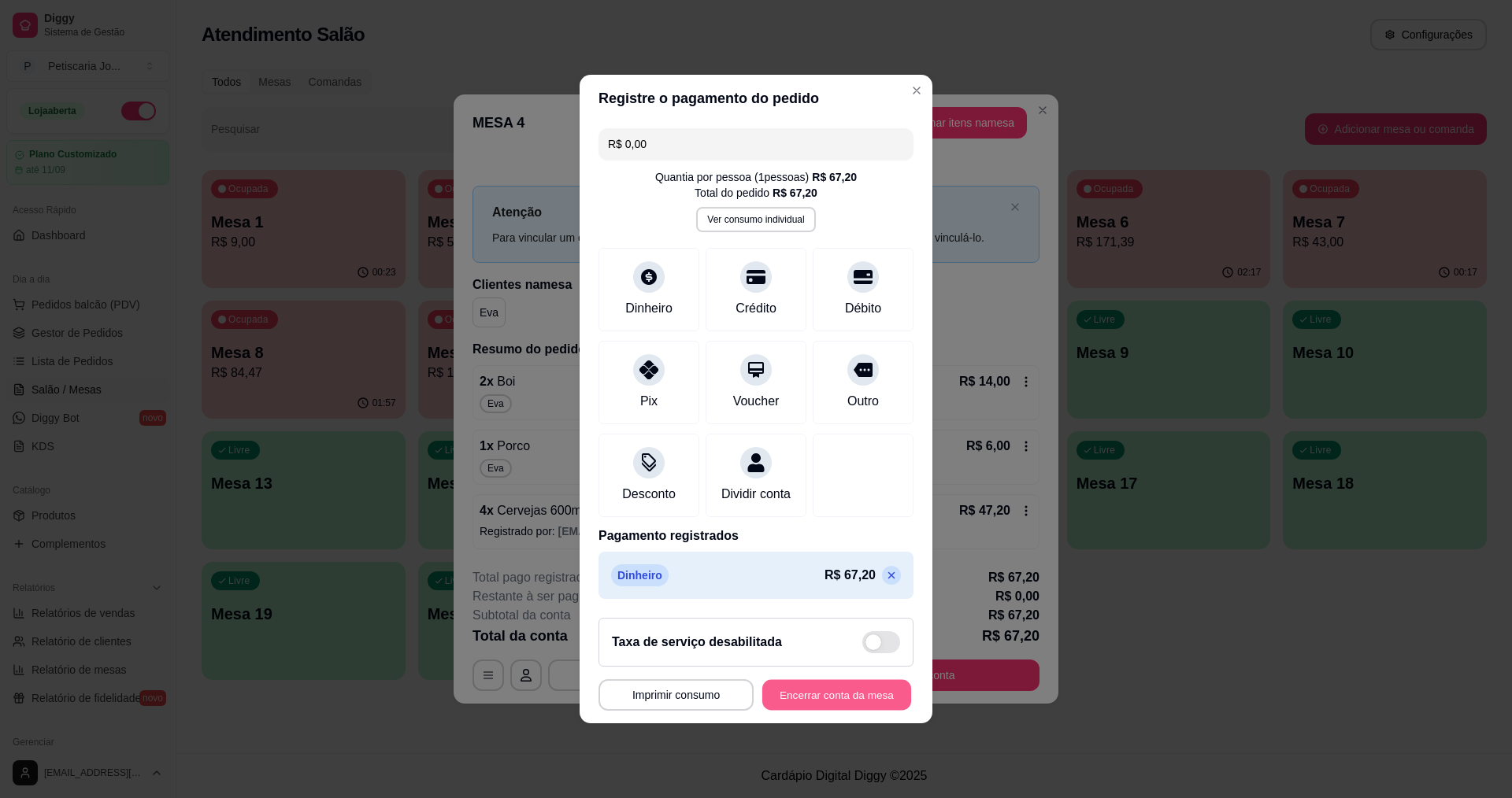
click at [823, 705] on button "Encerrar conta da mesa" at bounding box center [837, 695] width 149 height 31
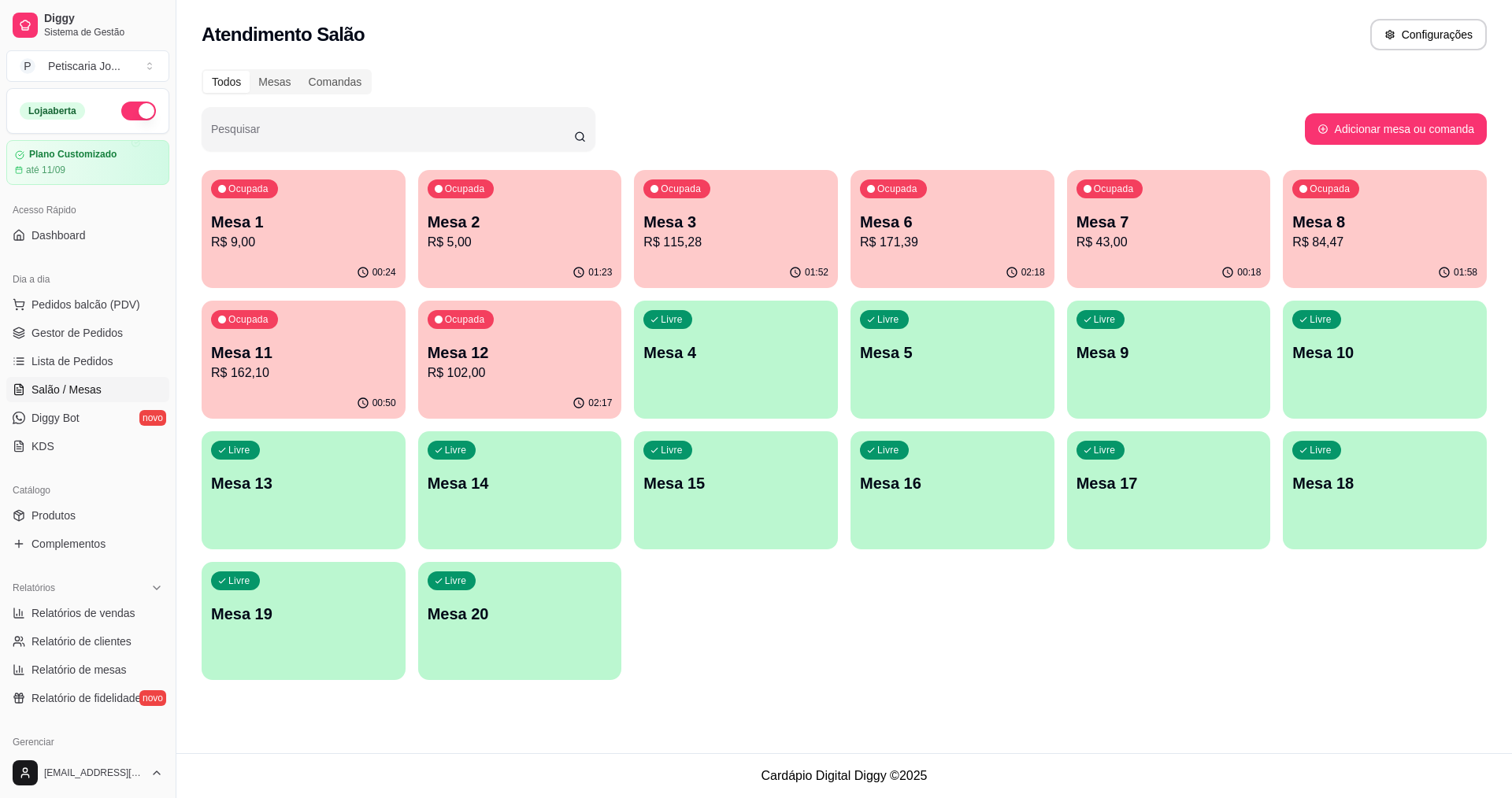
click at [752, 241] on p "R$ 115,28" at bounding box center [736, 242] width 185 height 19
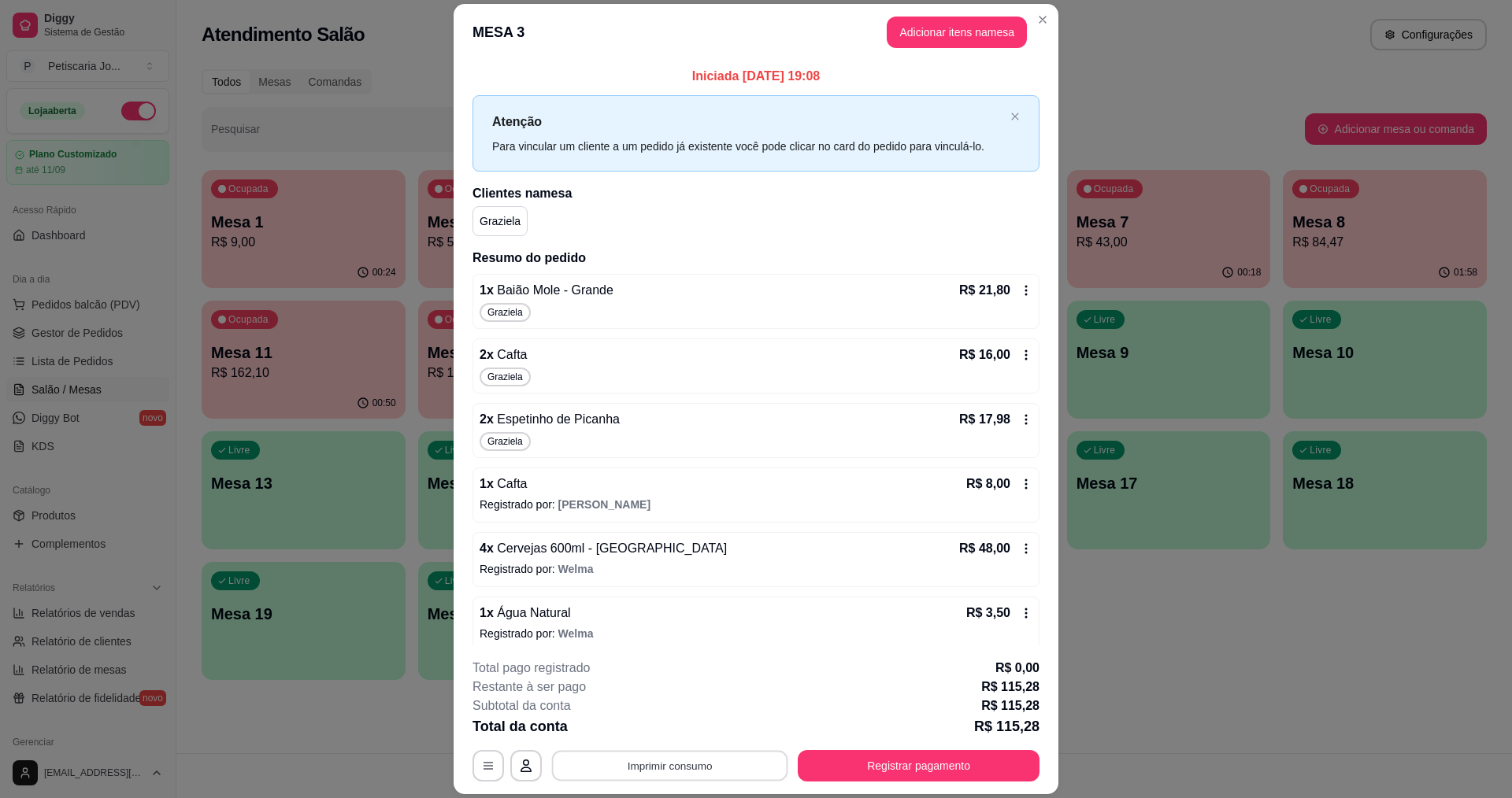
click at [706, 761] on button "Imprimir consumo" at bounding box center [670, 766] width 236 height 31
click at [686, 730] on button "IMPRESSORA" at bounding box center [669, 729] width 114 height 25
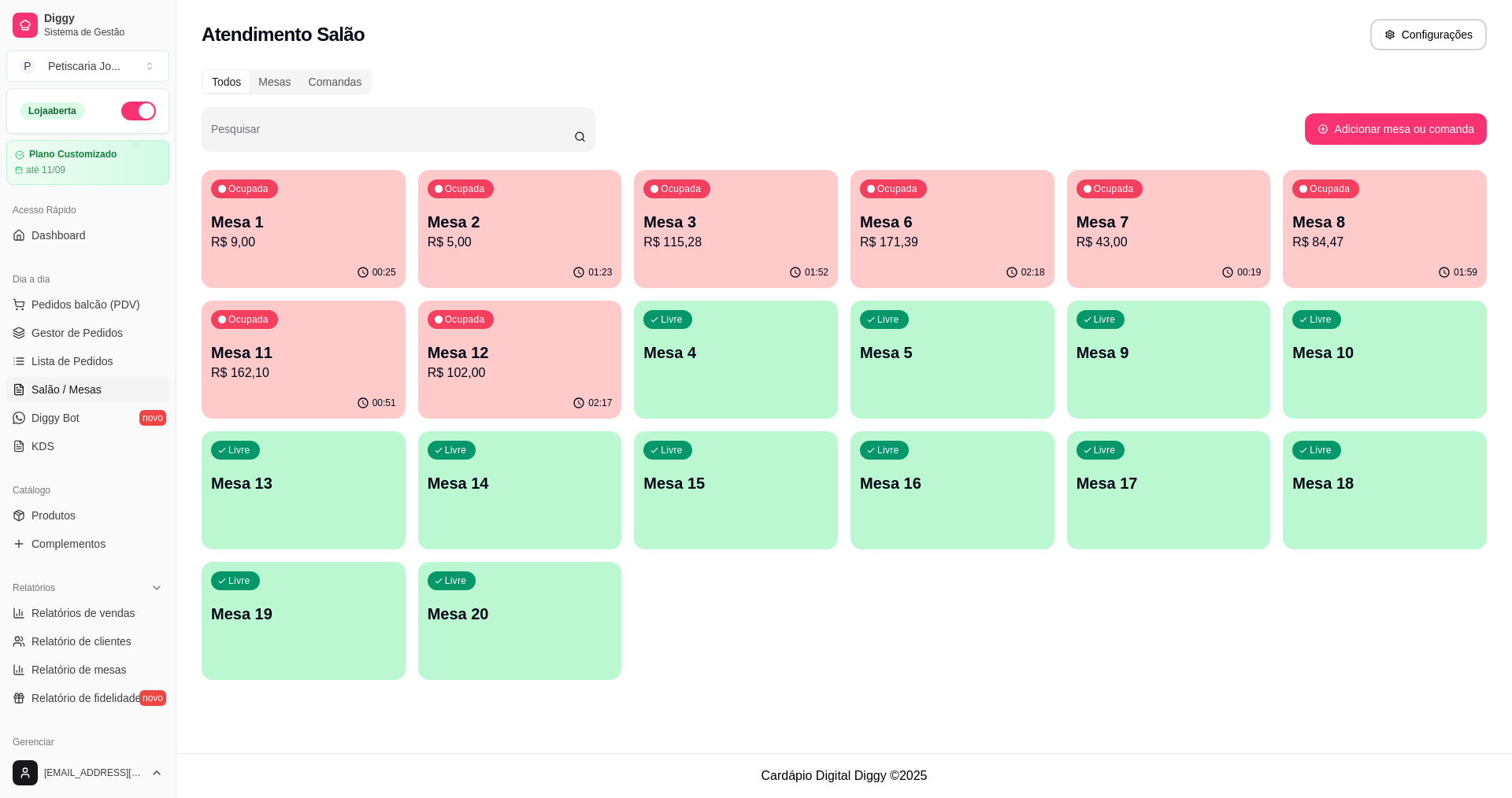
click at [500, 241] on p "R$ 5,00" at bounding box center [520, 242] width 185 height 19
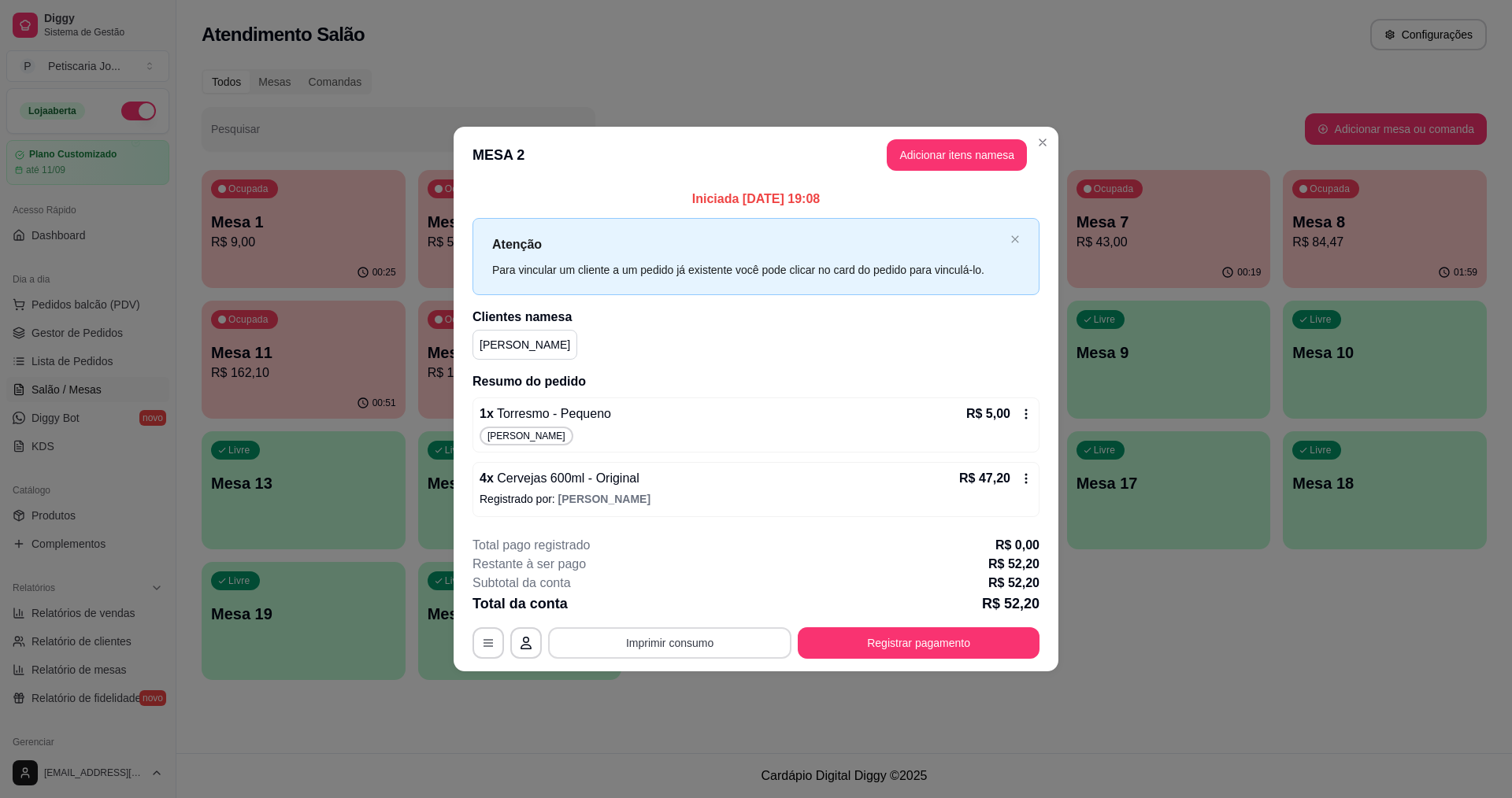
click at [665, 644] on button "Imprimir consumo" at bounding box center [670, 643] width 243 height 32
click at [652, 609] on button "IMPRESSORA" at bounding box center [675, 606] width 110 height 24
click at [880, 639] on button "Registrar pagamento" at bounding box center [918, 643] width 242 height 32
click at [955, 646] on button "Registrar pagamento" at bounding box center [918, 643] width 242 height 32
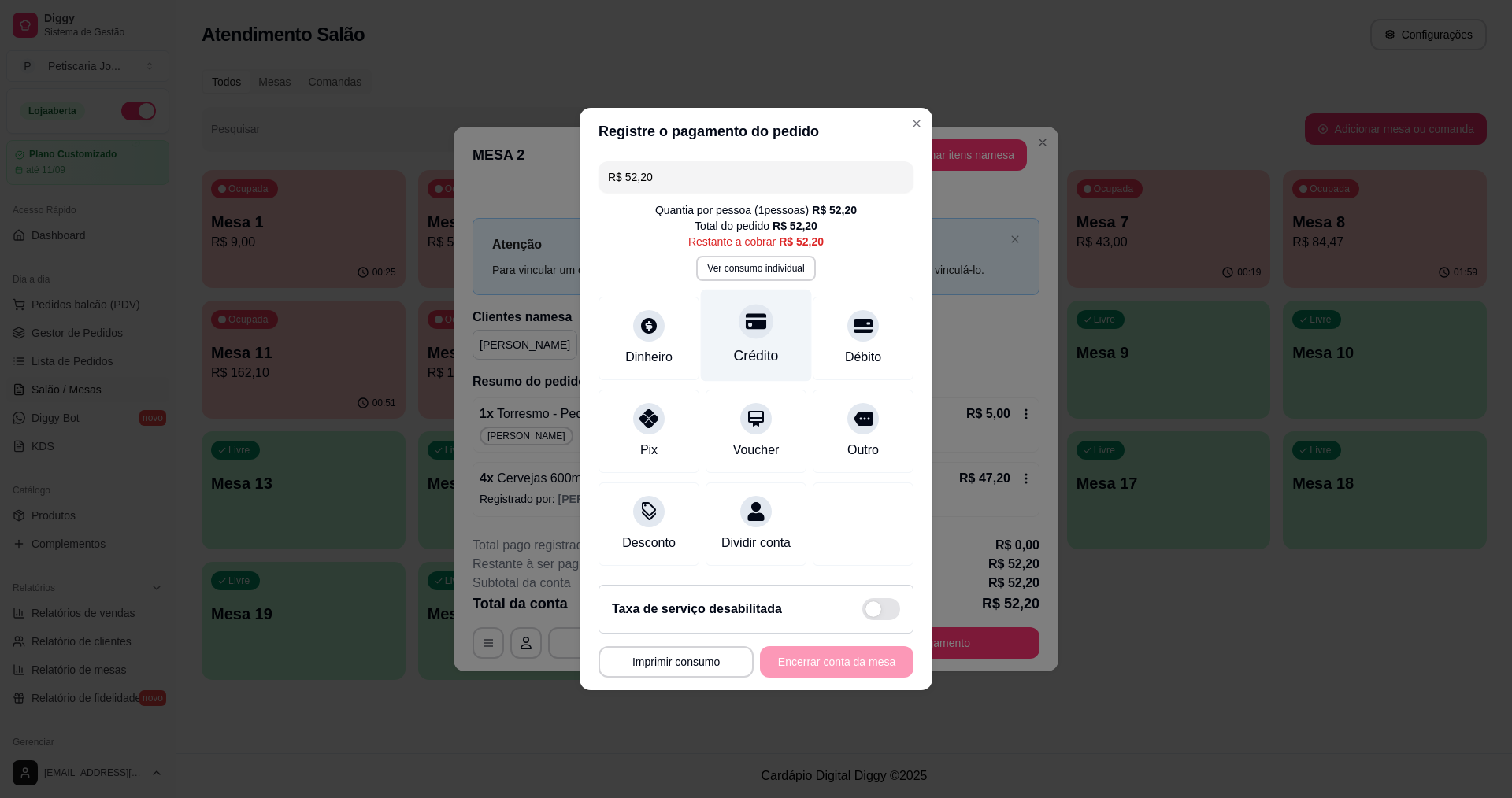
click at [755, 316] on icon at bounding box center [756, 322] width 21 height 16
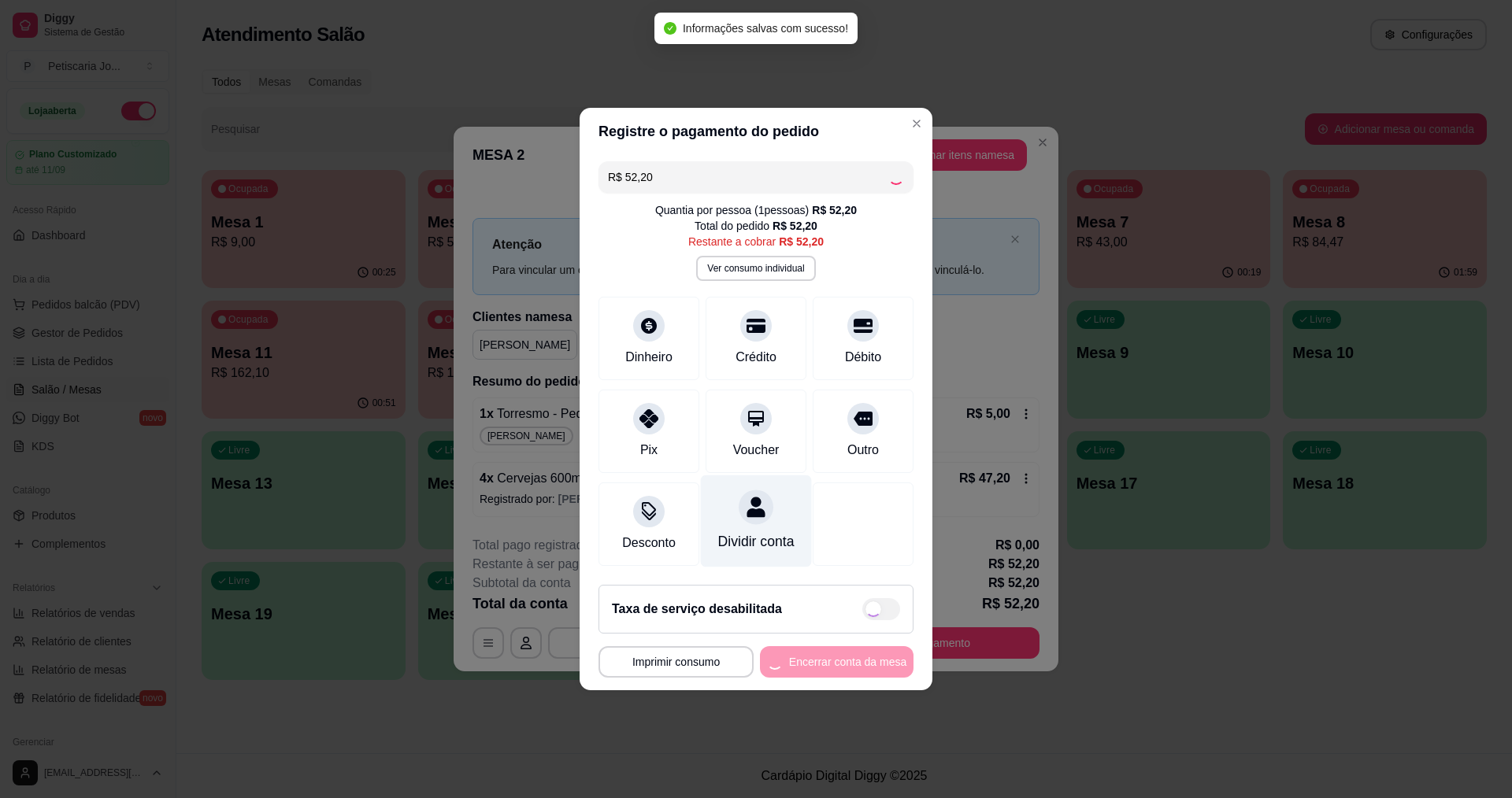
type input "R$ 0,00"
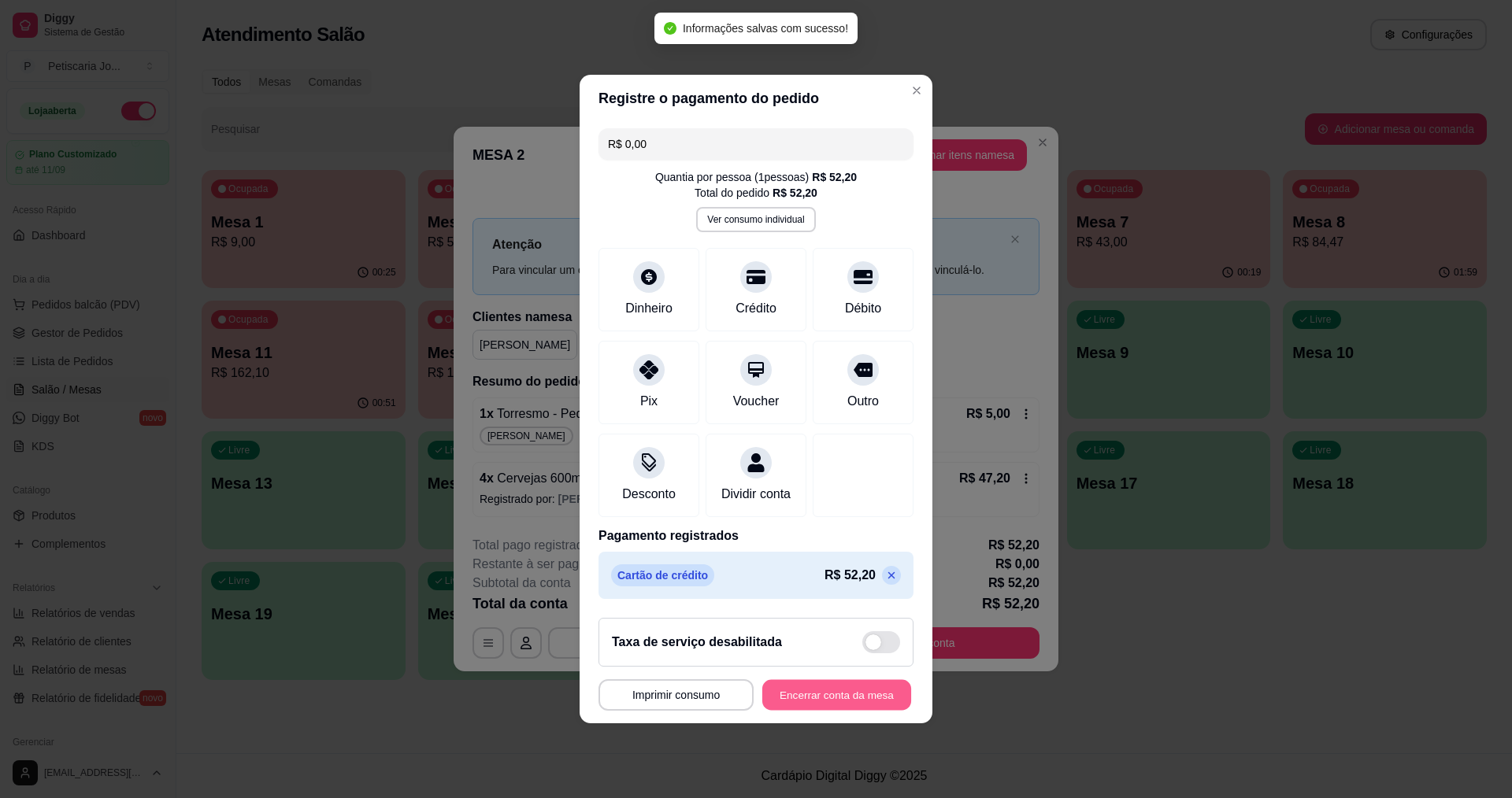
click at [862, 697] on button "Encerrar conta da mesa" at bounding box center [837, 695] width 149 height 31
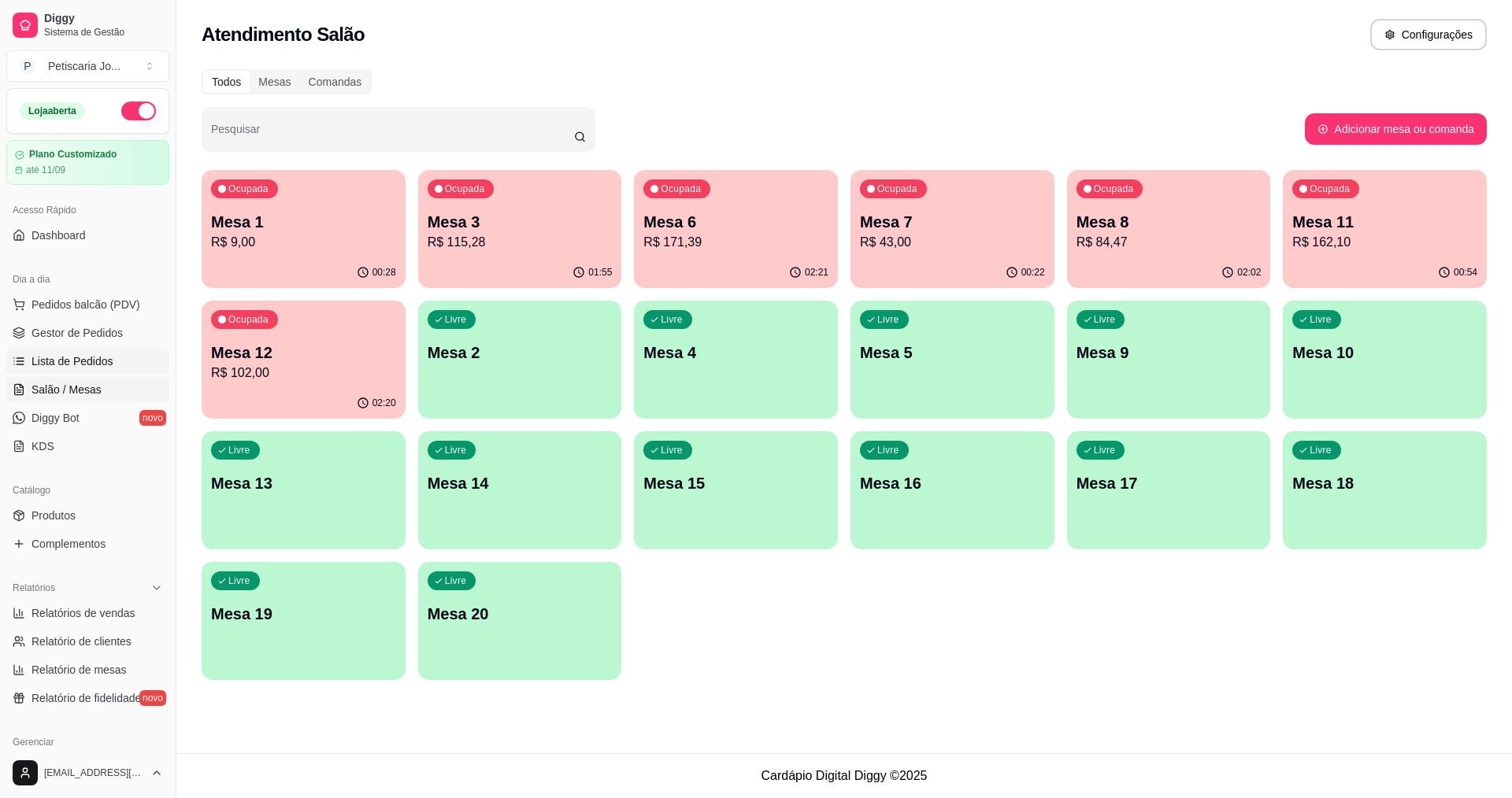
drag, startPoint x: 51, startPoint y: 358, endPoint x: 1313, endPoint y: 107, distance: 1286.7
click at [51, 357] on span "Lista de Pedidos" at bounding box center [73, 361] width 82 height 16
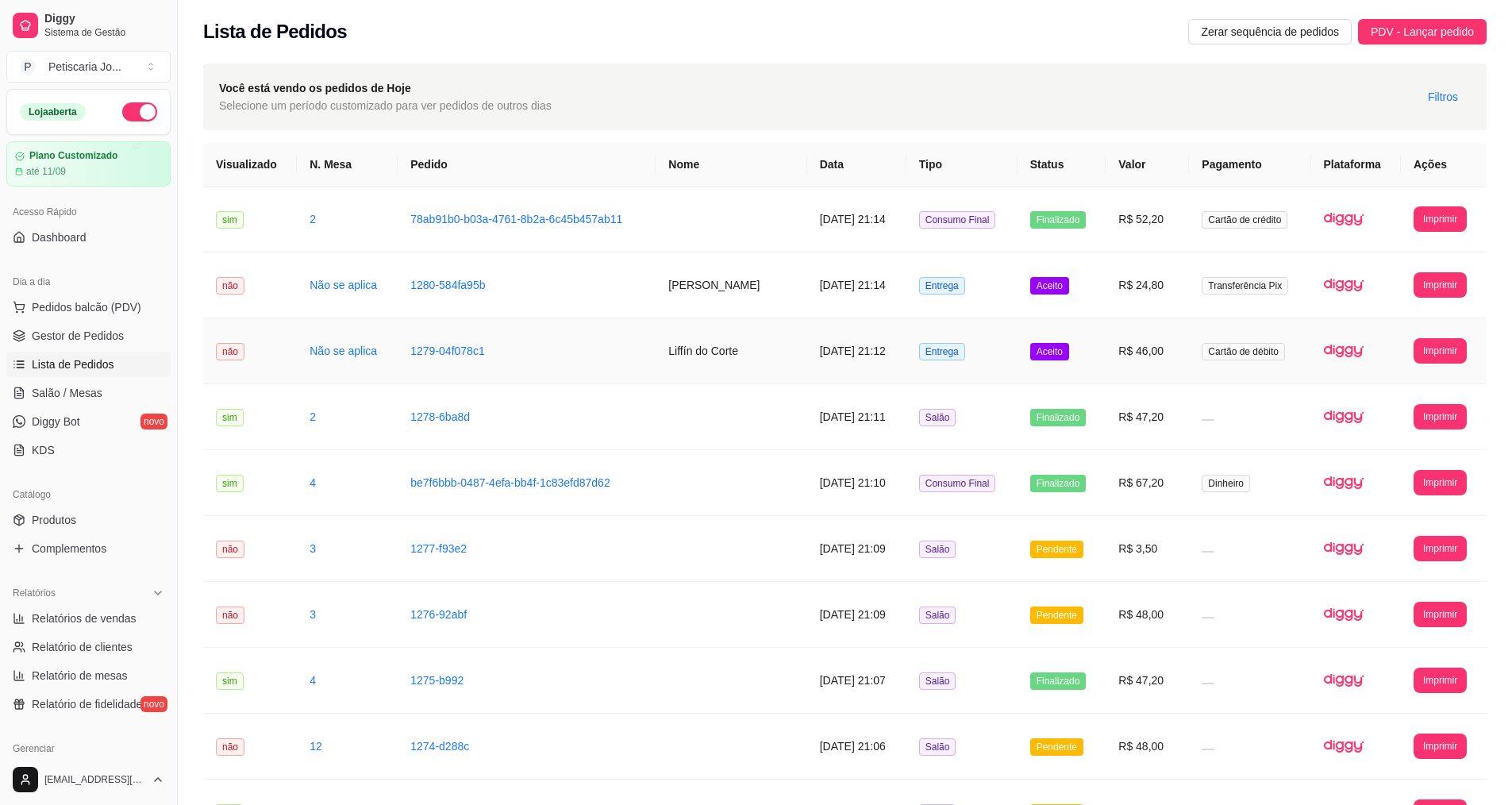
click at [934, 351] on span "Entrega" at bounding box center [942, 352] width 46 height 18
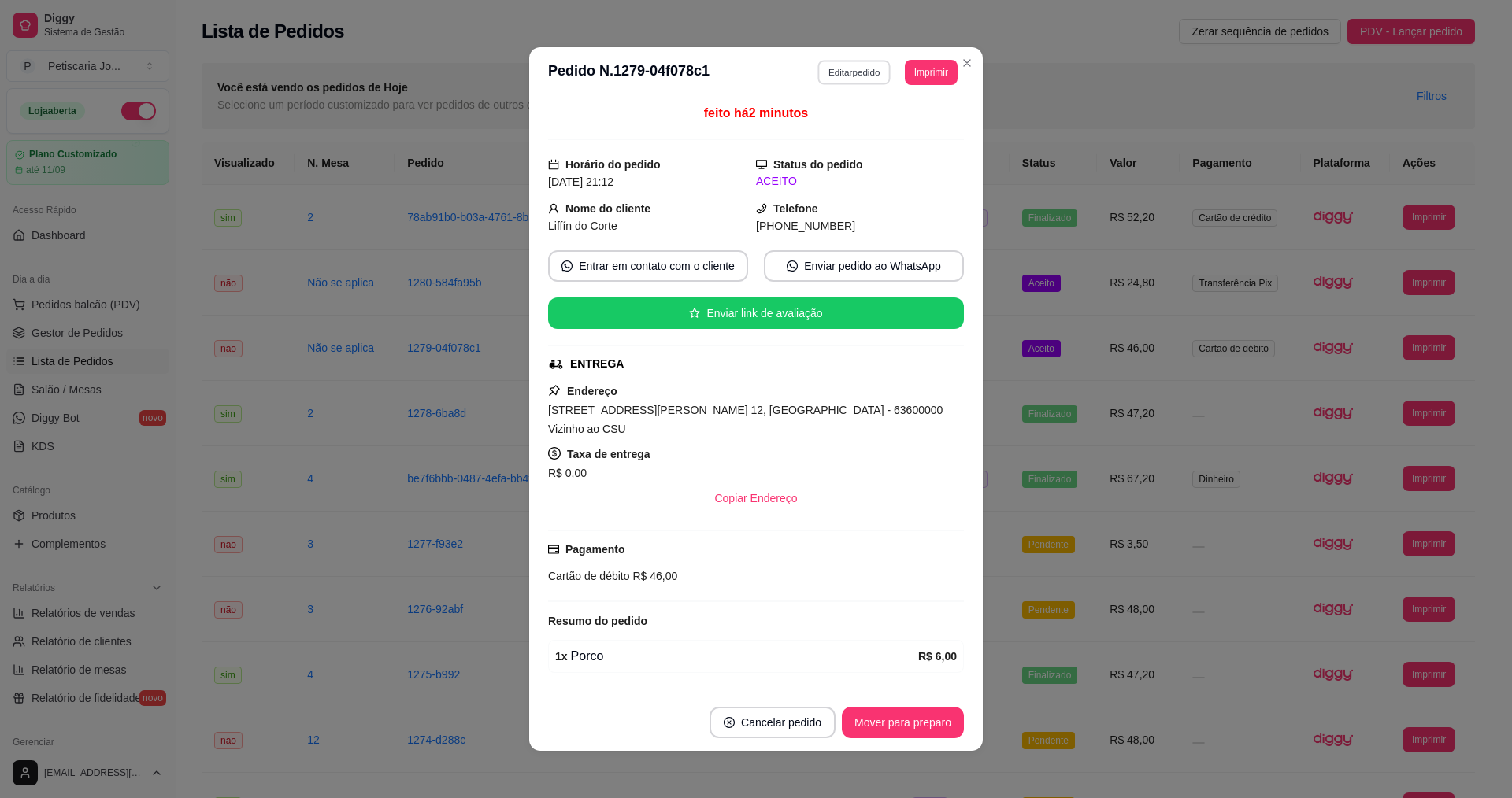
click at [838, 82] on button "Editar pedido" at bounding box center [854, 72] width 74 height 24
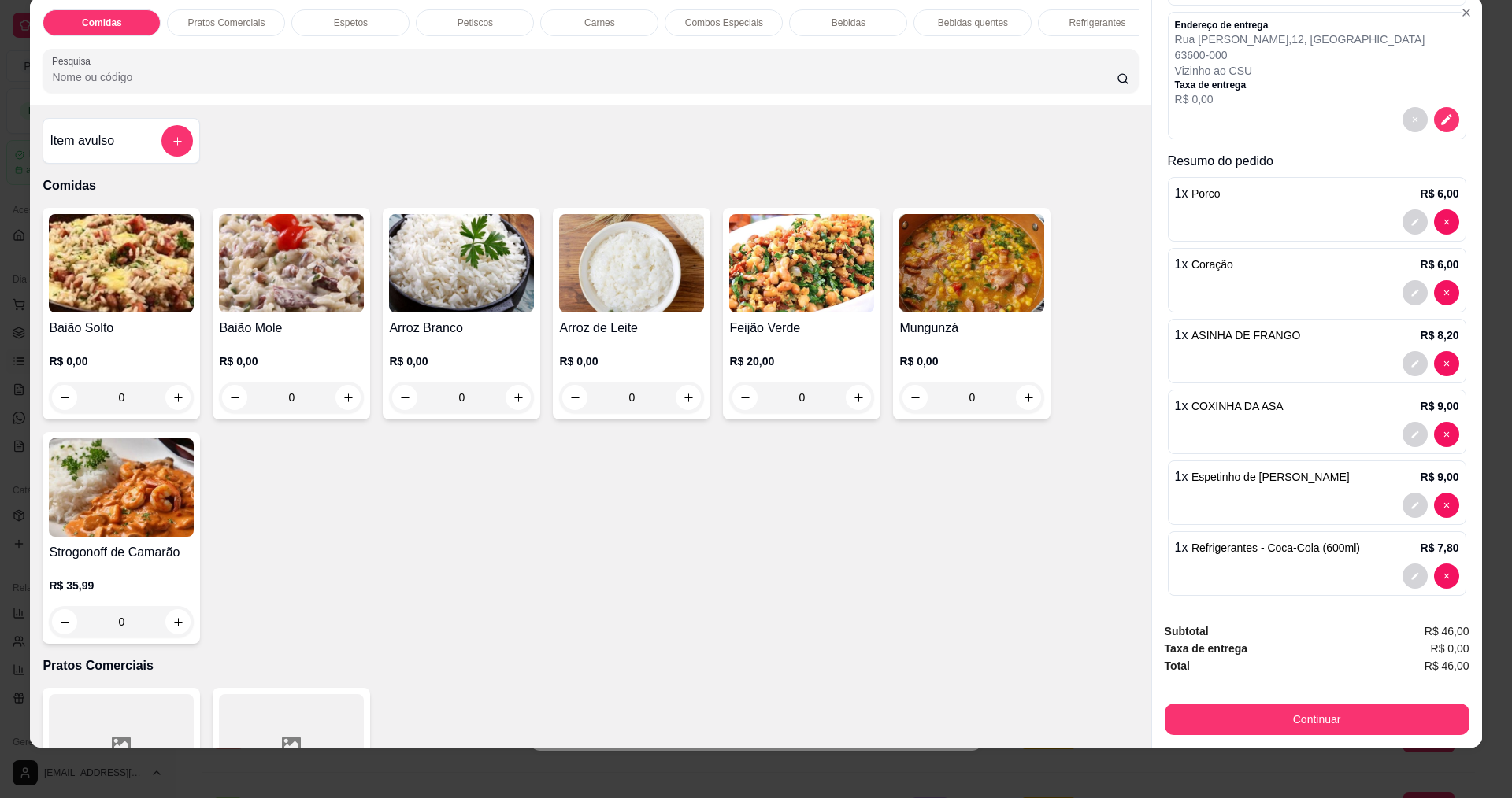
scroll to position [144, 0]
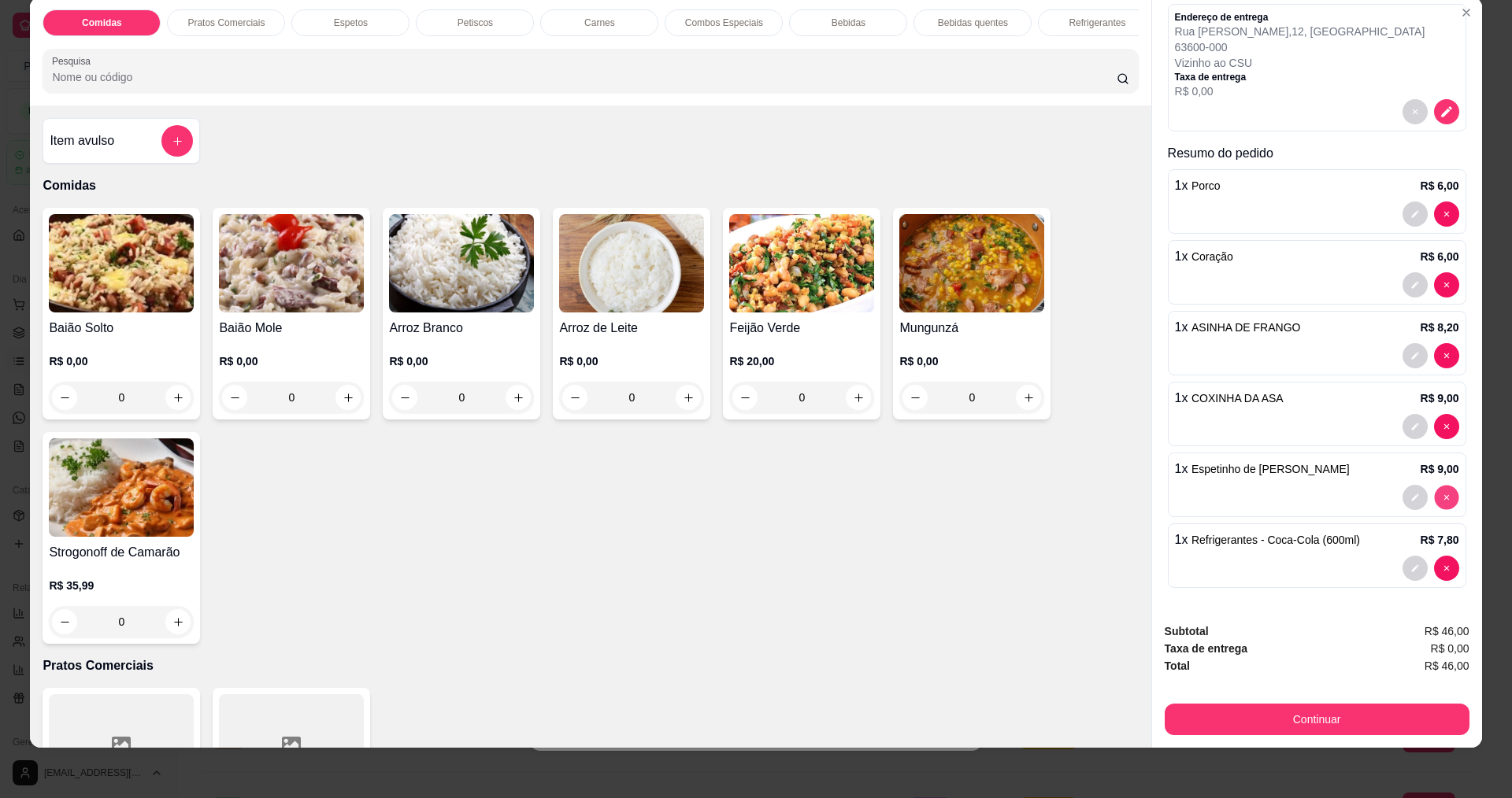
type input "0"
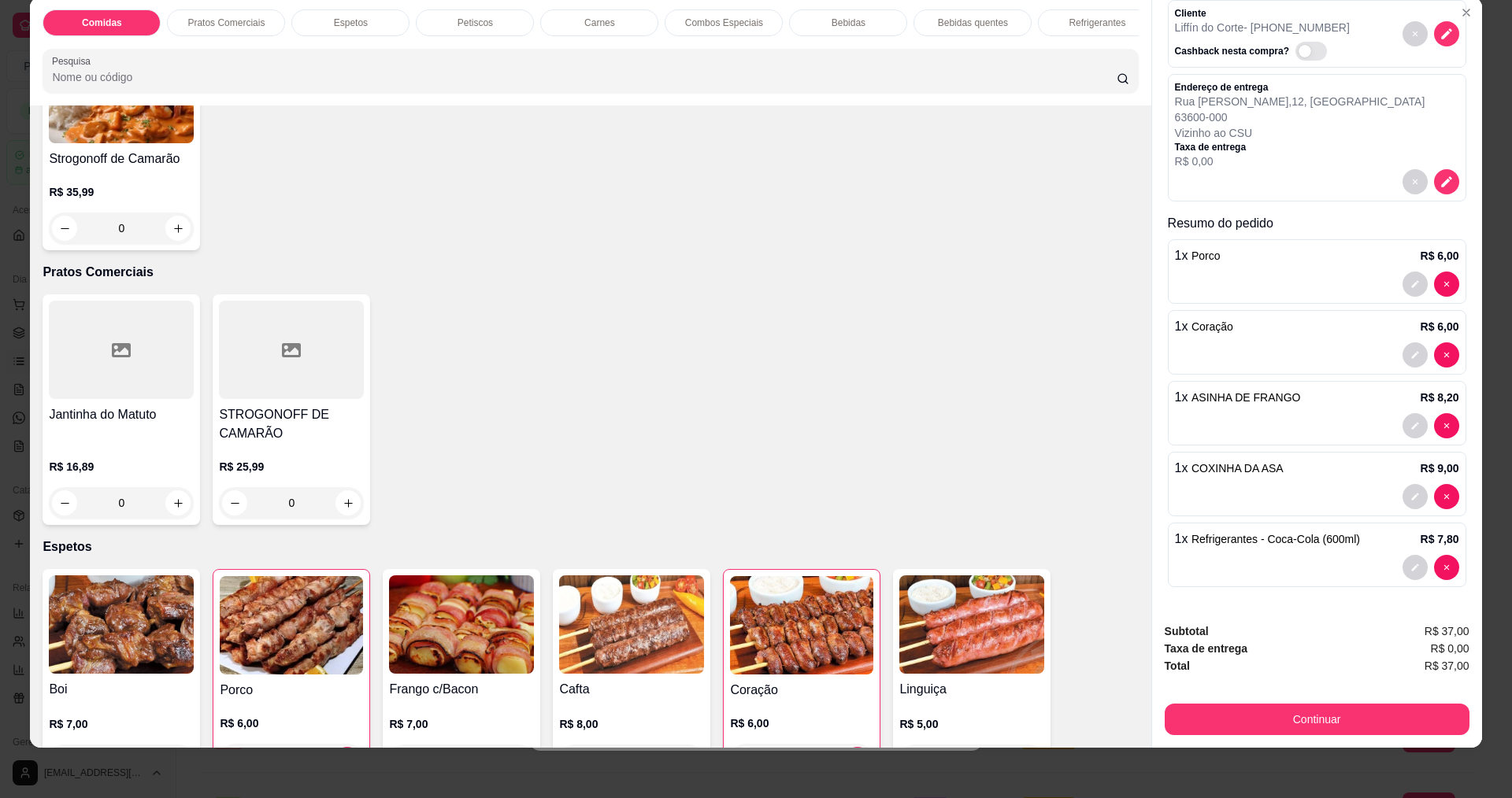
scroll to position [473, 0]
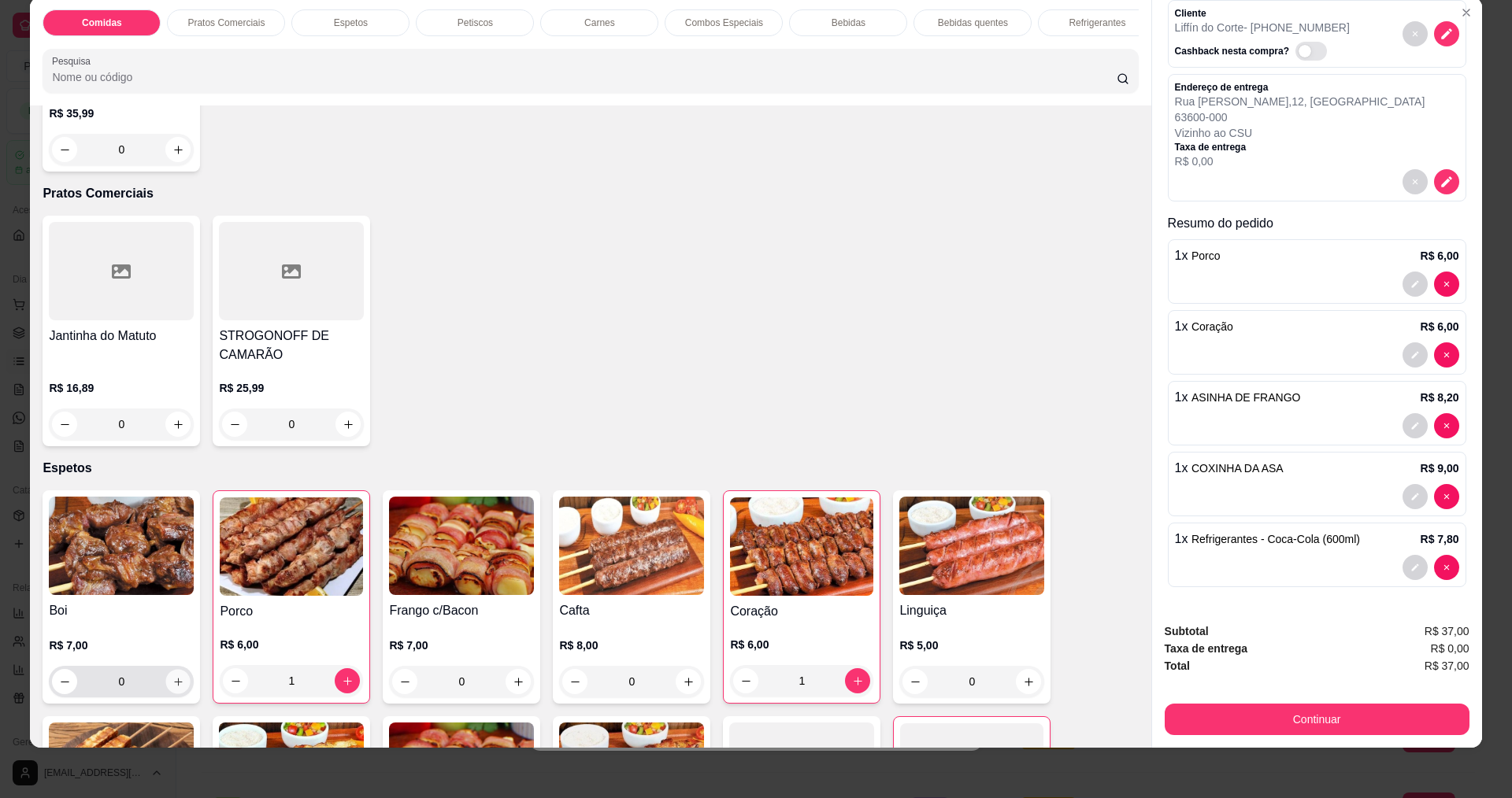
click at [166, 695] on button "increase-product-quantity" at bounding box center [178, 682] width 24 height 24
type input "1"
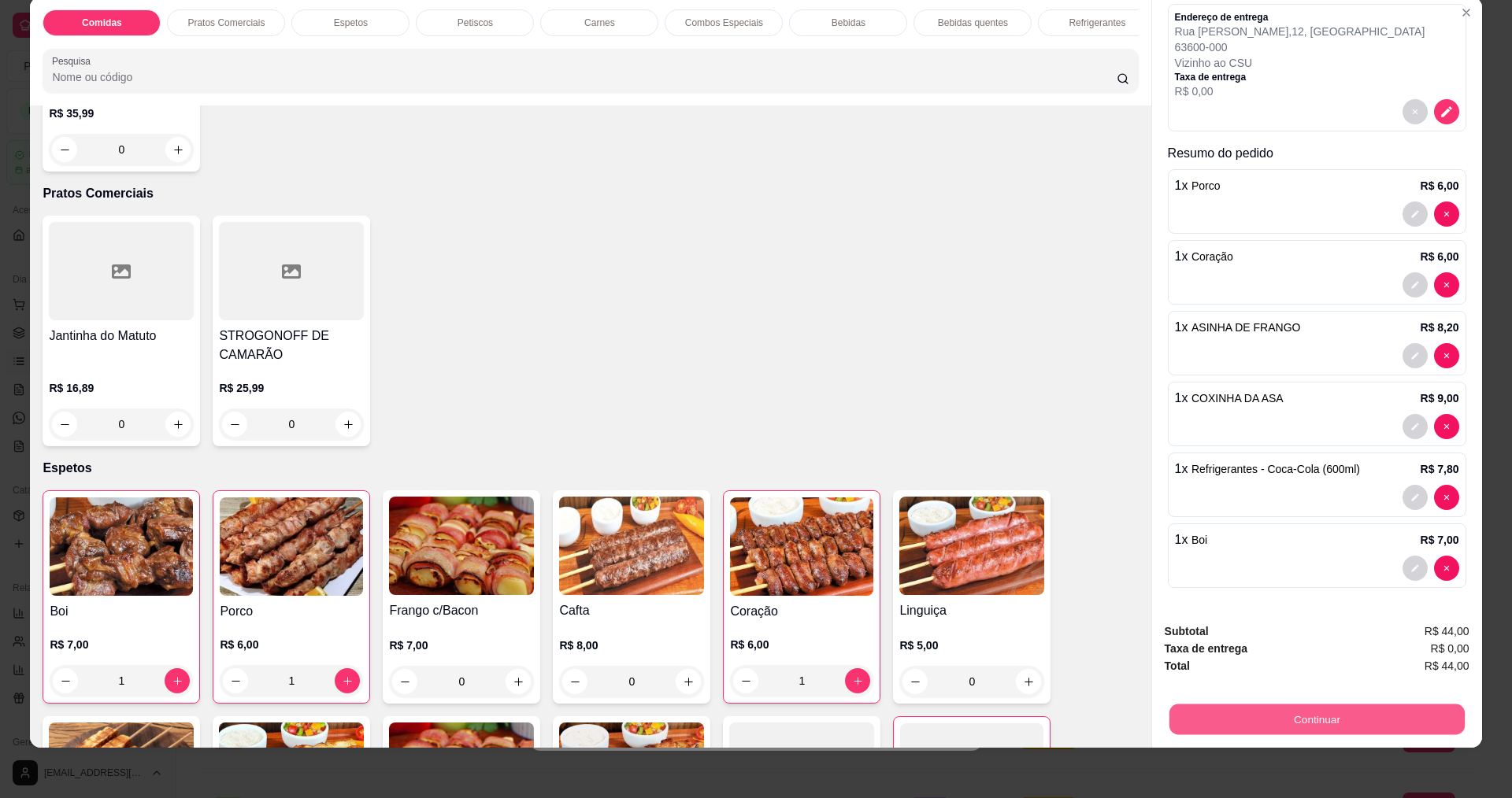
click at [1366, 733] on button "Continuar" at bounding box center [1316, 719] width 296 height 31
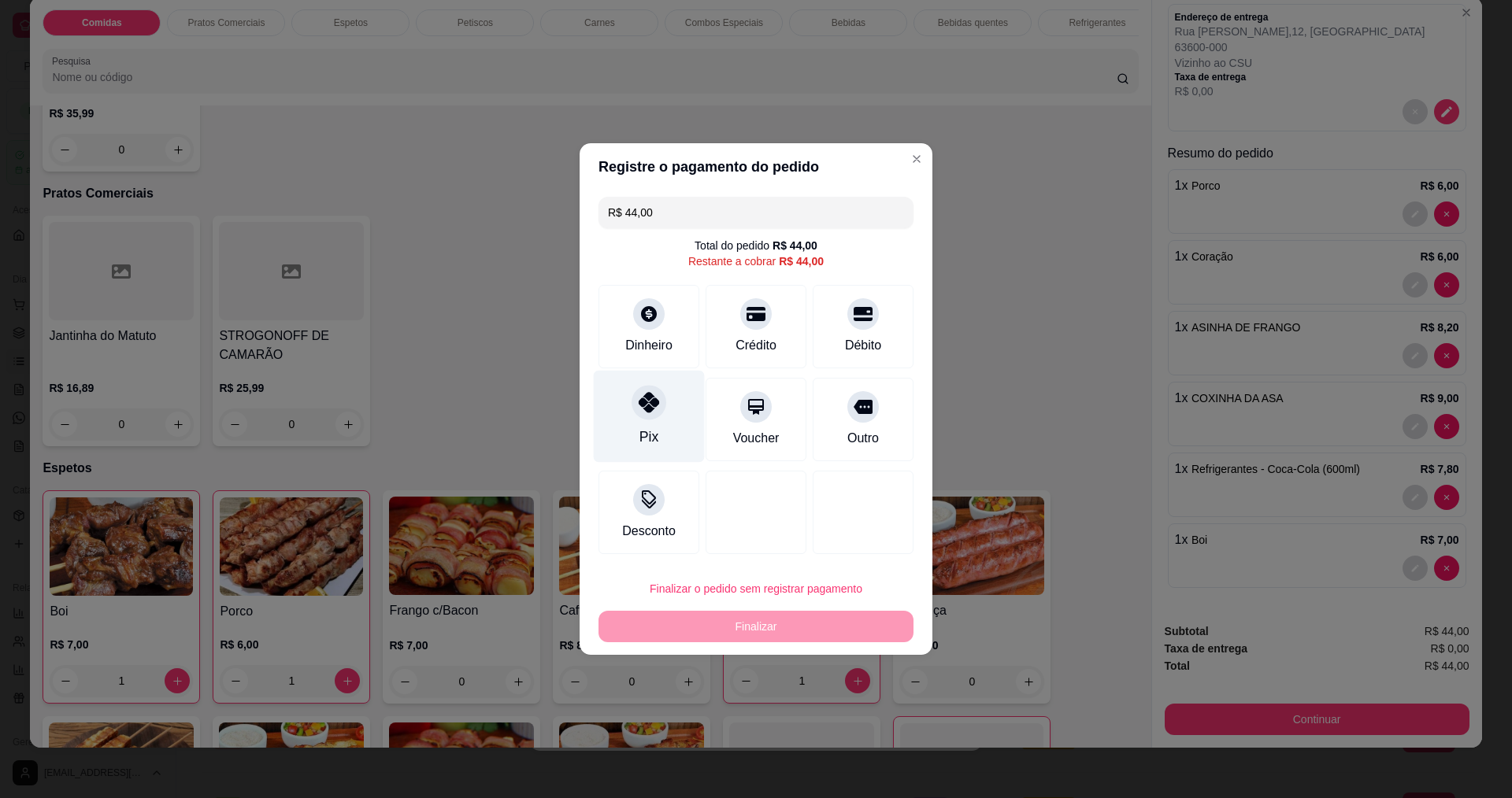
click at [641, 407] on icon at bounding box center [649, 402] width 21 height 21
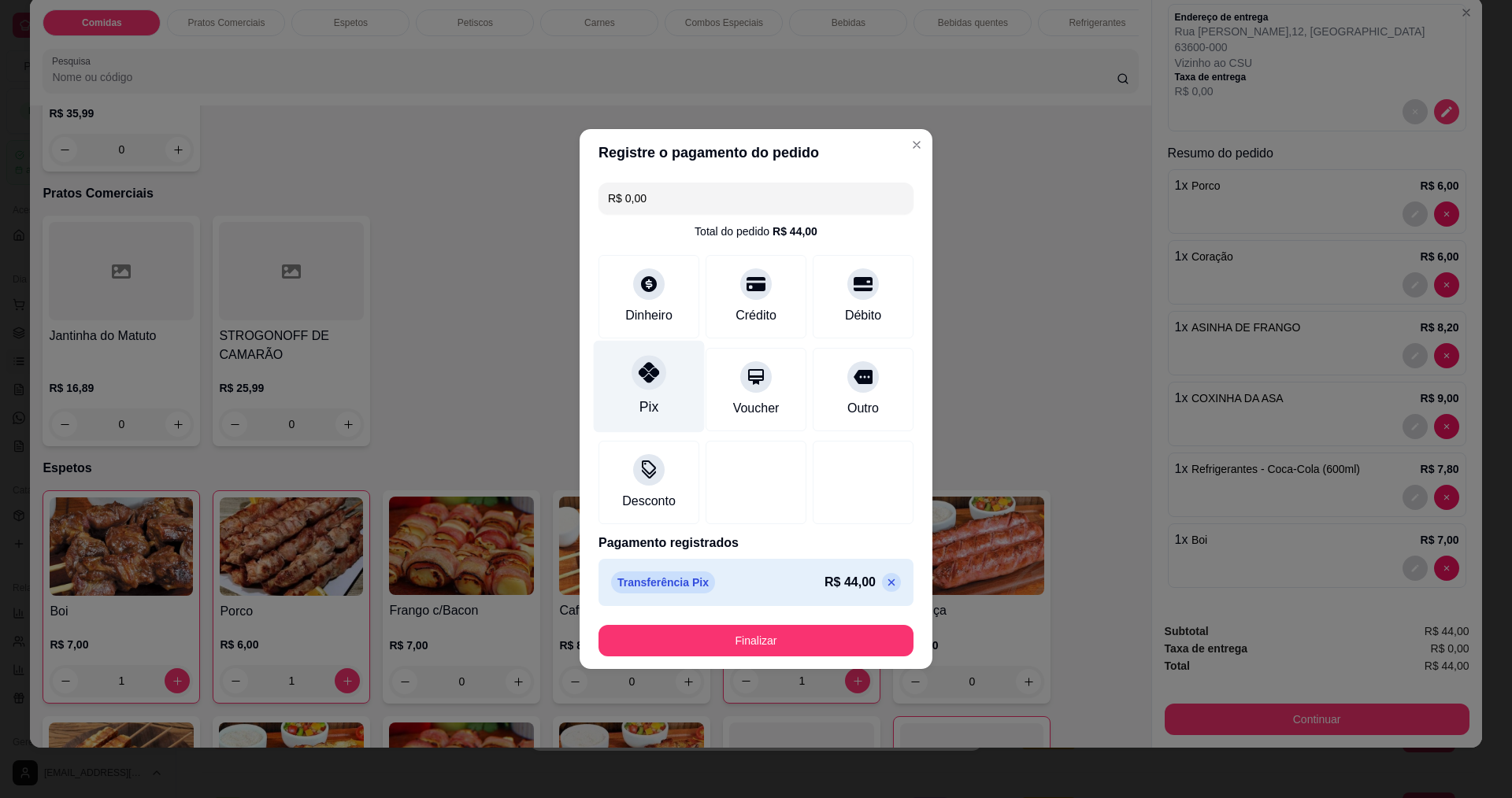
click at [643, 398] on div "Pix" at bounding box center [649, 407] width 19 height 21
click at [885, 585] on icon at bounding box center [892, 583] width 13 height 13
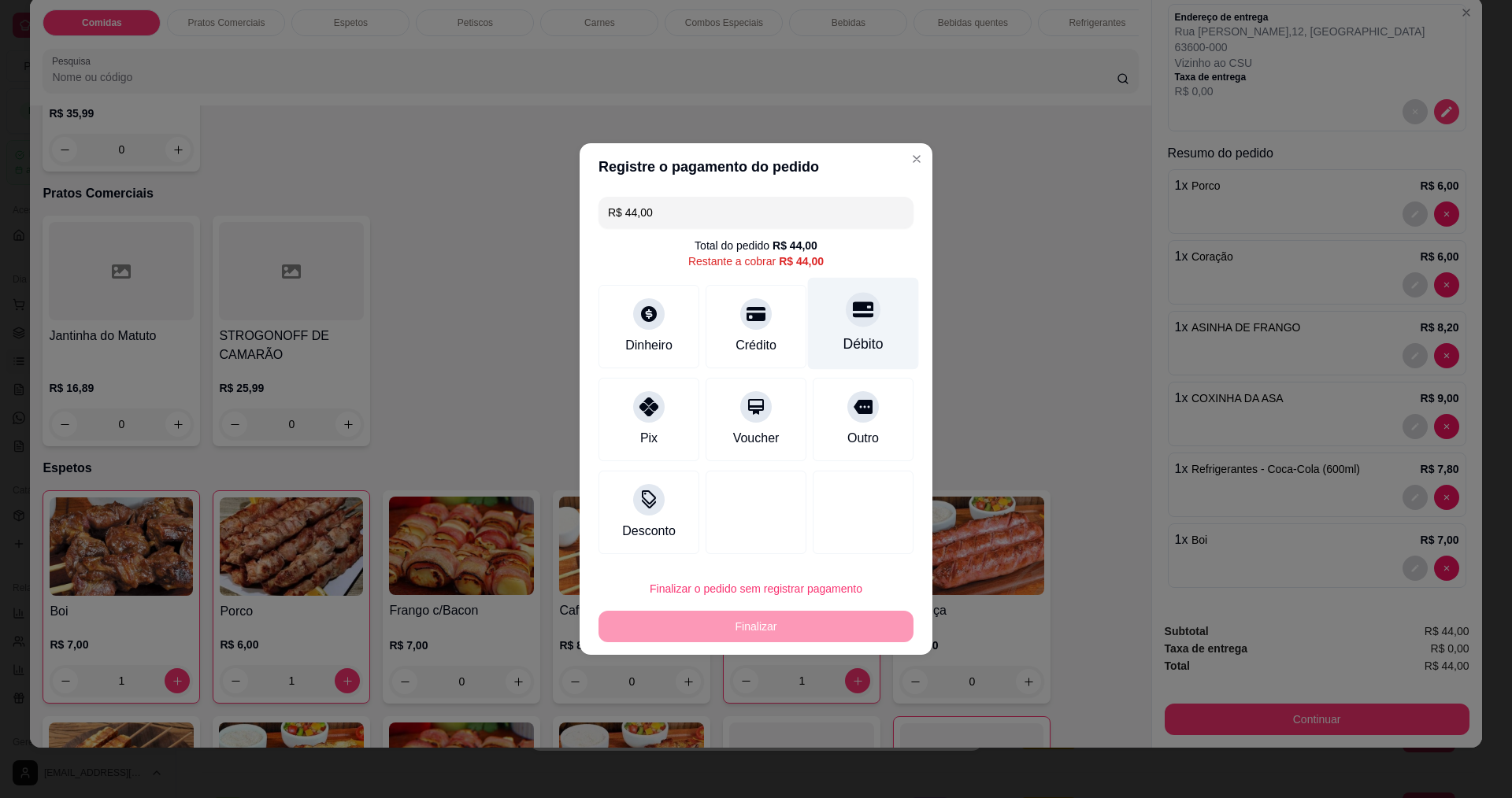
click at [843, 344] on div "Débito" at bounding box center [863, 344] width 40 height 21
type input "R$ 0,00"
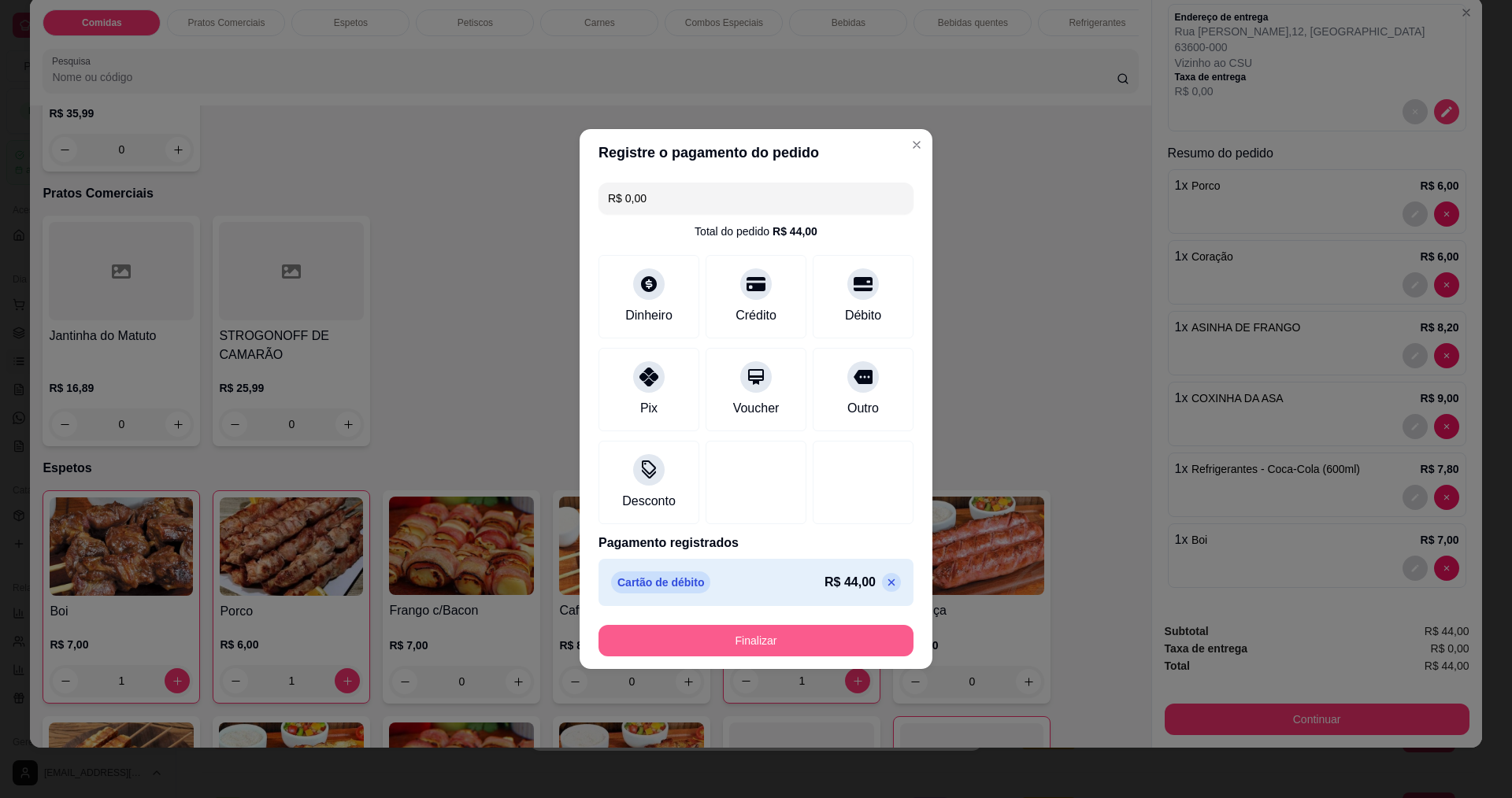
click at [736, 640] on button "Finalizar" at bounding box center [756, 640] width 315 height 32
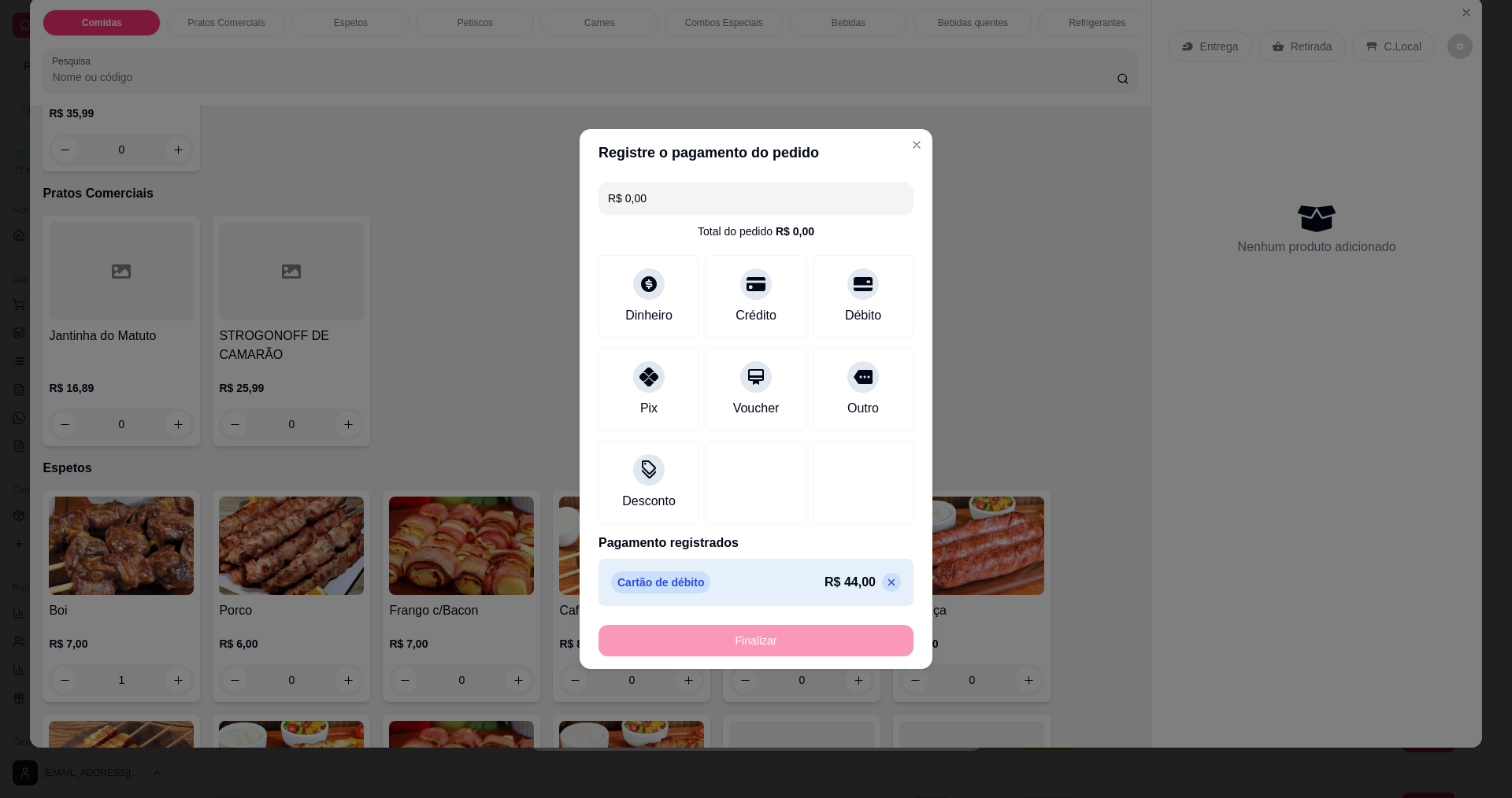
type input "0"
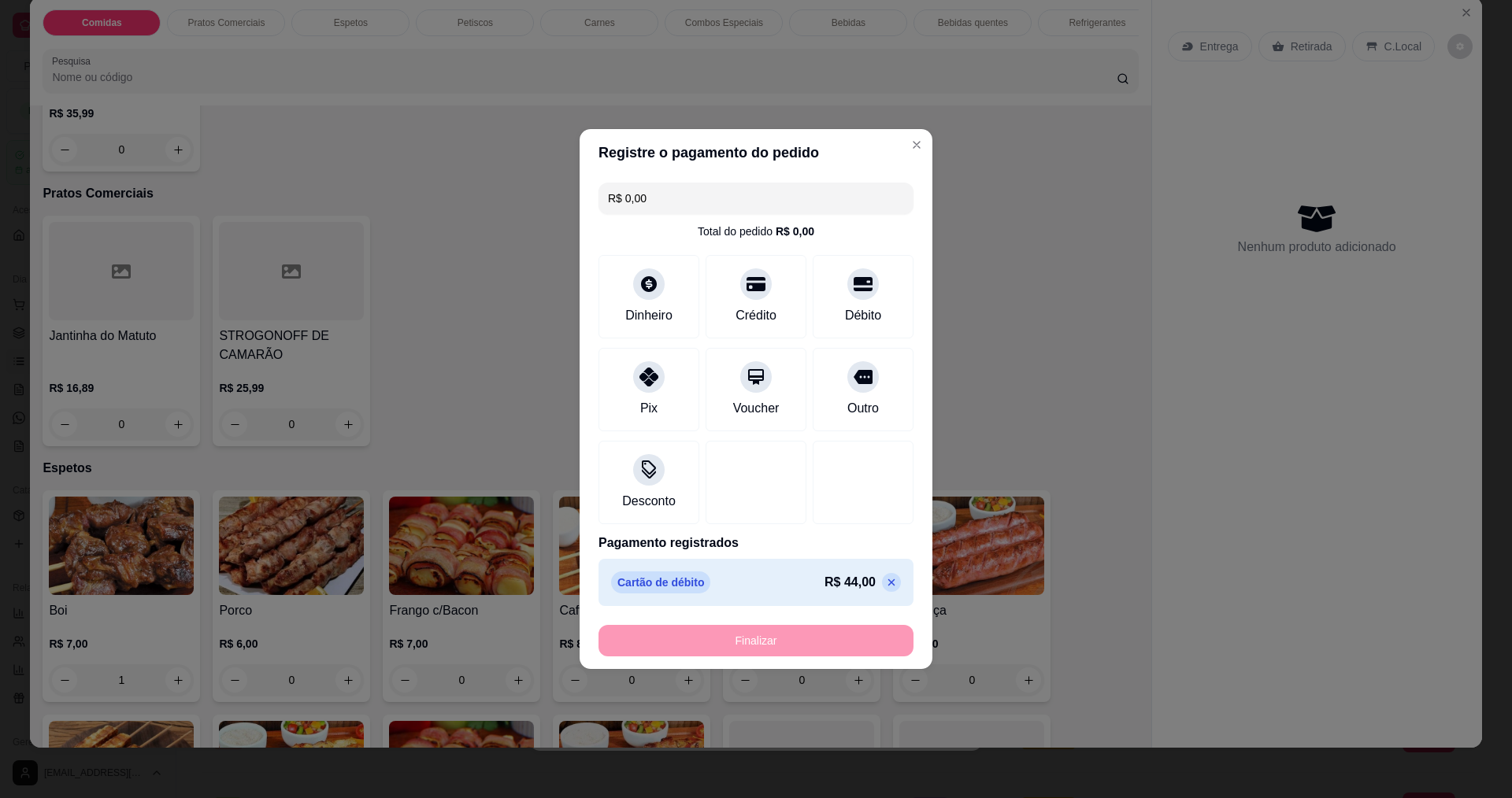
type input "0"
type input "-R$ 44,00"
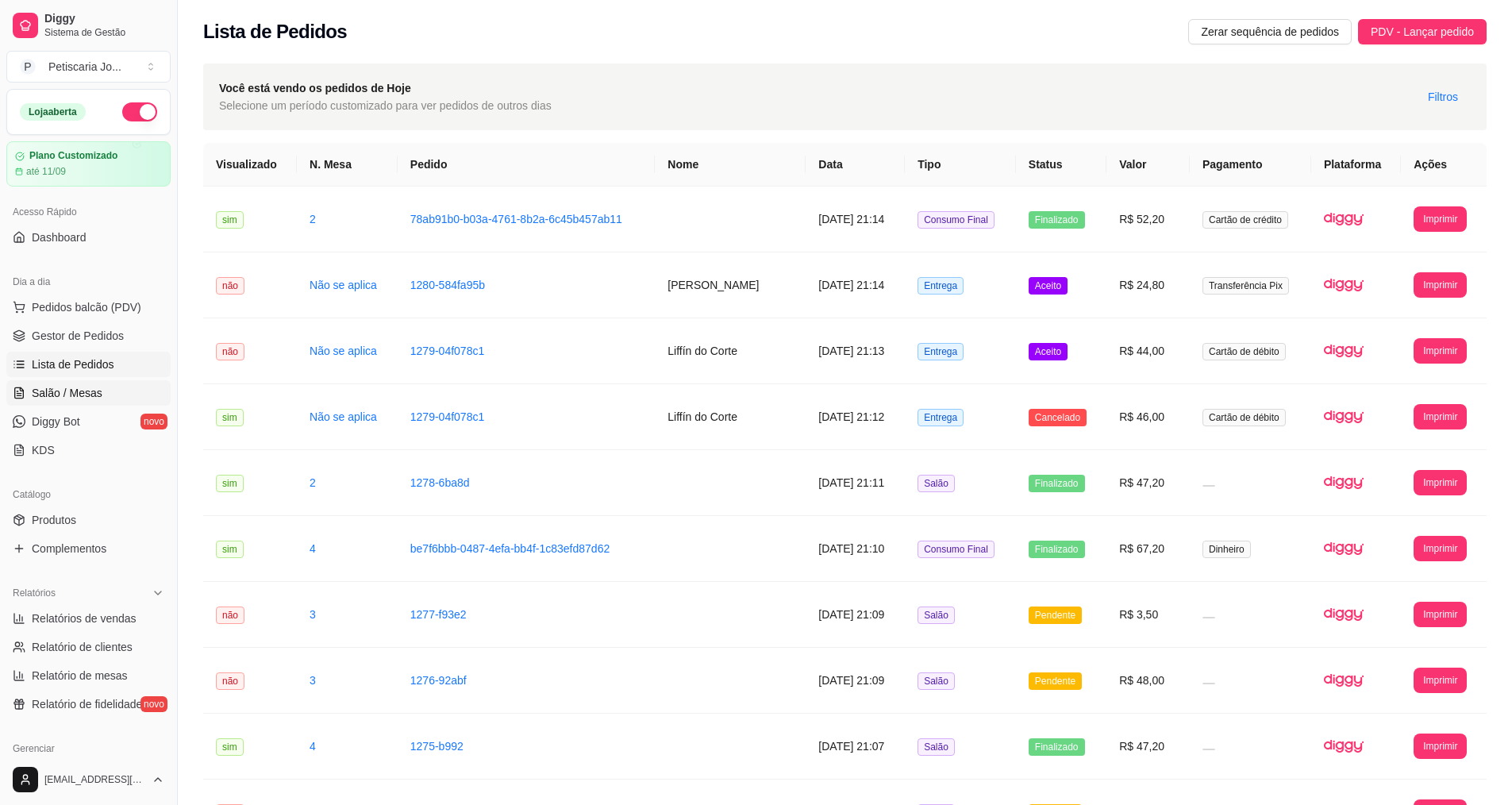
click at [66, 383] on link "Salão / Mesas" at bounding box center [88, 392] width 165 height 25
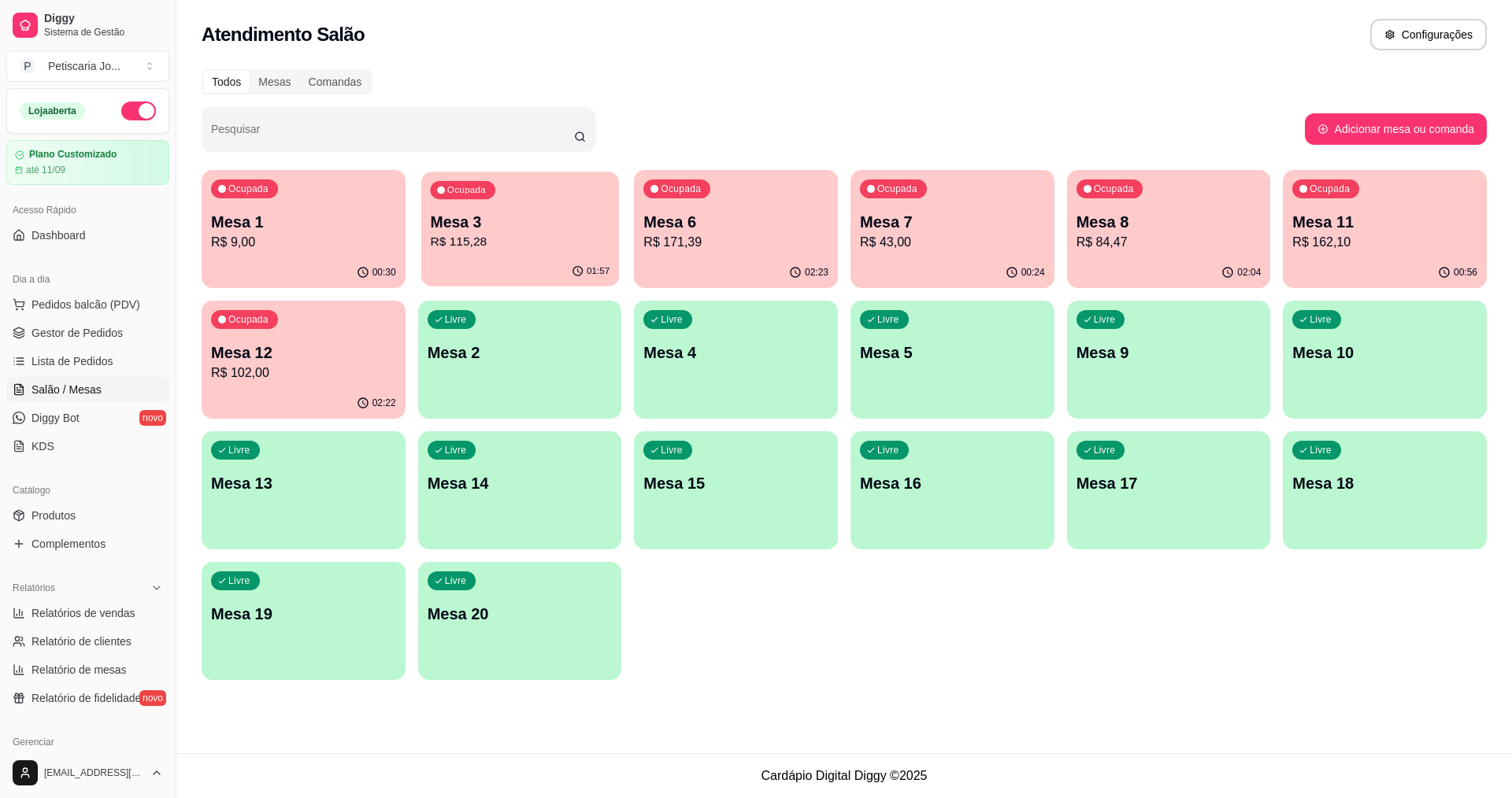
click at [523, 235] on p "R$ 115,28" at bounding box center [520, 241] width 180 height 18
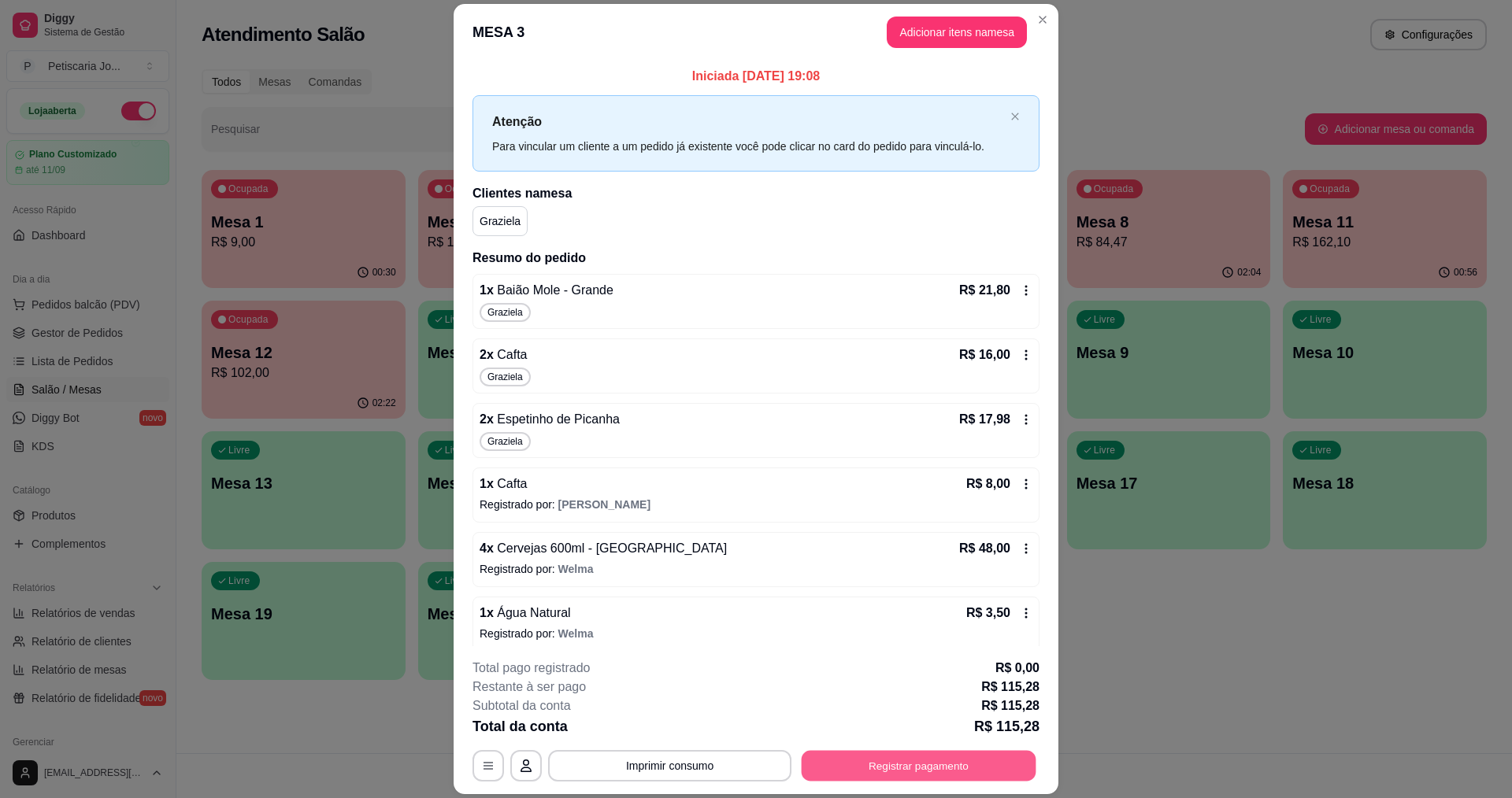
click at [932, 755] on button "Registrar pagamento" at bounding box center [920, 766] width 235 height 31
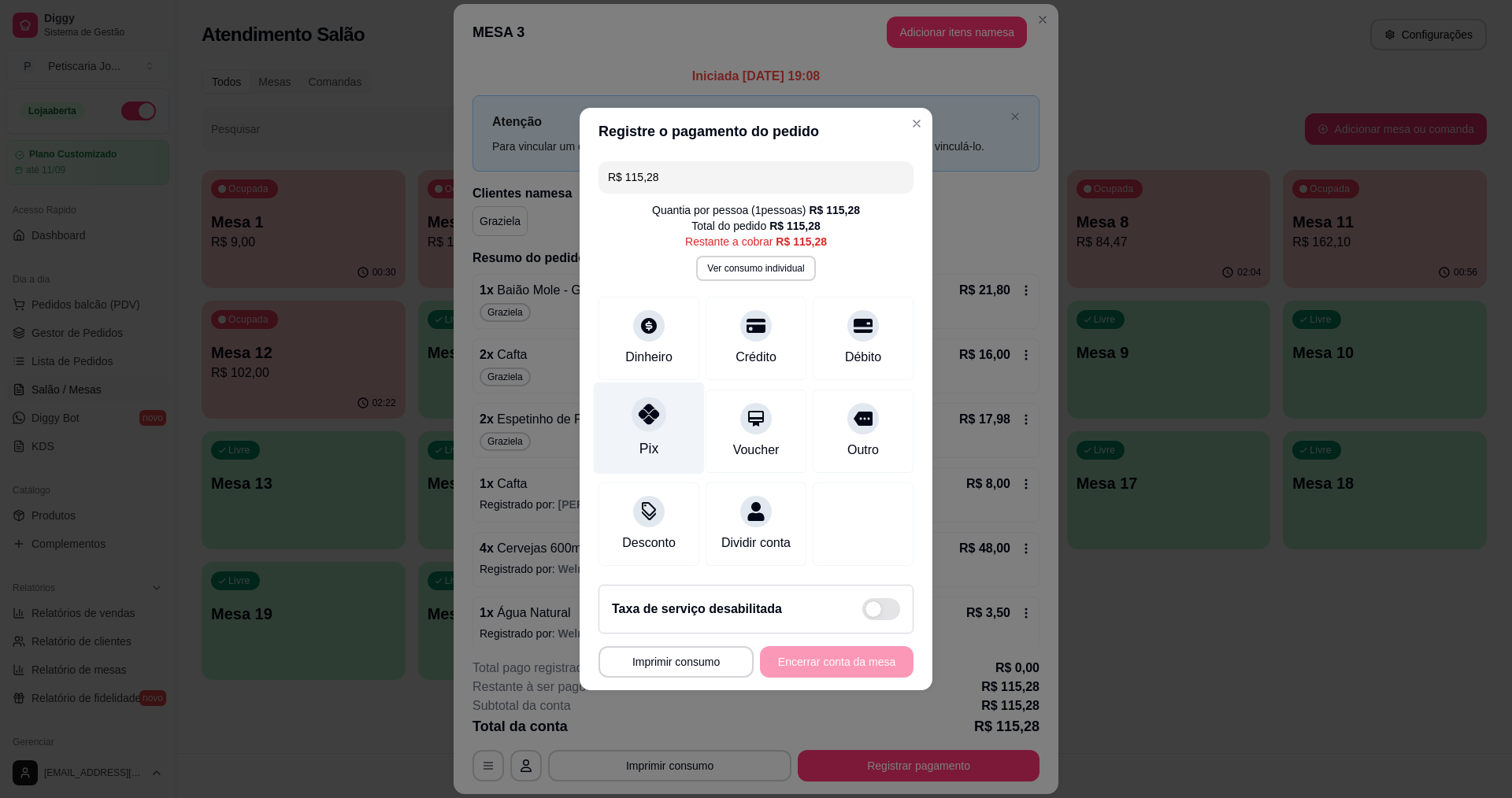
click at [652, 408] on icon at bounding box center [649, 414] width 21 height 21
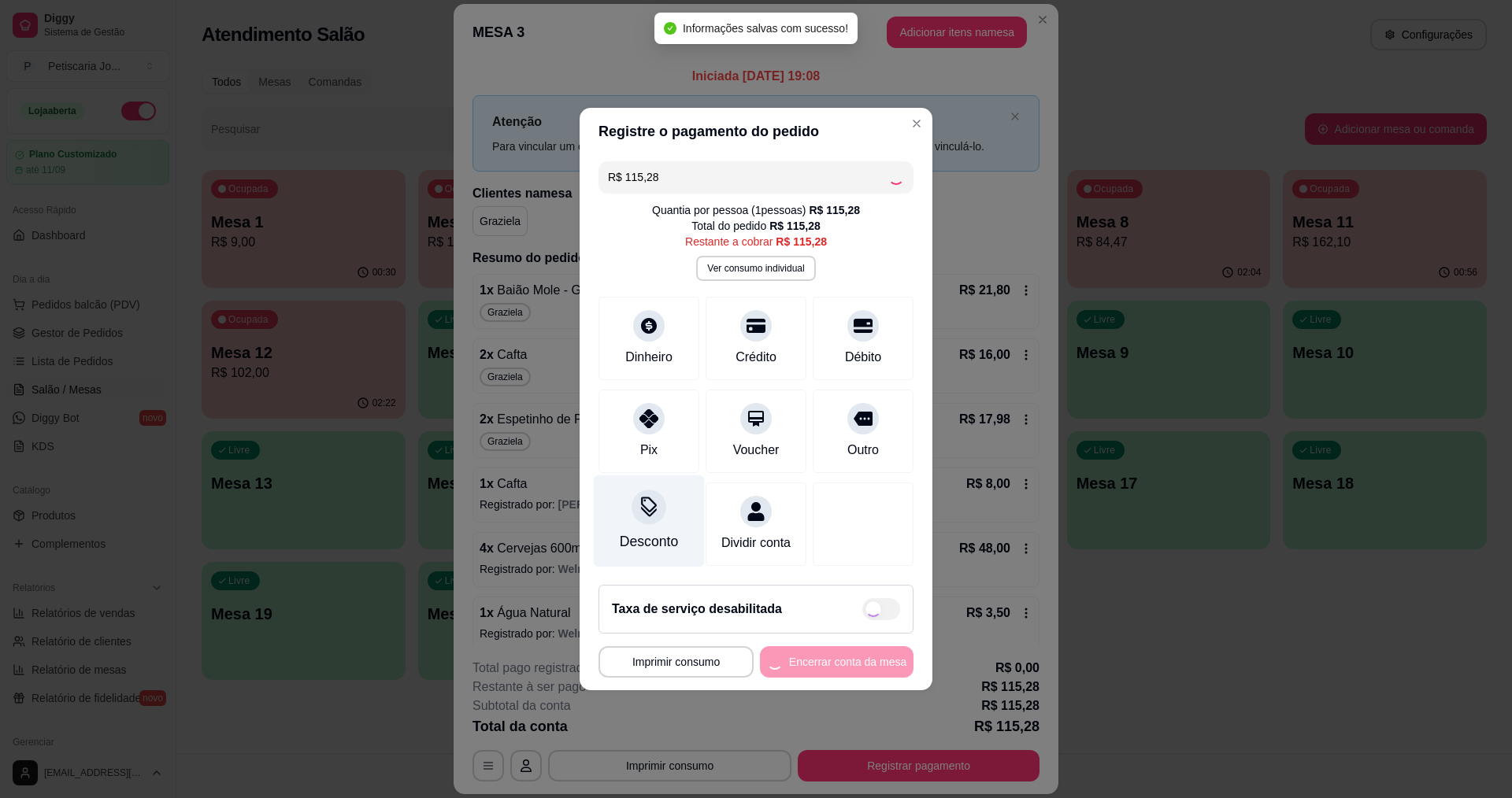
type input "R$ 0,00"
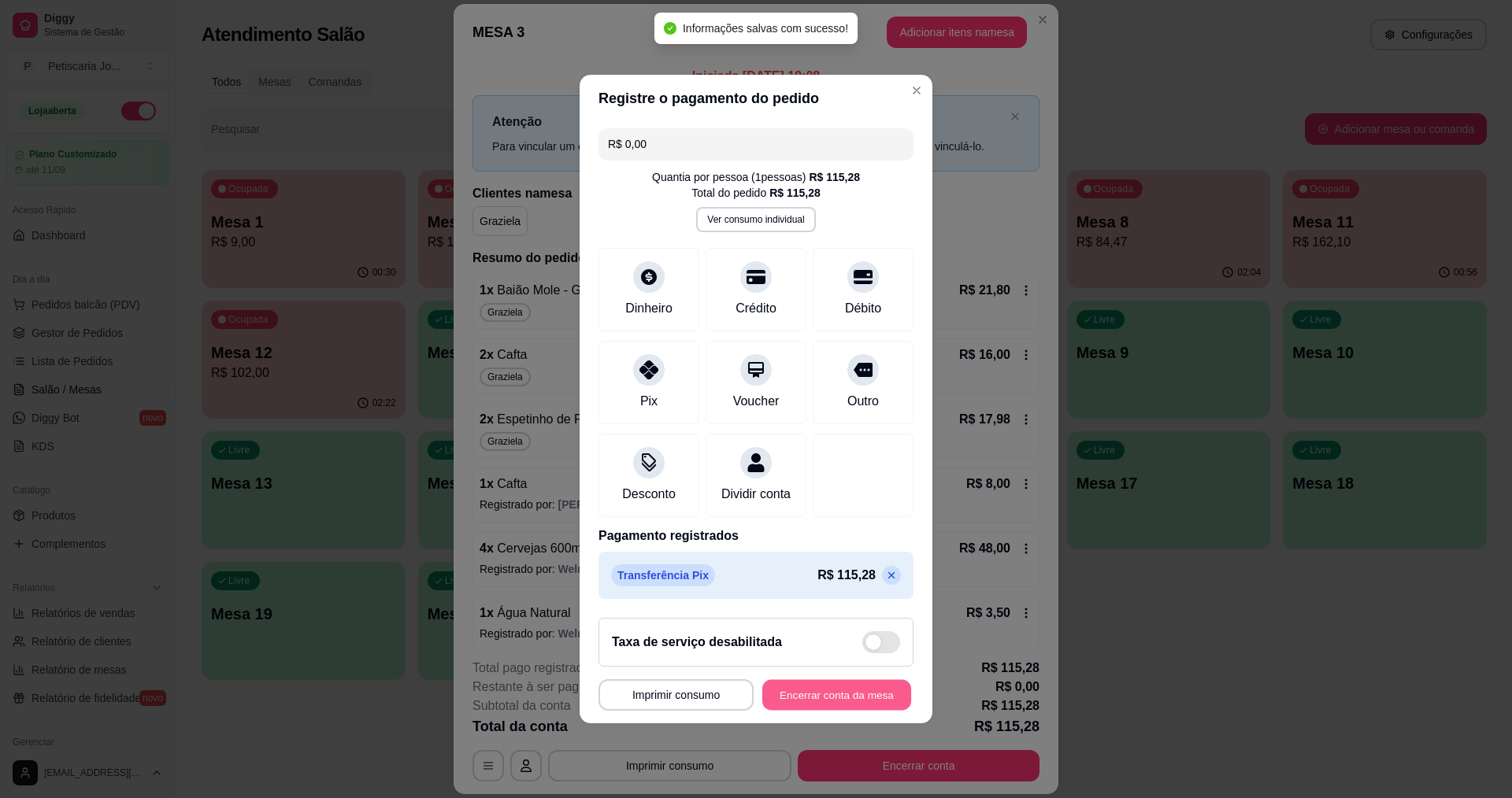
click at [839, 705] on button "Encerrar conta da mesa" at bounding box center [837, 695] width 149 height 31
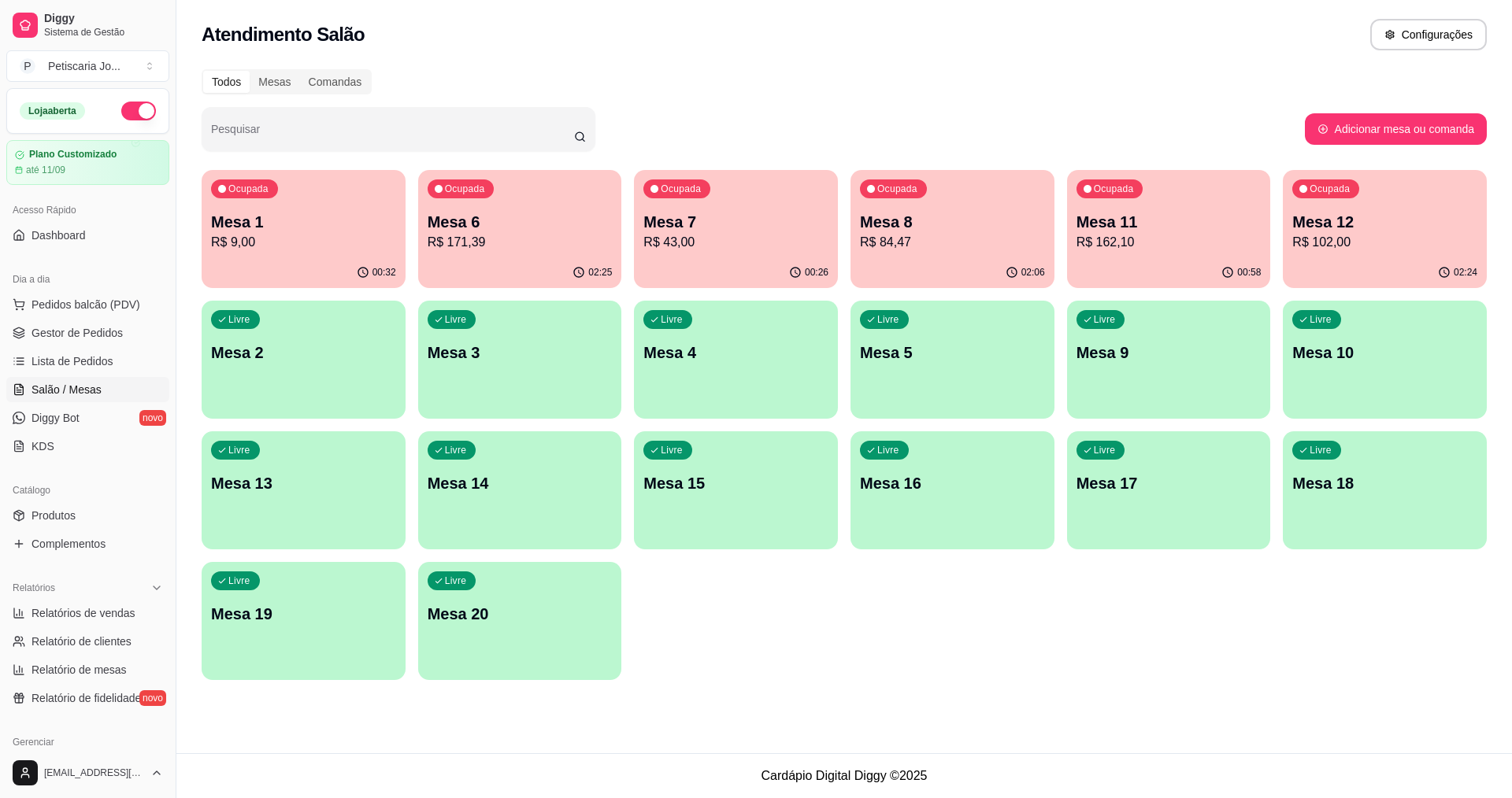
click at [1141, 236] on p "R$ 162,10" at bounding box center [1169, 242] width 185 height 19
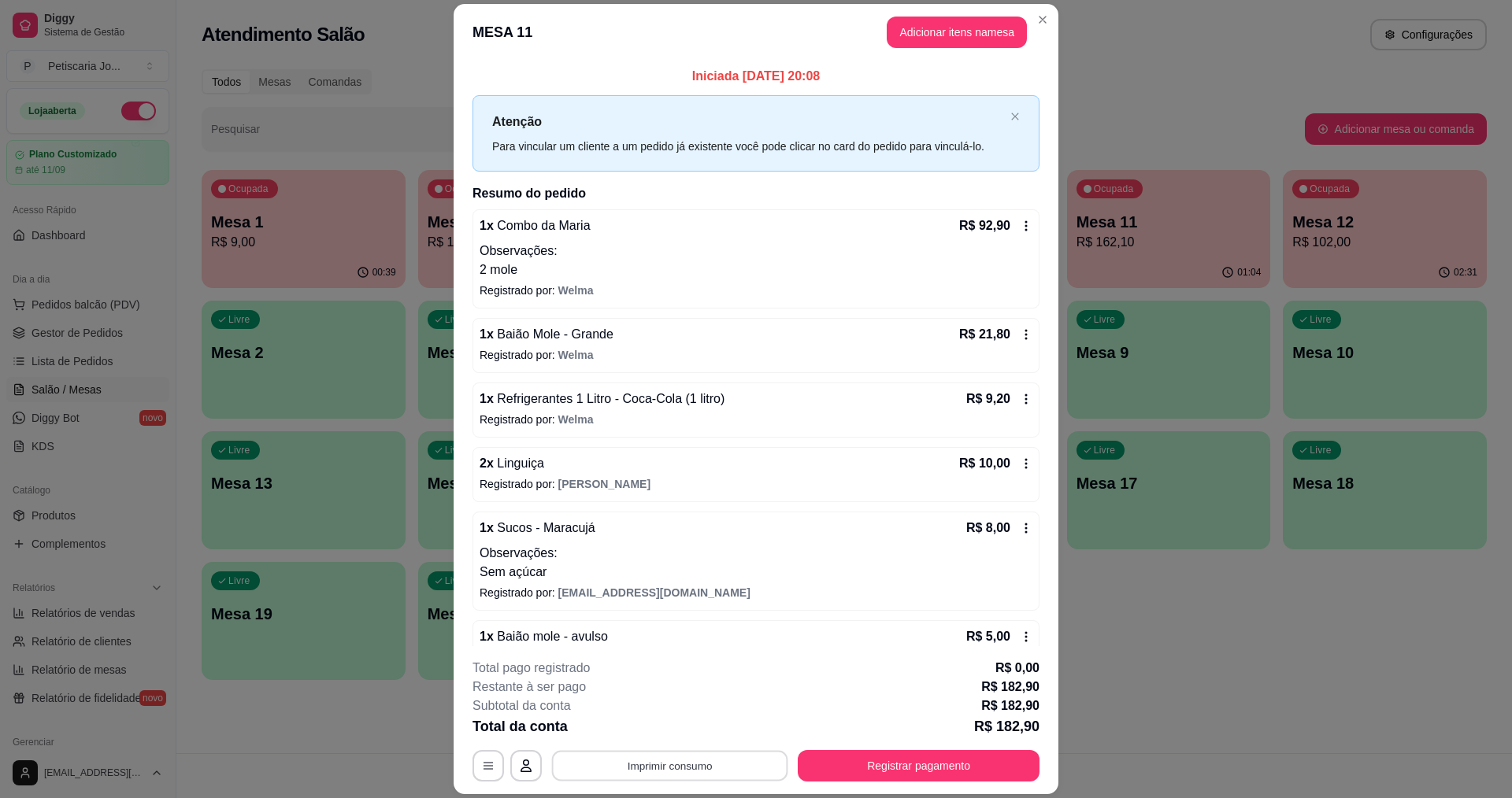
click at [693, 772] on button "Imprimir consumo" at bounding box center [670, 766] width 236 height 31
click at [686, 731] on button "IMPRESSORA" at bounding box center [669, 729] width 114 height 25
click at [926, 766] on button "Registrar pagamento" at bounding box center [920, 766] width 235 height 31
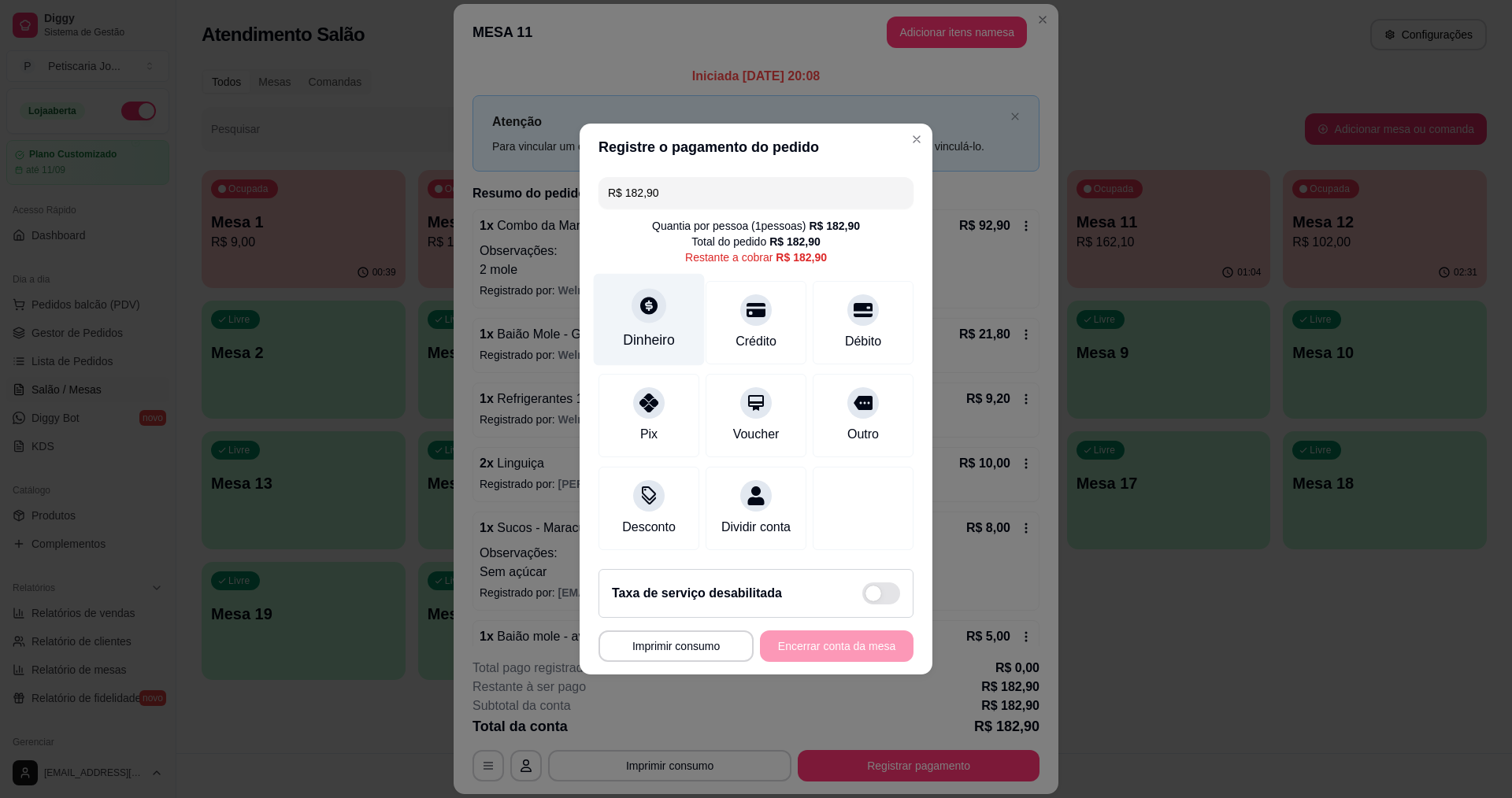
click at [646, 310] on div at bounding box center [648, 305] width 35 height 34
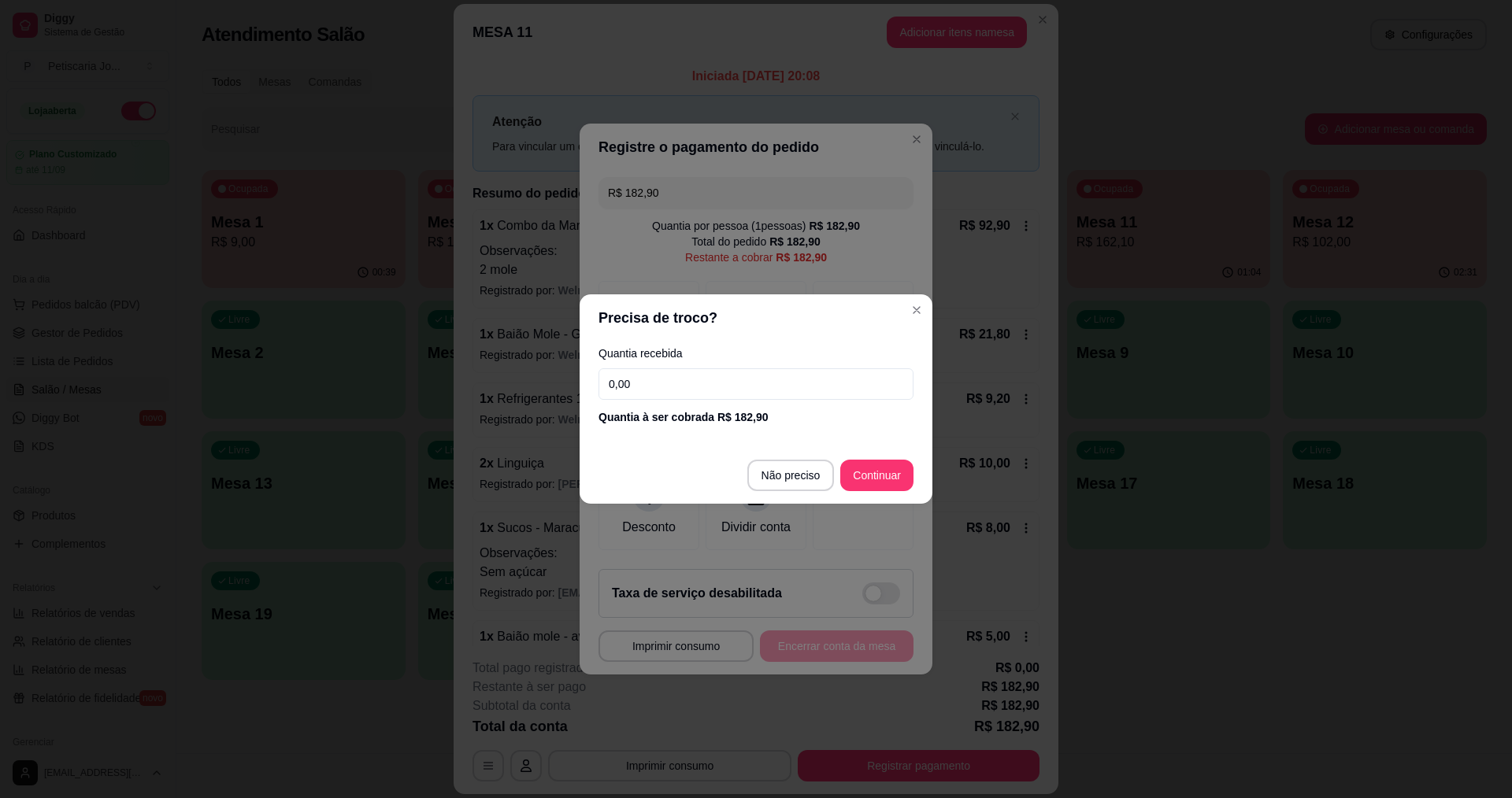
click at [677, 380] on input "0,00" at bounding box center [756, 384] width 315 height 32
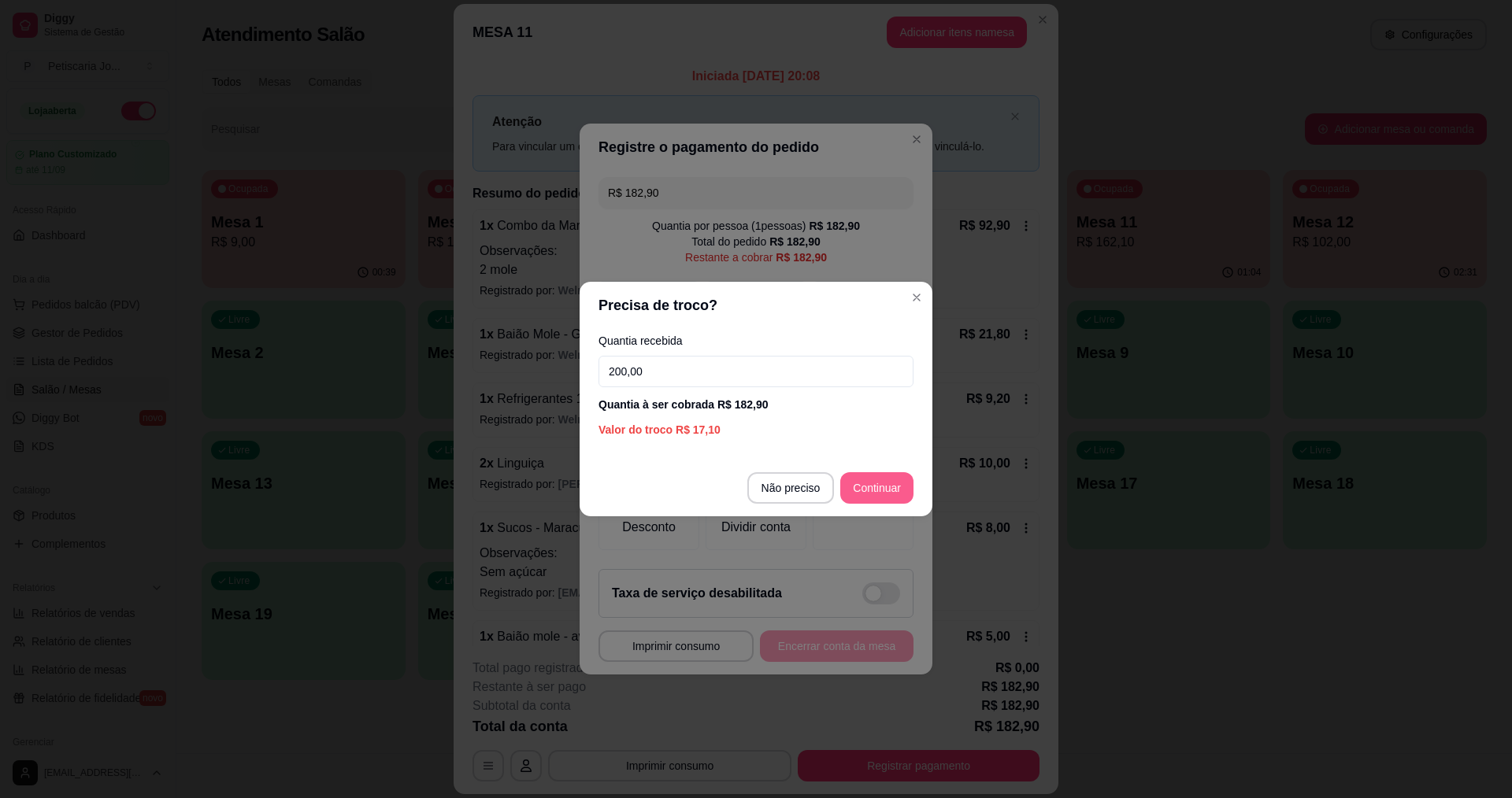
type input "200,00"
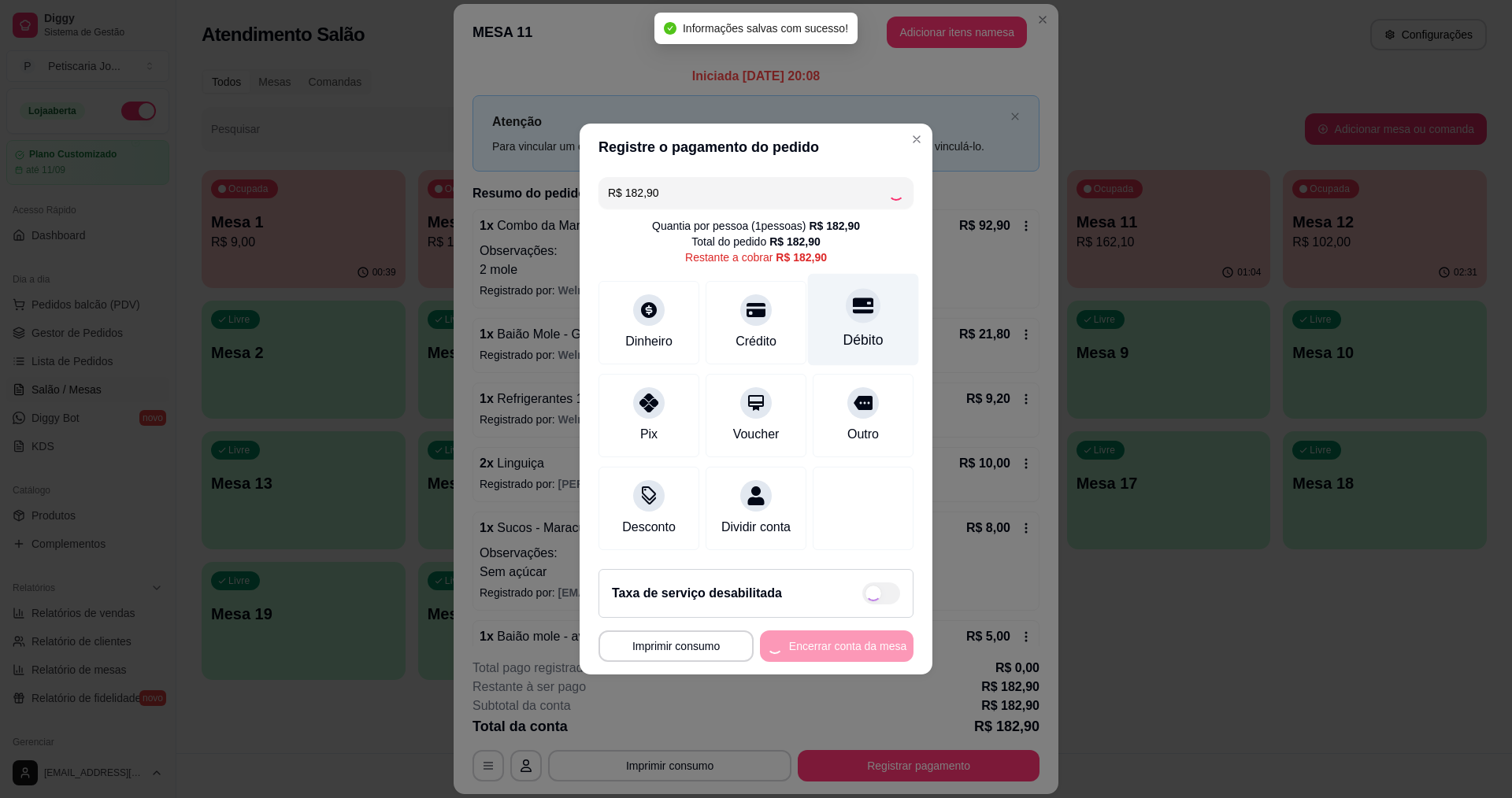
type input "R$ 0,00"
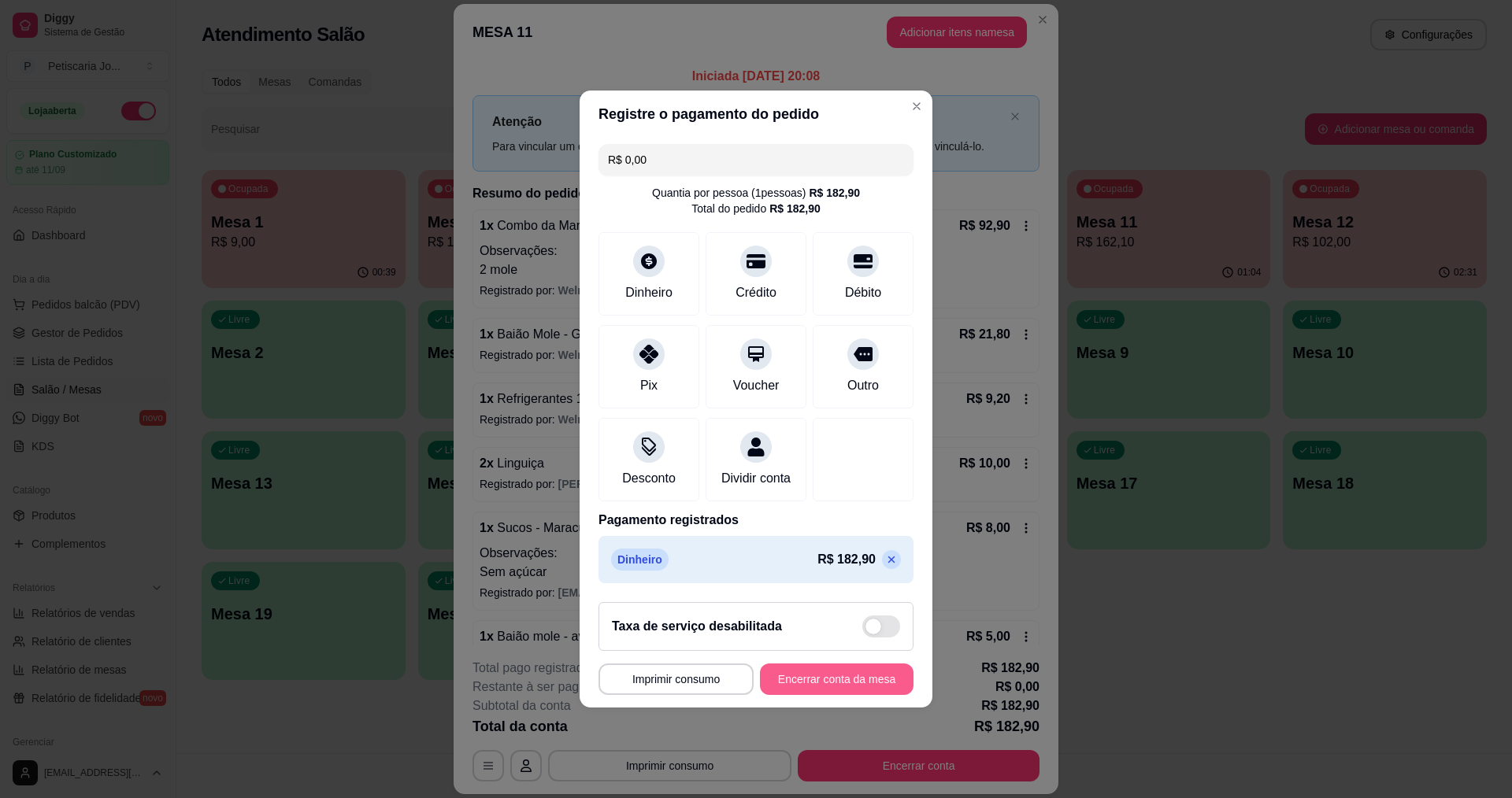
click at [860, 686] on button "Encerrar conta da mesa" at bounding box center [837, 680] width 154 height 32
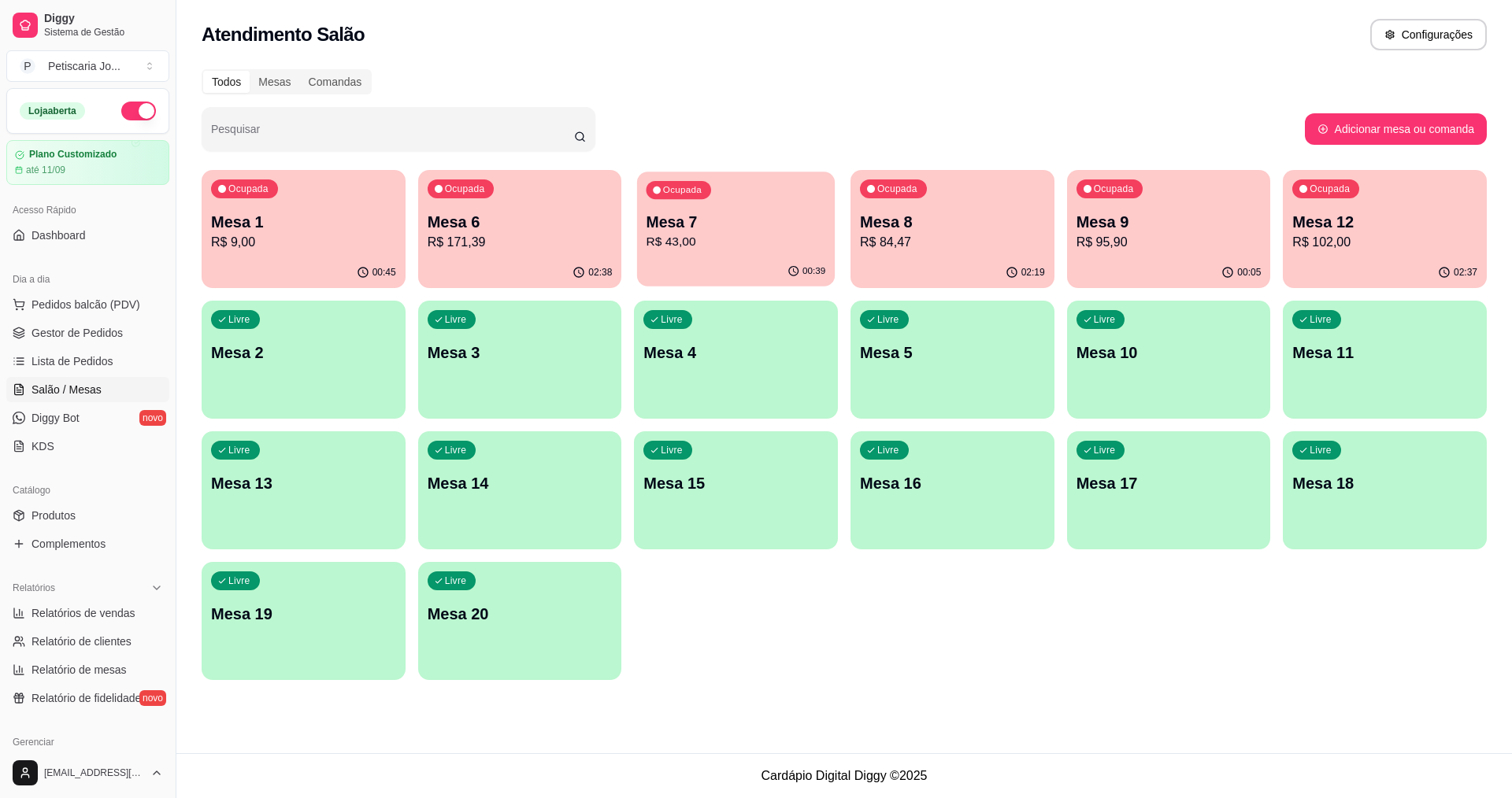
click at [782, 243] on p "R$ 43,00" at bounding box center [736, 241] width 180 height 18
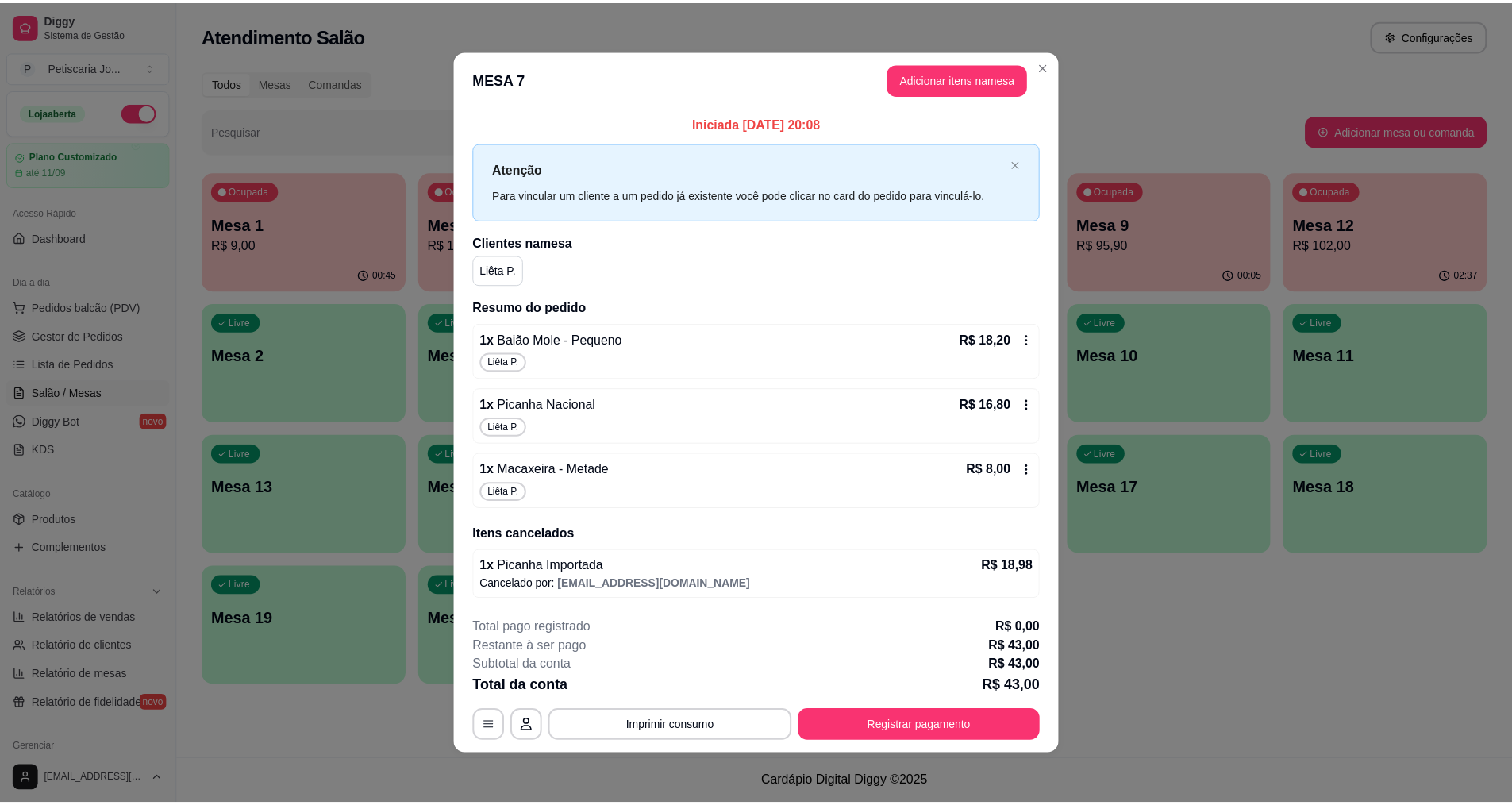
scroll to position [1, 0]
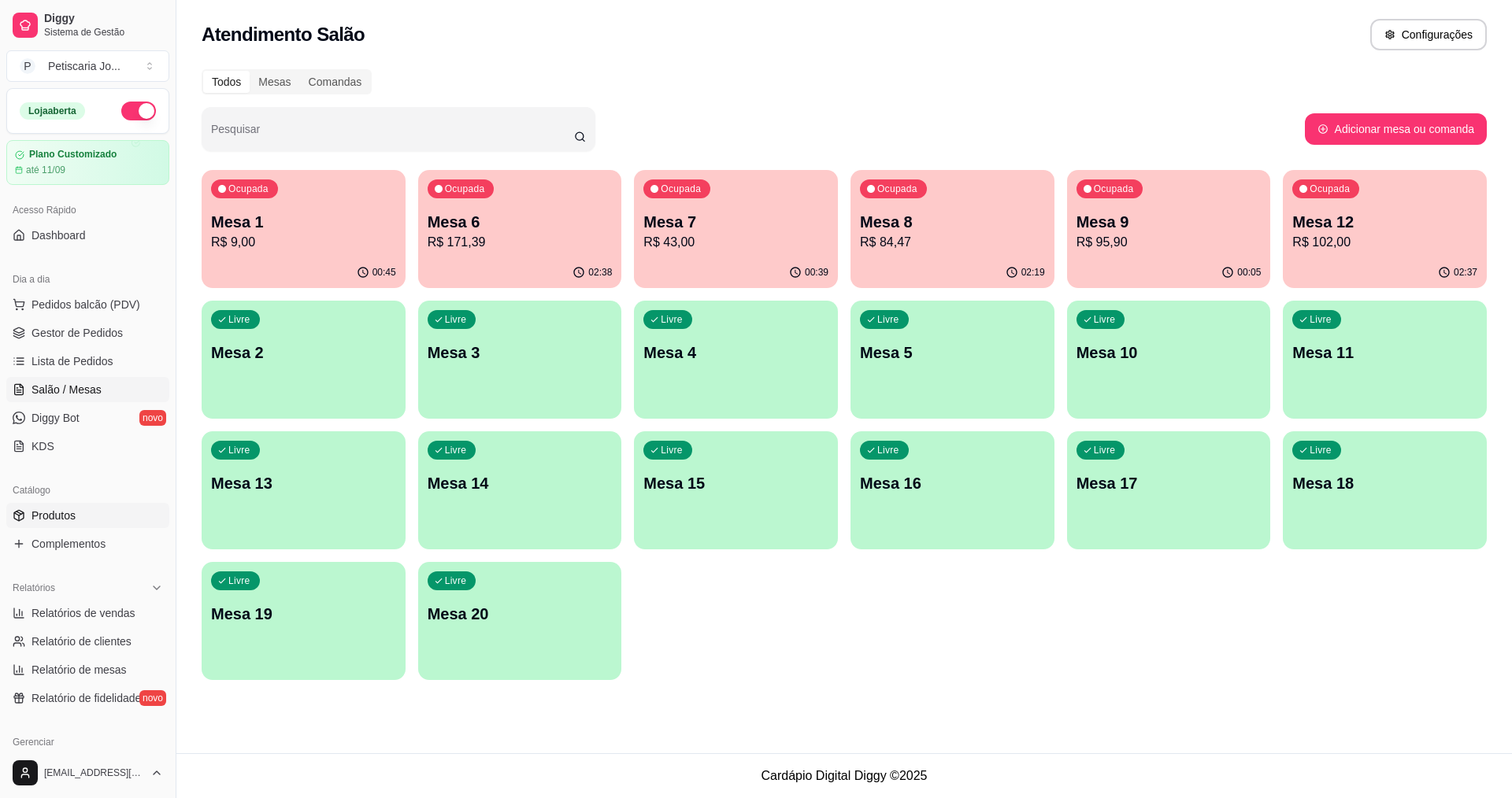
click at [59, 516] on span "Produtos" at bounding box center [53, 516] width 44 height 16
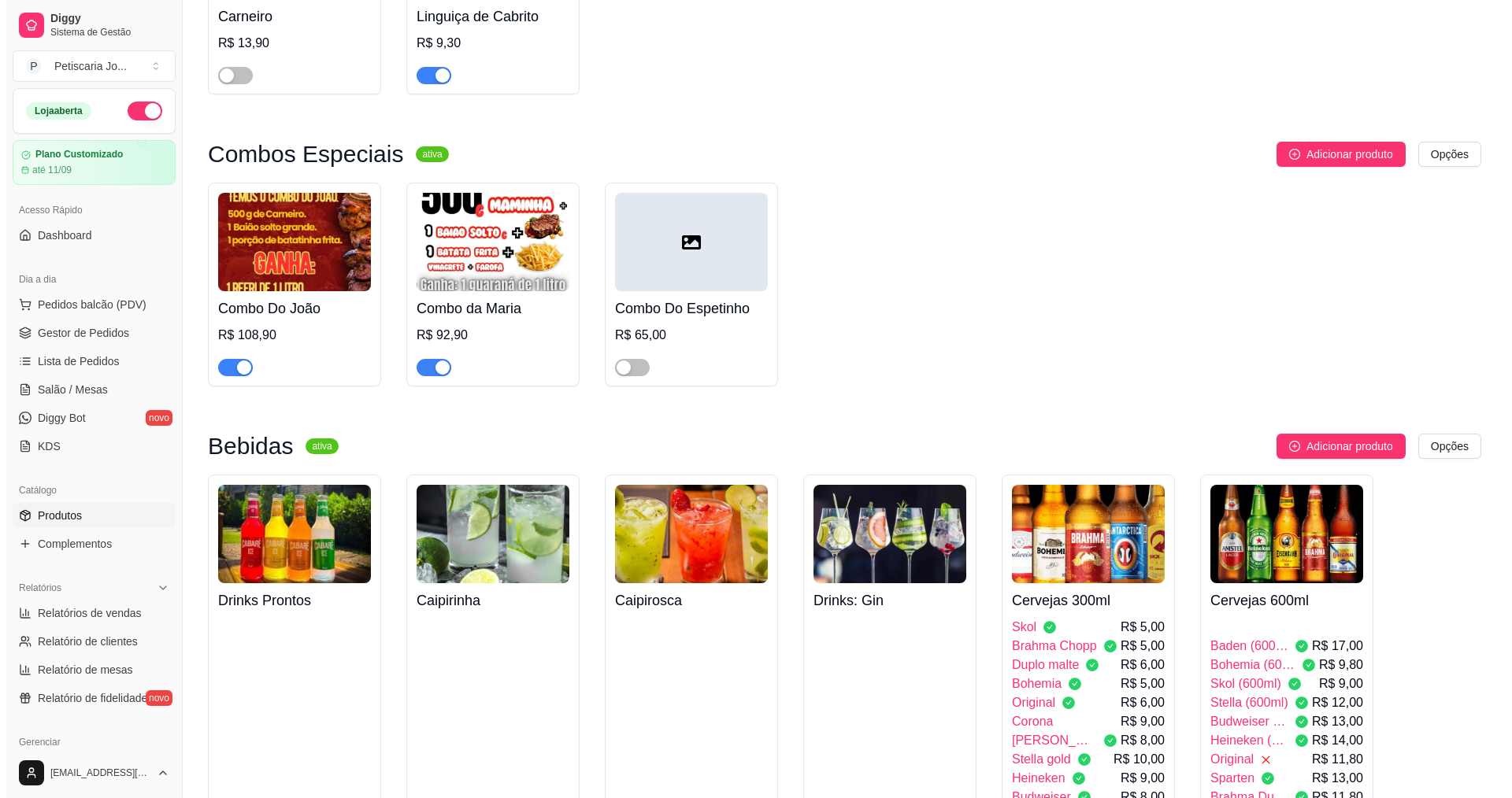
scroll to position [2912, 0]
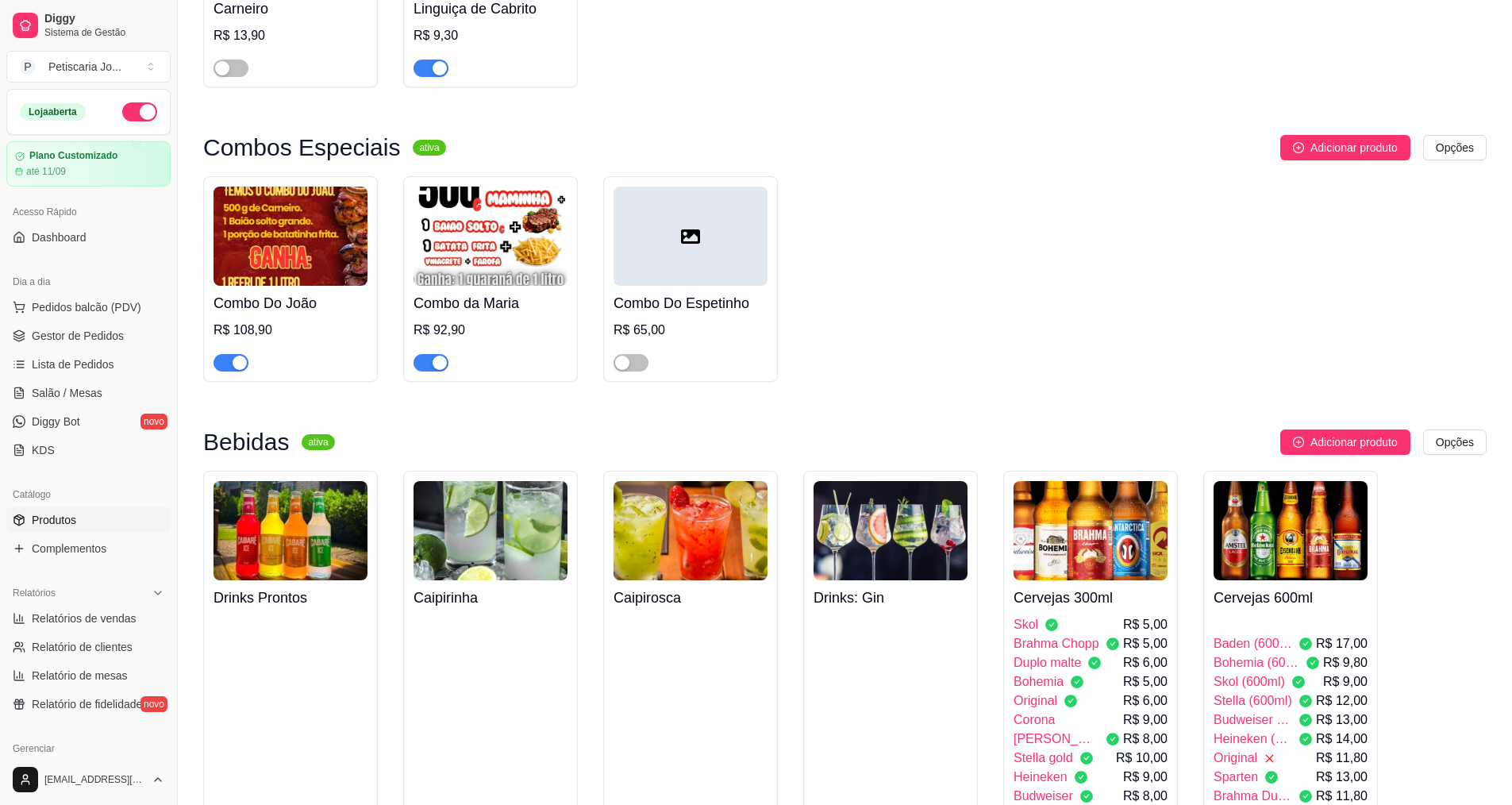
click at [1094, 483] on img at bounding box center [1091, 531] width 154 height 100
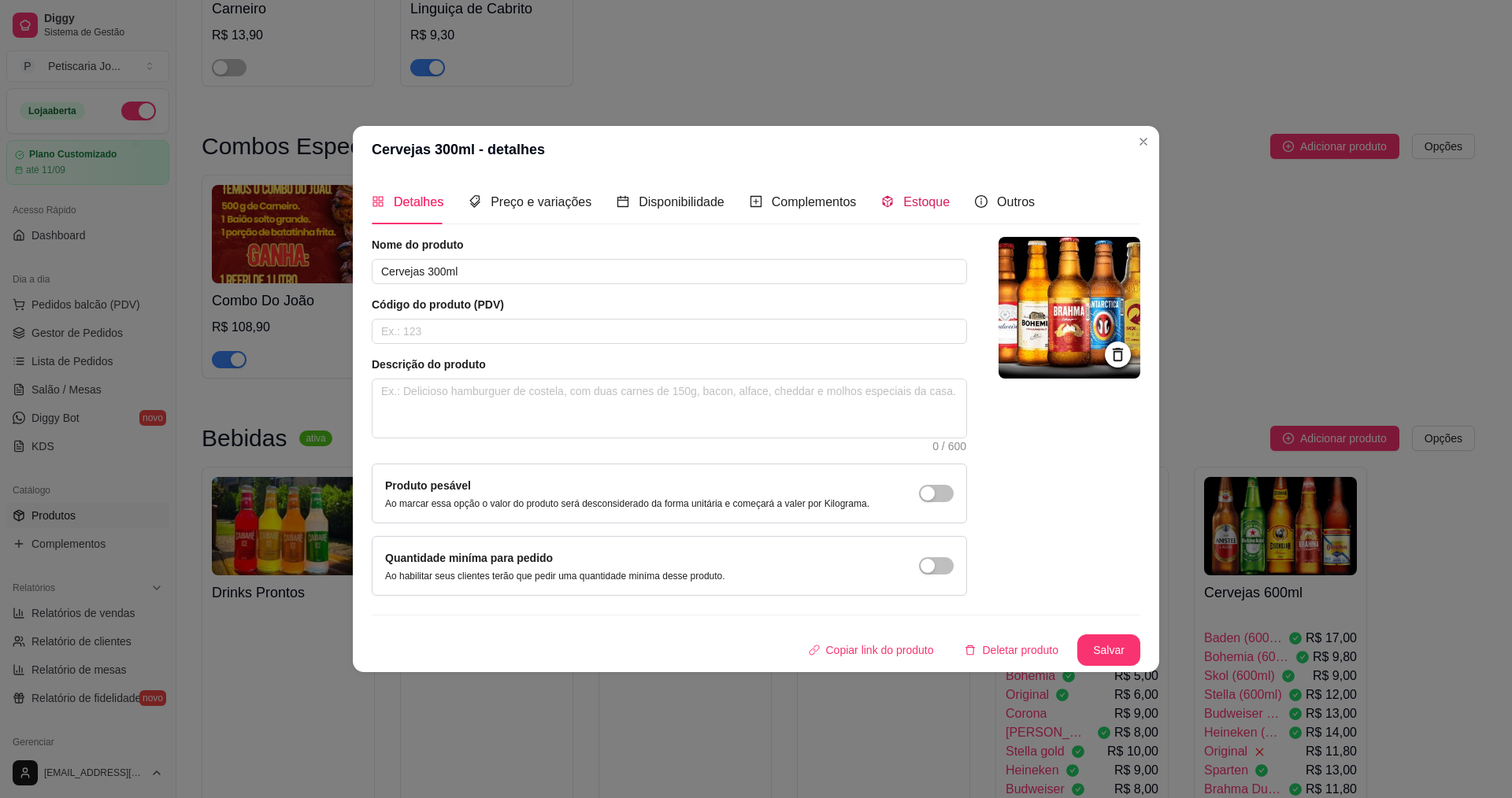
click at [909, 205] on span "Estoque" at bounding box center [926, 201] width 47 height 13
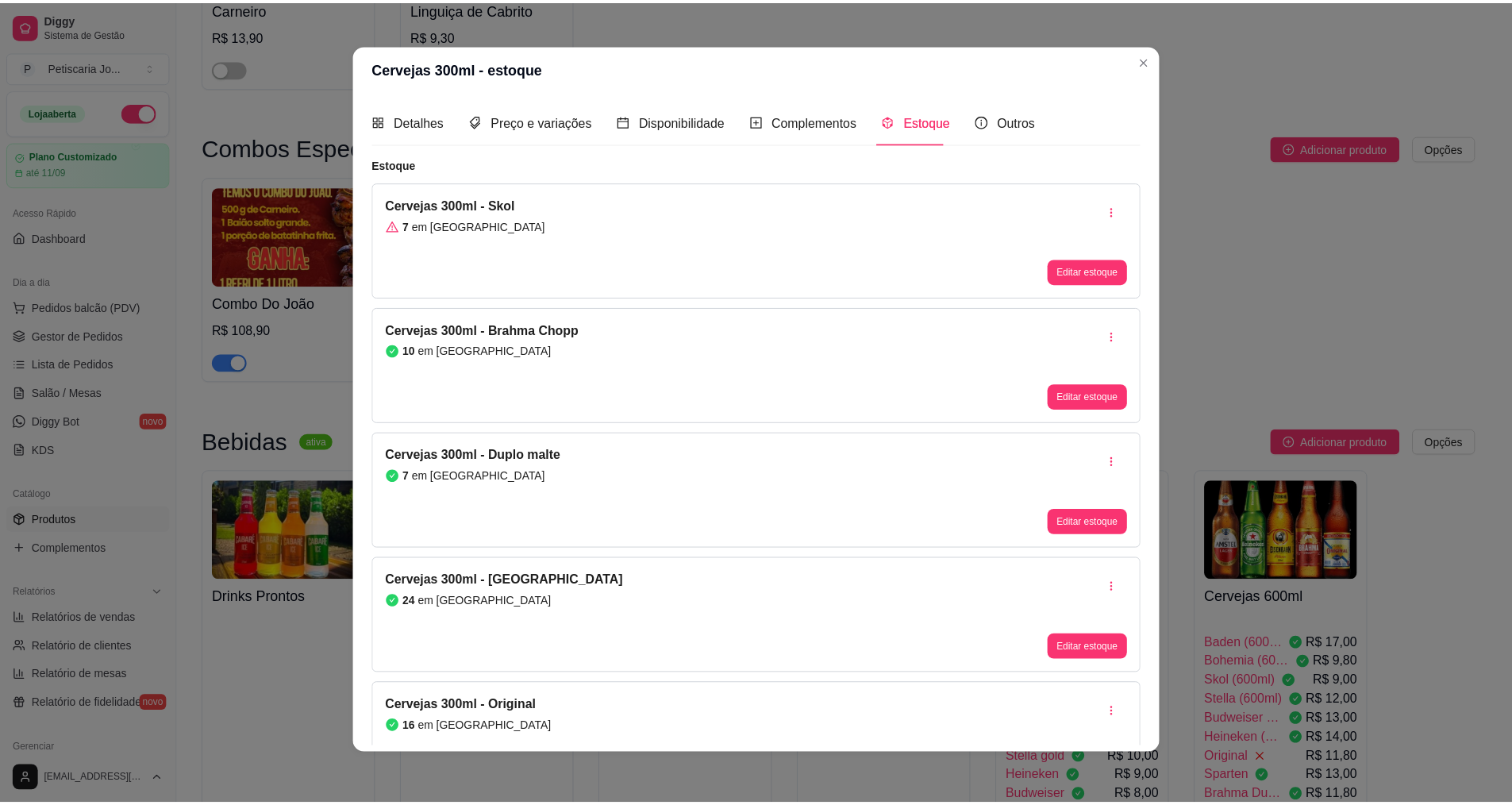
scroll to position [0, 0]
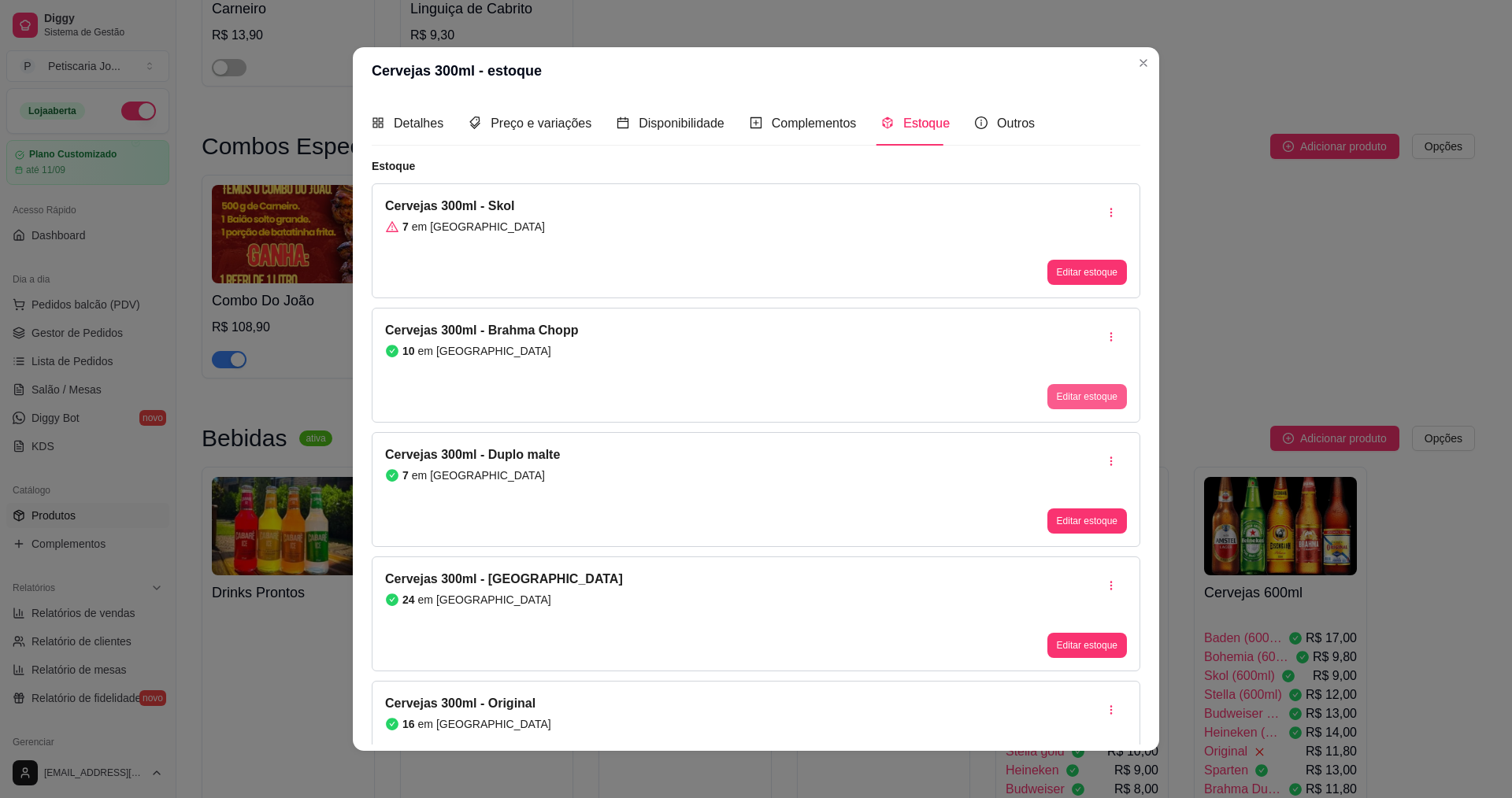
click at [1050, 402] on button "Editar estoque" at bounding box center [1087, 396] width 79 height 25
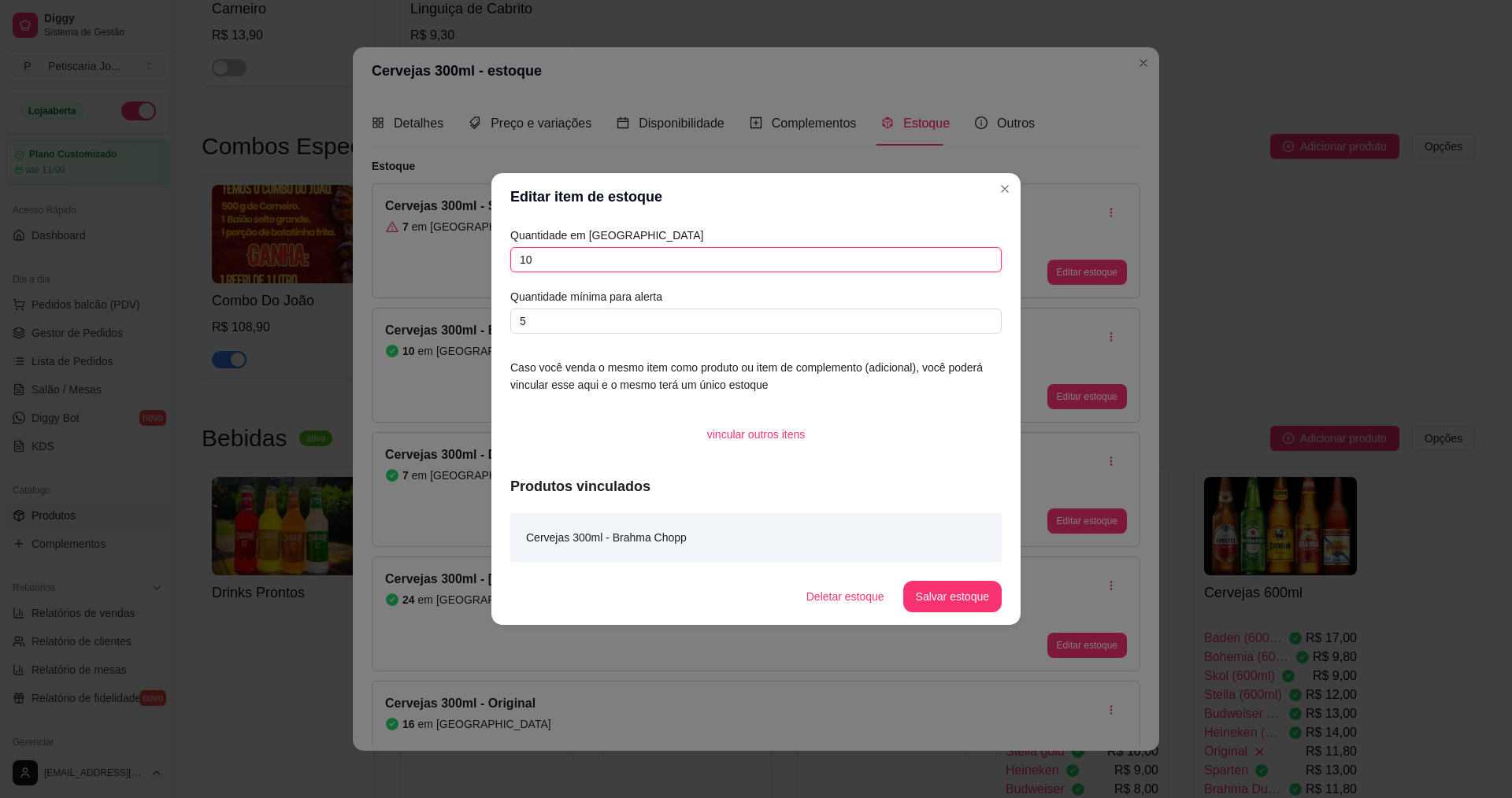
click at [556, 268] on input "10" at bounding box center [756, 259] width 492 height 25
type input "1"
type input "48"
click at [934, 605] on button "Salvar estoque" at bounding box center [951, 597] width 96 height 31
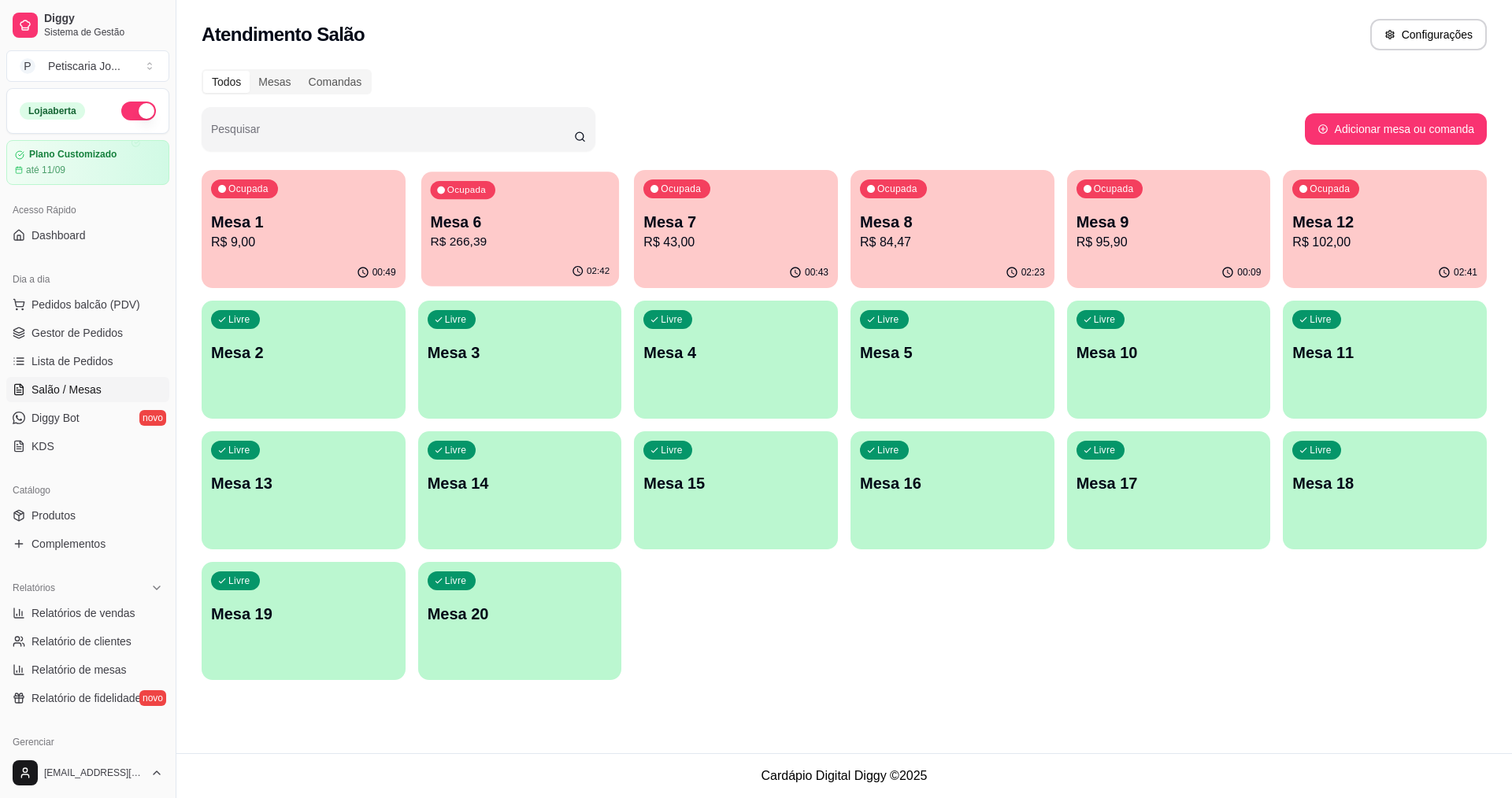
click at [524, 244] on p "R$ 266,39" at bounding box center [520, 241] width 180 height 18
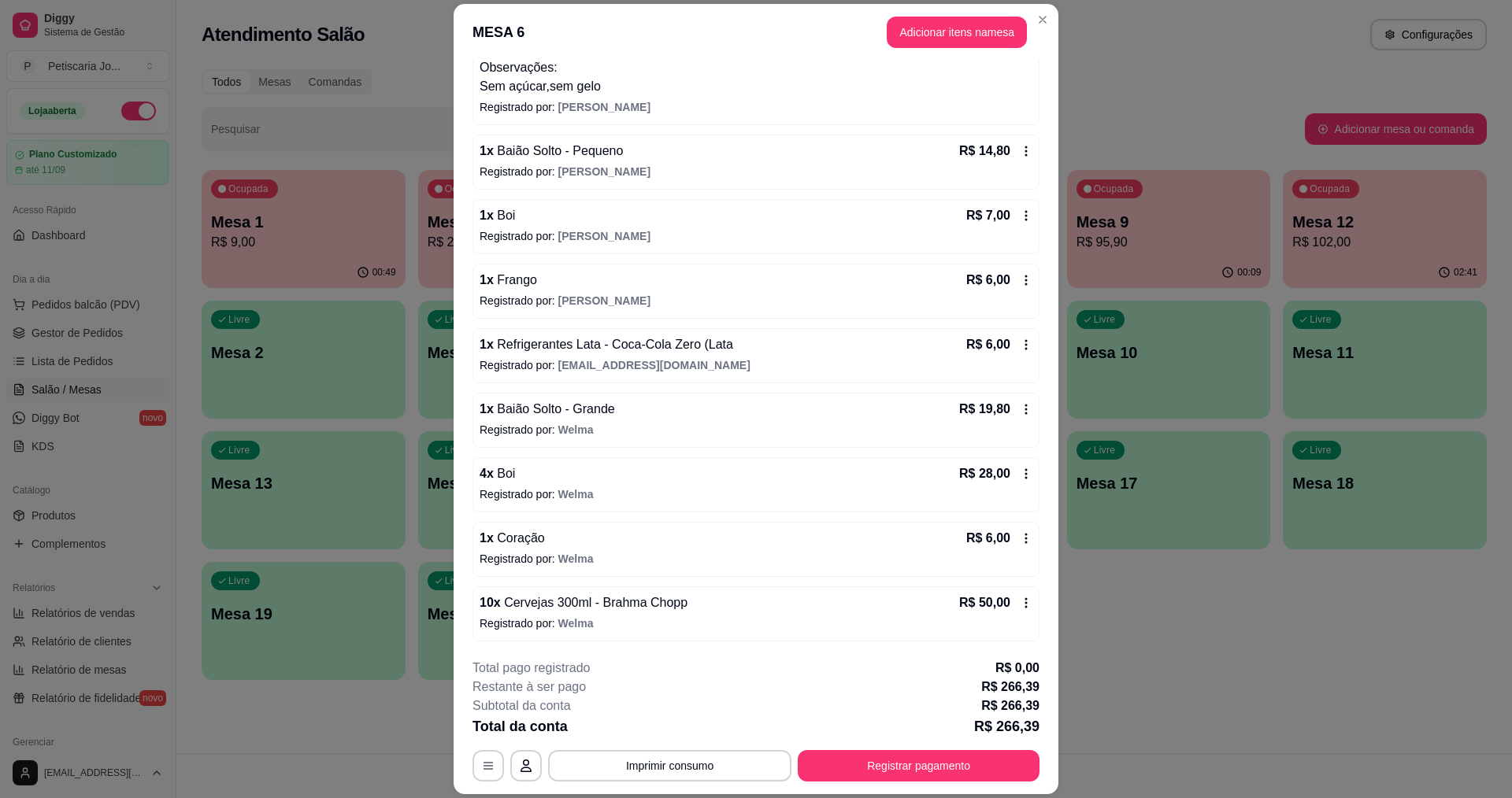
scroll to position [701, 0]
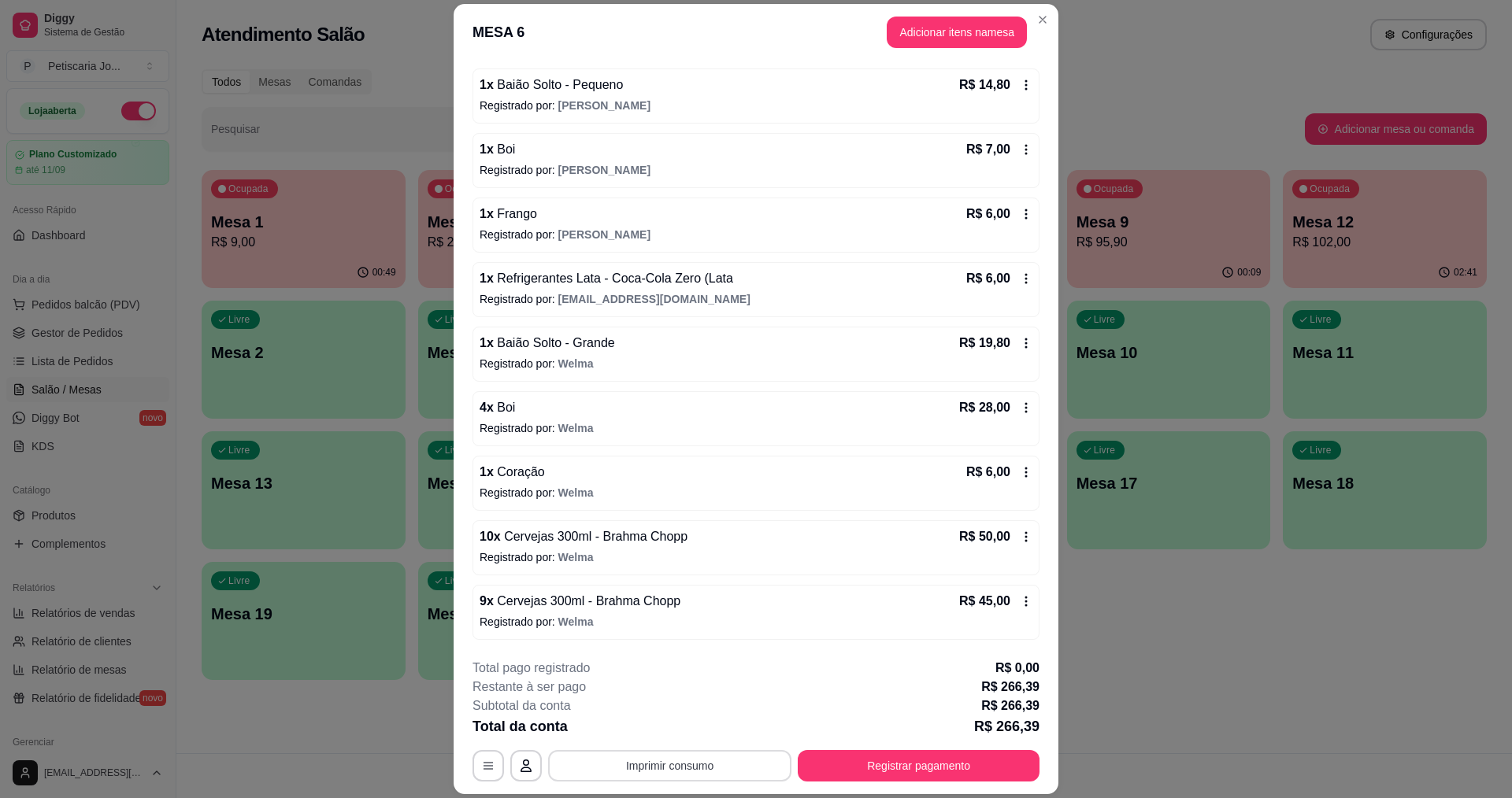
click at [661, 768] on button "Imprimir consumo" at bounding box center [670, 766] width 243 height 32
click at [679, 725] on button "IMPRESSORA" at bounding box center [669, 729] width 110 height 24
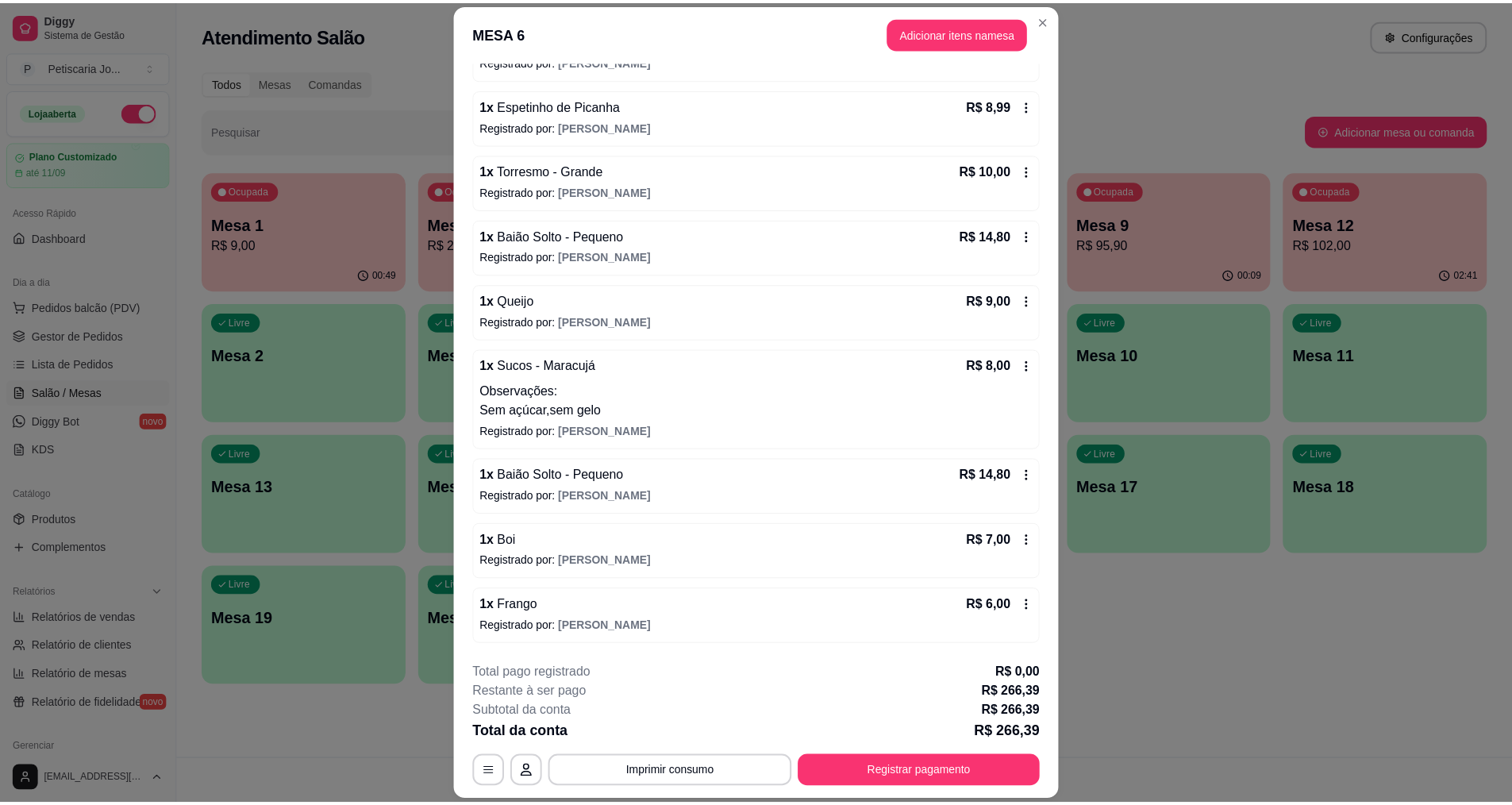
scroll to position [0, 0]
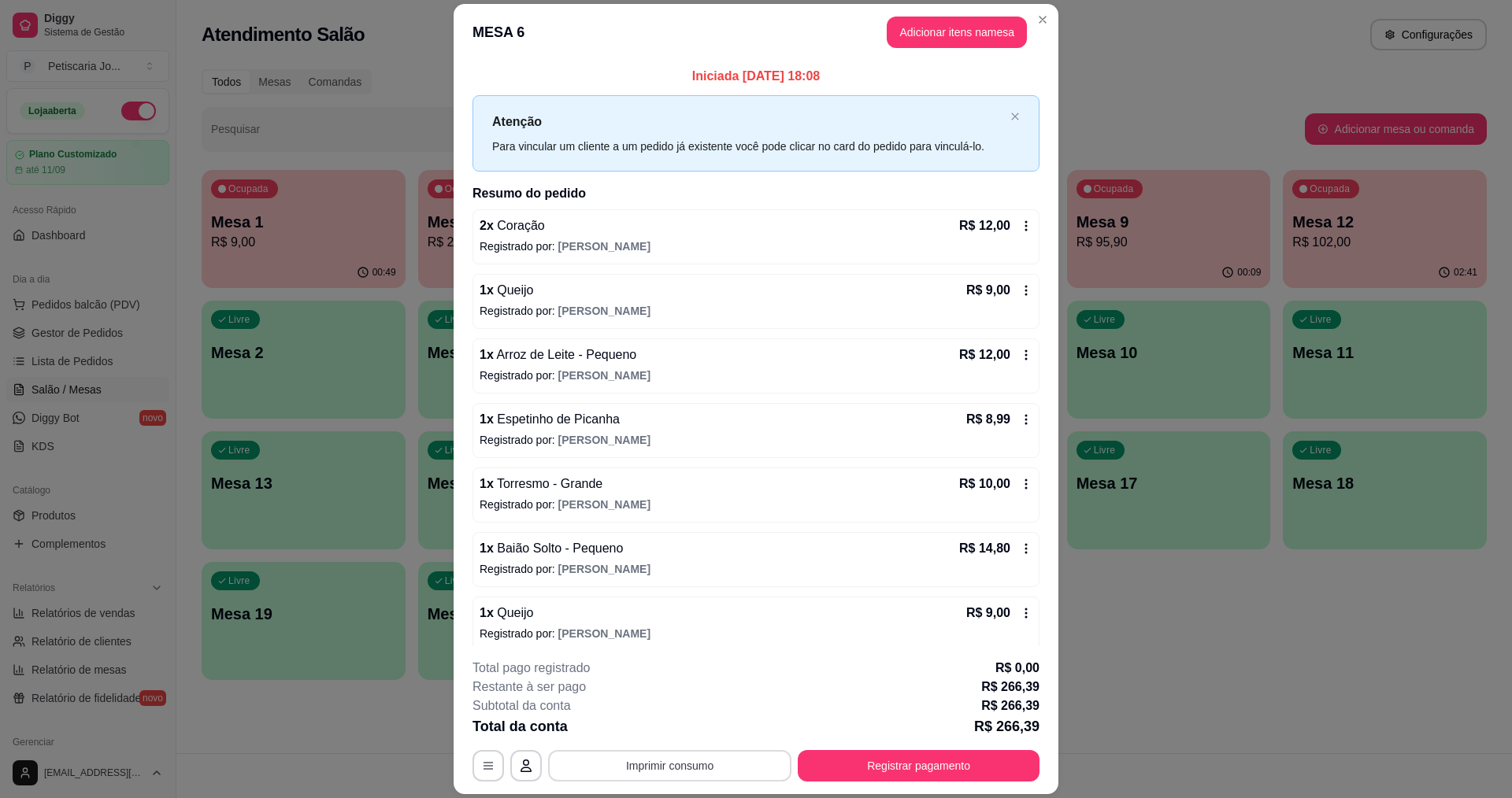
click at [659, 769] on button "Imprimir consumo" at bounding box center [670, 766] width 243 height 32
click at [662, 735] on button "IMPRESSORA" at bounding box center [669, 729] width 110 height 24
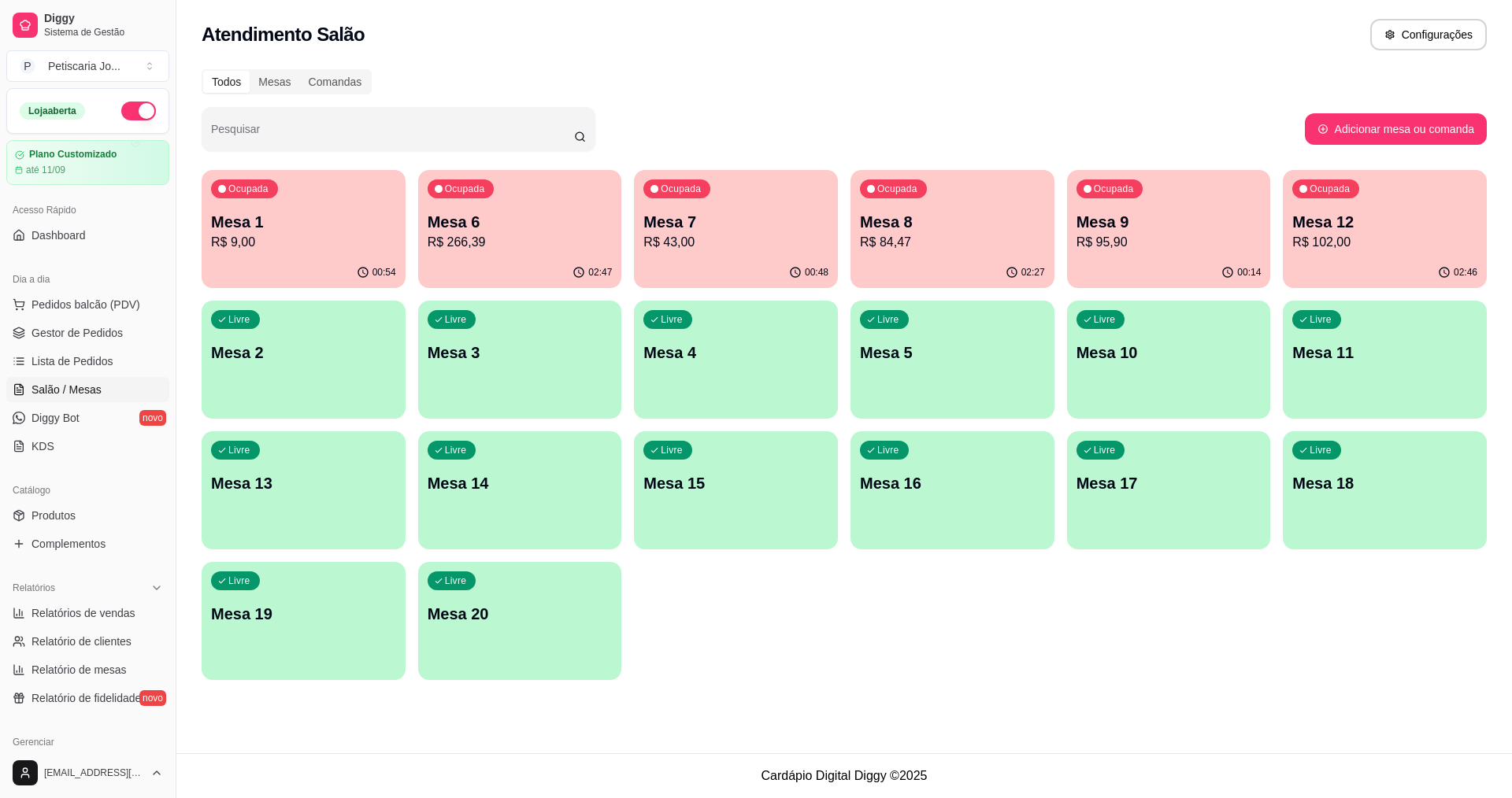
click at [553, 230] on p "Mesa 6" at bounding box center [520, 222] width 185 height 22
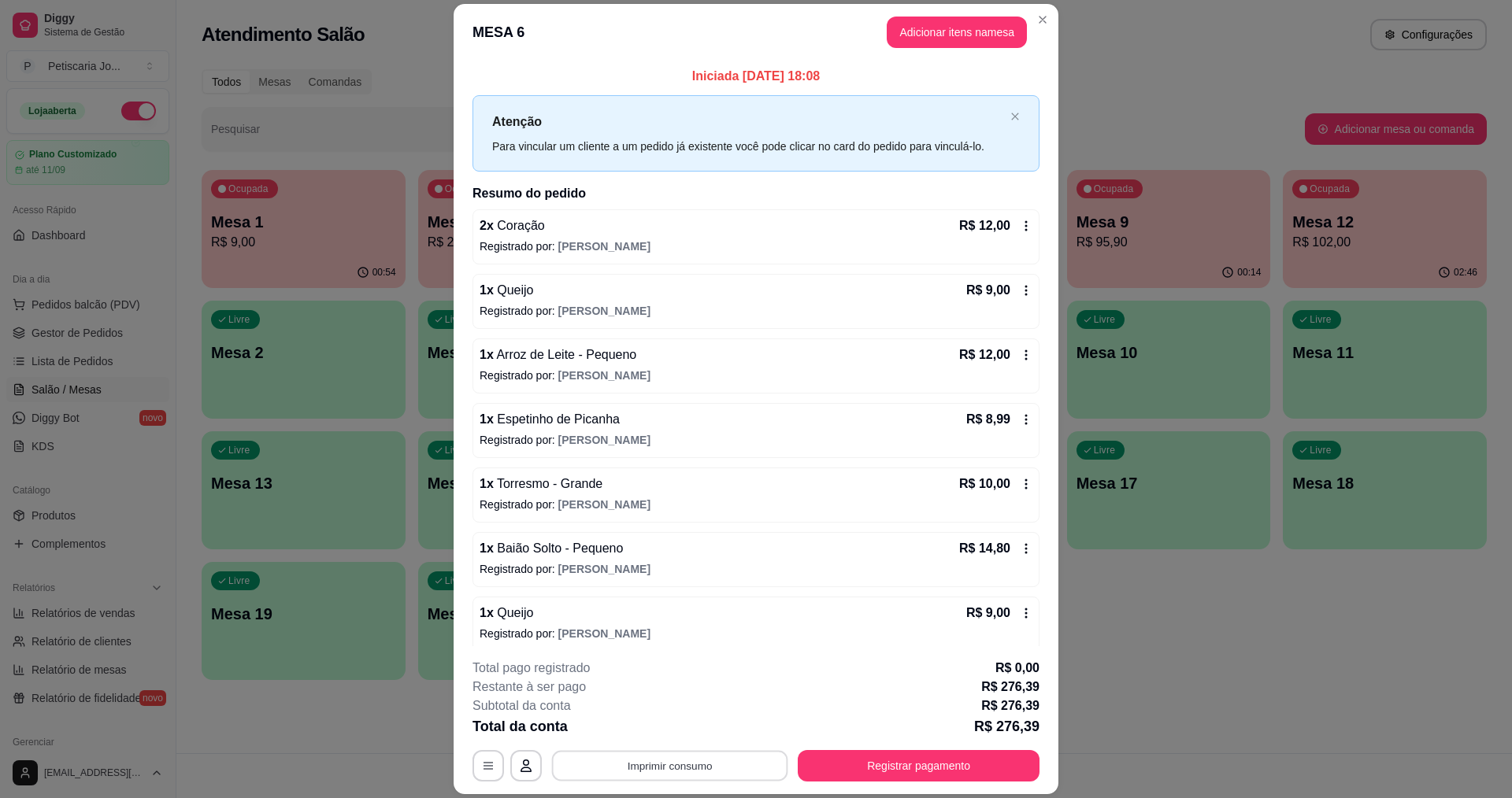
click at [663, 767] on button "Imprimir consumo" at bounding box center [670, 766] width 236 height 31
click at [631, 734] on button "IMPRESSORA" at bounding box center [669, 729] width 114 height 25
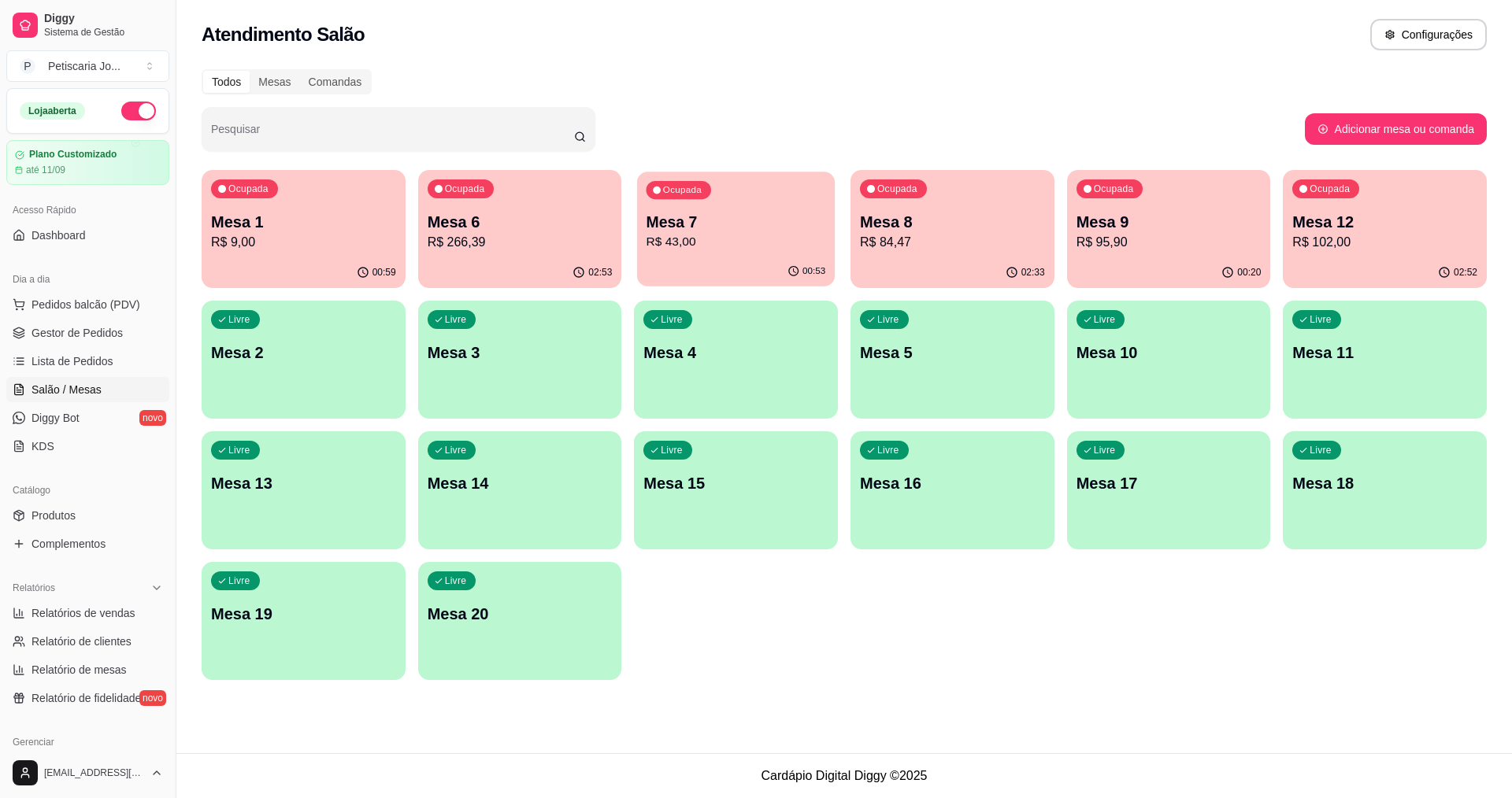
click at [635, 241] on div "Ocupada Mesa 1 R$ 9,00 00:59 Ocupada Mesa 6 R$ 266,39 02:53 Ocupada Mesa 7 R$ 4…" at bounding box center [844, 424] width 1285 height 510
click at [459, 230] on p "Mesa 6" at bounding box center [520, 222] width 180 height 21
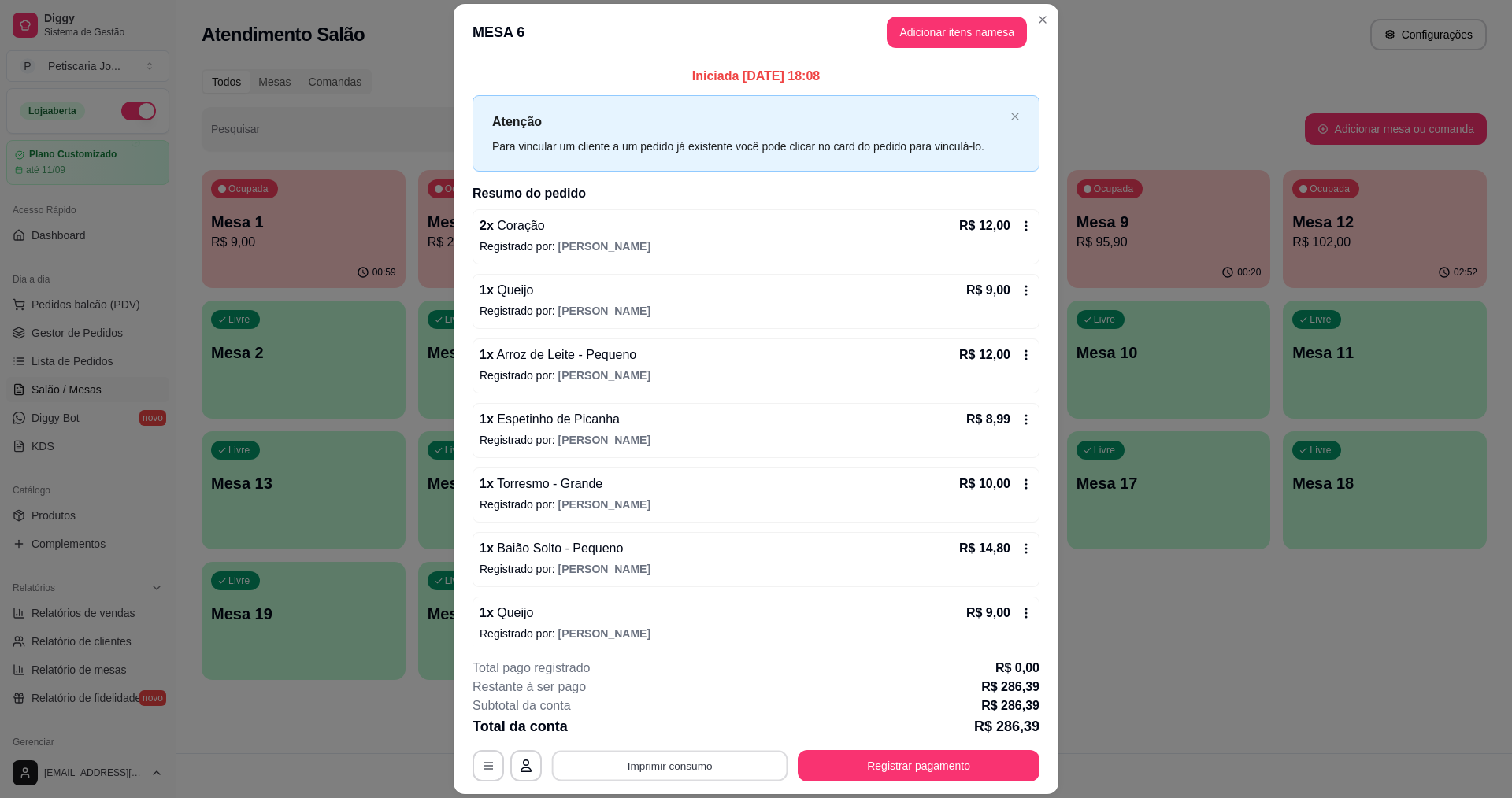
click at [684, 756] on button "Imprimir consumo" at bounding box center [670, 766] width 236 height 31
click at [664, 739] on button "IMPRESSORA" at bounding box center [669, 729] width 110 height 24
click at [947, 768] on button "Registrar pagamento" at bounding box center [918, 766] width 242 height 32
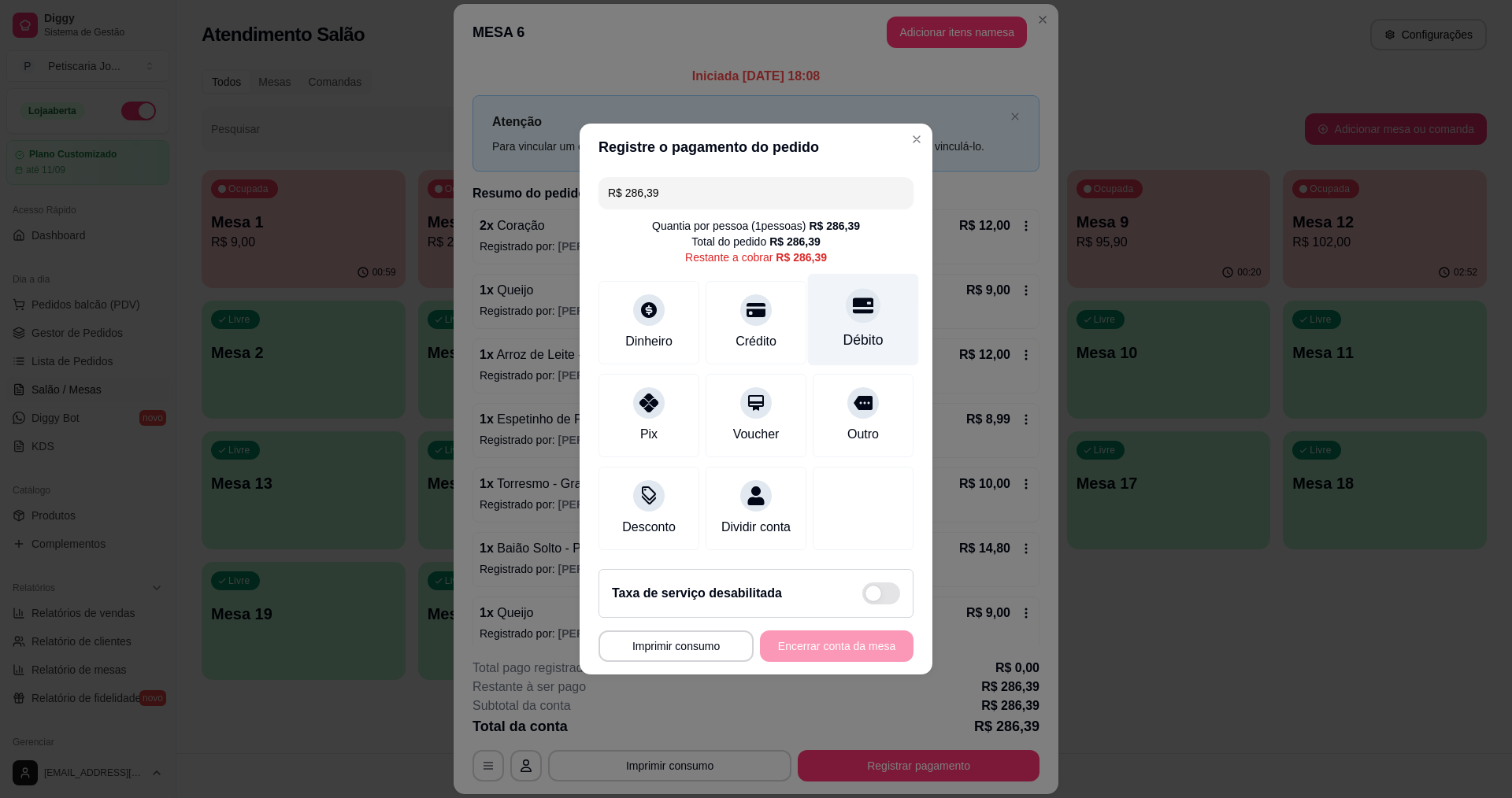
click at [866, 311] on div "Débito" at bounding box center [863, 320] width 111 height 92
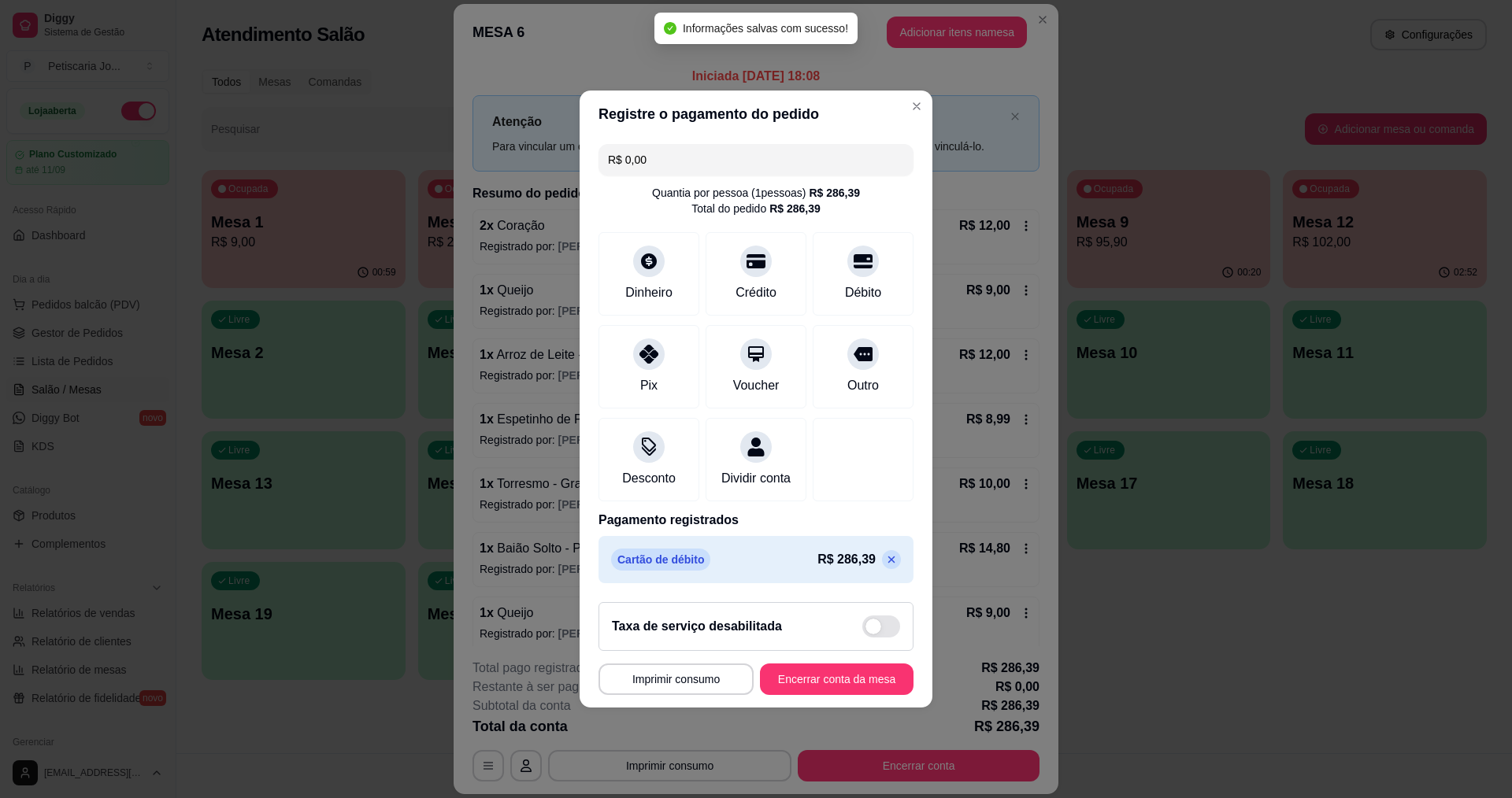
type input "R$ 0,00"
click at [817, 688] on button "Encerrar conta da mesa" at bounding box center [837, 680] width 154 height 32
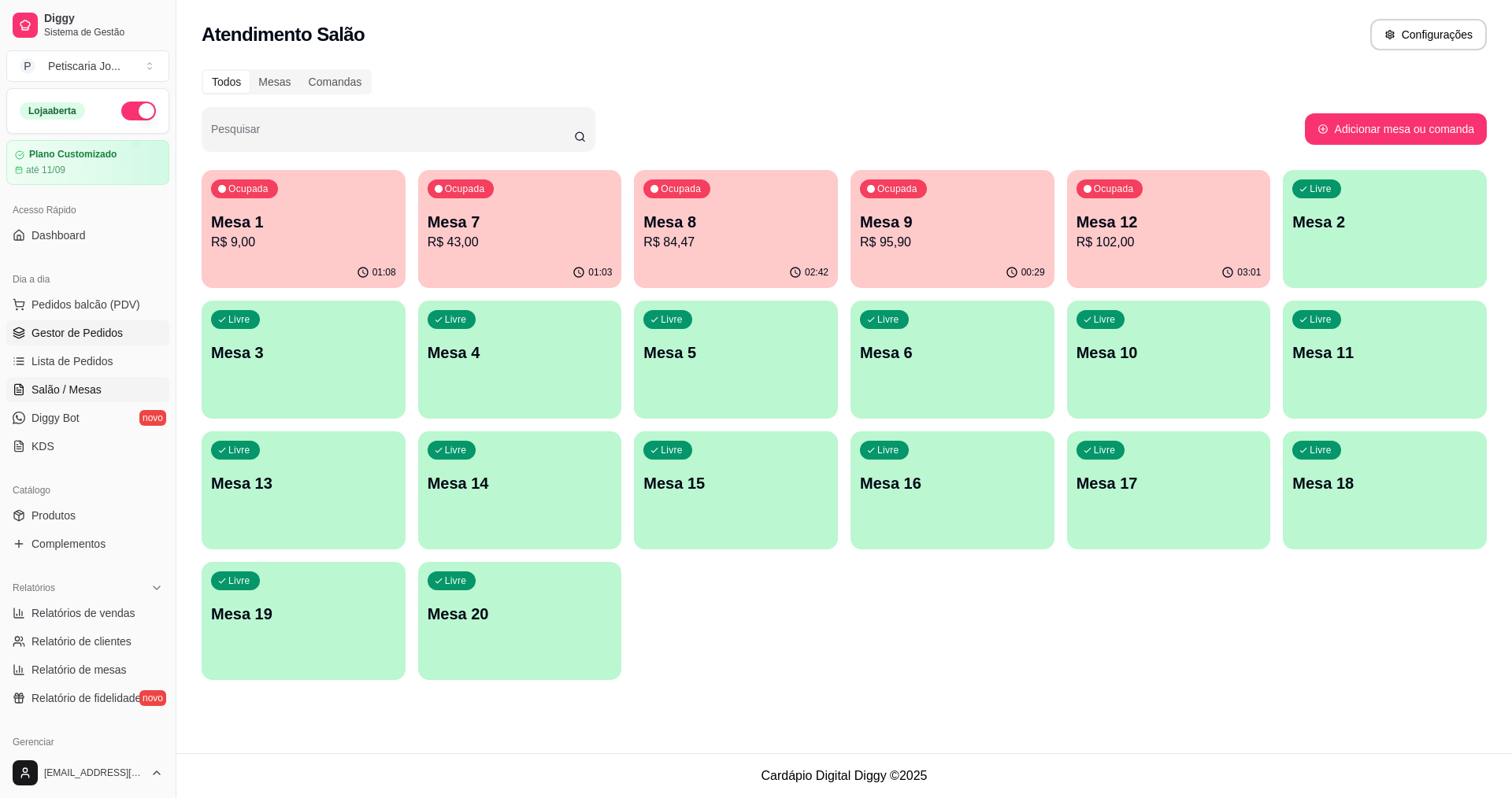
click at [82, 337] on span "Gestor de Pedidos" at bounding box center [77, 333] width 91 height 16
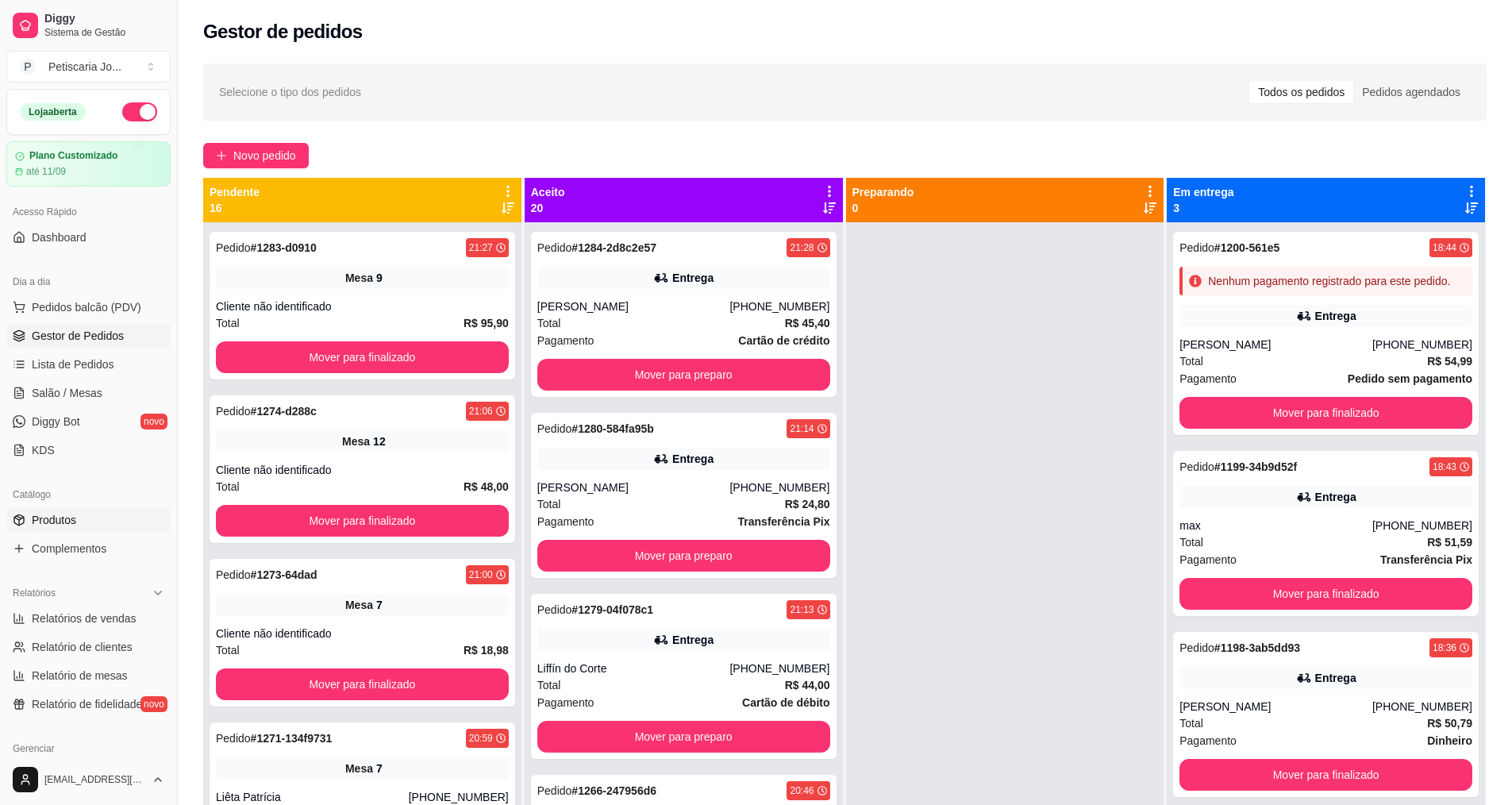
click at [79, 517] on link "Produtos" at bounding box center [88, 520] width 165 height 25
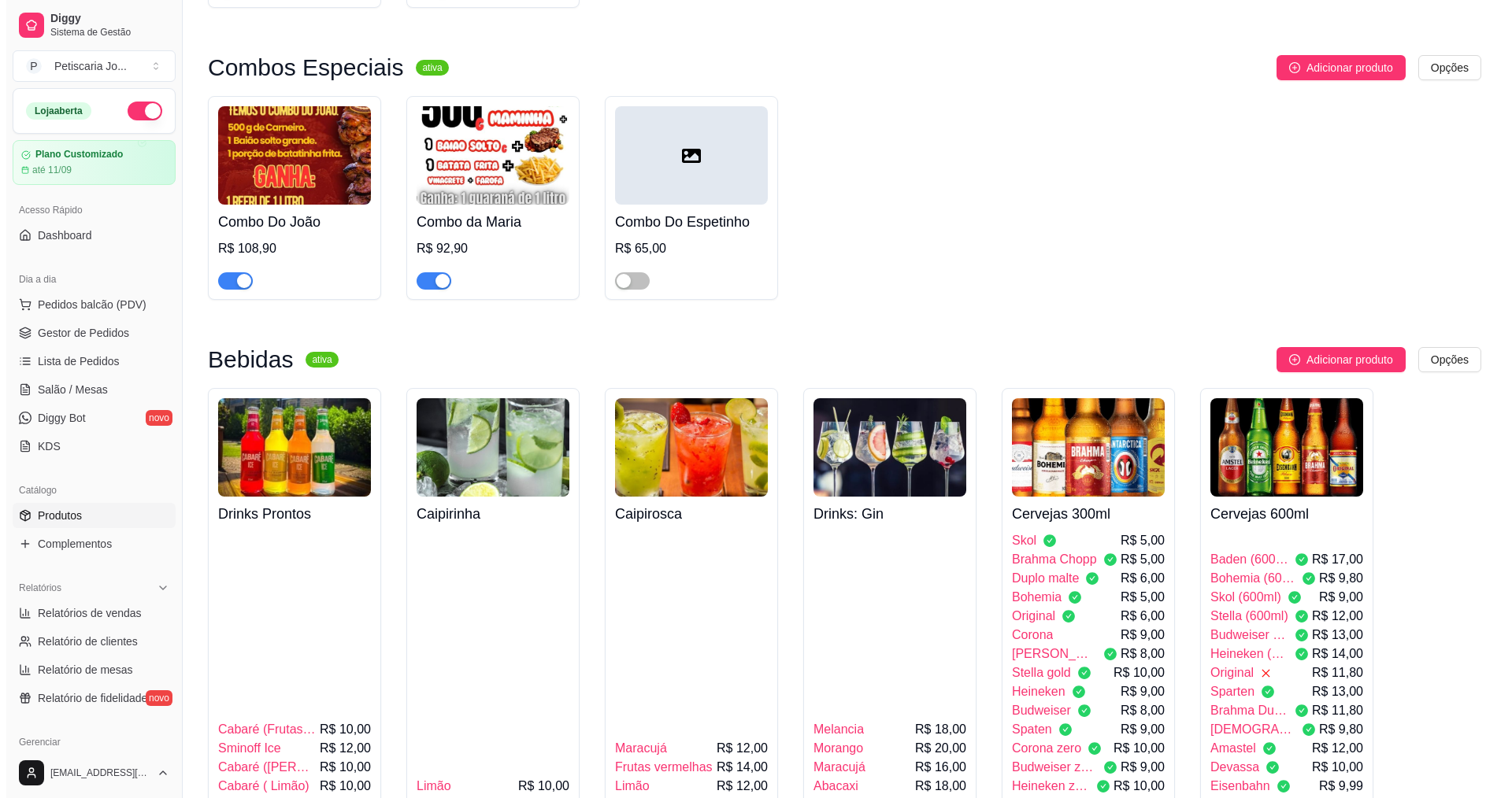
scroll to position [3070, 0]
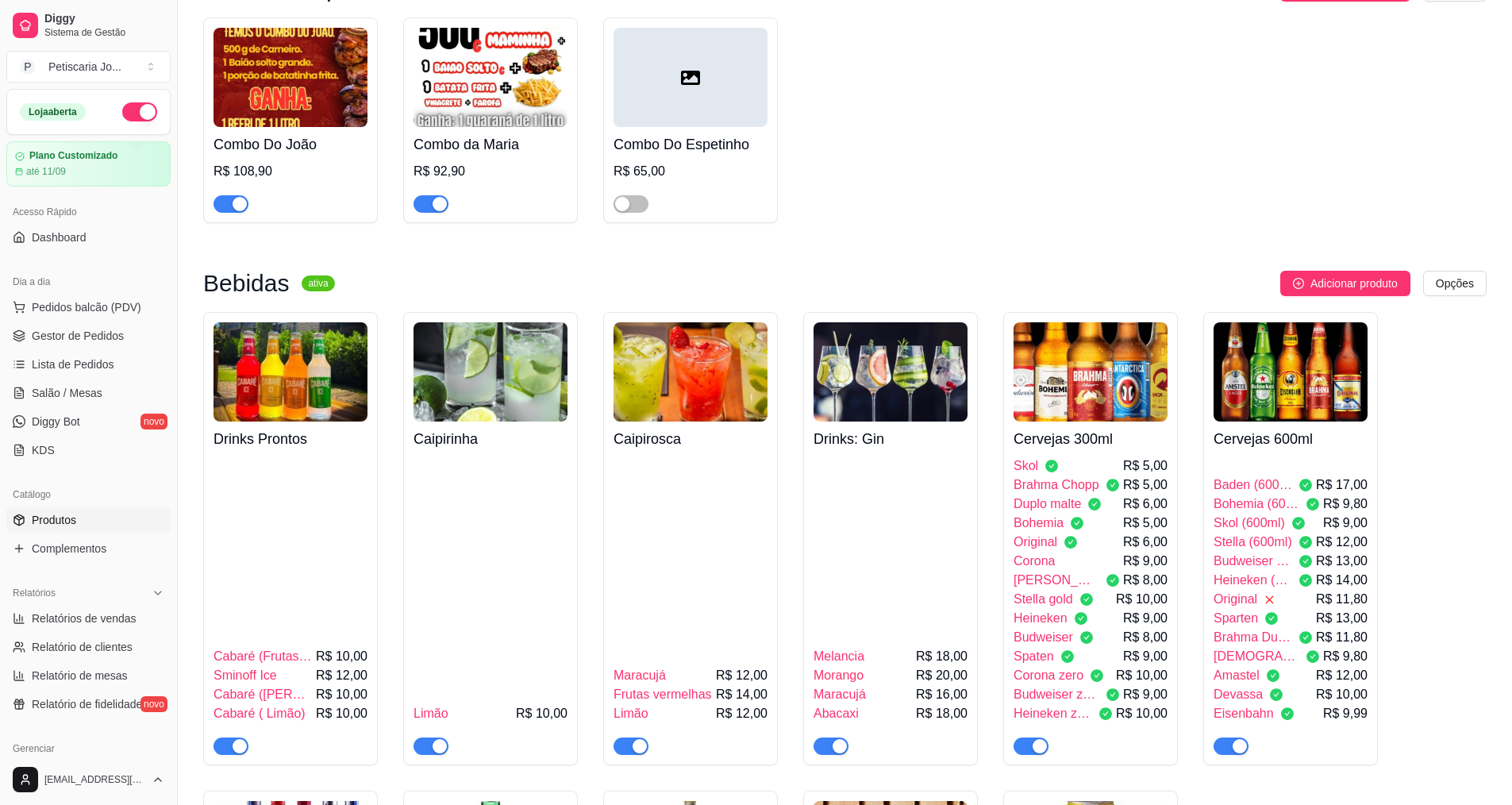
click at [1268, 323] on img at bounding box center [1291, 372] width 154 height 100
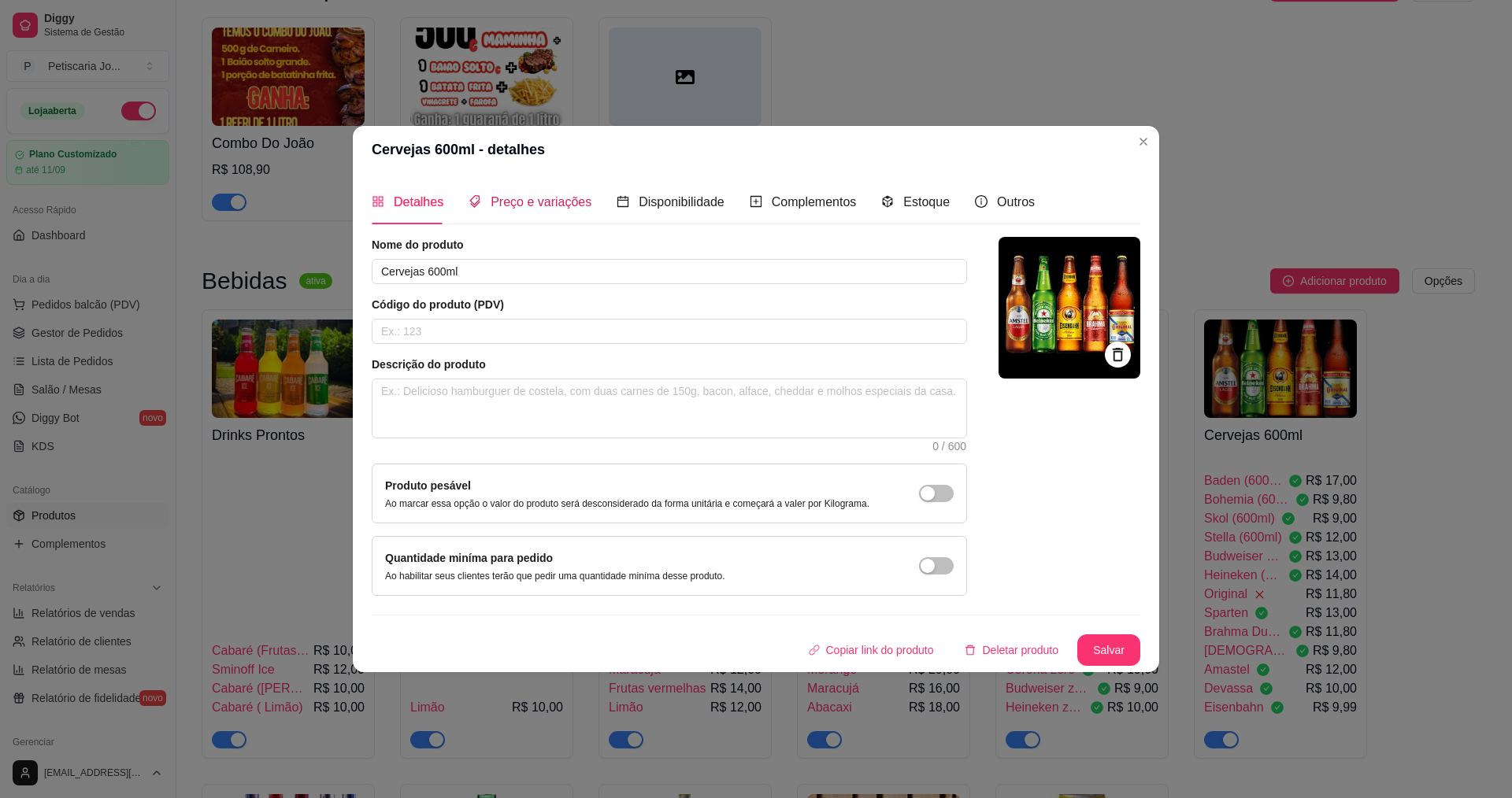
click at [559, 208] on span "Preço e variações" at bounding box center [541, 201] width 101 height 13
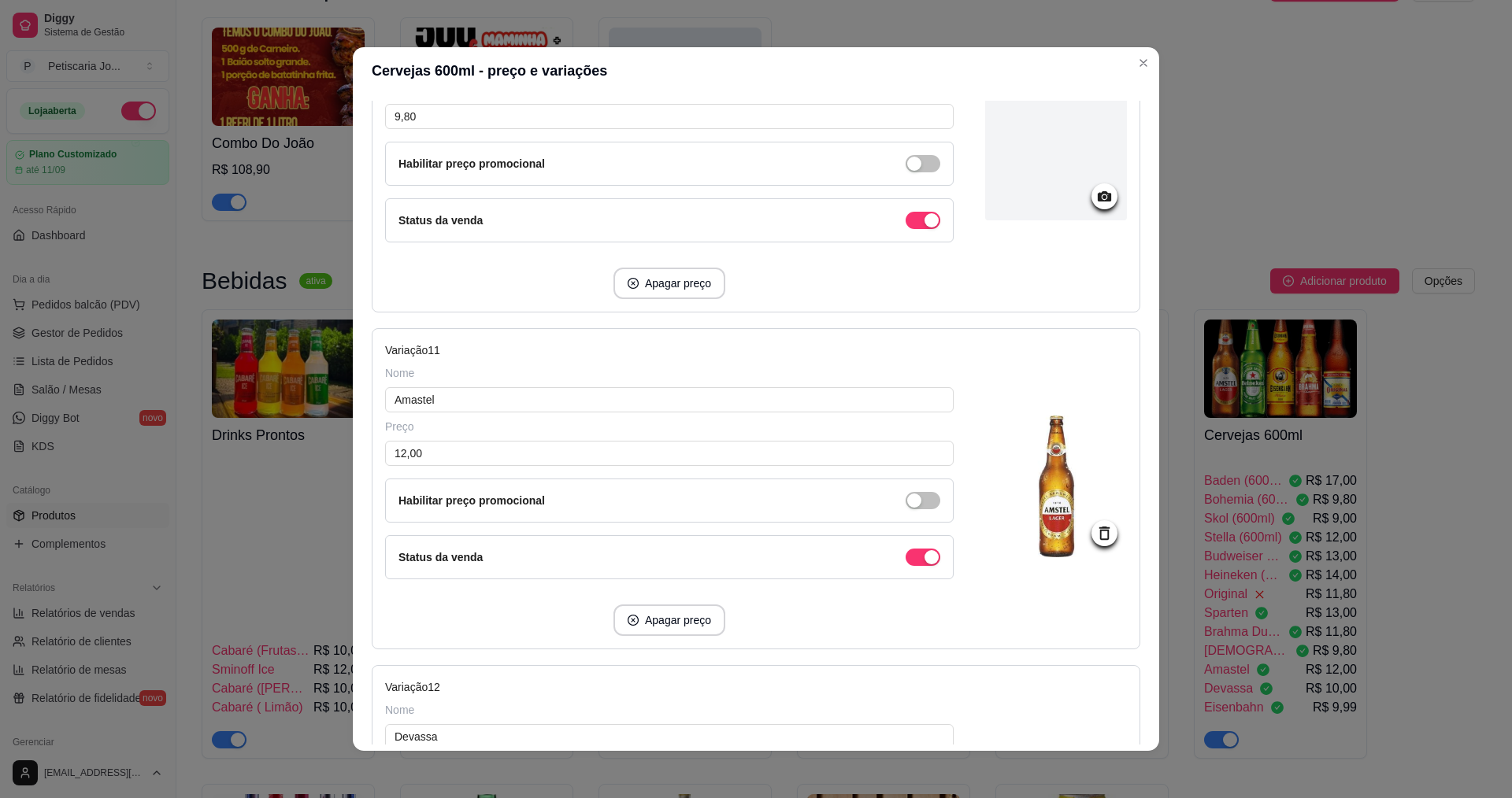
scroll to position [3385, 0]
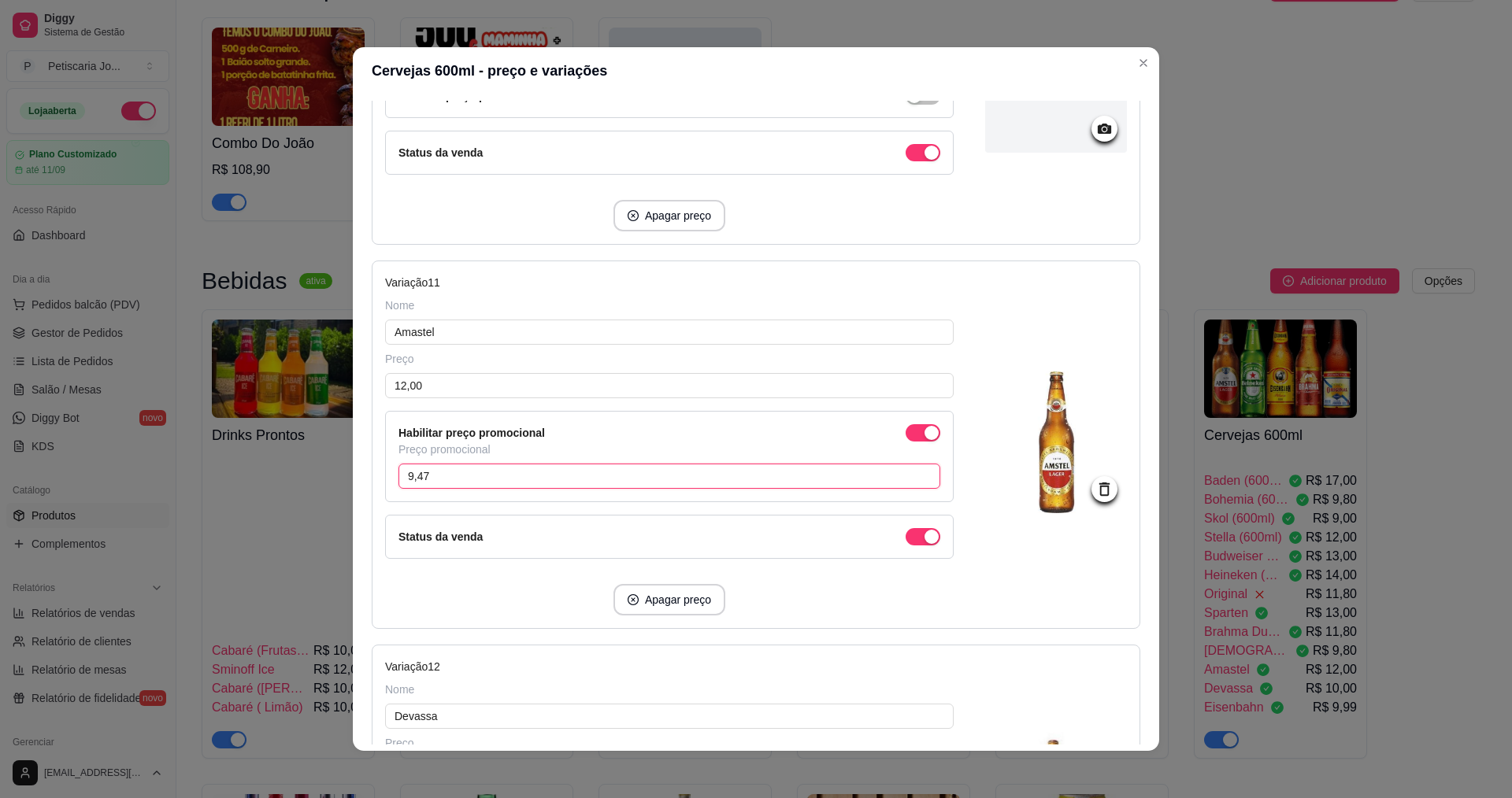
click at [520, 480] on input "9,47" at bounding box center [669, 475] width 542 height 25
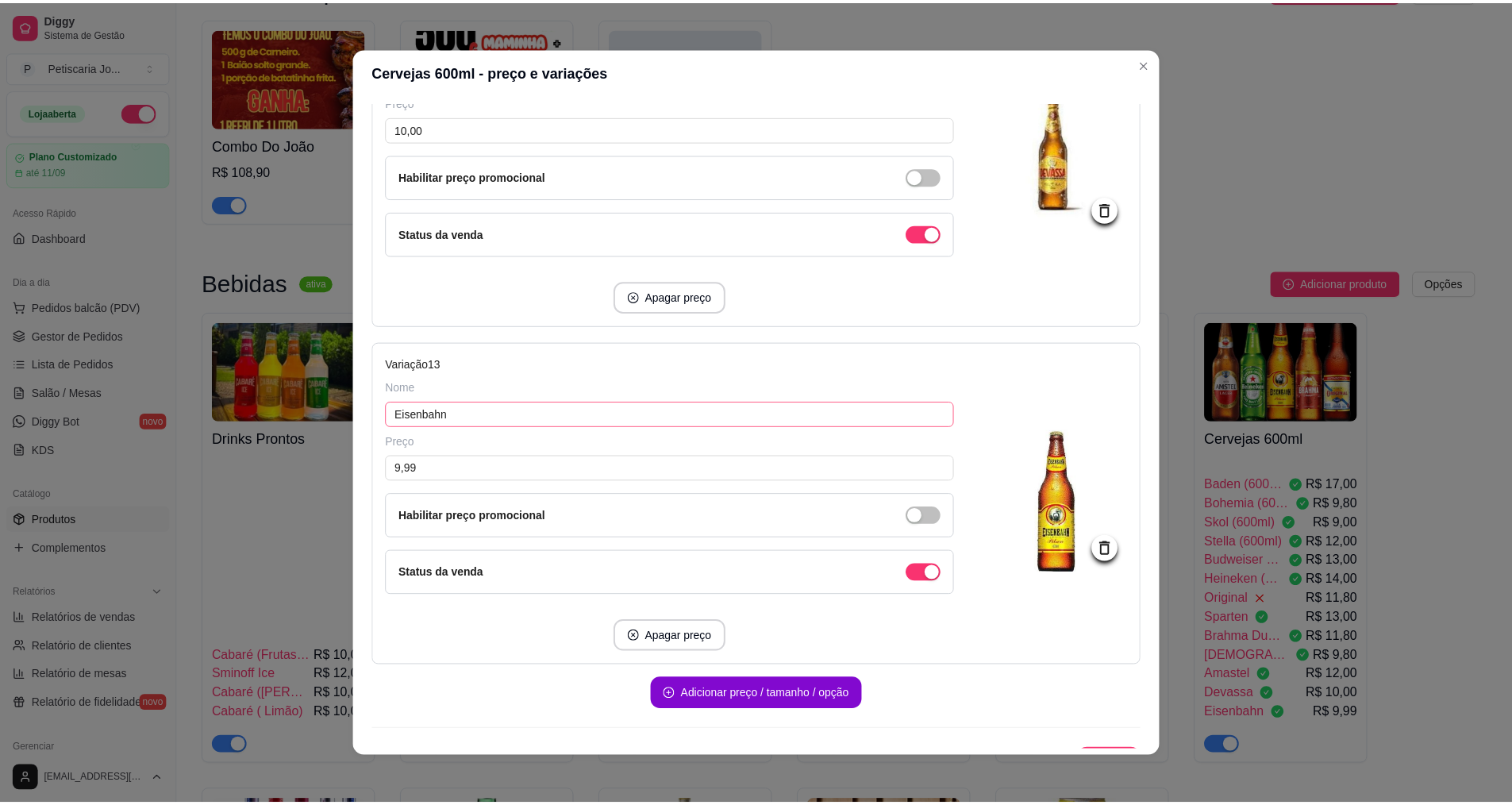
scroll to position [4093, 0]
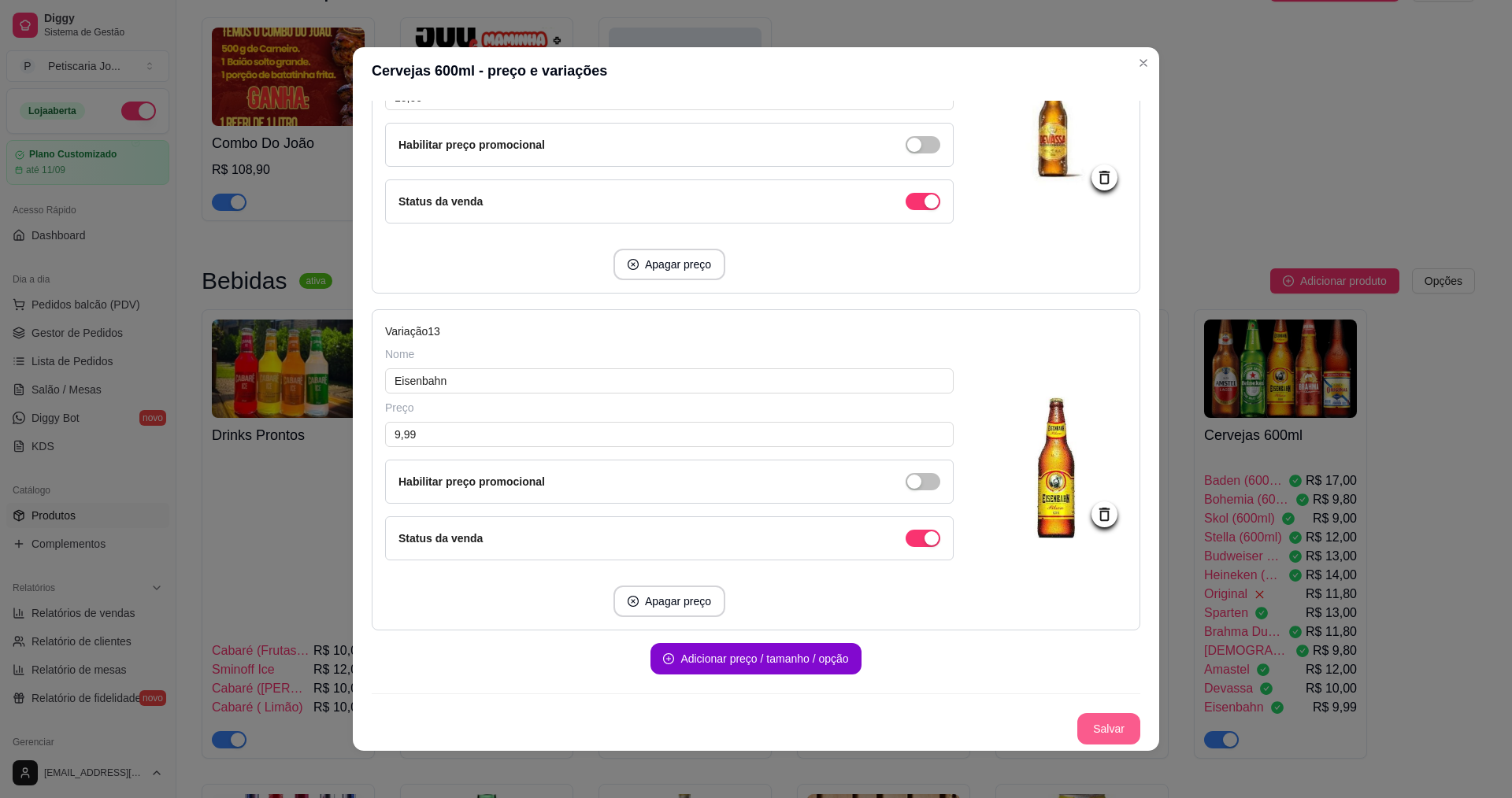
type input "10,49"
click at [1093, 727] on button "Salvar" at bounding box center [1109, 729] width 63 height 32
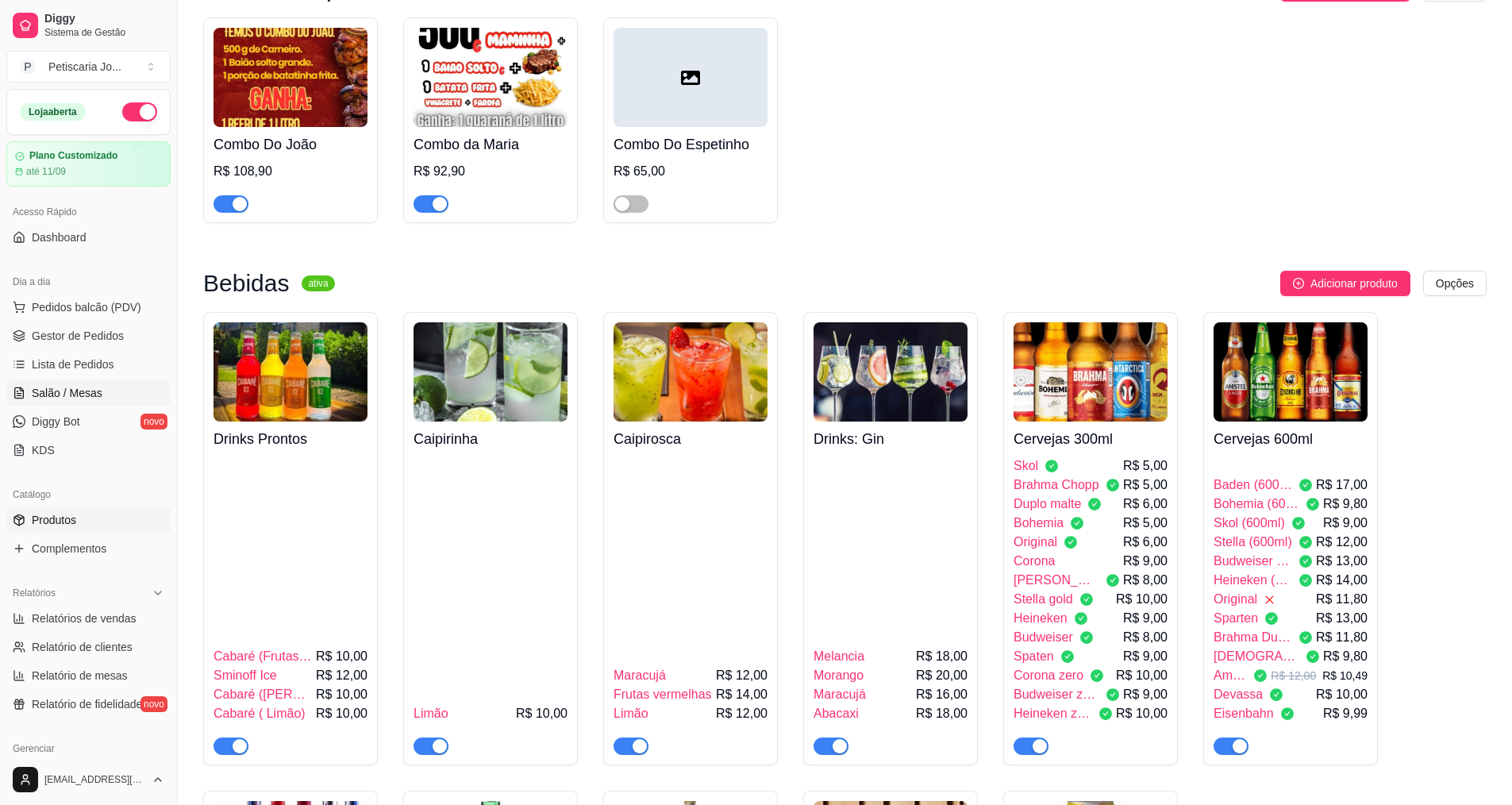
click at [83, 394] on span "Salão / Mesas" at bounding box center [67, 393] width 71 height 16
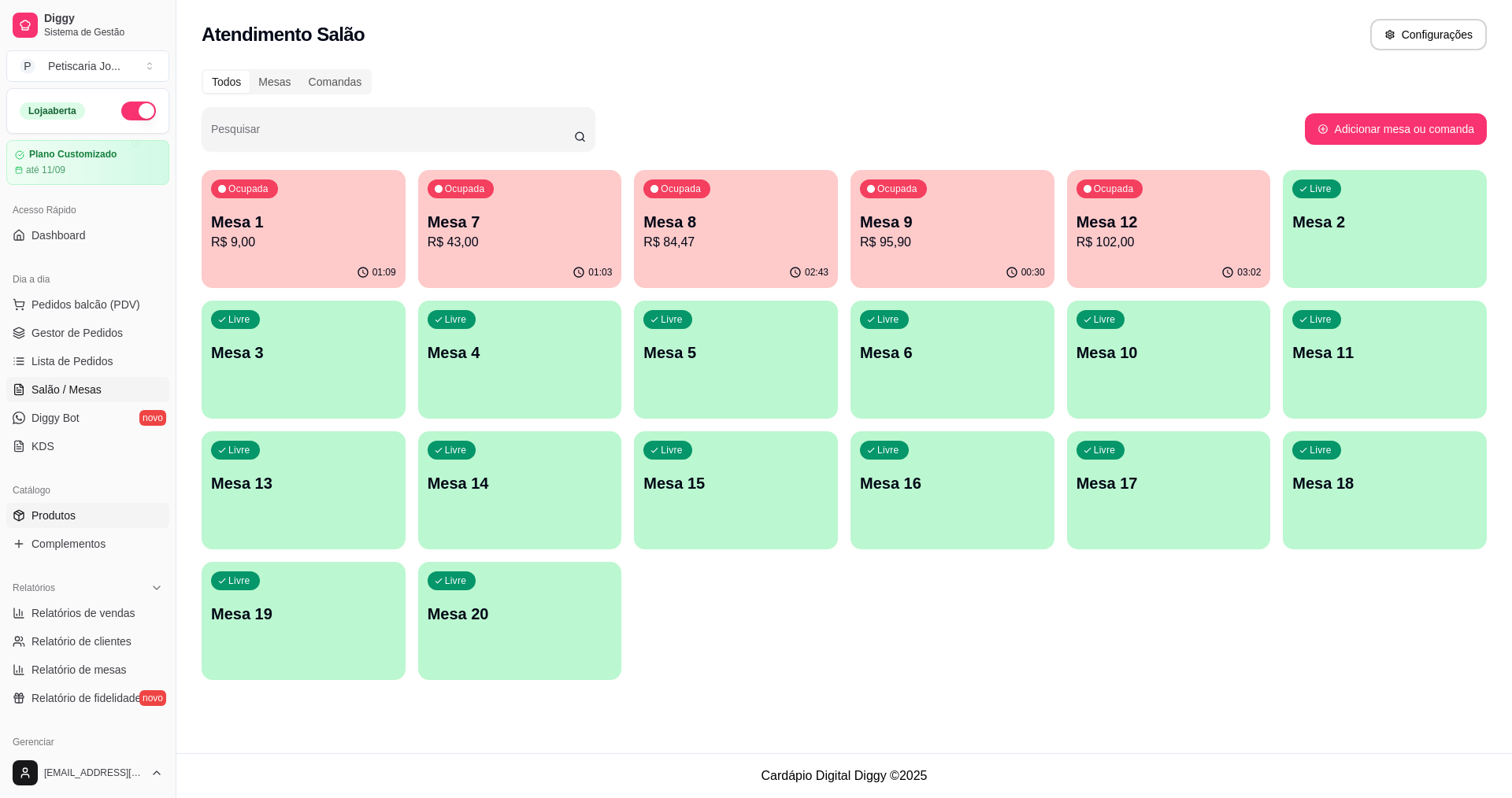
click at [62, 511] on span "Produtos" at bounding box center [53, 516] width 44 height 16
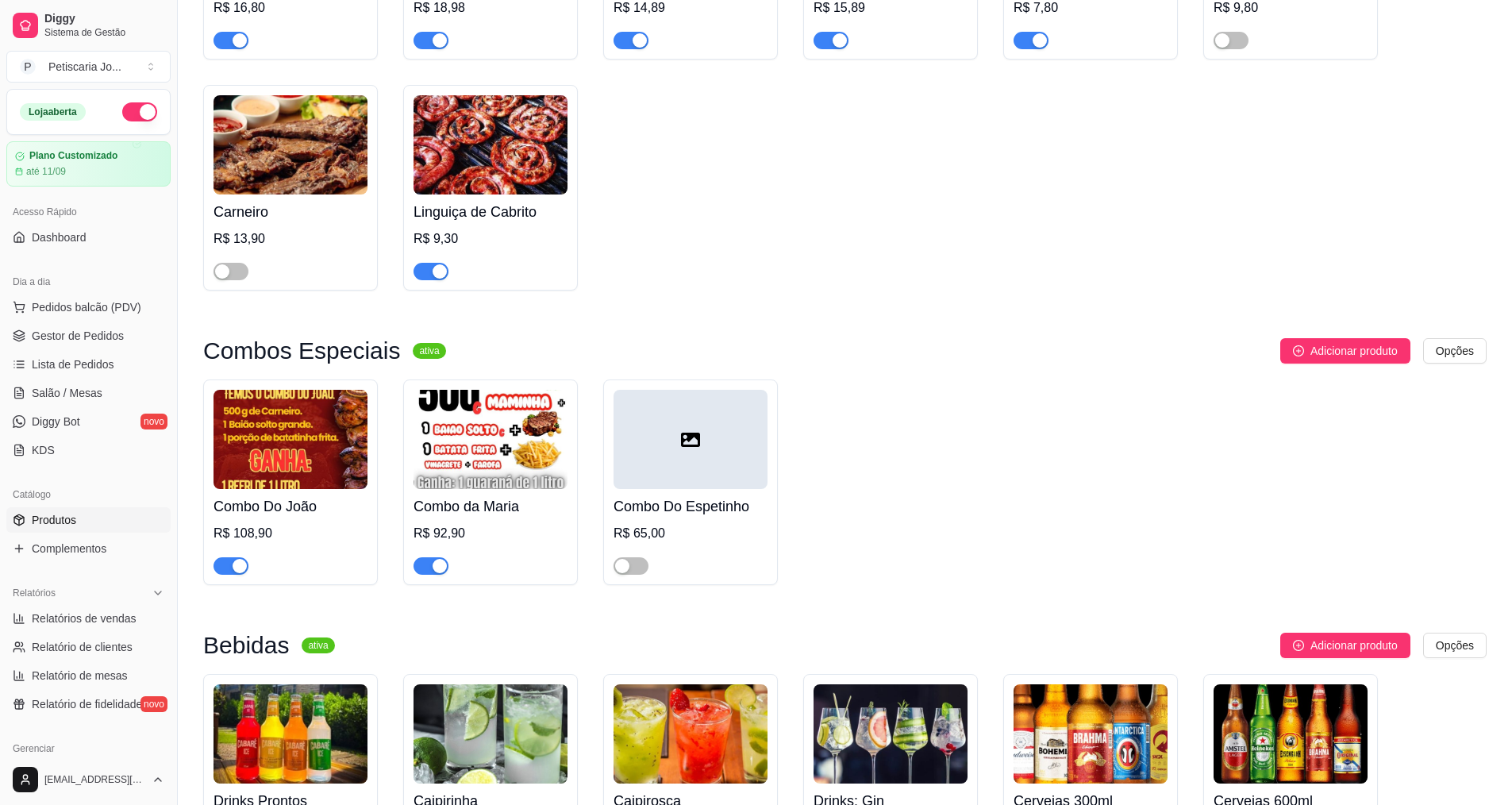
scroll to position [2700, 0]
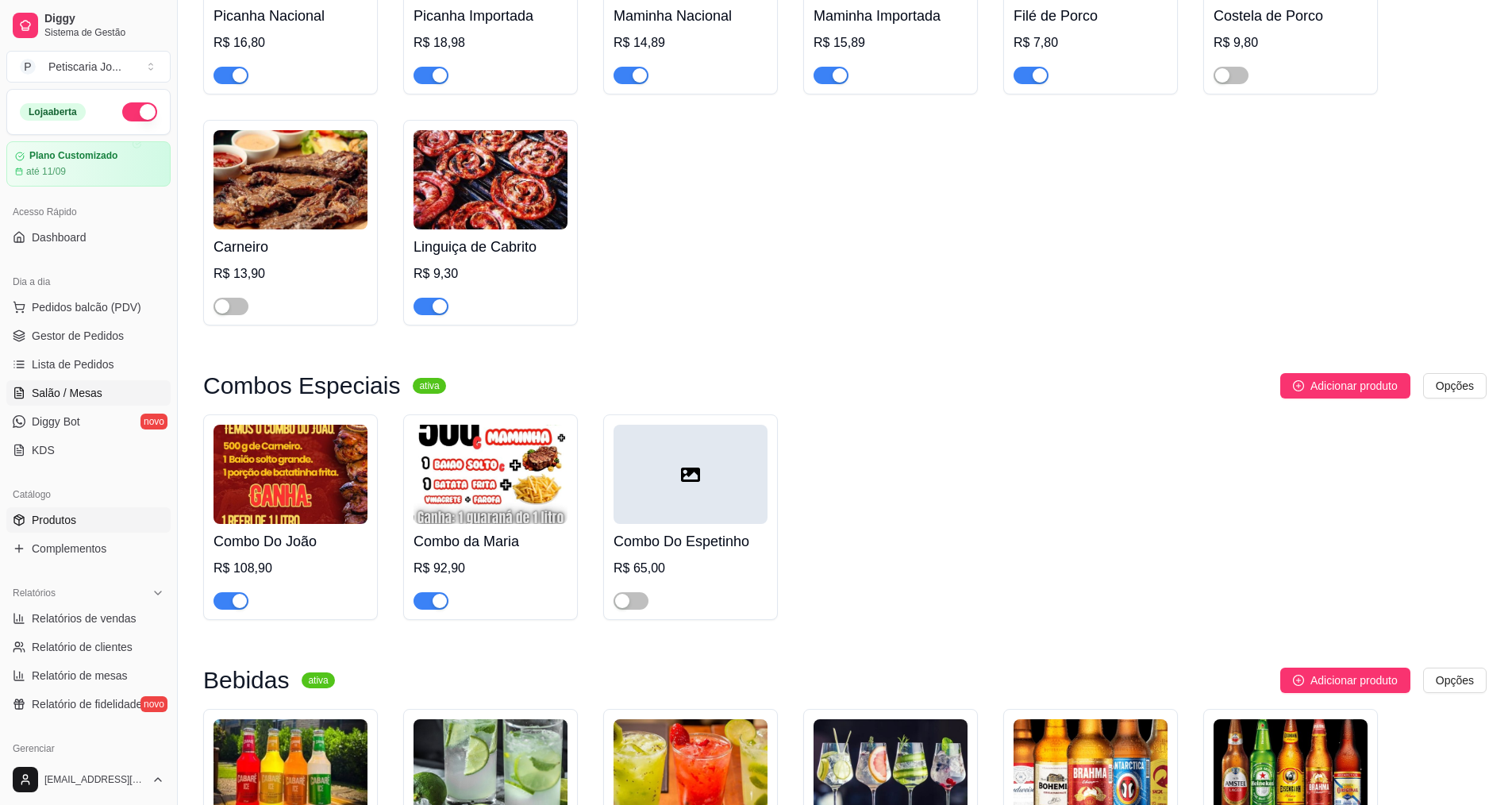
click at [45, 388] on span "Salão / Mesas" at bounding box center [67, 393] width 71 height 16
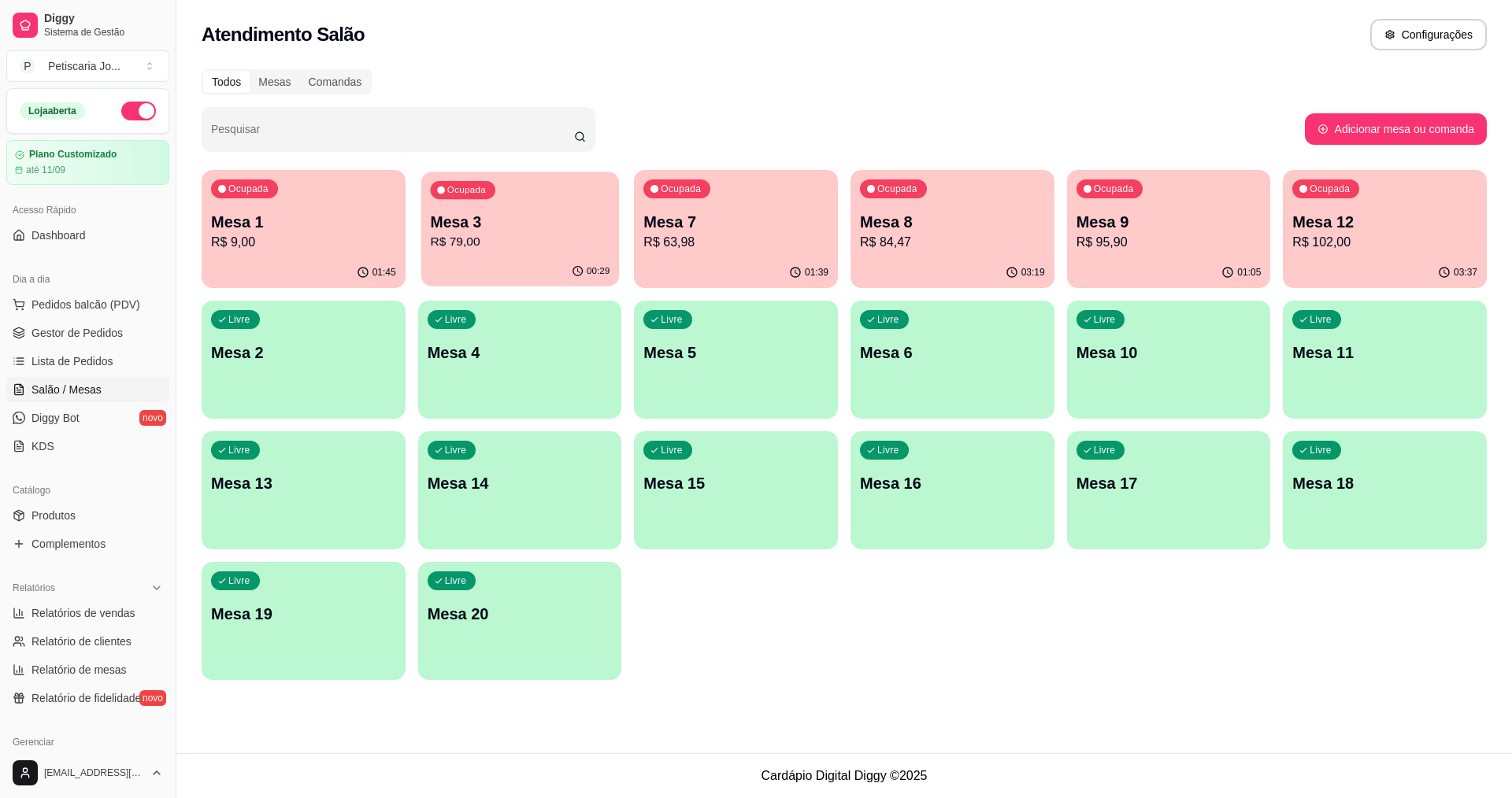
click at [528, 218] on p "Mesa 3" at bounding box center [520, 222] width 180 height 21
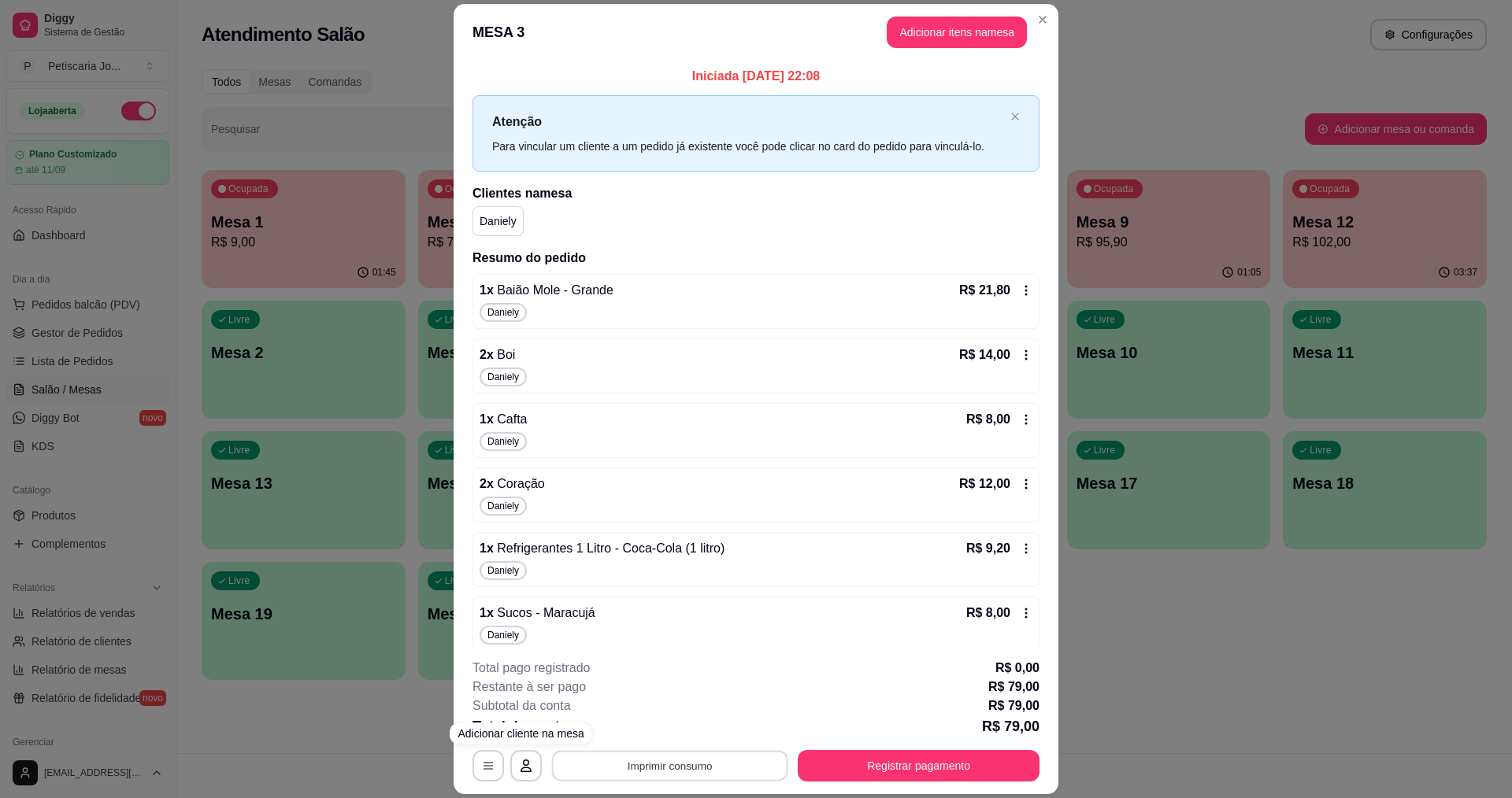
click at [625, 752] on button "Imprimir consumo" at bounding box center [670, 766] width 236 height 31
click at [643, 741] on button "IMPRESSORA" at bounding box center [669, 729] width 110 height 24
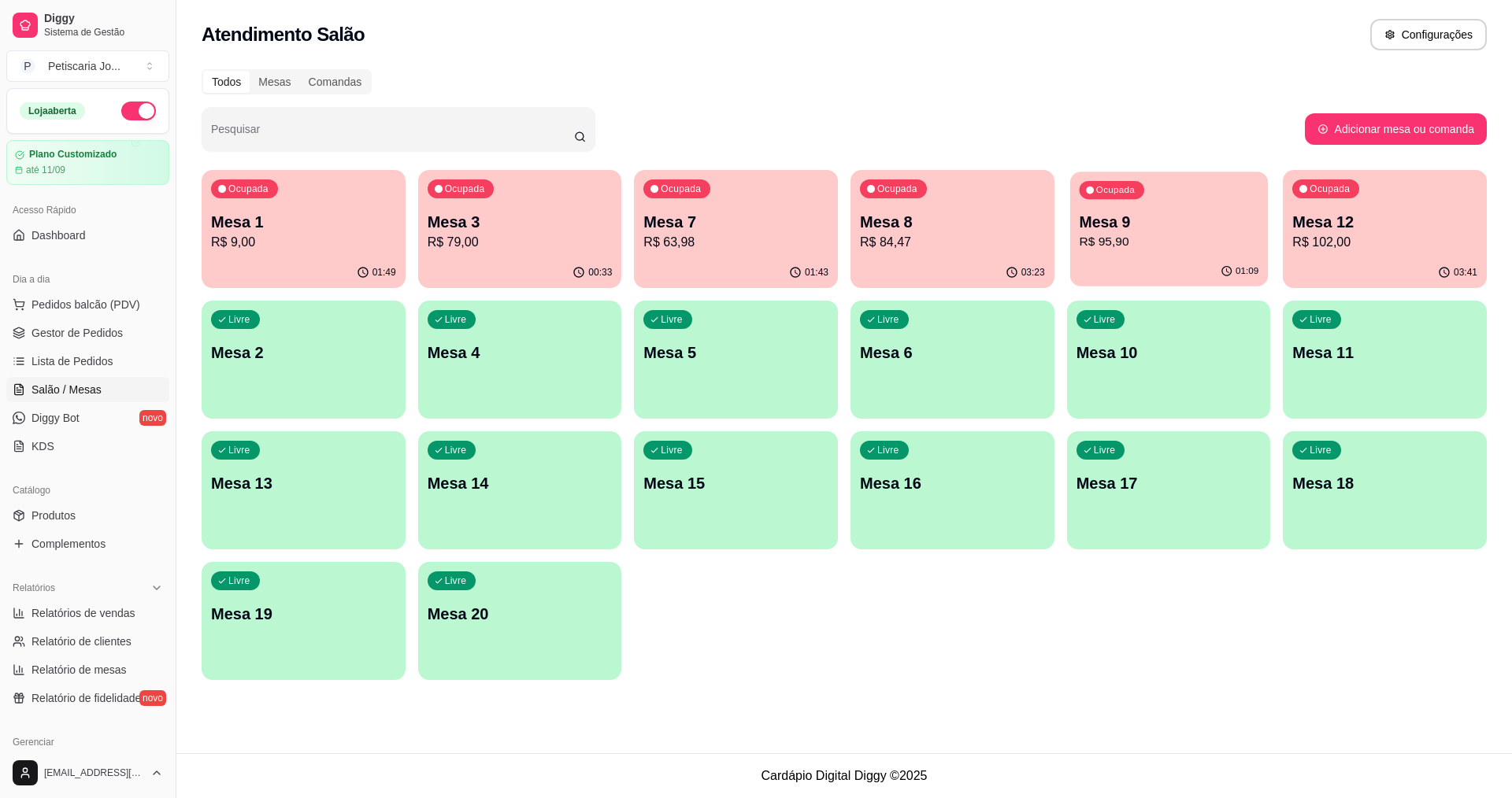
click at [1105, 200] on div "Ocupada Mesa 9 R$ 95,90" at bounding box center [1169, 213] width 198 height 85
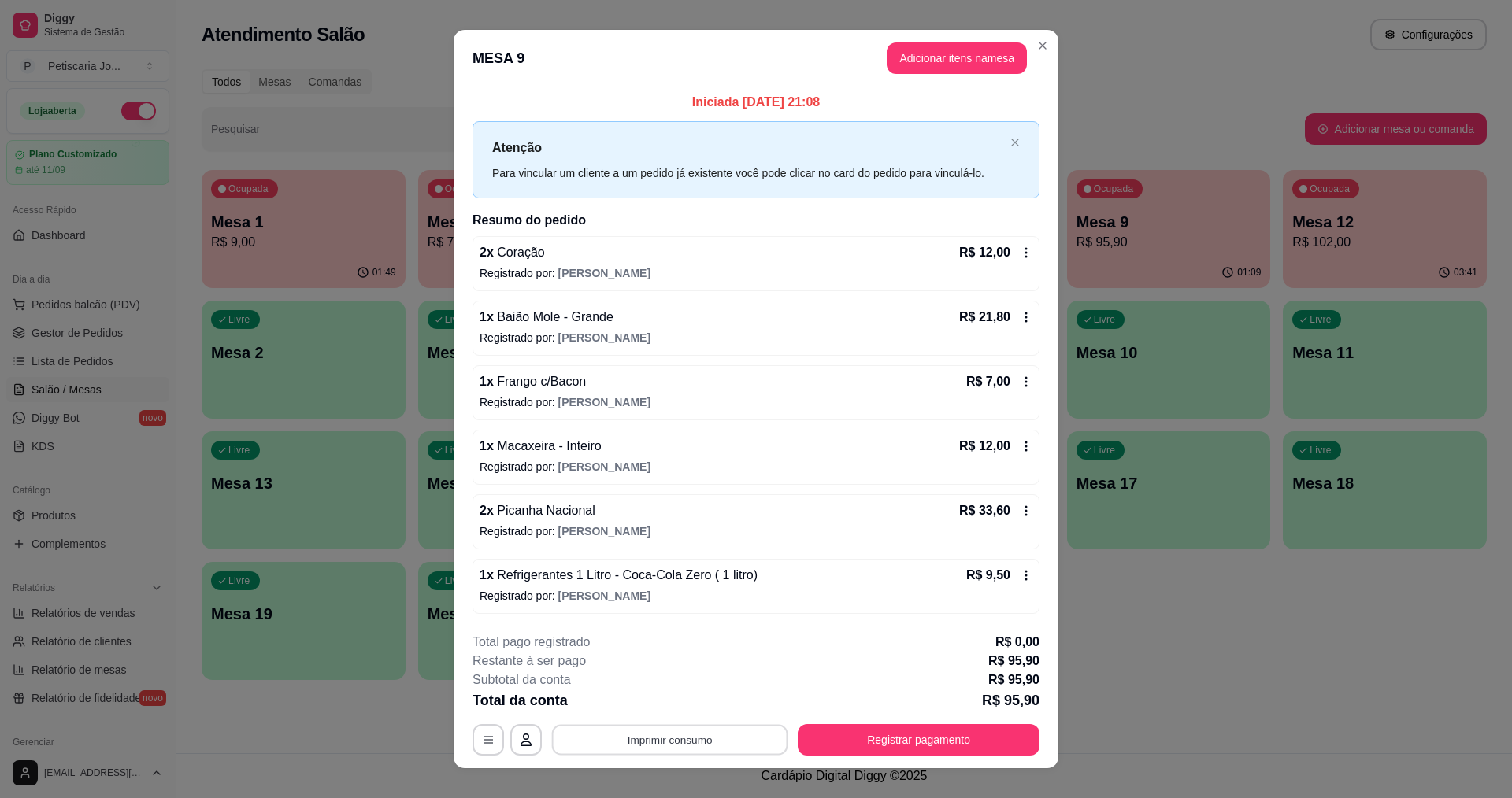
click at [699, 745] on button "Imprimir consumo" at bounding box center [670, 739] width 236 height 31
click at [682, 709] on button "IMPRESSORA" at bounding box center [669, 703] width 114 height 25
click at [549, 461] on p "Registrado por: [PERSON_NAME]" at bounding box center [756, 466] width 553 height 16
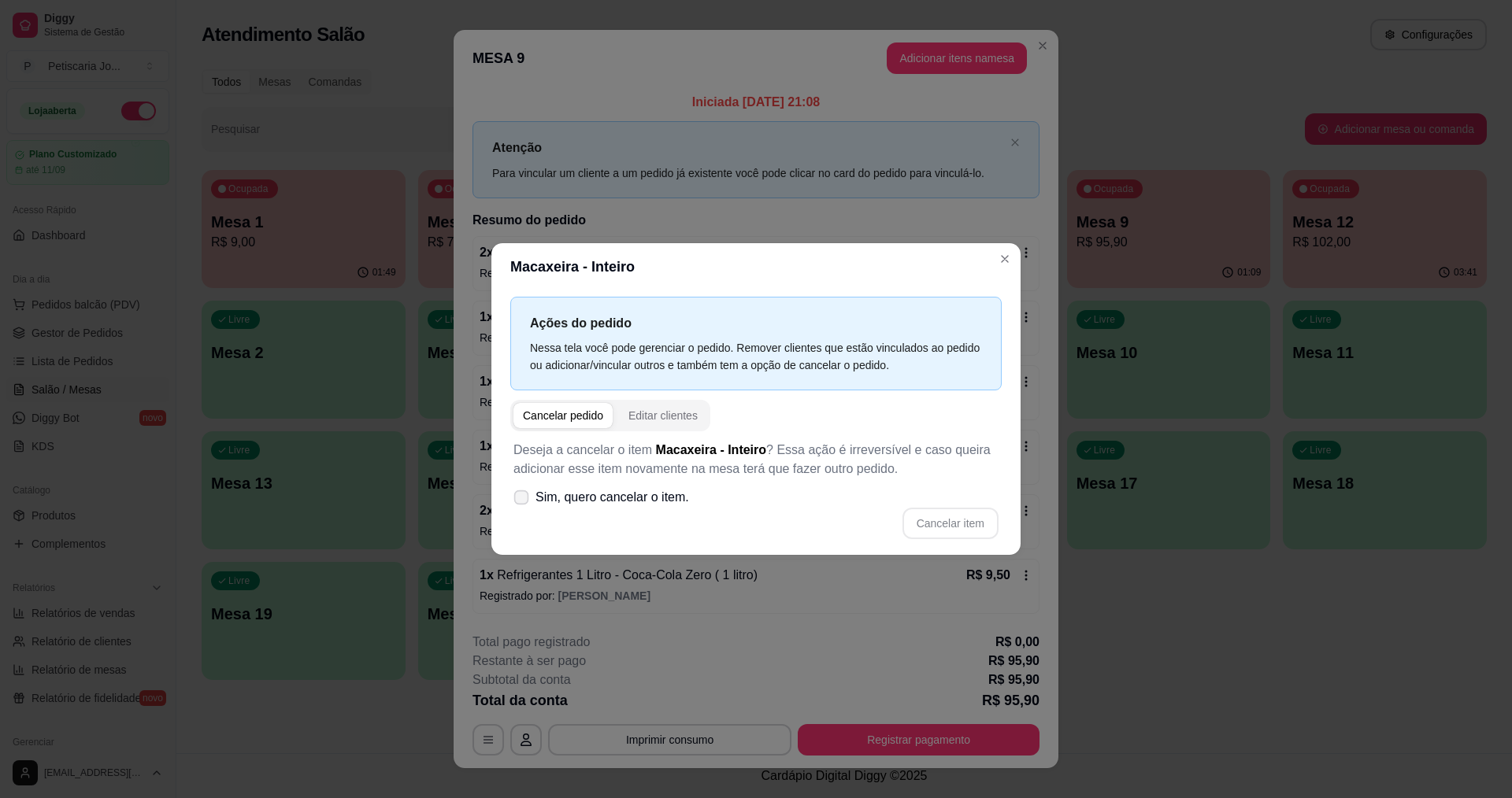
click at [569, 498] on span "Sim, quero cancelar o item." at bounding box center [612, 497] width 154 height 19
click at [523, 501] on input "Sim, quero cancelar o item." at bounding box center [518, 505] width 10 height 10
checkbox input "true"
click at [934, 516] on button "Cancelar item" at bounding box center [950, 523] width 93 height 31
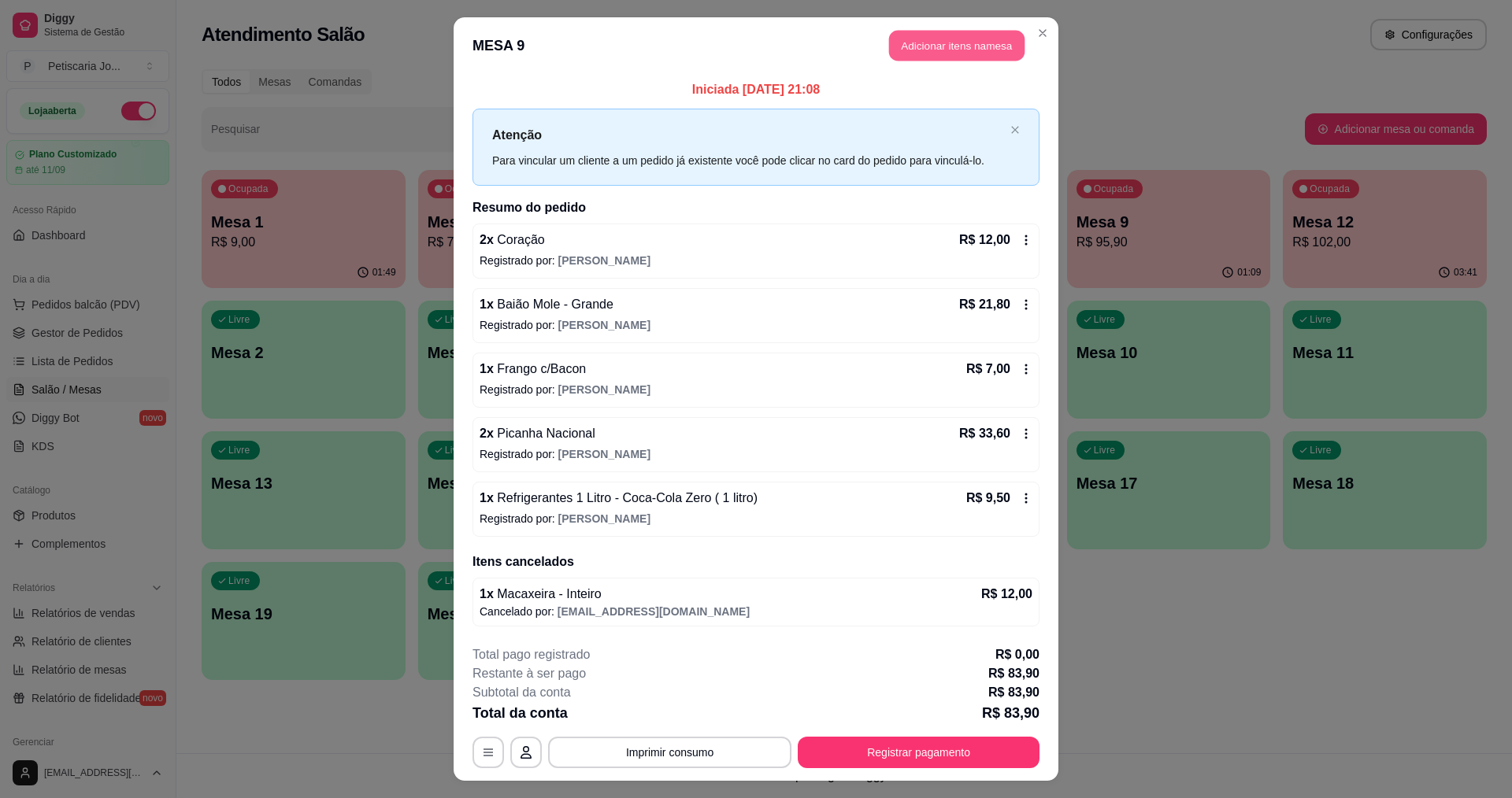
click at [919, 49] on button "Adicionar itens na mesa" at bounding box center [956, 46] width 135 height 31
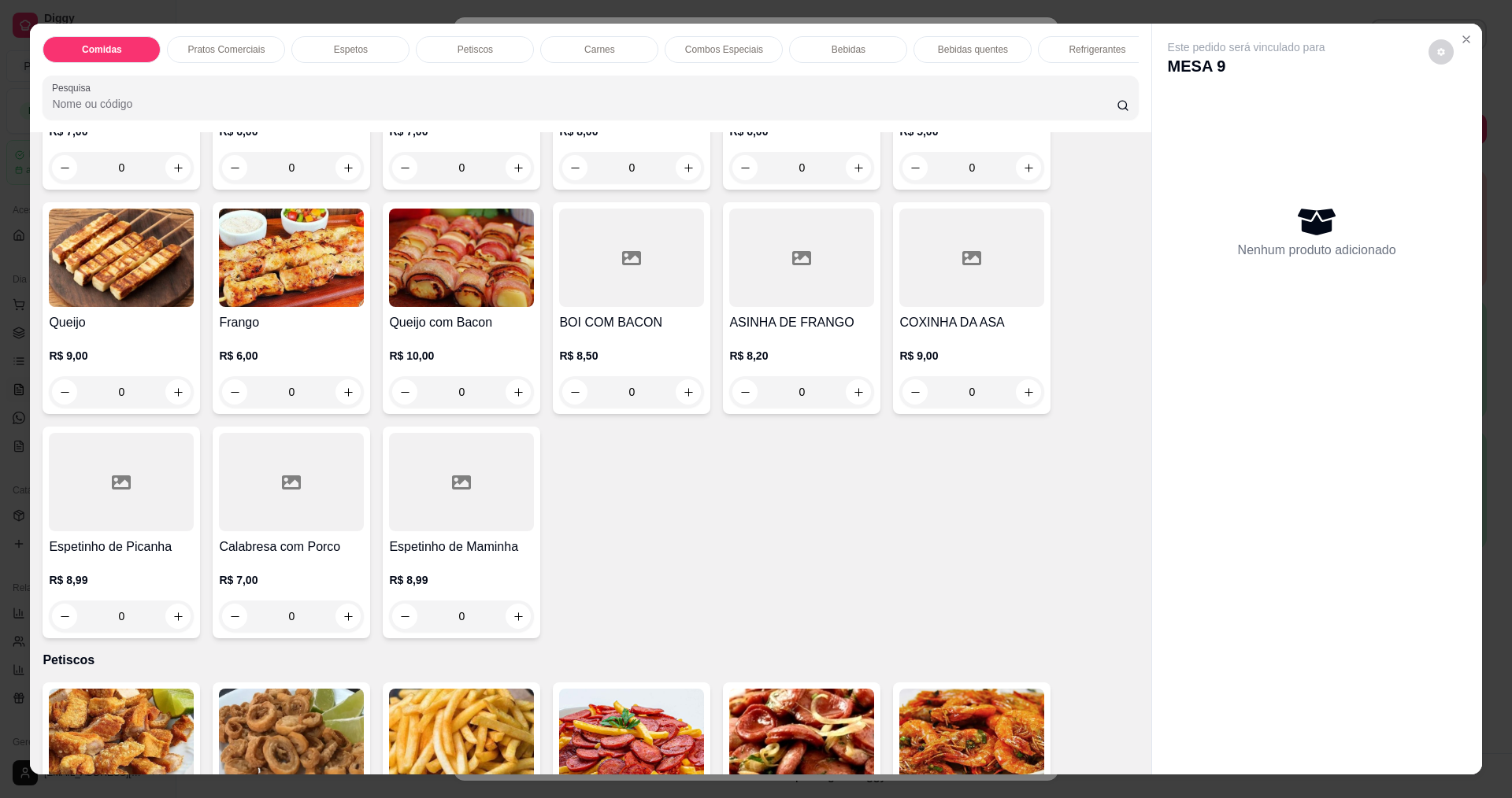
scroll to position [1024, 0]
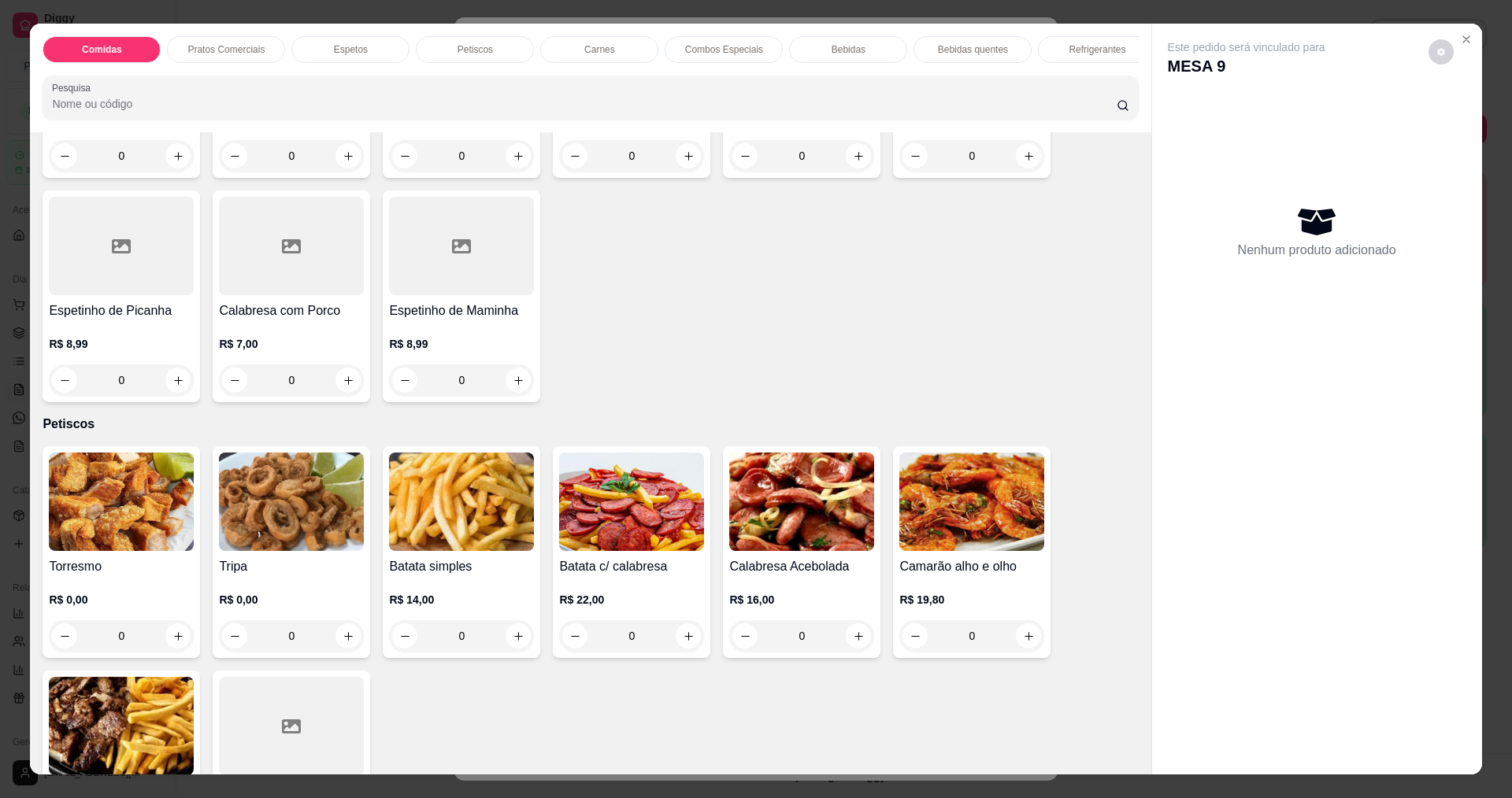
click at [100, 540] on img at bounding box center [120, 502] width 145 height 99
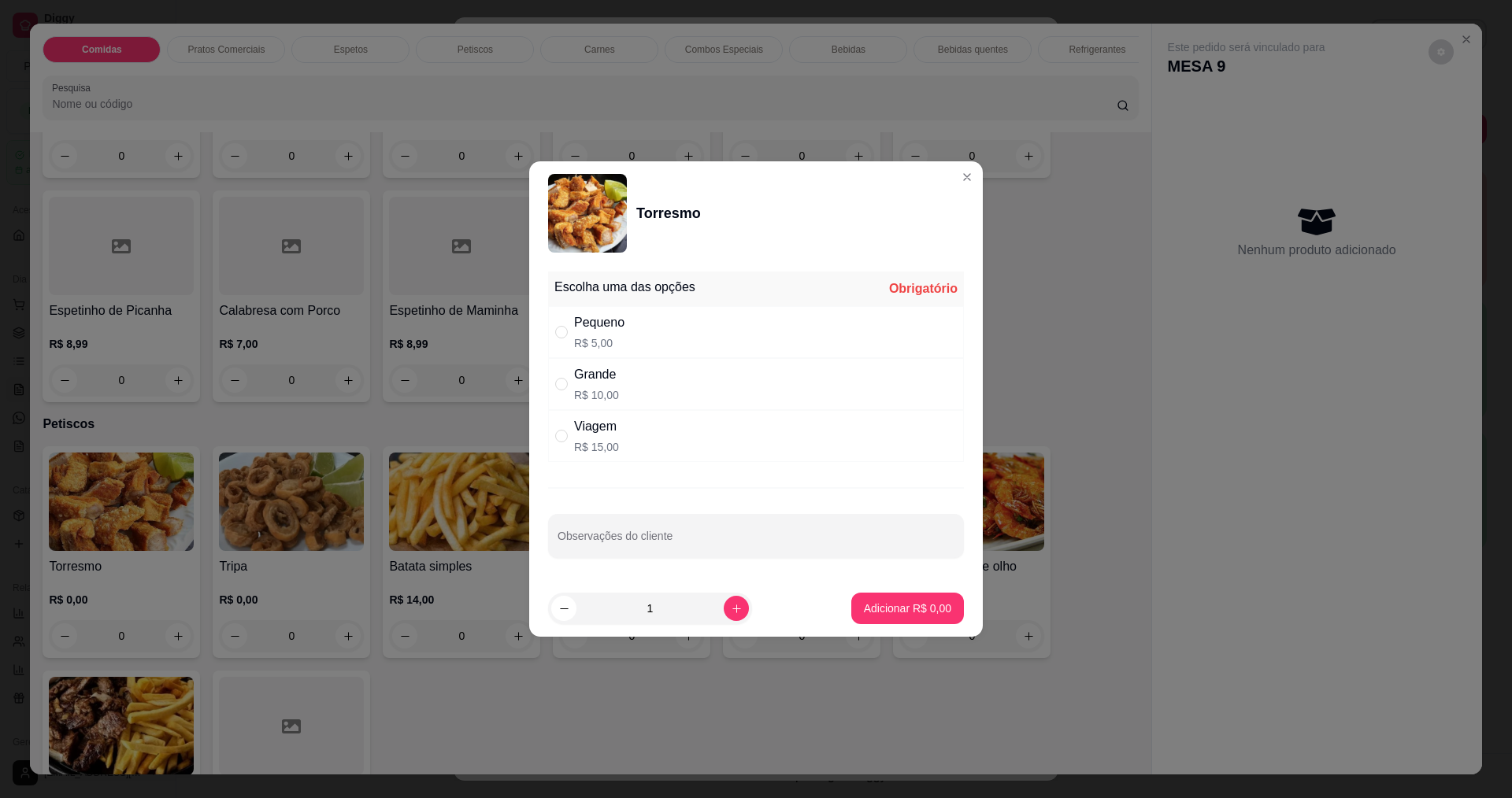
click at [578, 377] on div "Grande" at bounding box center [597, 375] width 45 height 19
radio input "true"
click at [859, 600] on p "Adicionar R$ 10,00" at bounding box center [905, 608] width 91 height 15
type input "1"
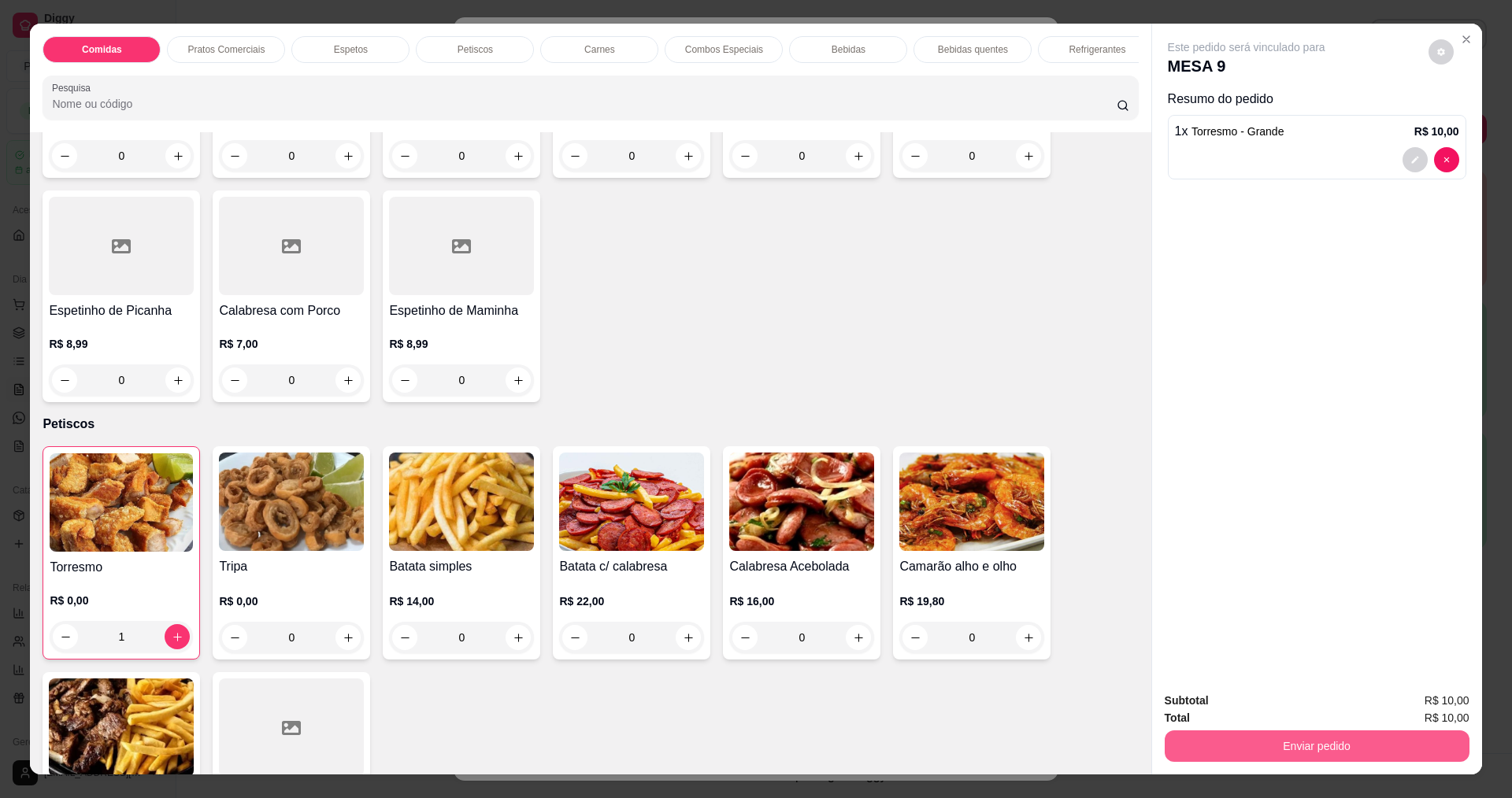
click at [1217, 736] on button "Enviar pedido" at bounding box center [1317, 747] width 305 height 32
click at [1216, 696] on button "Não registrar e enviar pedido" at bounding box center [1265, 707] width 160 height 29
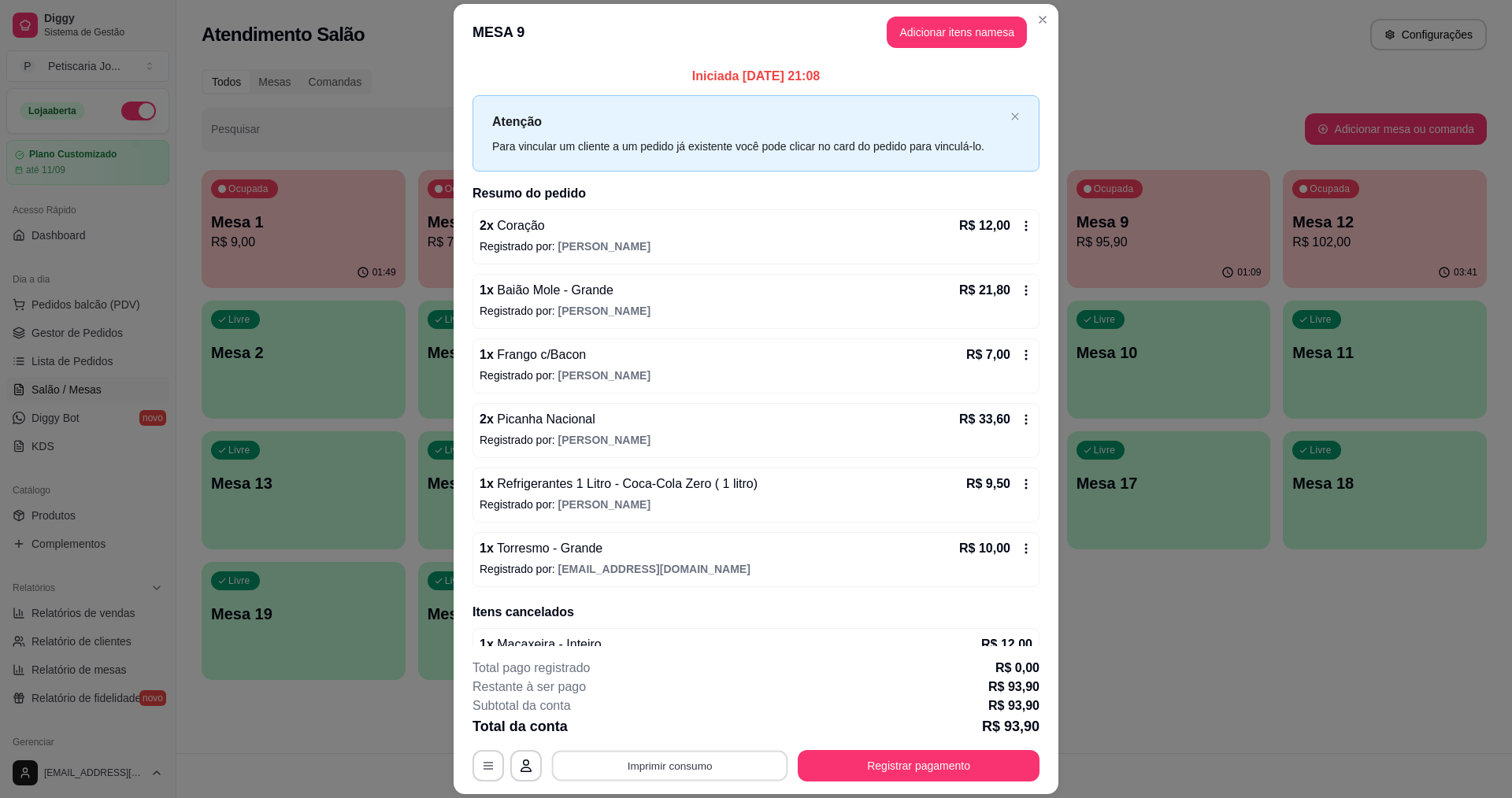
click at [699, 764] on button "Imprimir consumo" at bounding box center [670, 766] width 236 height 31
click at [693, 736] on button "IMPRESSORA" at bounding box center [669, 729] width 110 height 24
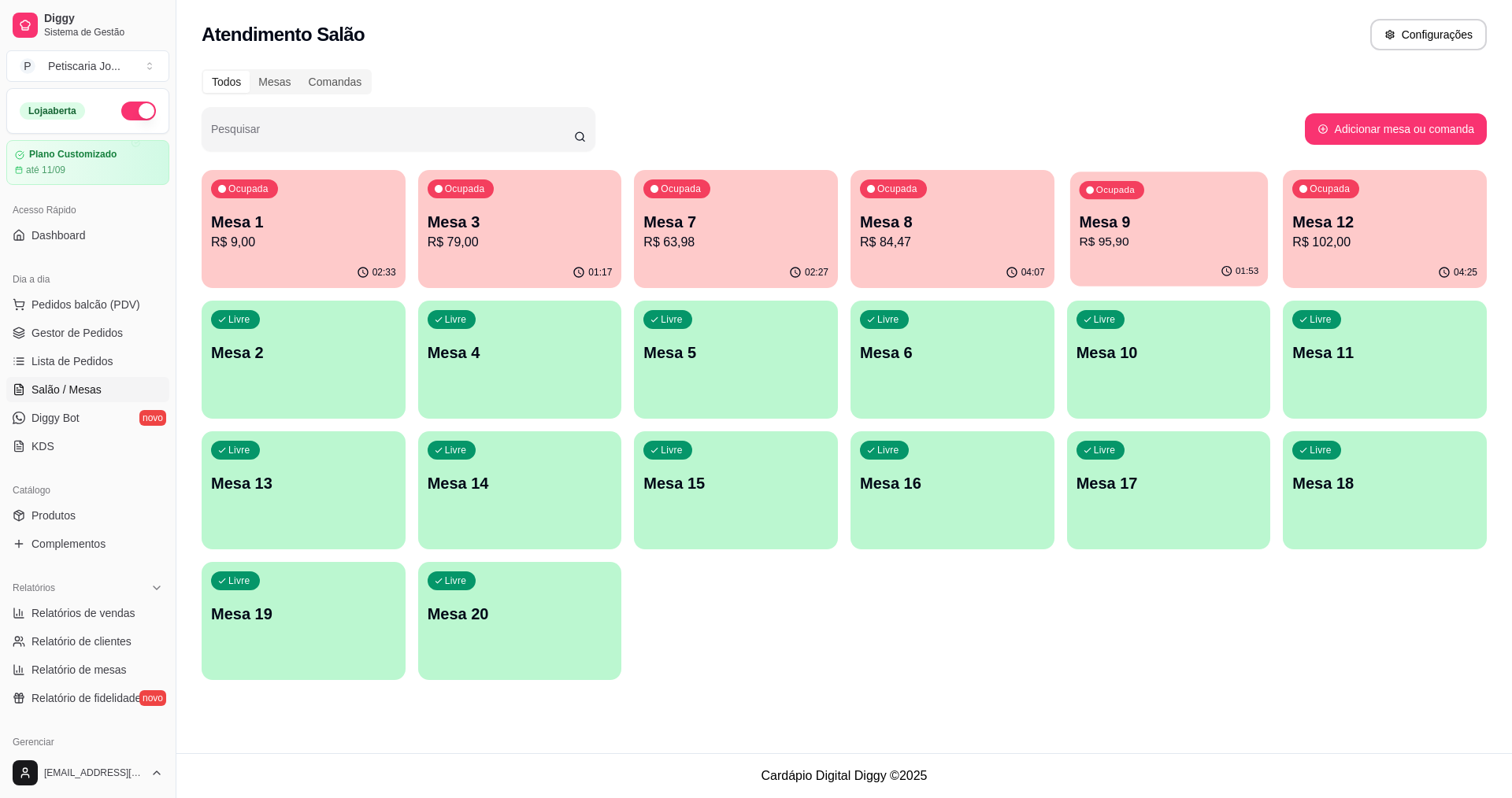
click at [1129, 237] on p "R$ 95,90" at bounding box center [1169, 241] width 180 height 18
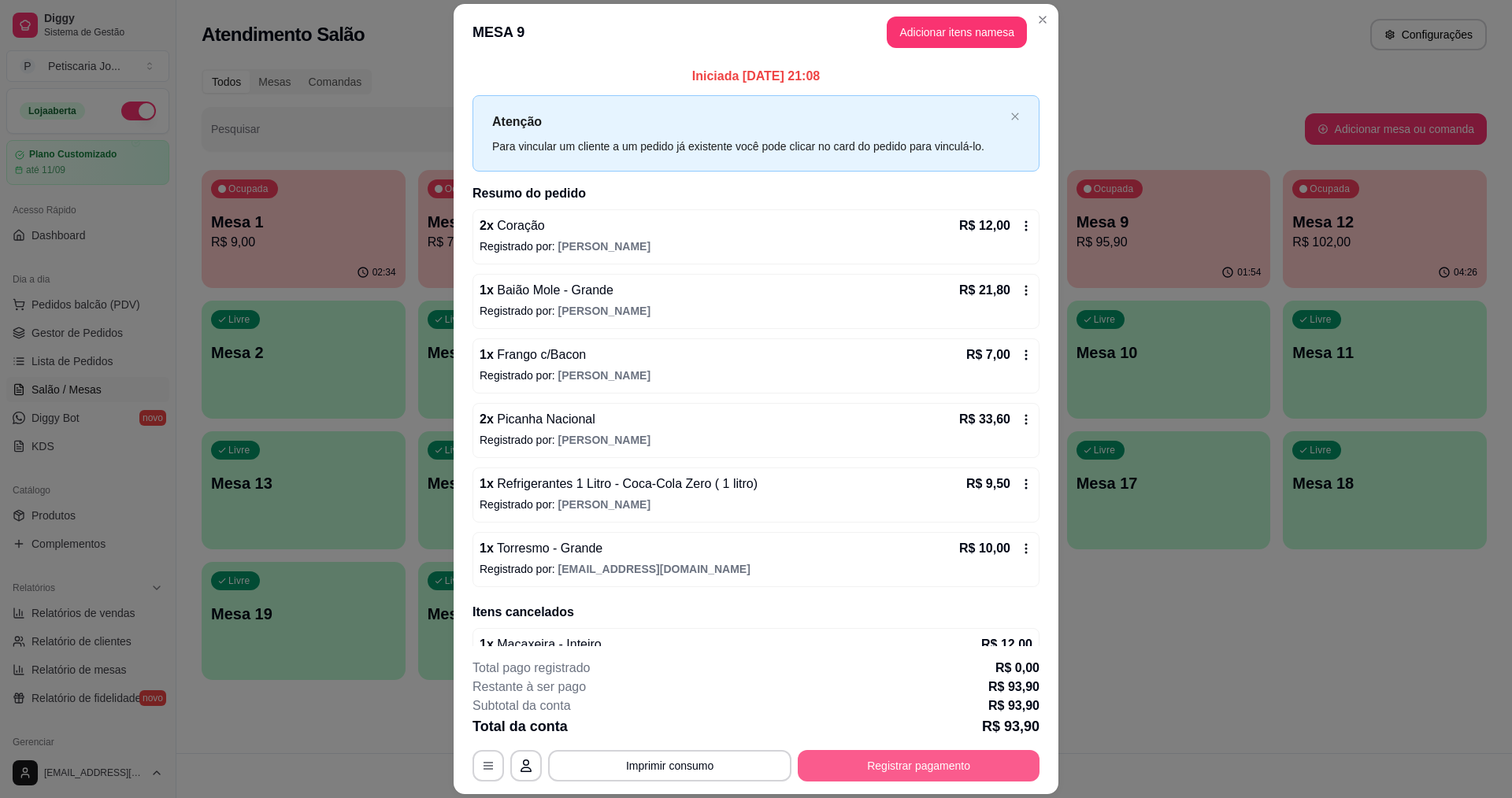
click at [867, 767] on button "Registrar pagamento" at bounding box center [918, 766] width 242 height 32
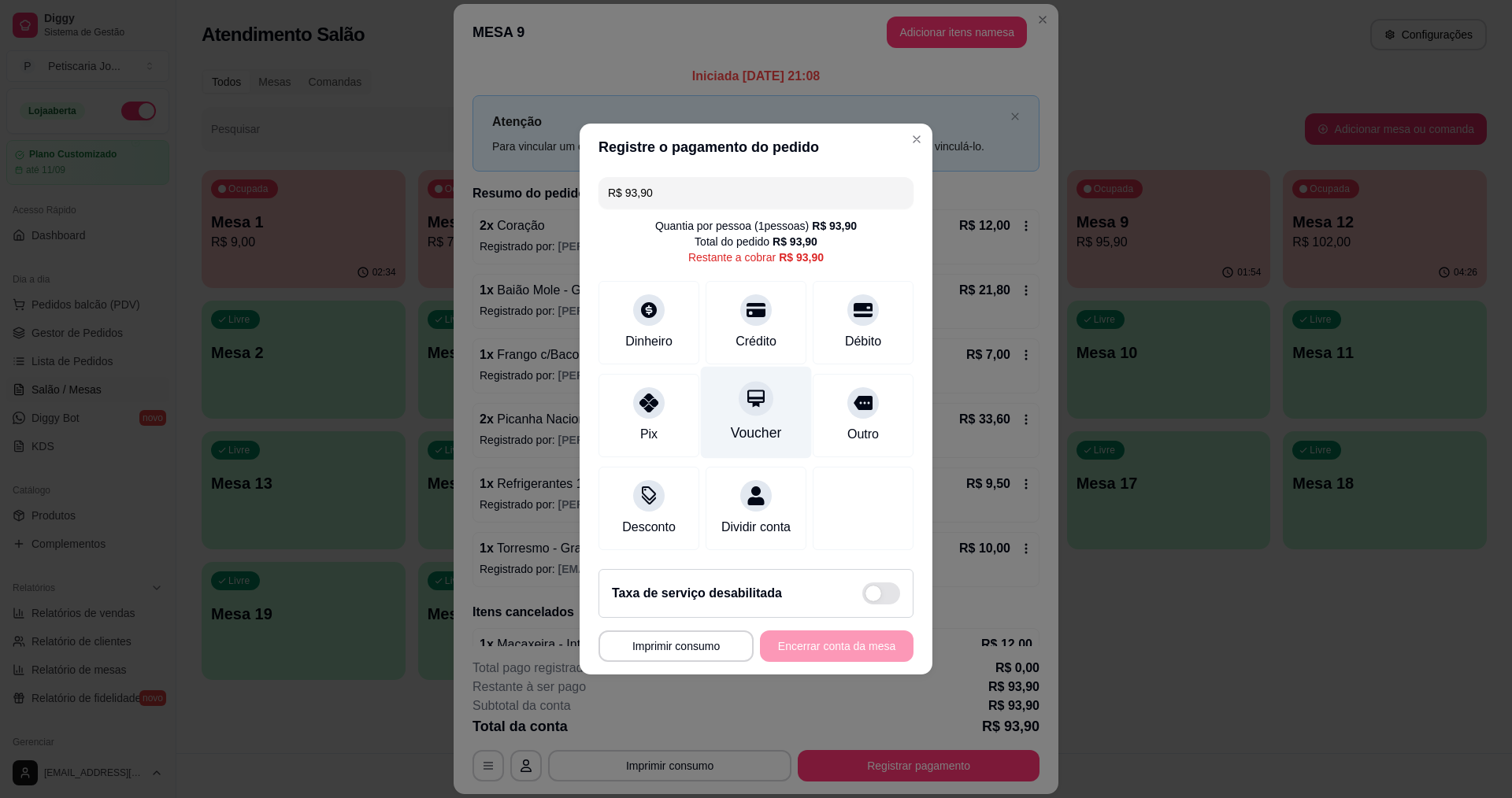
click at [718, 406] on div "Voucher" at bounding box center [756, 412] width 111 height 92
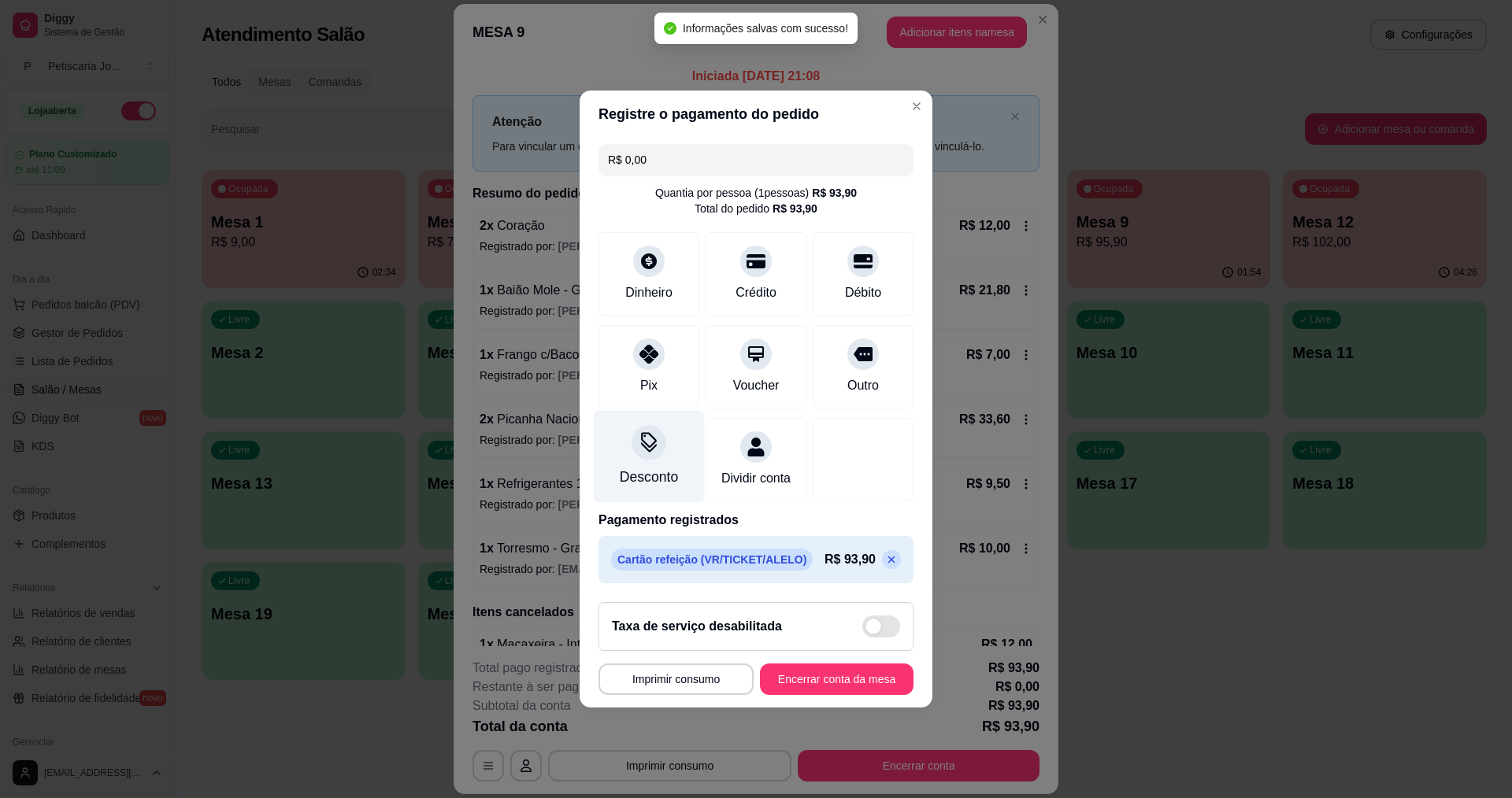
click at [631, 421] on div "Desconto" at bounding box center [649, 457] width 111 height 92
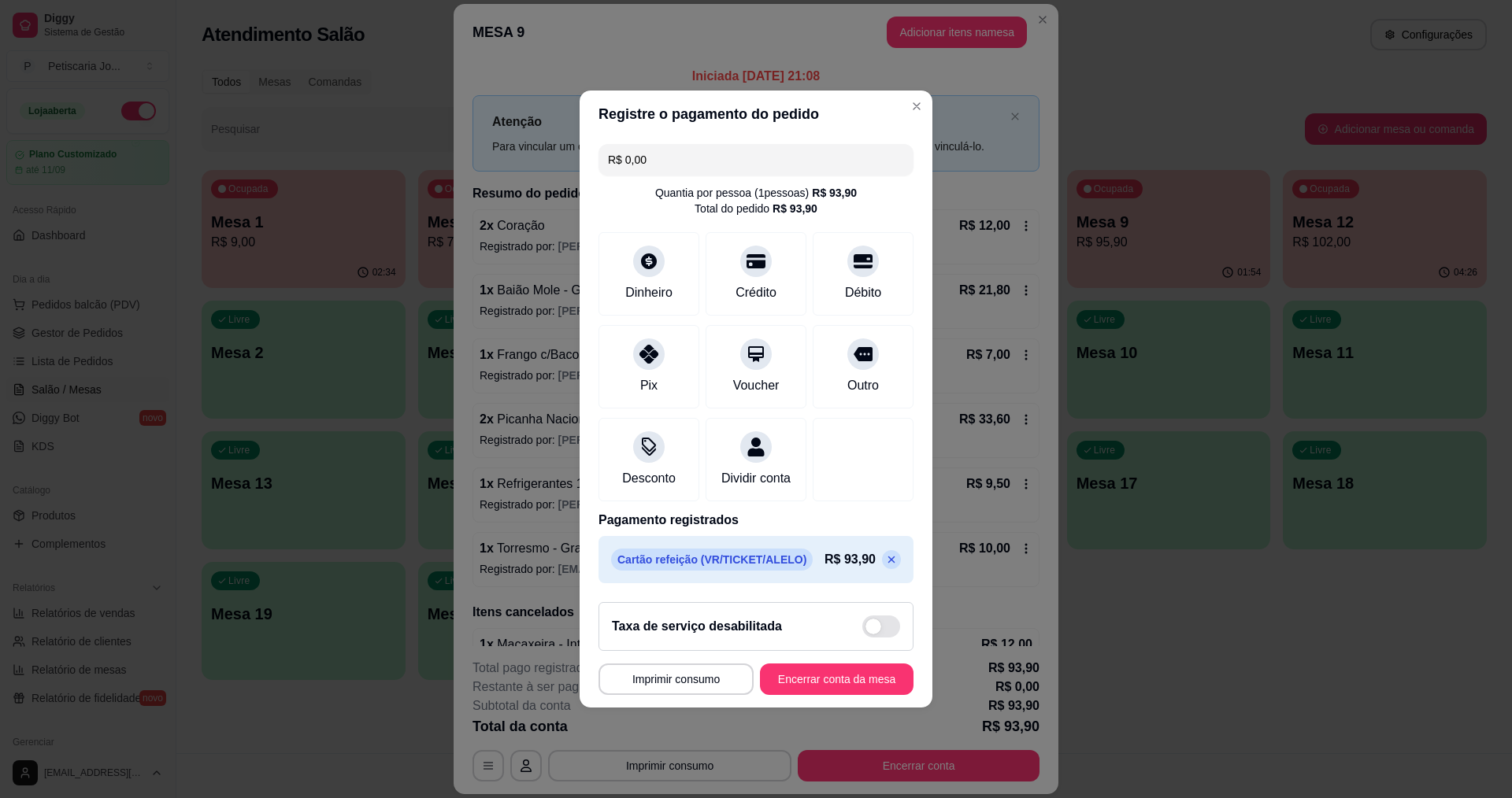
click at [885, 566] on icon at bounding box center [892, 560] width 13 height 13
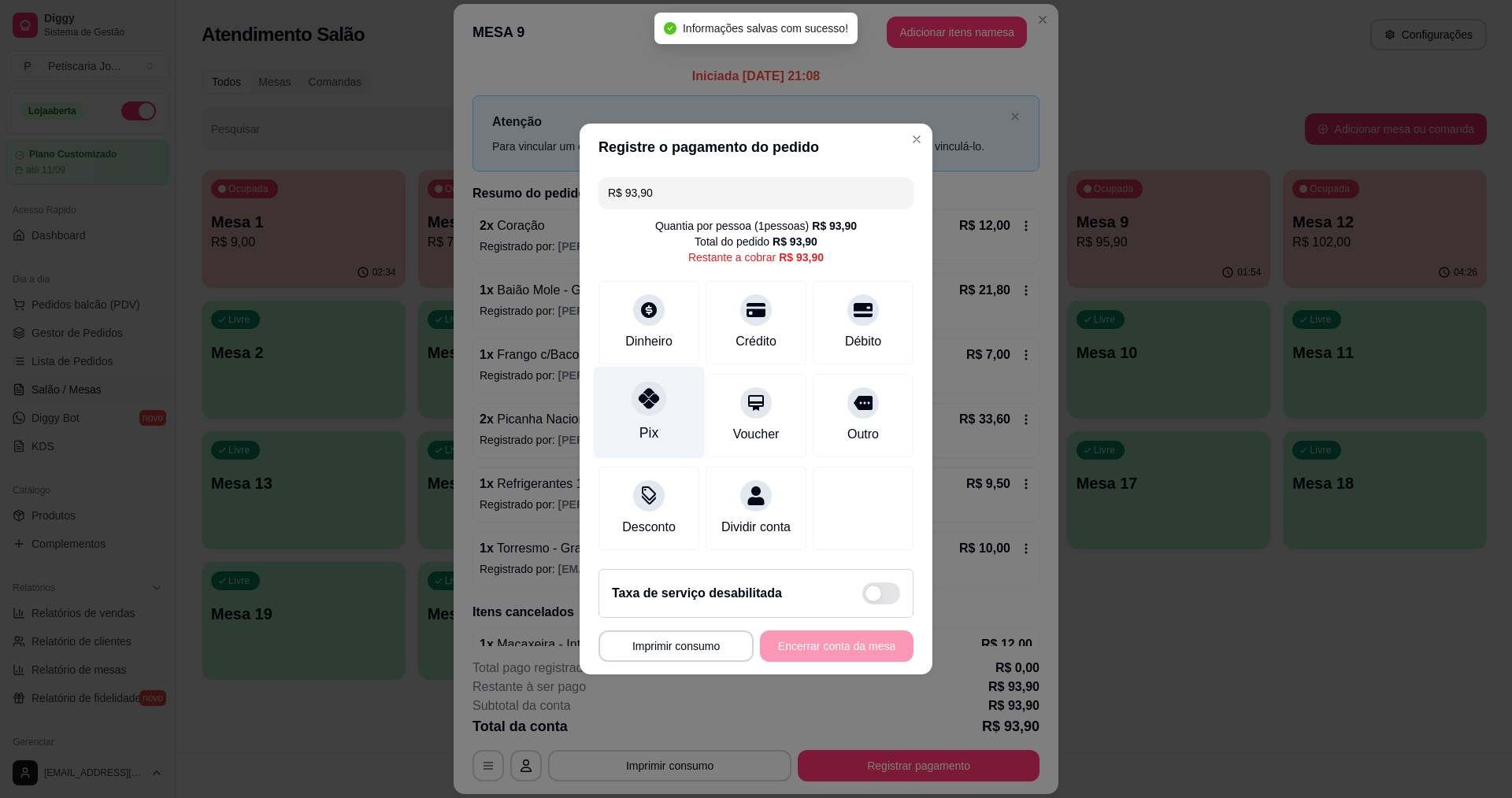
click at [653, 422] on div "Pix" at bounding box center [649, 433] width 19 height 21
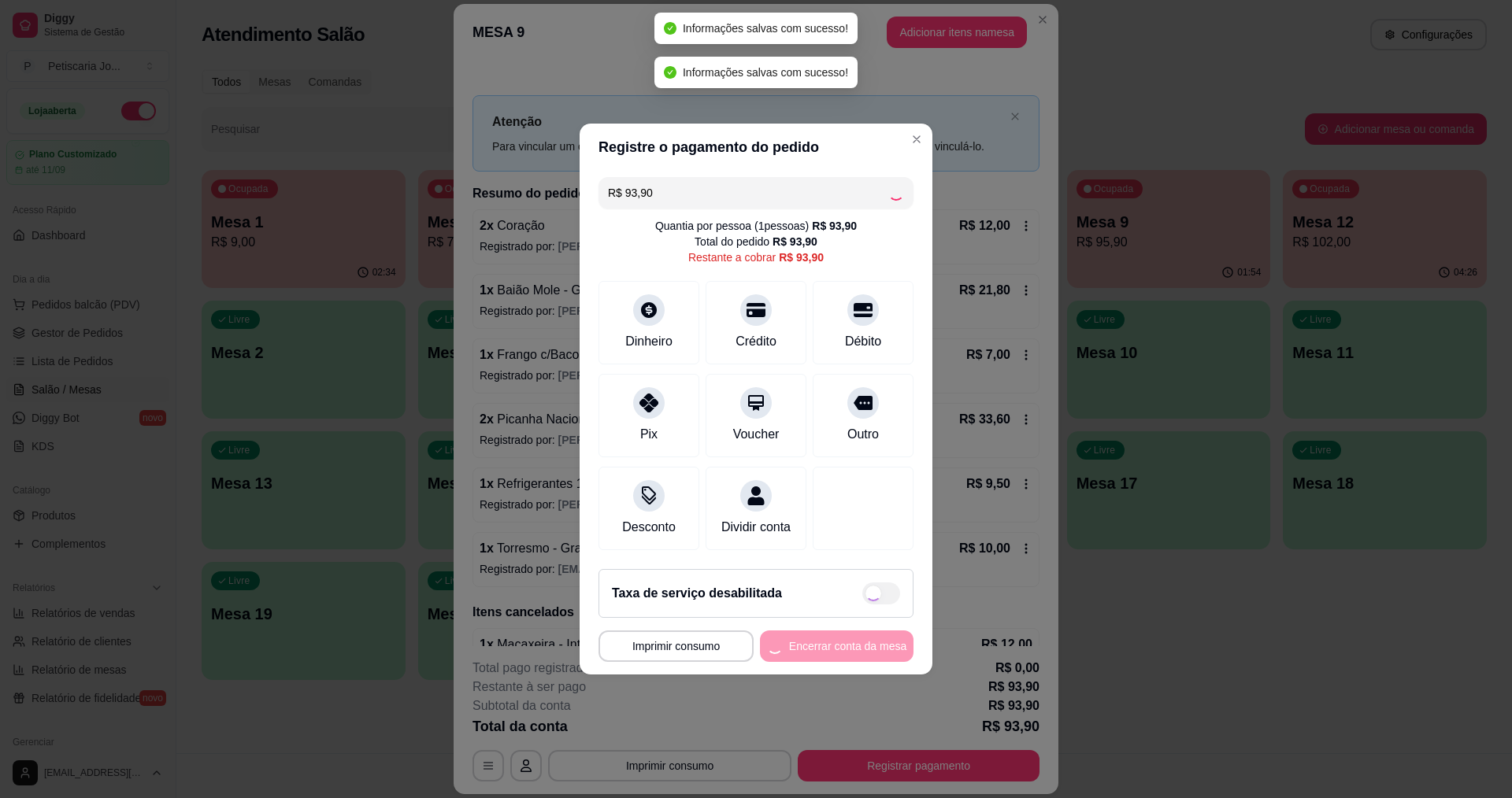
type input "R$ 0,00"
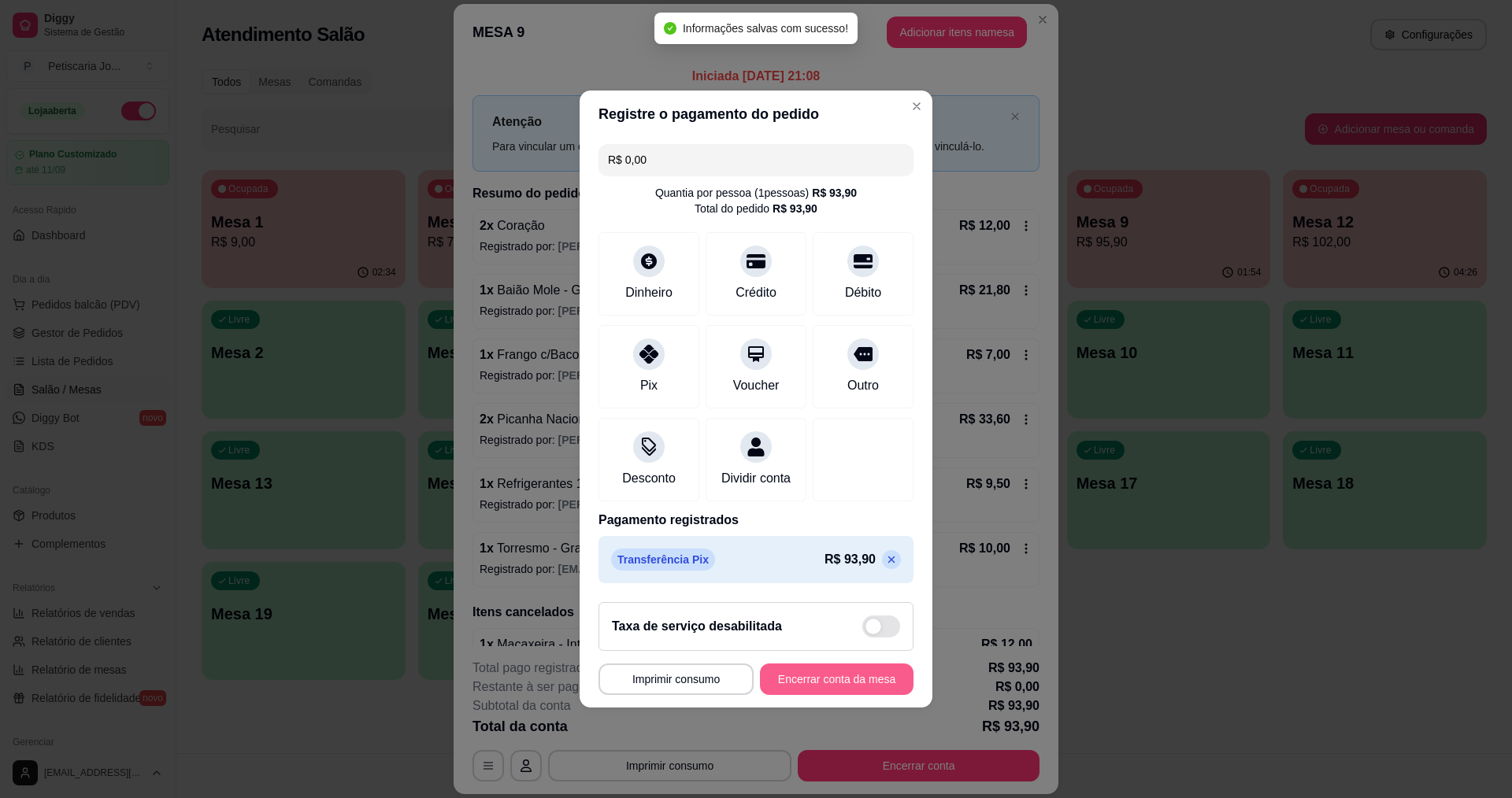
click at [838, 688] on button "Encerrar conta da mesa" at bounding box center [837, 680] width 154 height 32
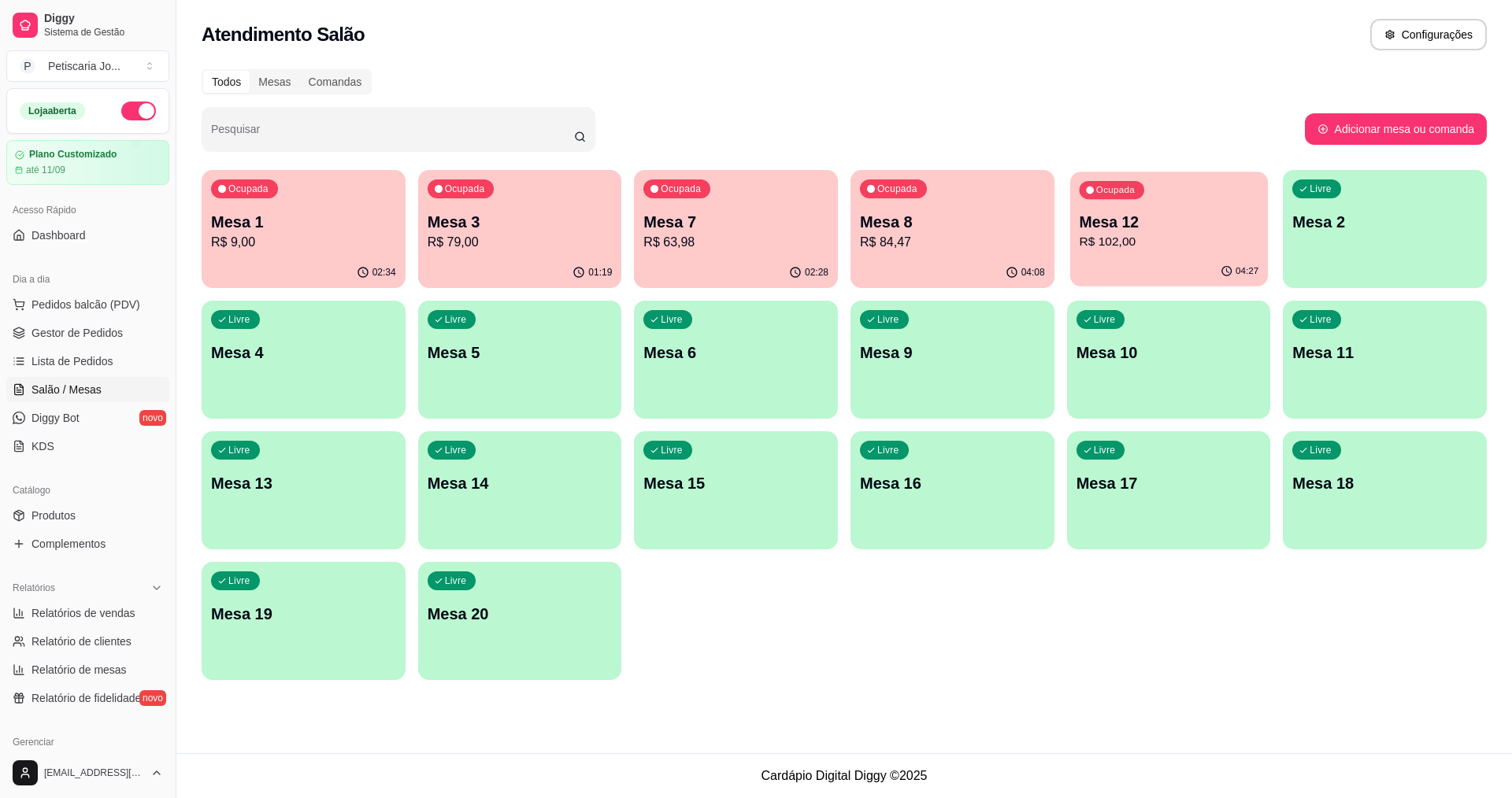
click at [1150, 223] on p "Mesa 12" at bounding box center [1169, 222] width 180 height 21
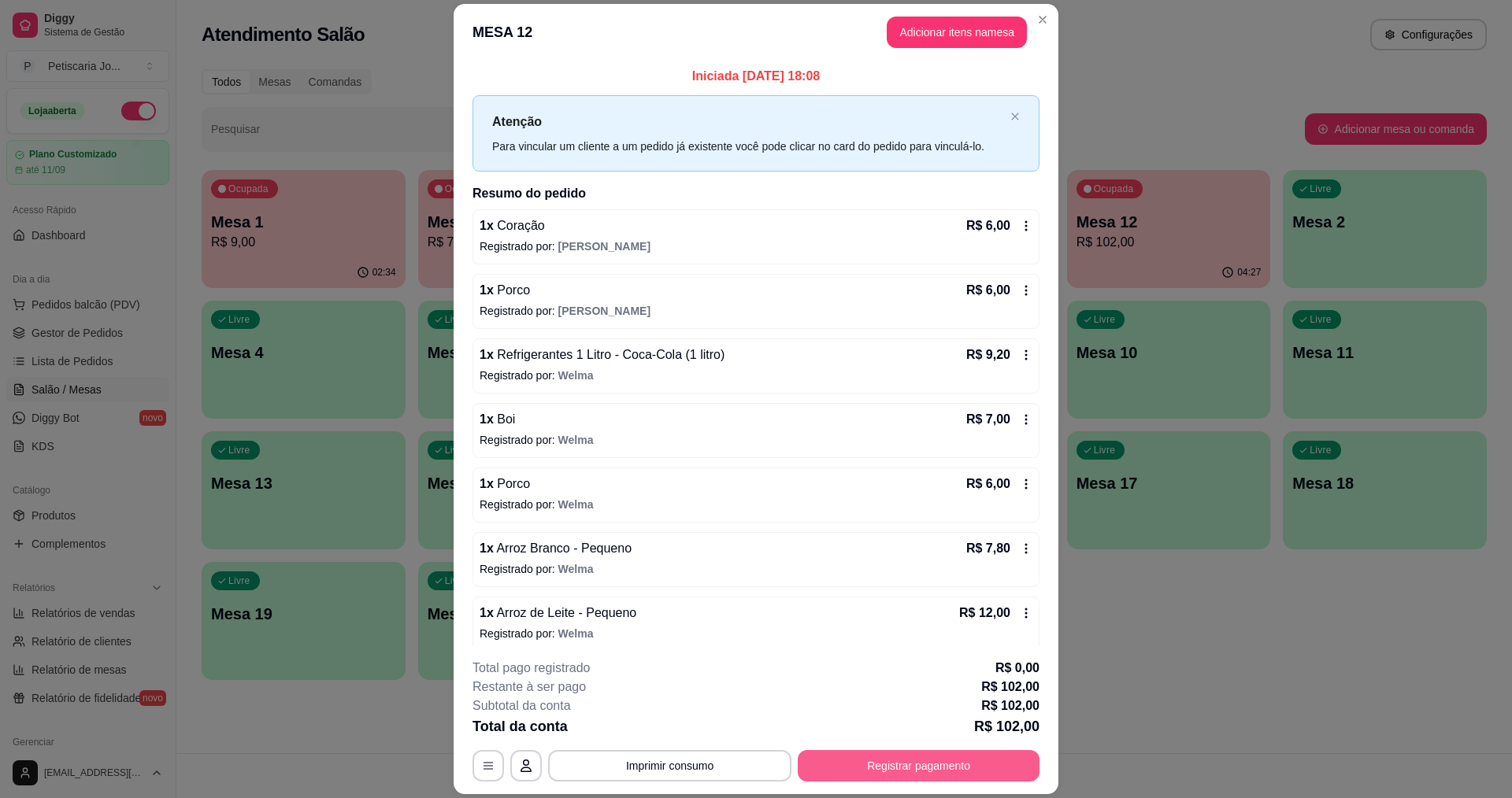
click at [901, 775] on button "Registrar pagamento" at bounding box center [918, 766] width 242 height 32
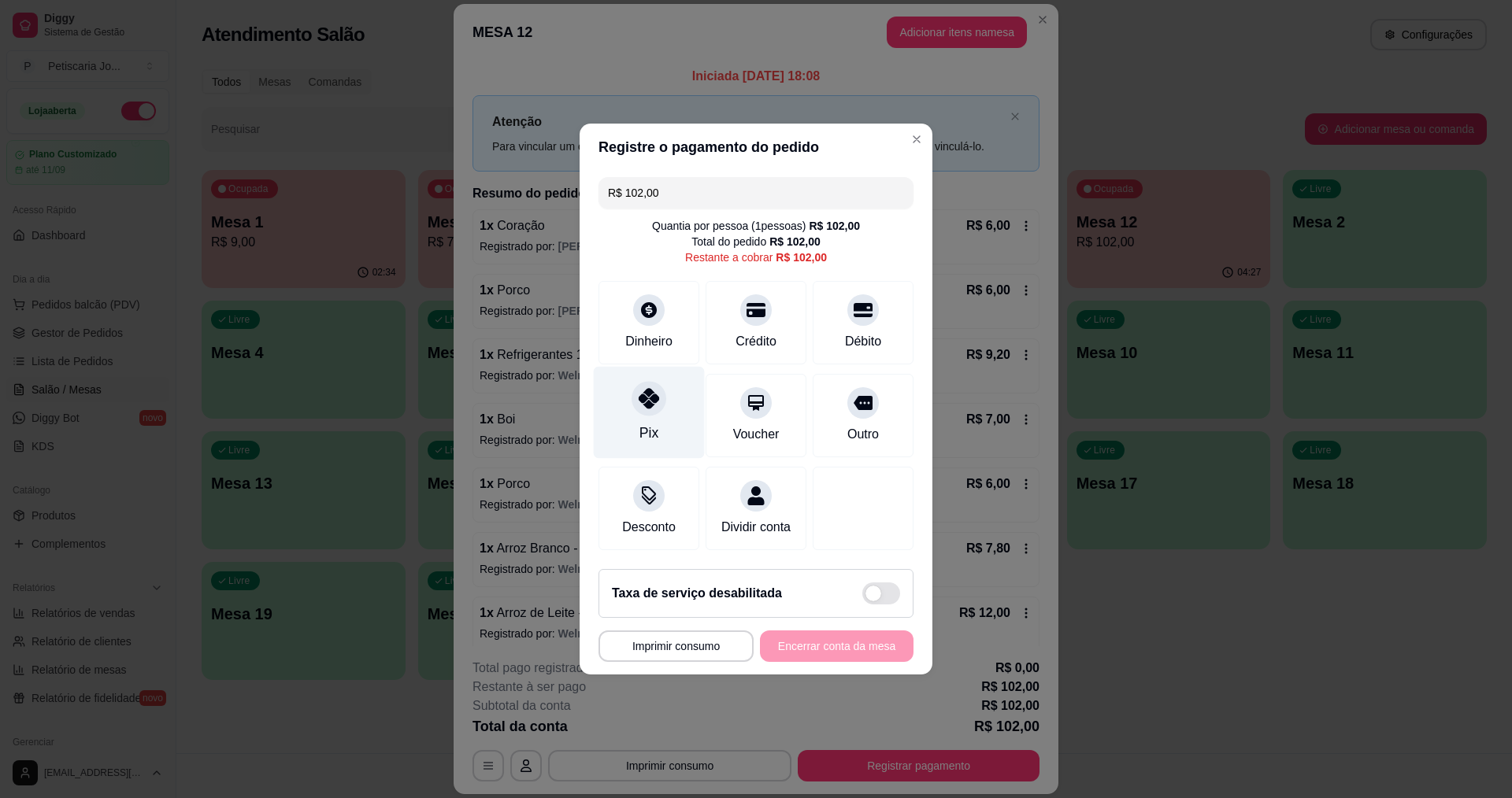
click at [640, 422] on div "Pix" at bounding box center [649, 433] width 19 height 21
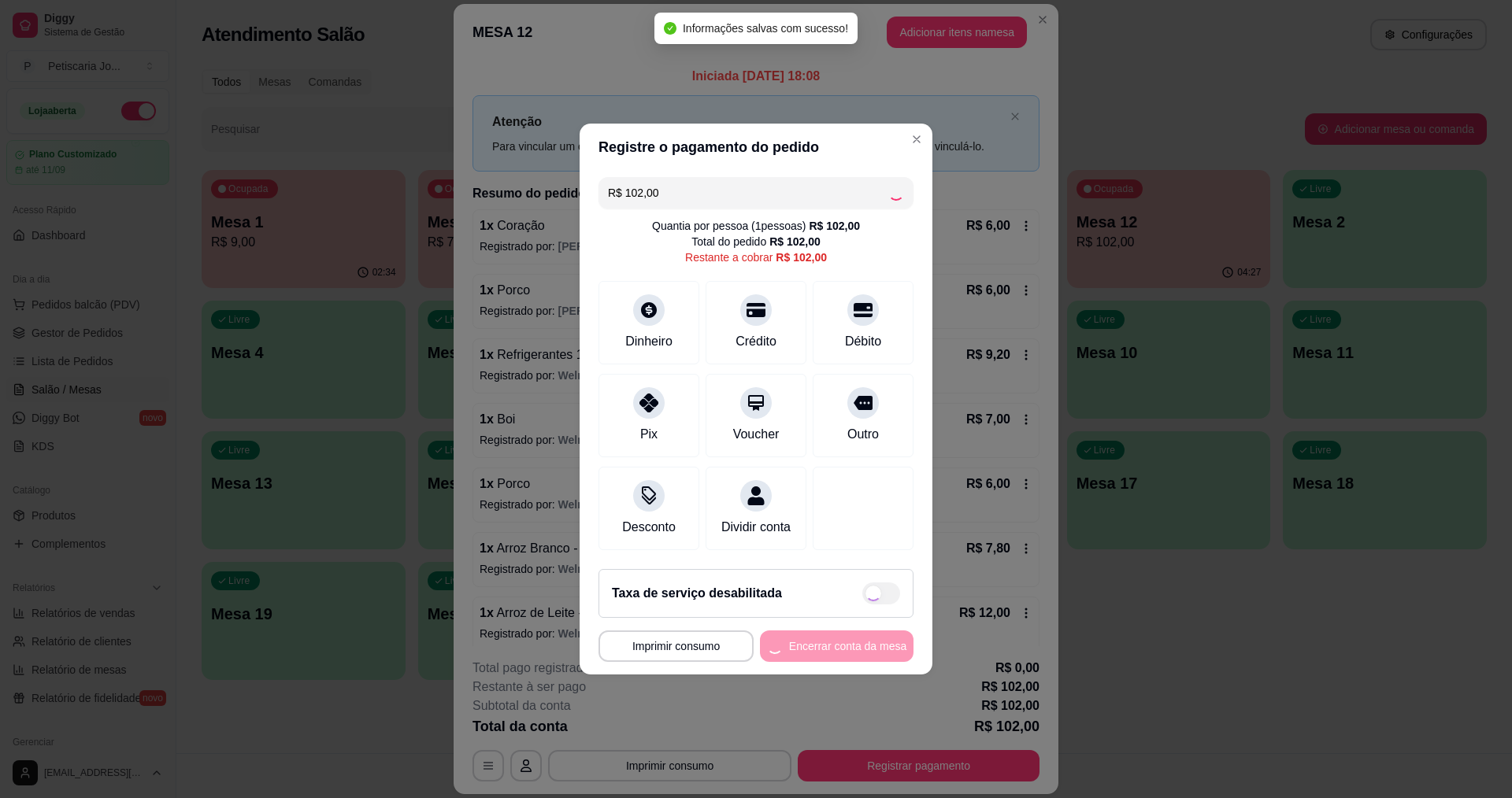
type input "R$ 0,00"
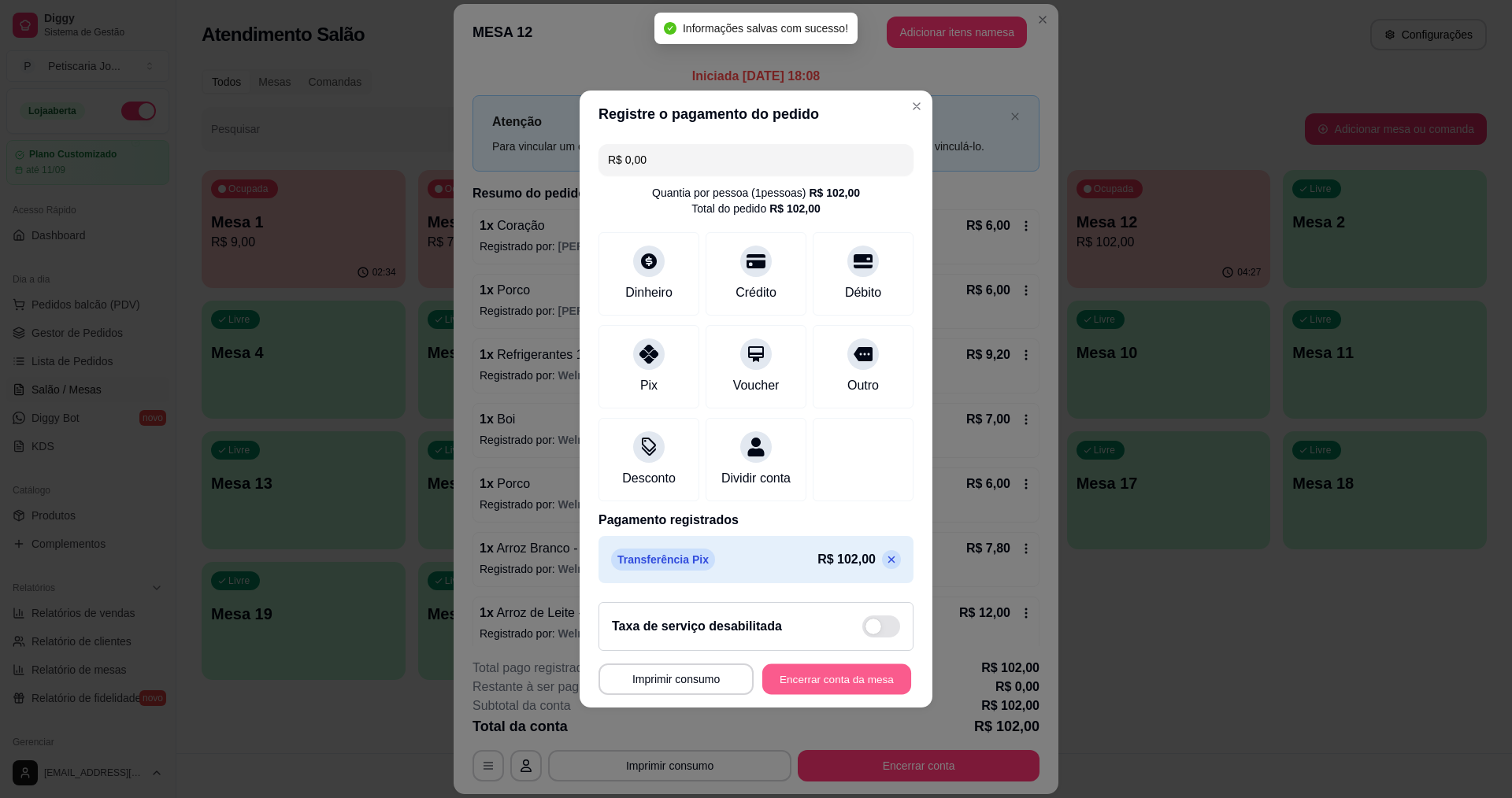
click at [867, 691] on button "Encerrar conta da mesa" at bounding box center [837, 680] width 149 height 31
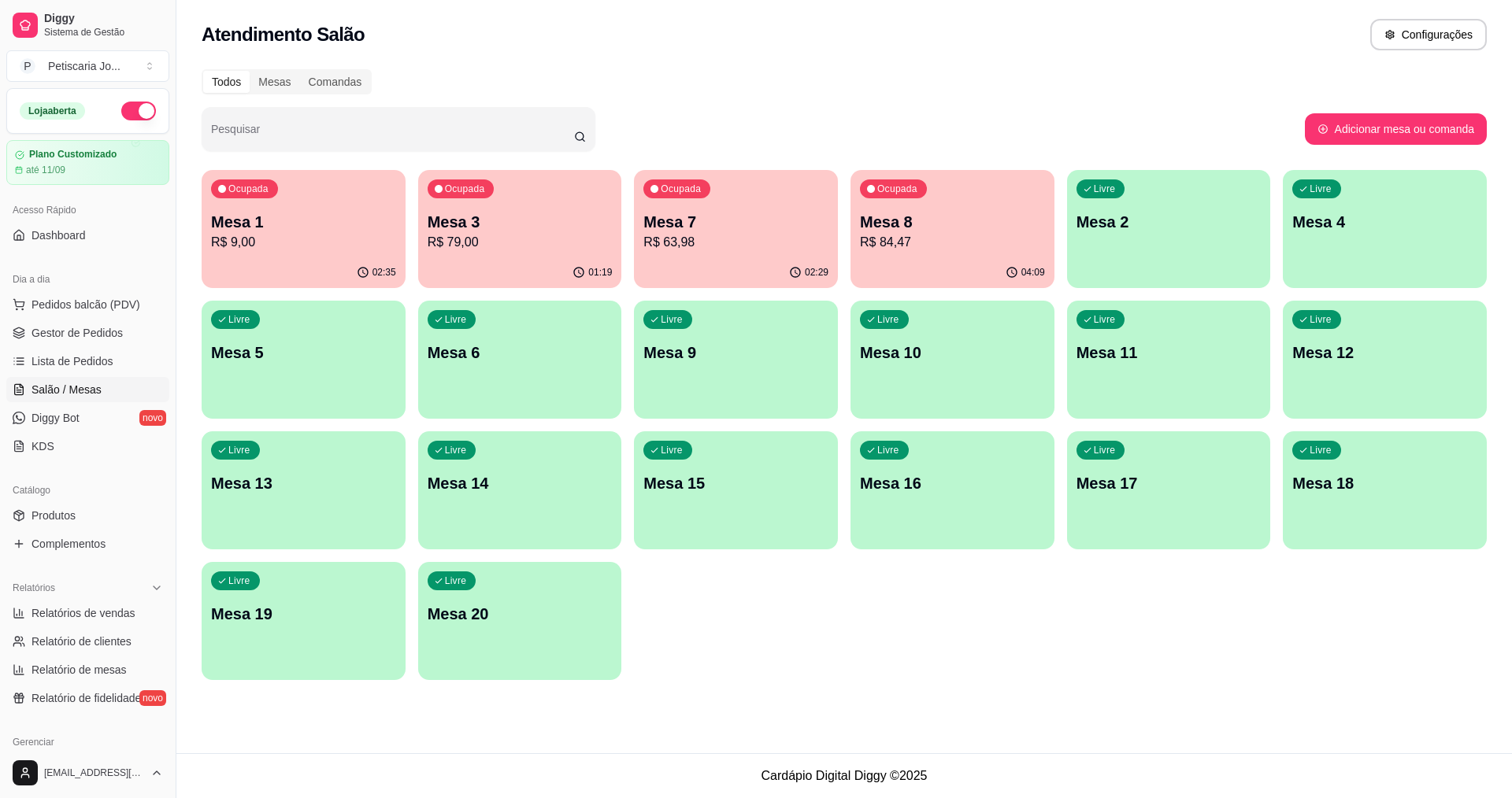
click at [976, 254] on div "Ocupada Mesa 8 R$ 84,47" at bounding box center [952, 213] width 204 height 88
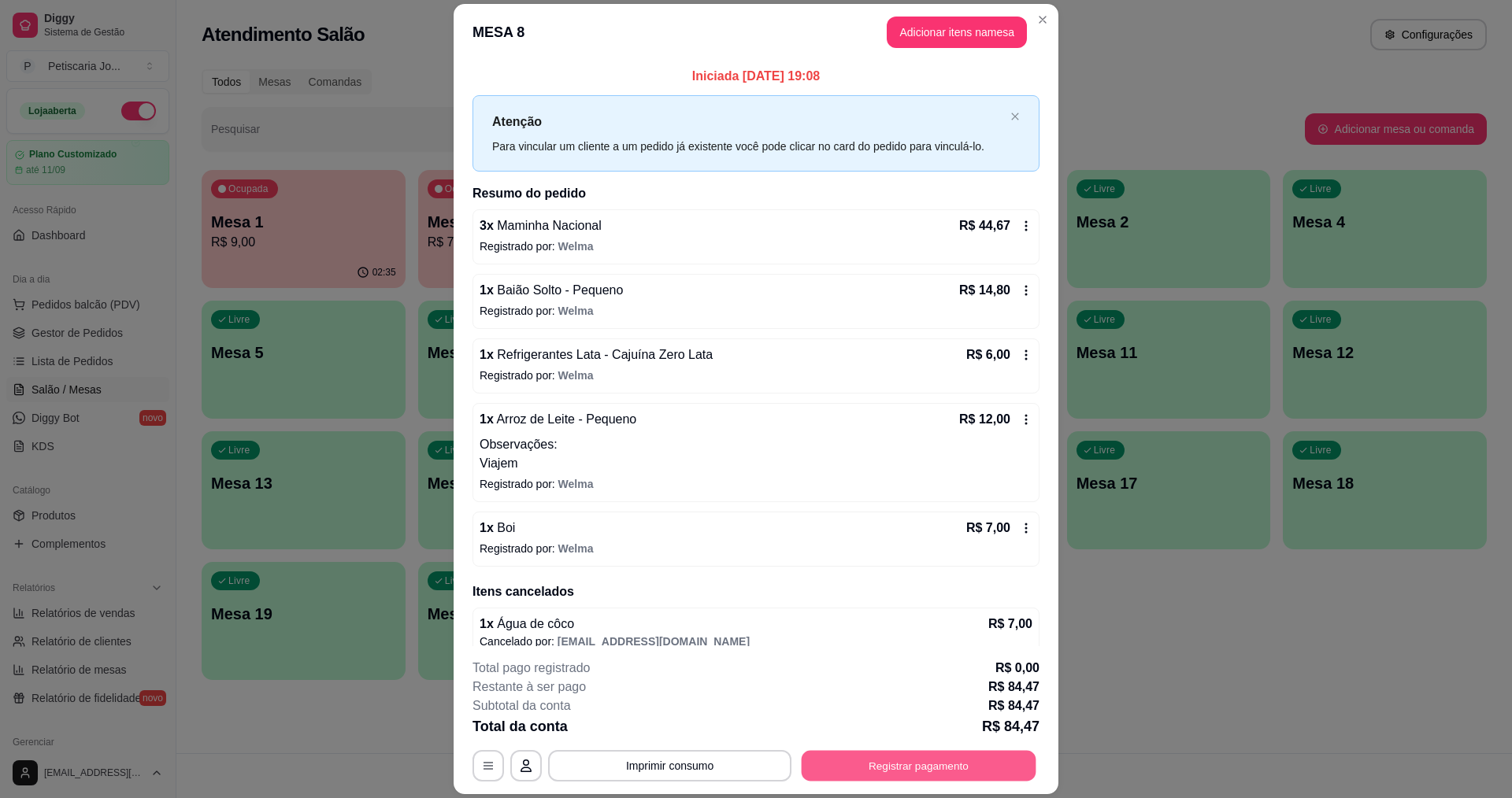
click at [859, 769] on button "Registrar pagamento" at bounding box center [920, 766] width 235 height 31
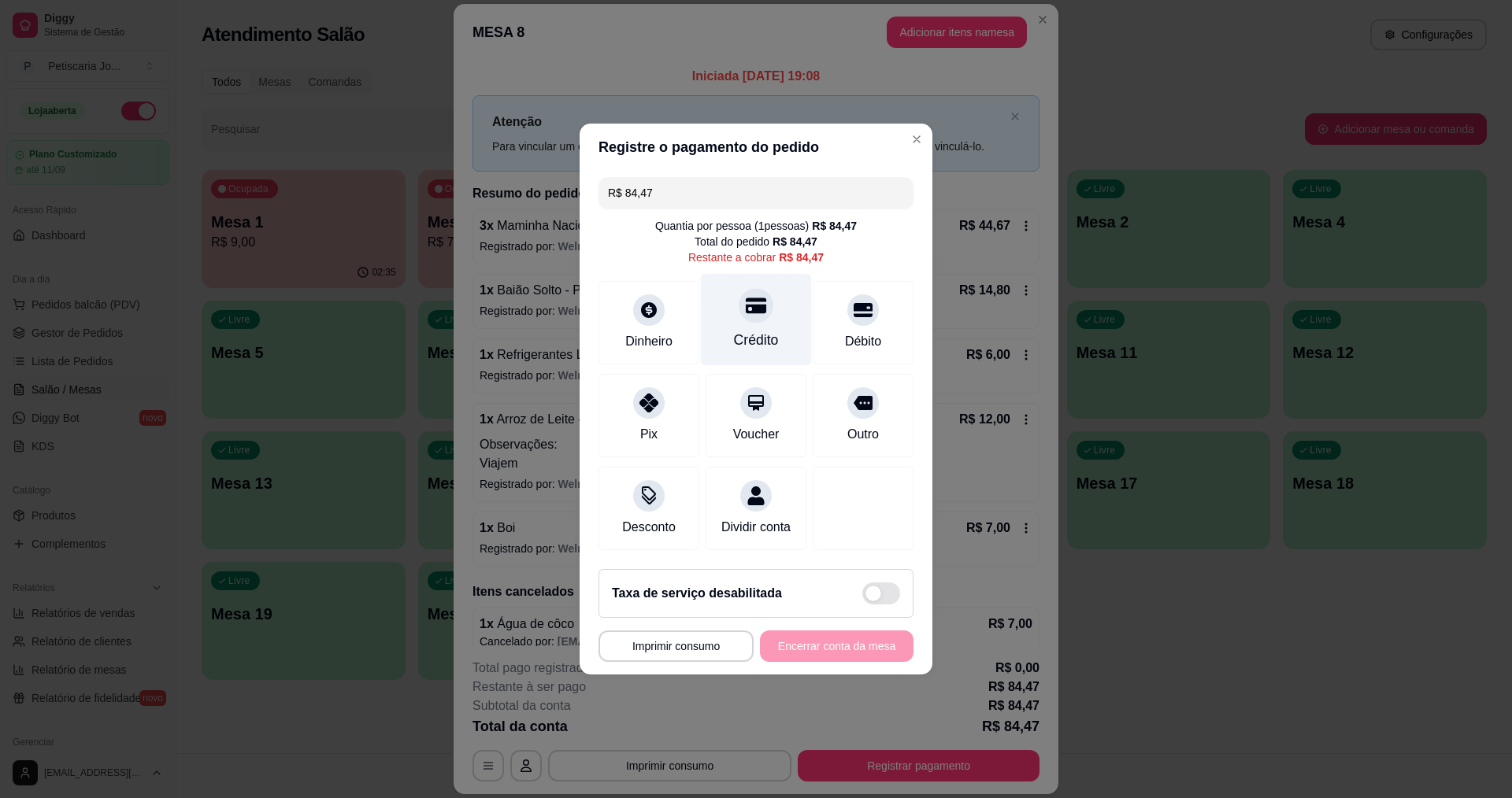
click at [739, 301] on div at bounding box center [756, 305] width 35 height 34
type input "R$ 0,00"
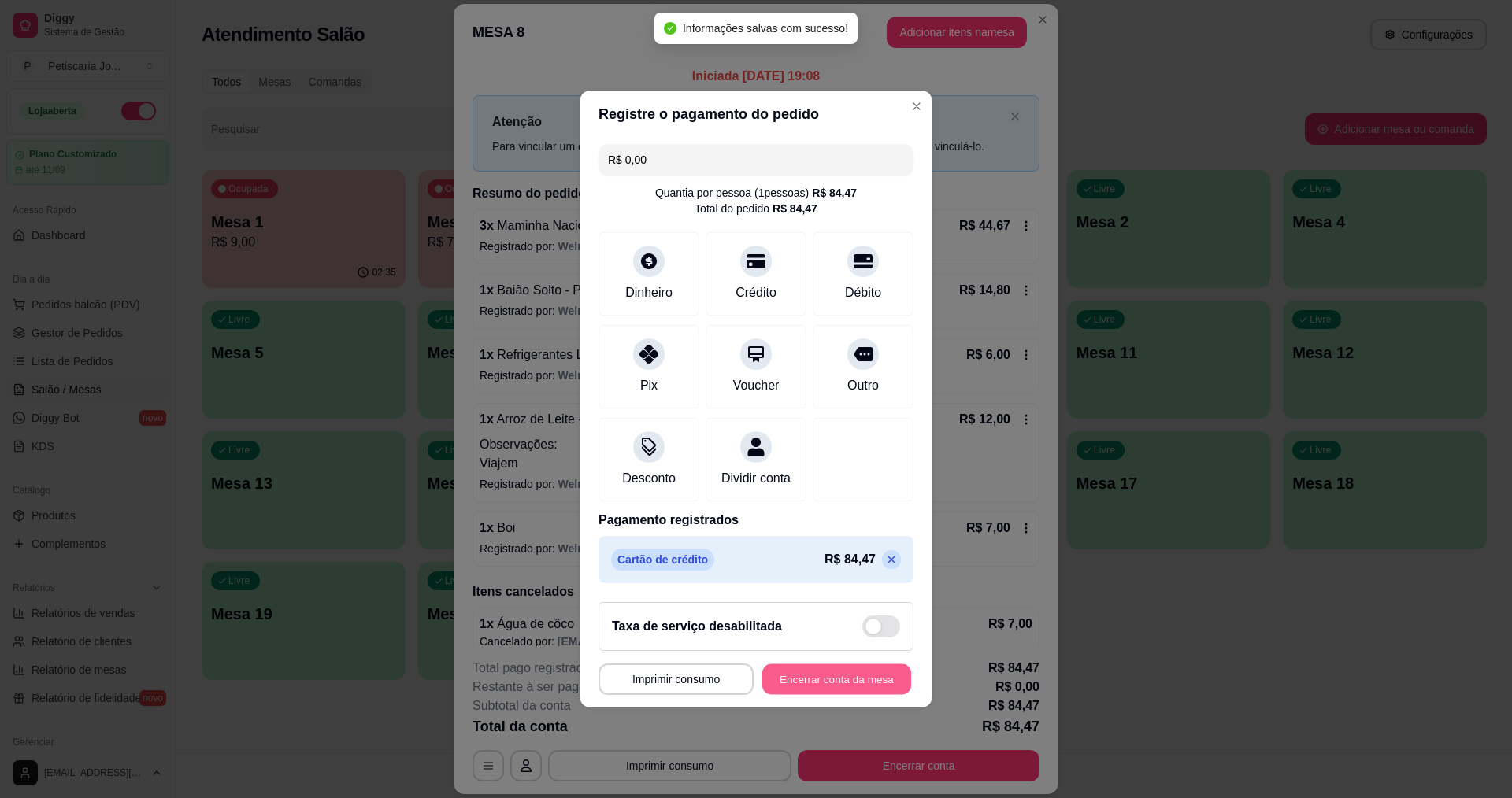
click at [838, 694] on button "Encerrar conta da mesa" at bounding box center [837, 680] width 149 height 31
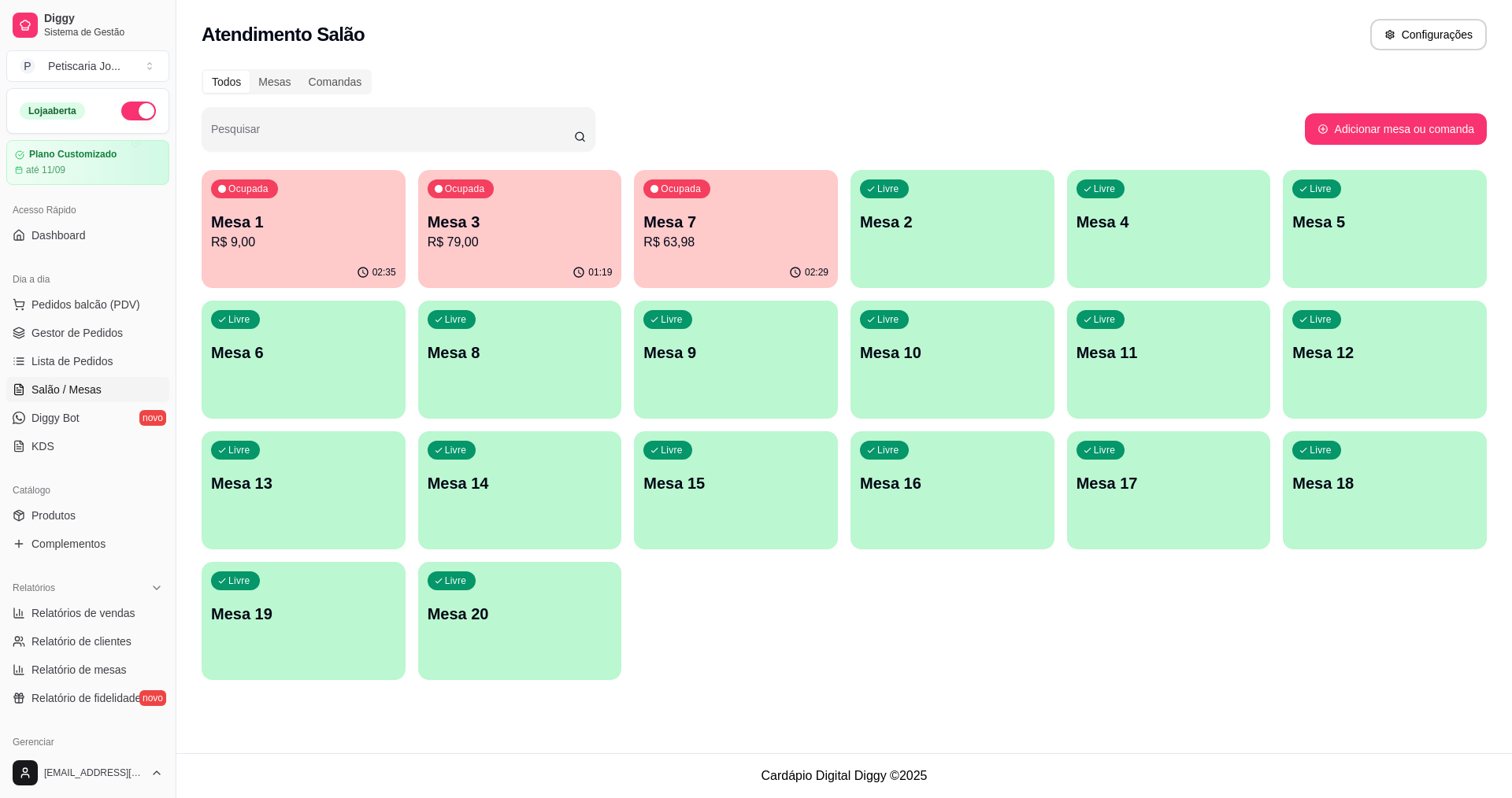
click at [724, 182] on div "Ocupada Mesa 7 R$ 63,98" at bounding box center [736, 213] width 204 height 88
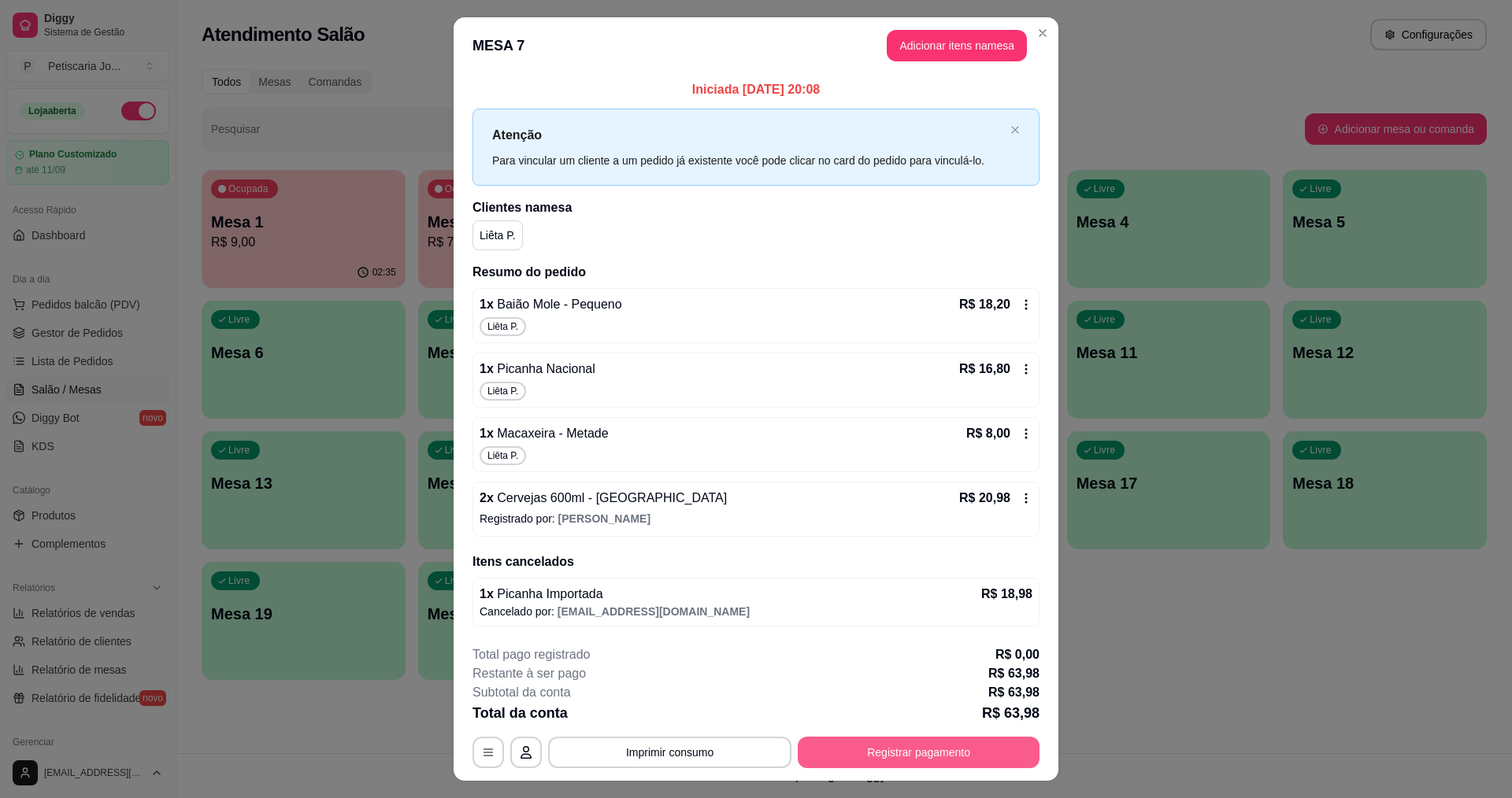
click at [944, 750] on button "Registrar pagamento" at bounding box center [918, 752] width 242 height 32
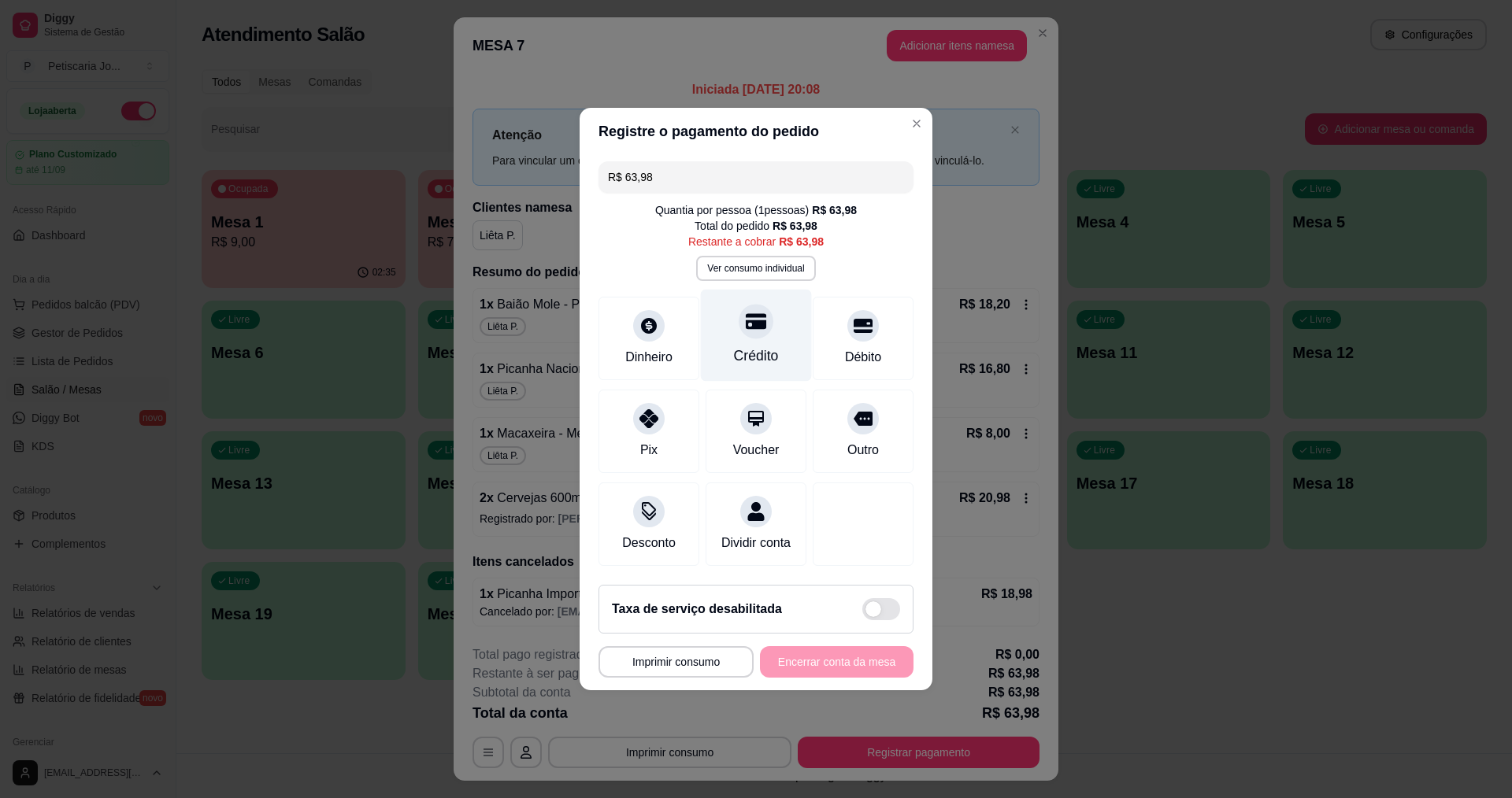
click at [755, 356] on div "Crédito" at bounding box center [756, 356] width 45 height 21
type input "R$ 0,00"
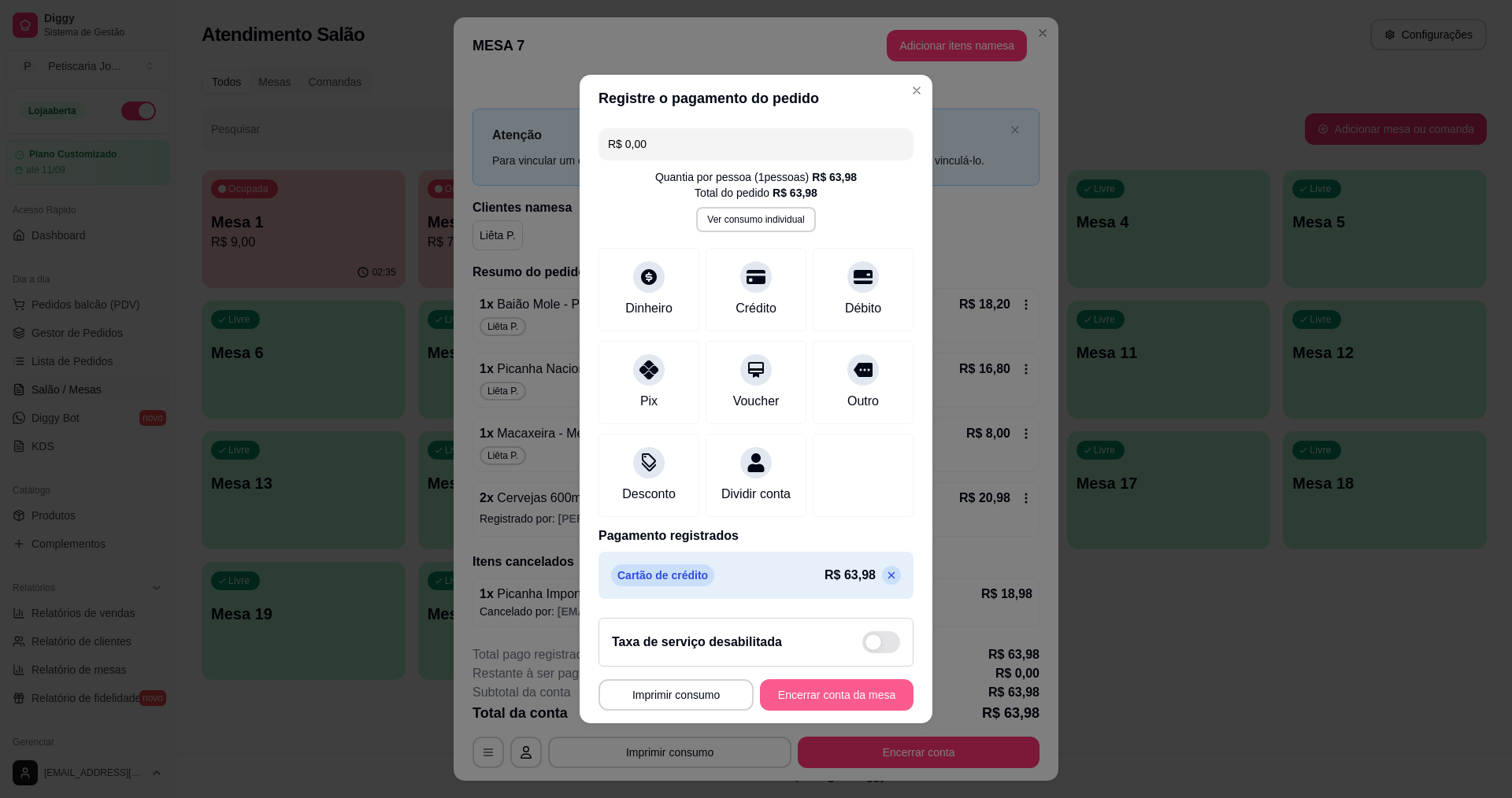
click at [792, 702] on button "Encerrar conta da mesa" at bounding box center [837, 695] width 154 height 32
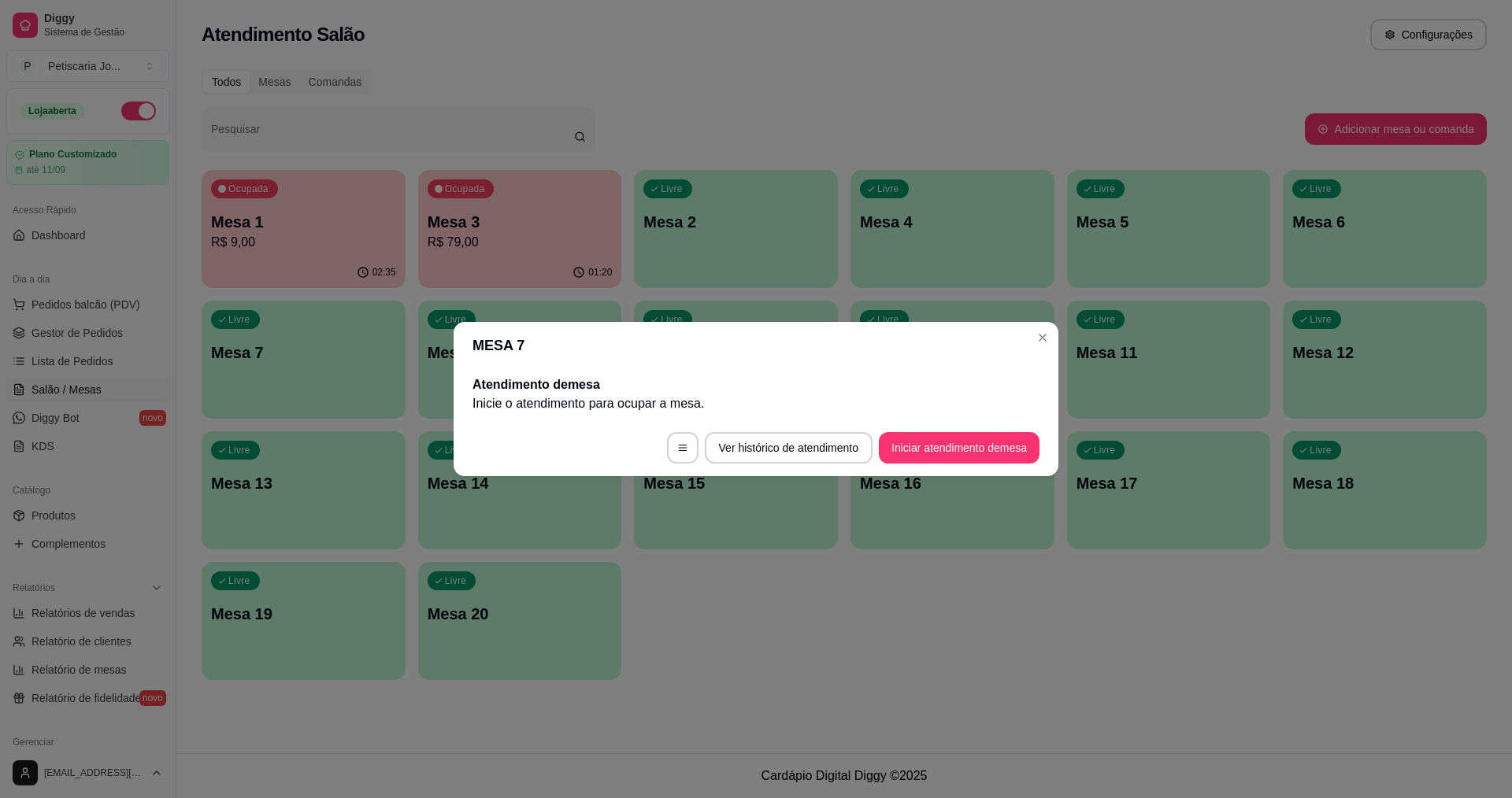
click at [1055, 342] on header "MESA 7" at bounding box center [756, 345] width 604 height 48
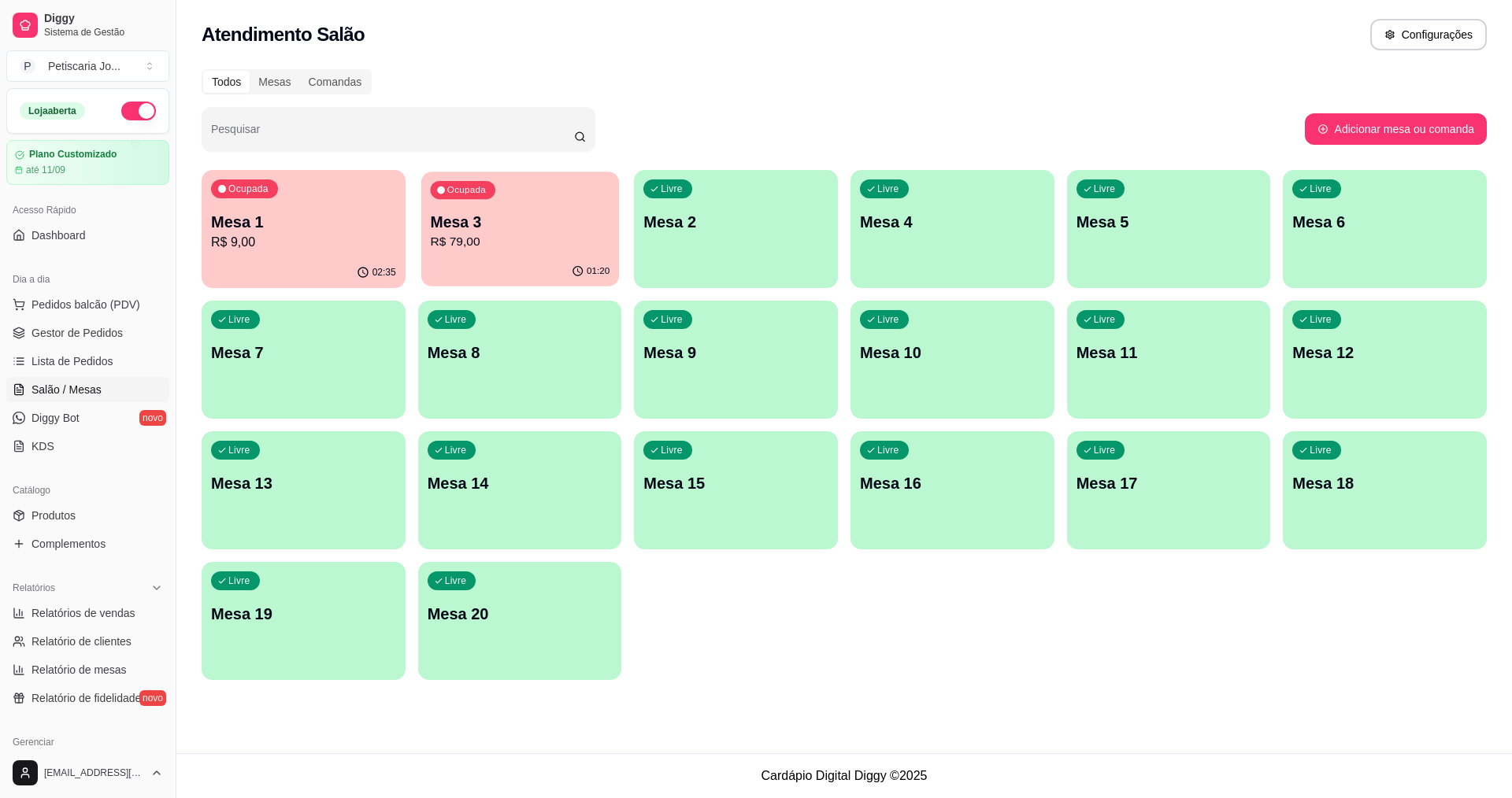
click at [474, 223] on p "Mesa 3" at bounding box center [520, 222] width 180 height 21
click at [508, 255] on div "Ocupada Mesa 3 R$ 79,00" at bounding box center [520, 213] width 198 height 85
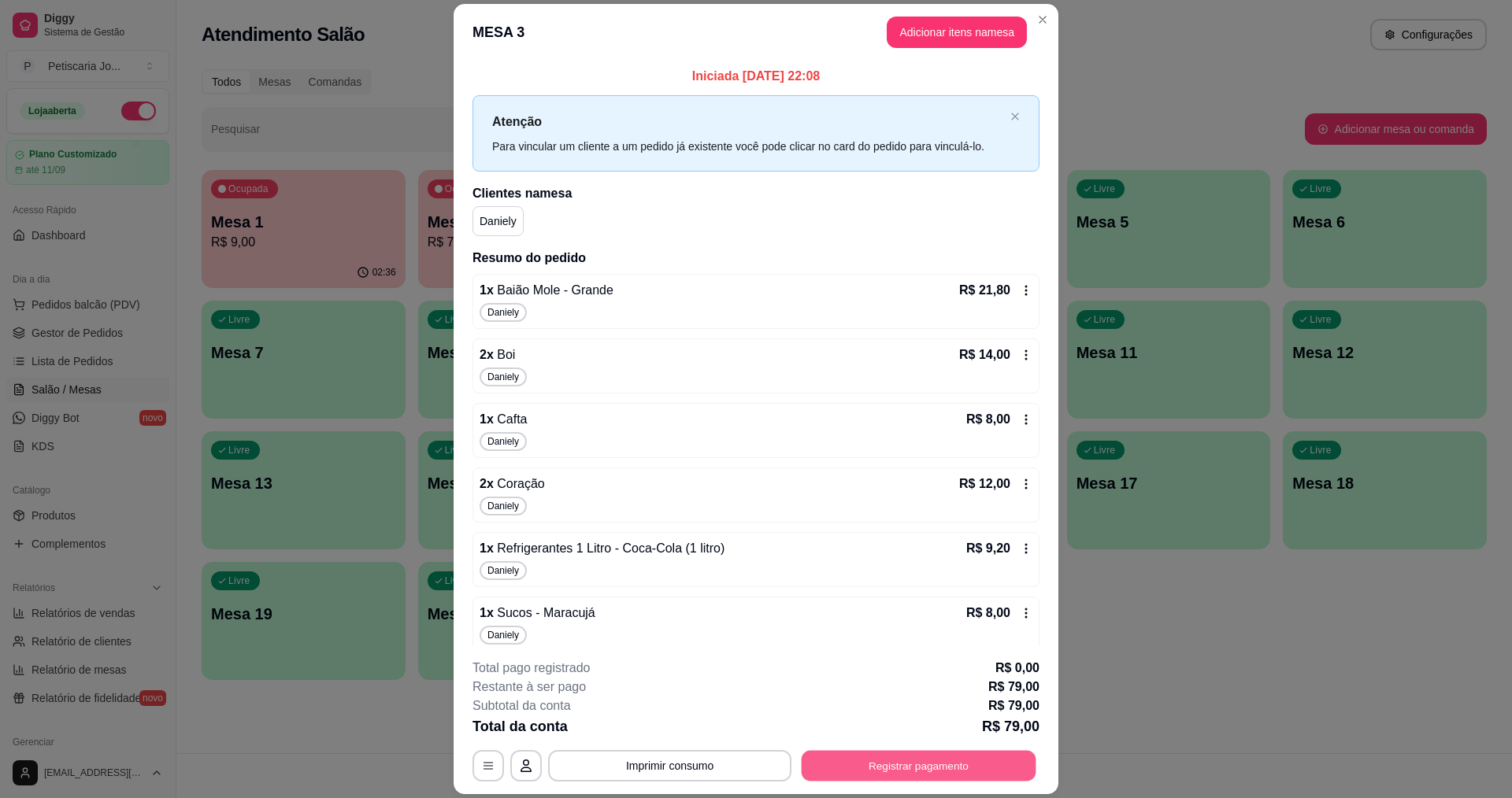
click at [854, 766] on button "Registrar pagamento" at bounding box center [920, 766] width 235 height 31
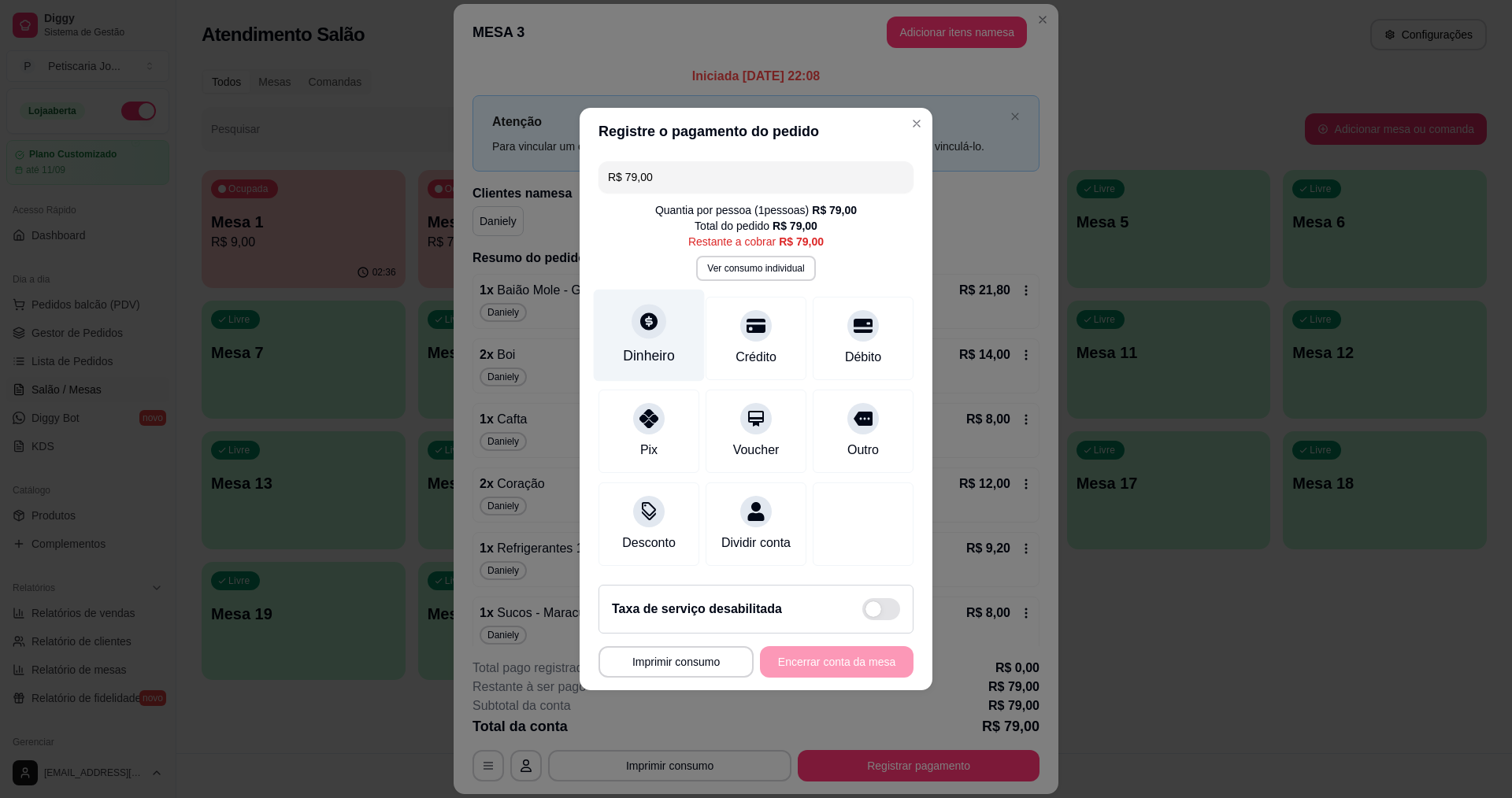
click at [686, 324] on div "Dinheiro" at bounding box center [649, 336] width 111 height 92
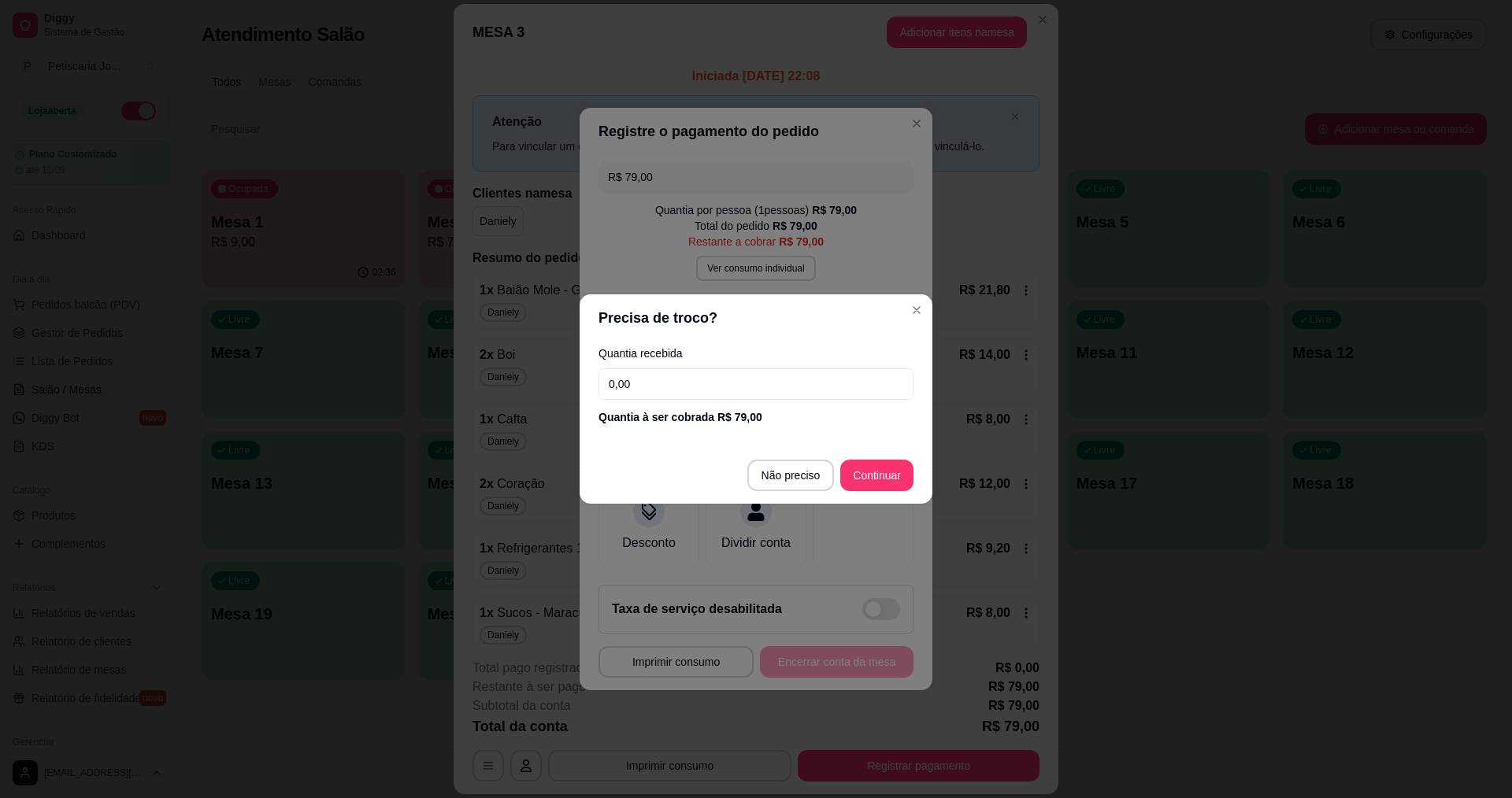
click at [873, 459] on footer "Não preciso Continuar" at bounding box center [756, 475] width 353 height 57
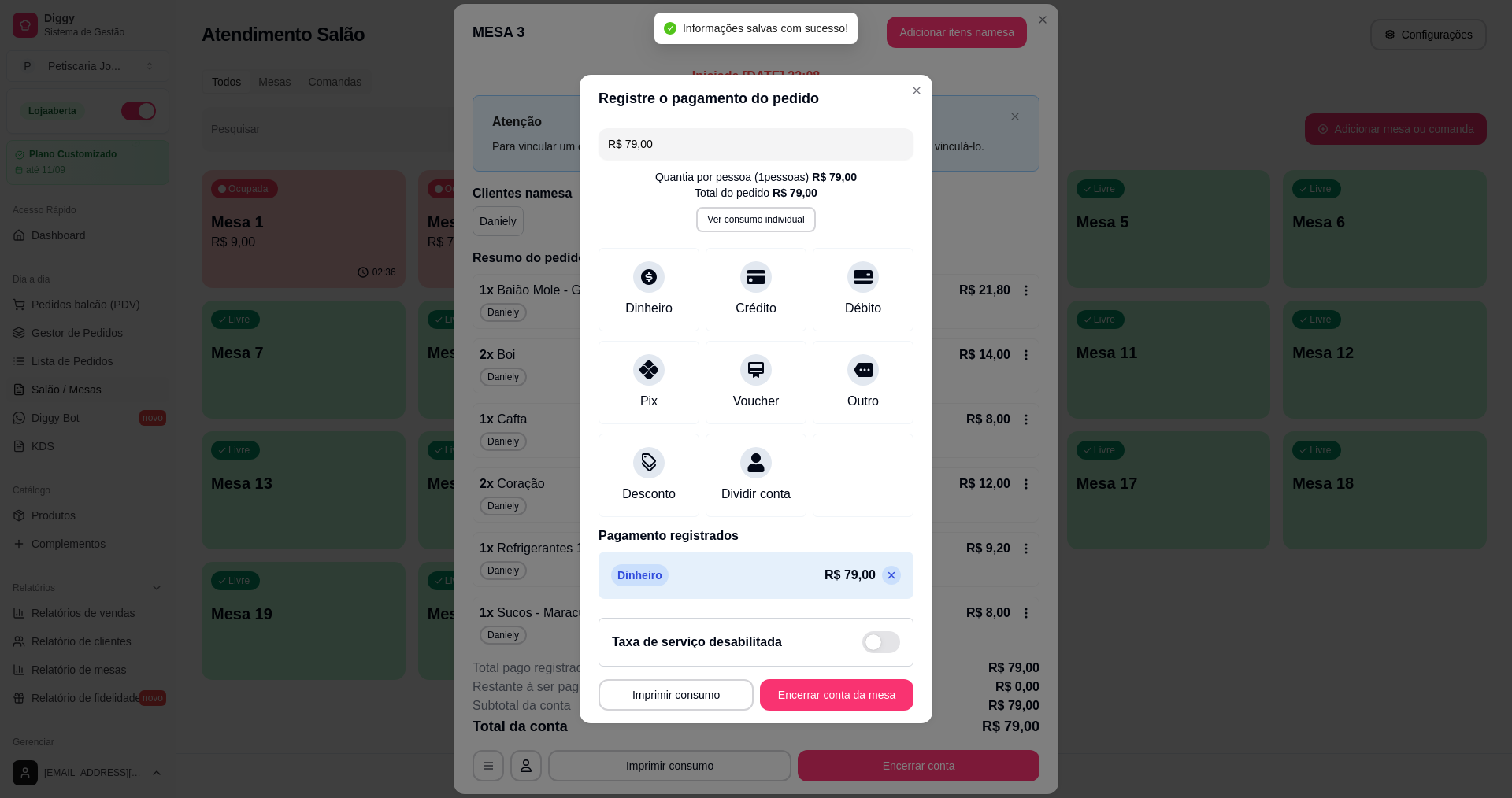
type input "R$ 0,00"
click at [797, 705] on button "Encerrar conta da mesa" at bounding box center [837, 695] width 149 height 31
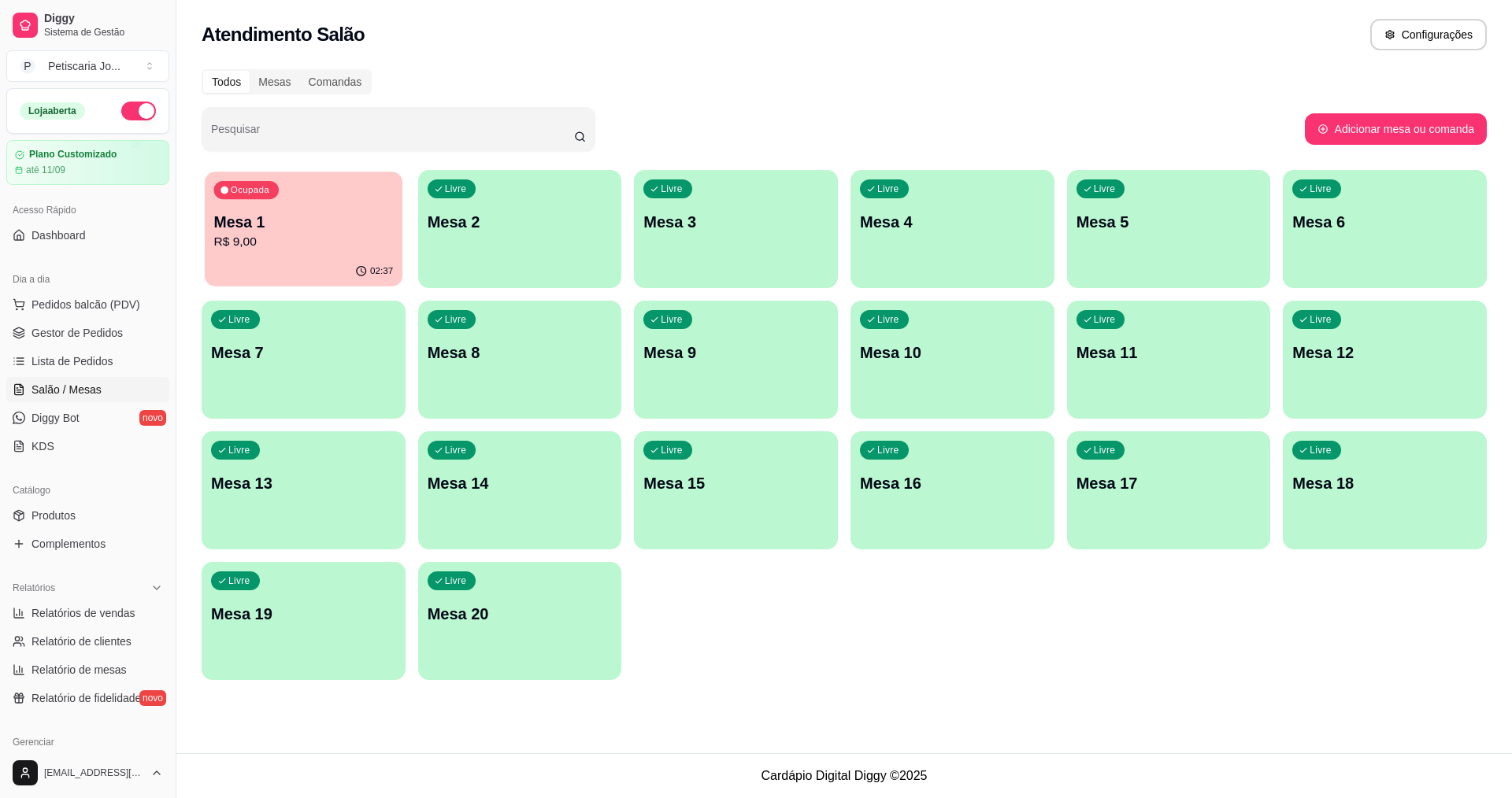
click at [320, 225] on p "Mesa 1" at bounding box center [304, 222] width 180 height 21
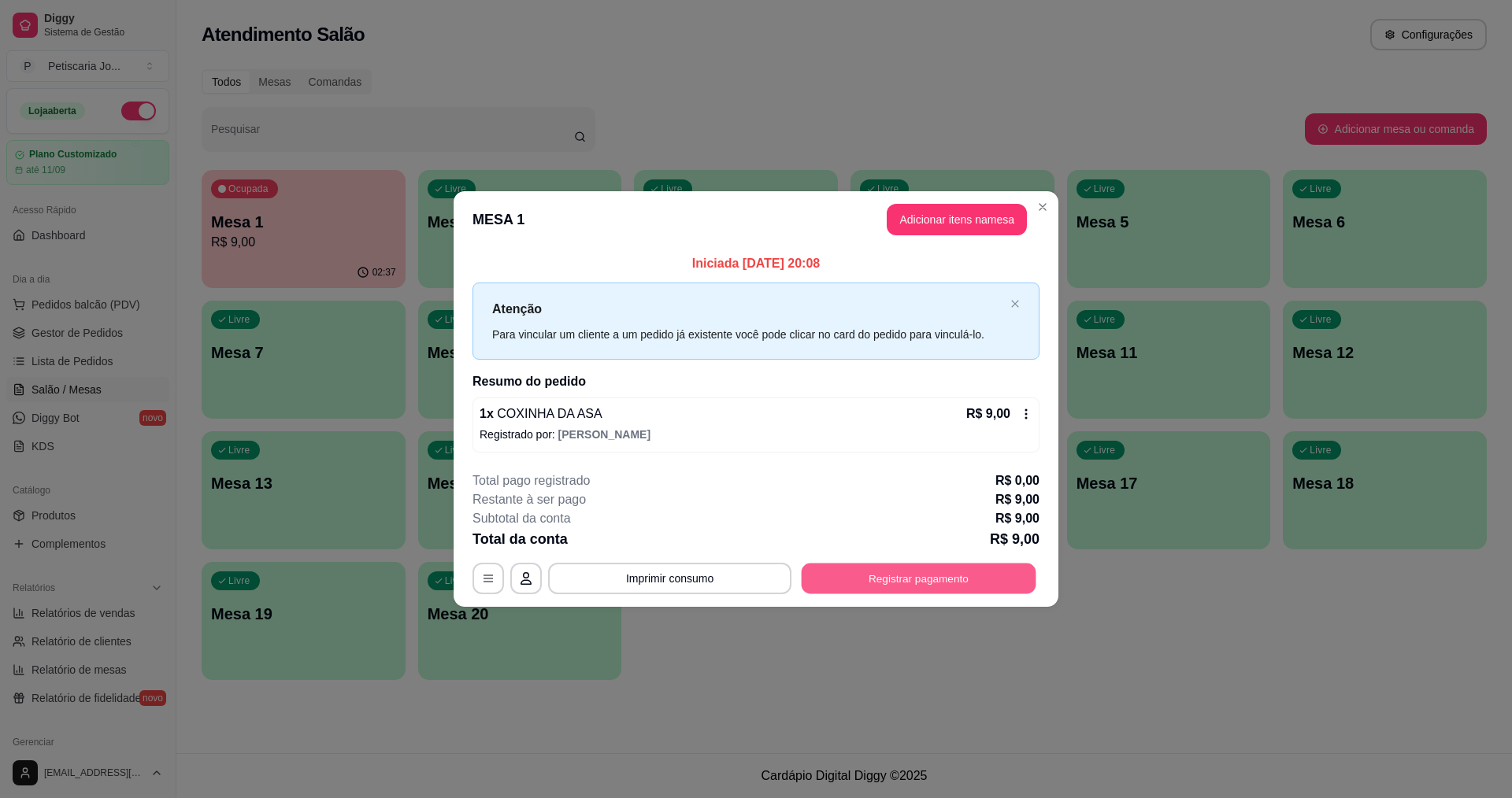
click at [882, 588] on button "Registrar pagamento" at bounding box center [920, 578] width 235 height 31
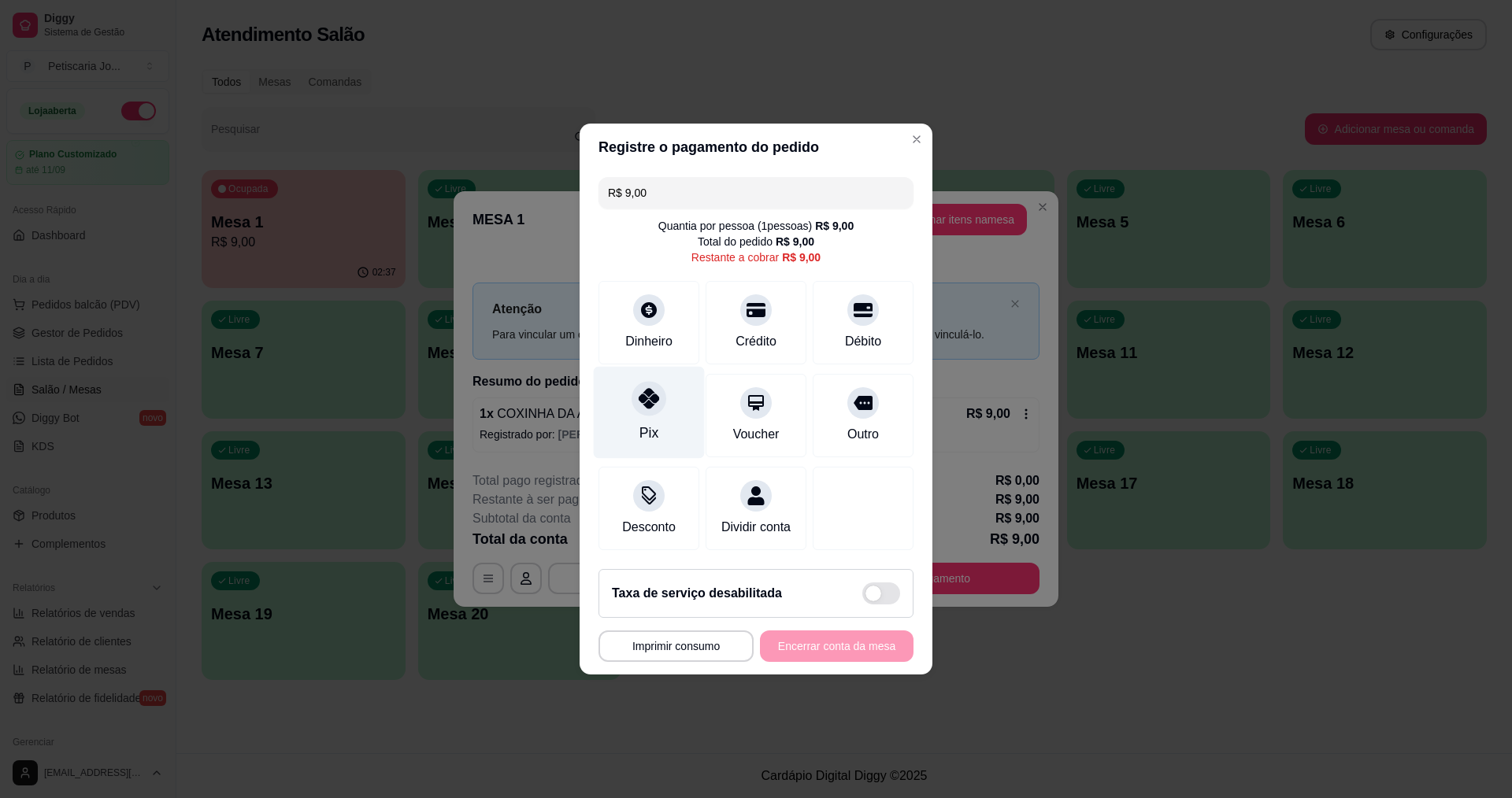
click at [636, 420] on div "Pix" at bounding box center [649, 412] width 111 height 92
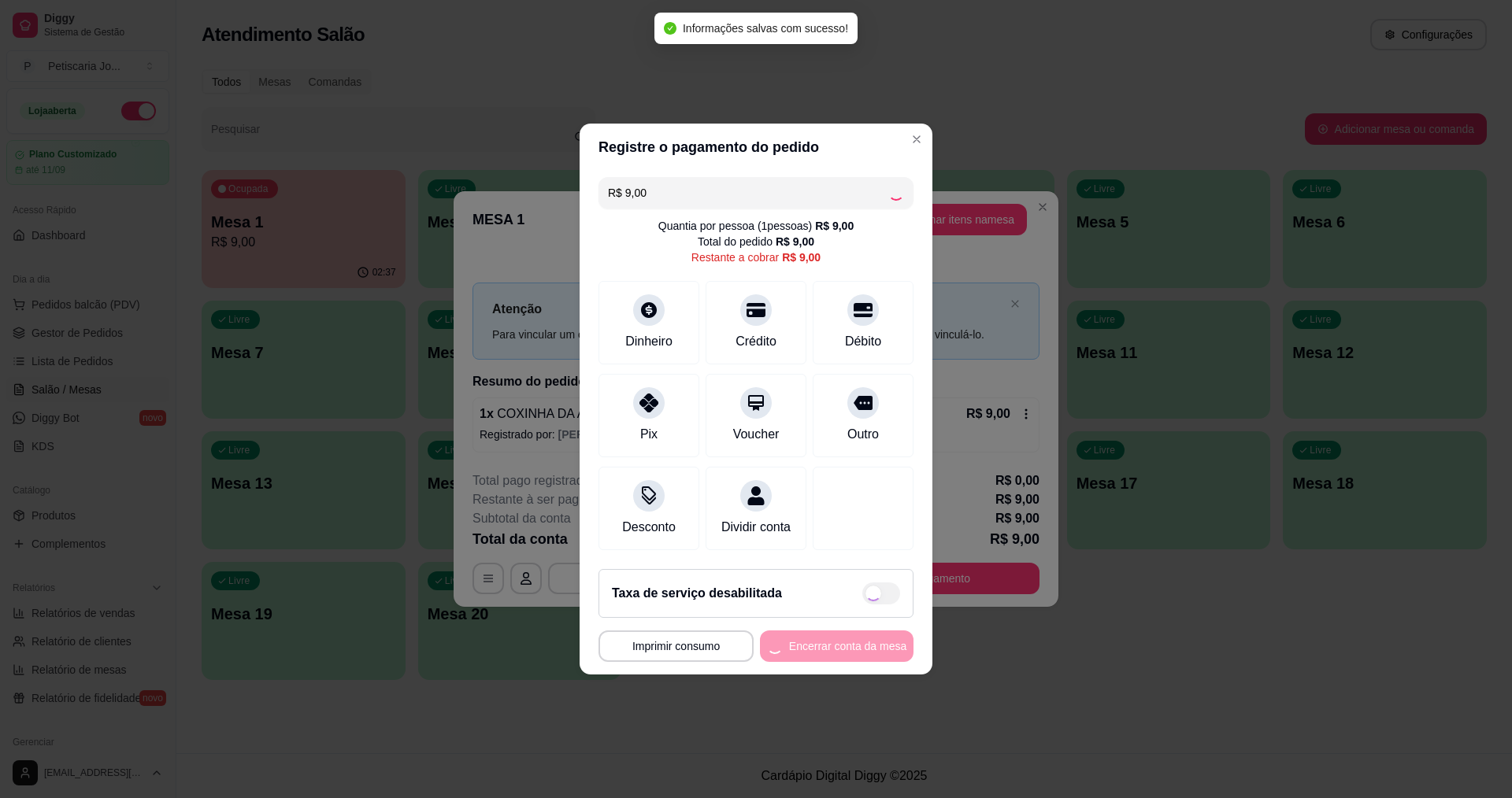
type input "R$ 0,00"
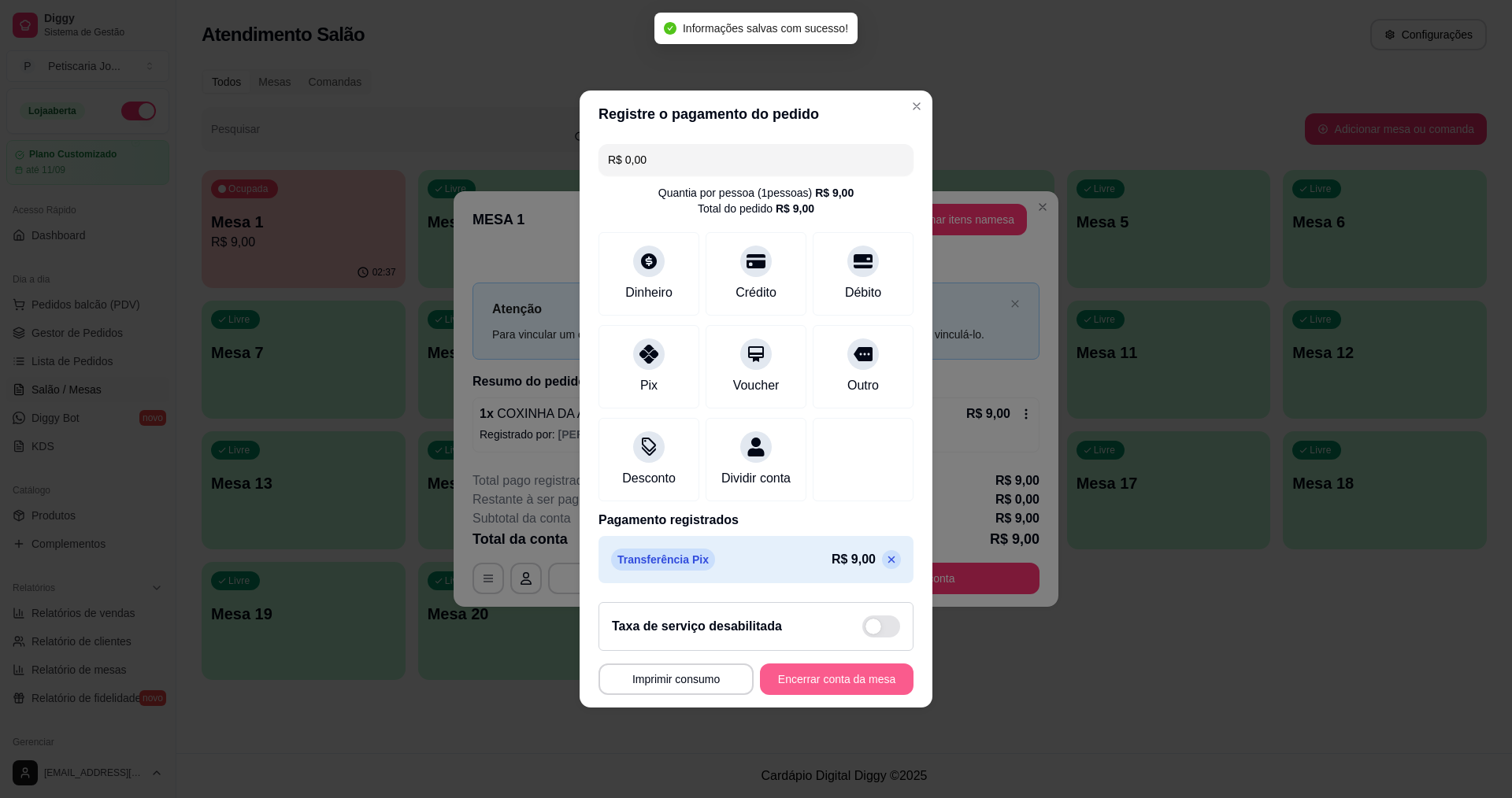
click at [810, 687] on button "Encerrar conta da mesa" at bounding box center [837, 680] width 154 height 32
